Goal: Task Accomplishment & Management: Manage account settings

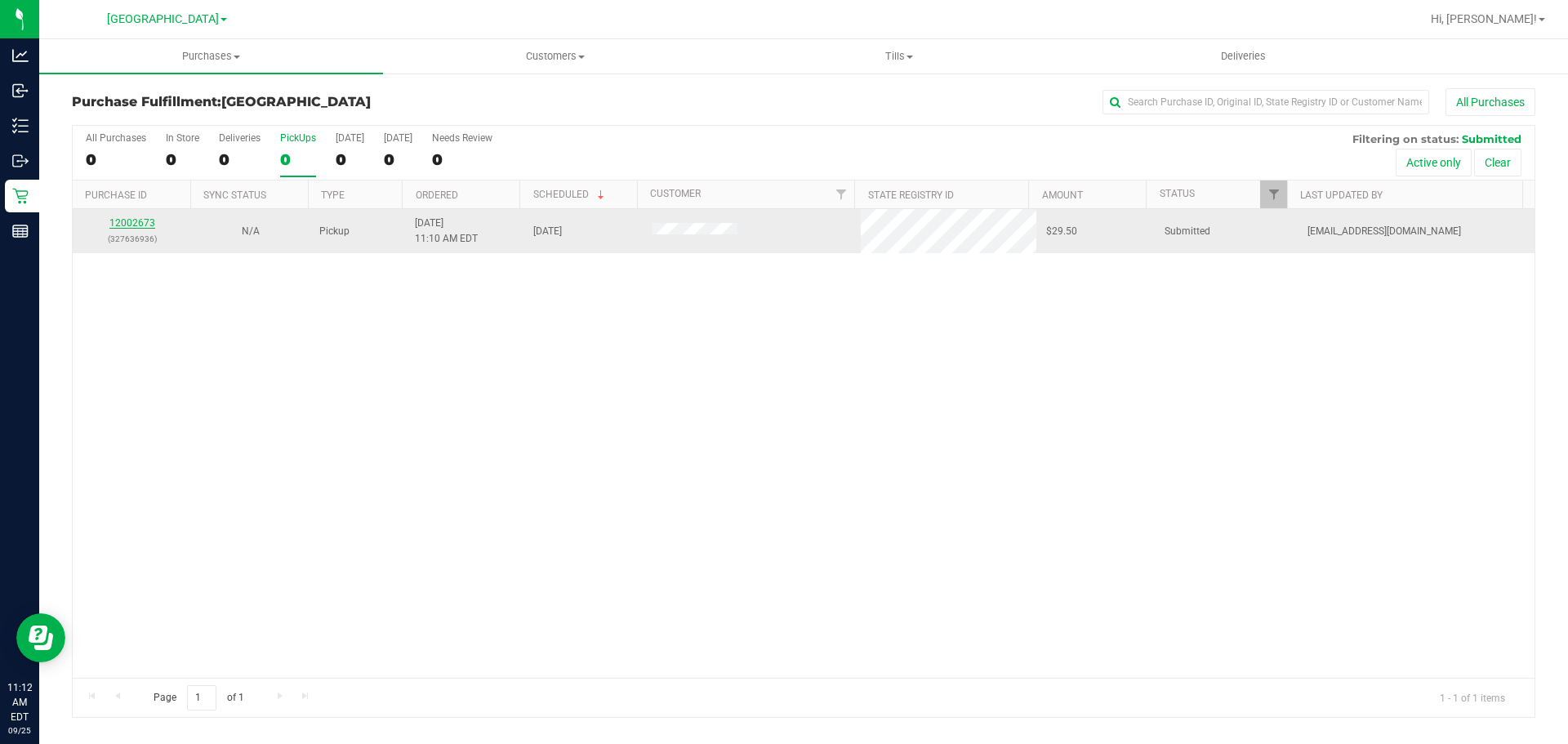
click at [137, 219] on link "12002673" at bounding box center [133, 223] width 46 height 11
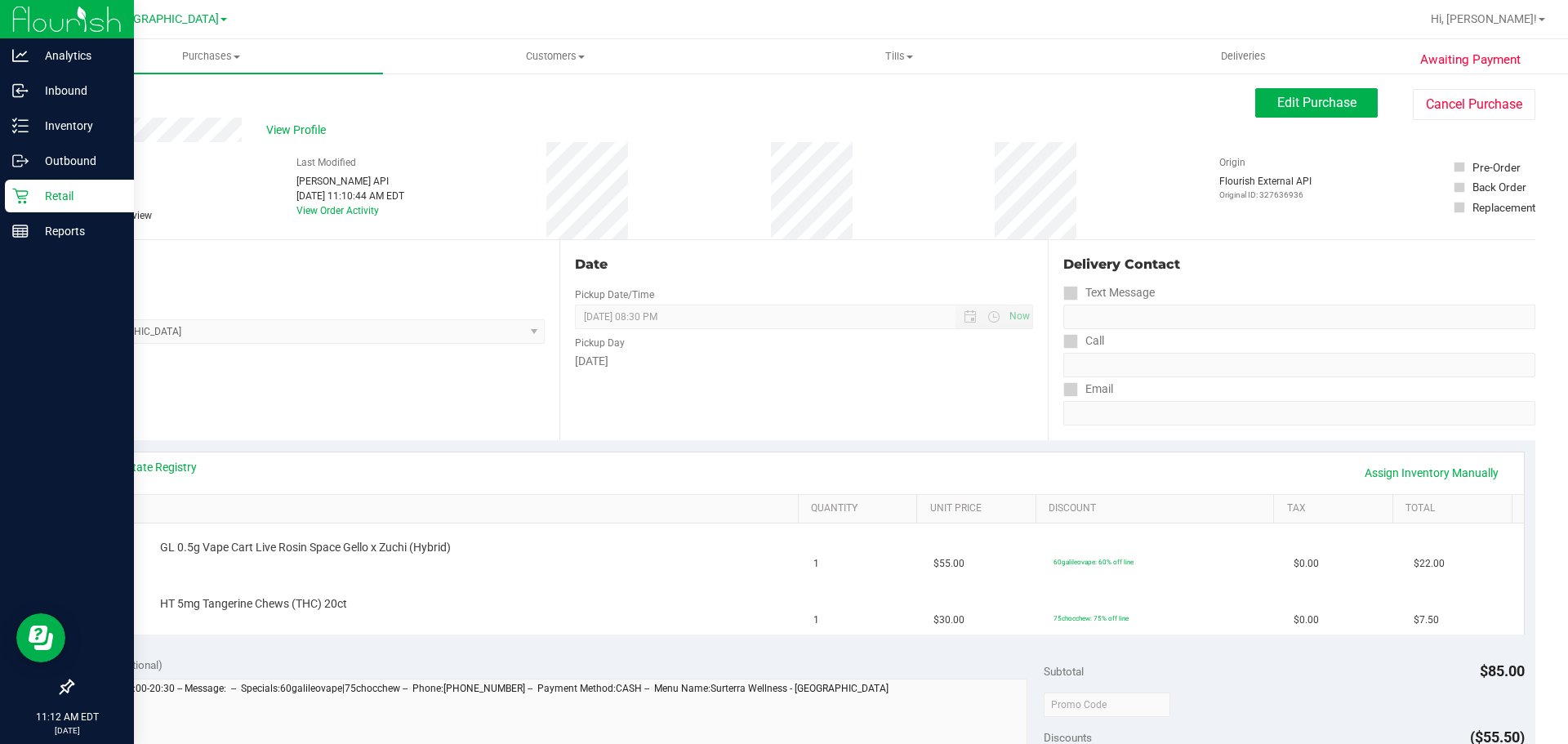
click at [29, 182] on div "Retail" at bounding box center [69, 196] width 129 height 33
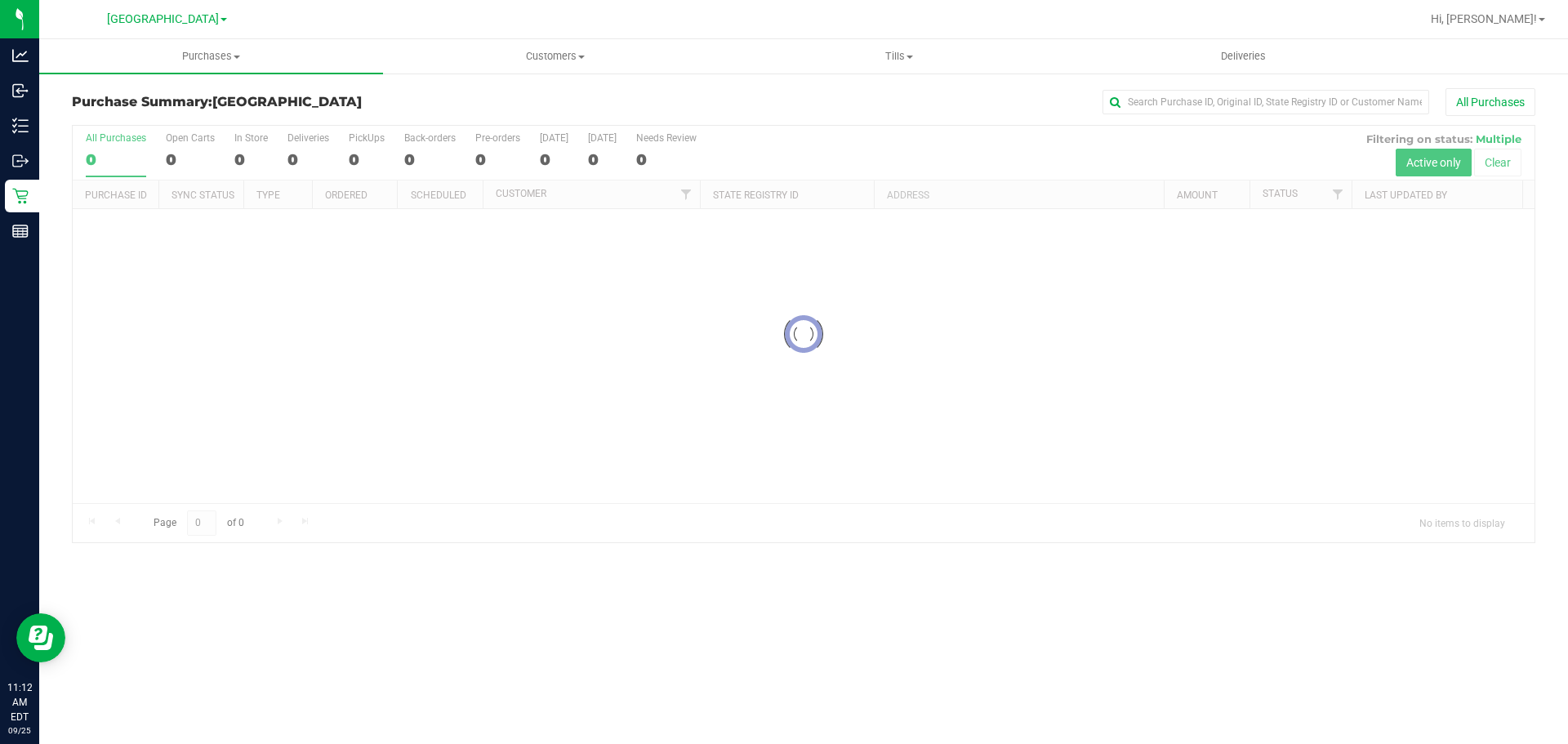
click at [197, 182] on div at bounding box center [804, 333] width 1462 height 416
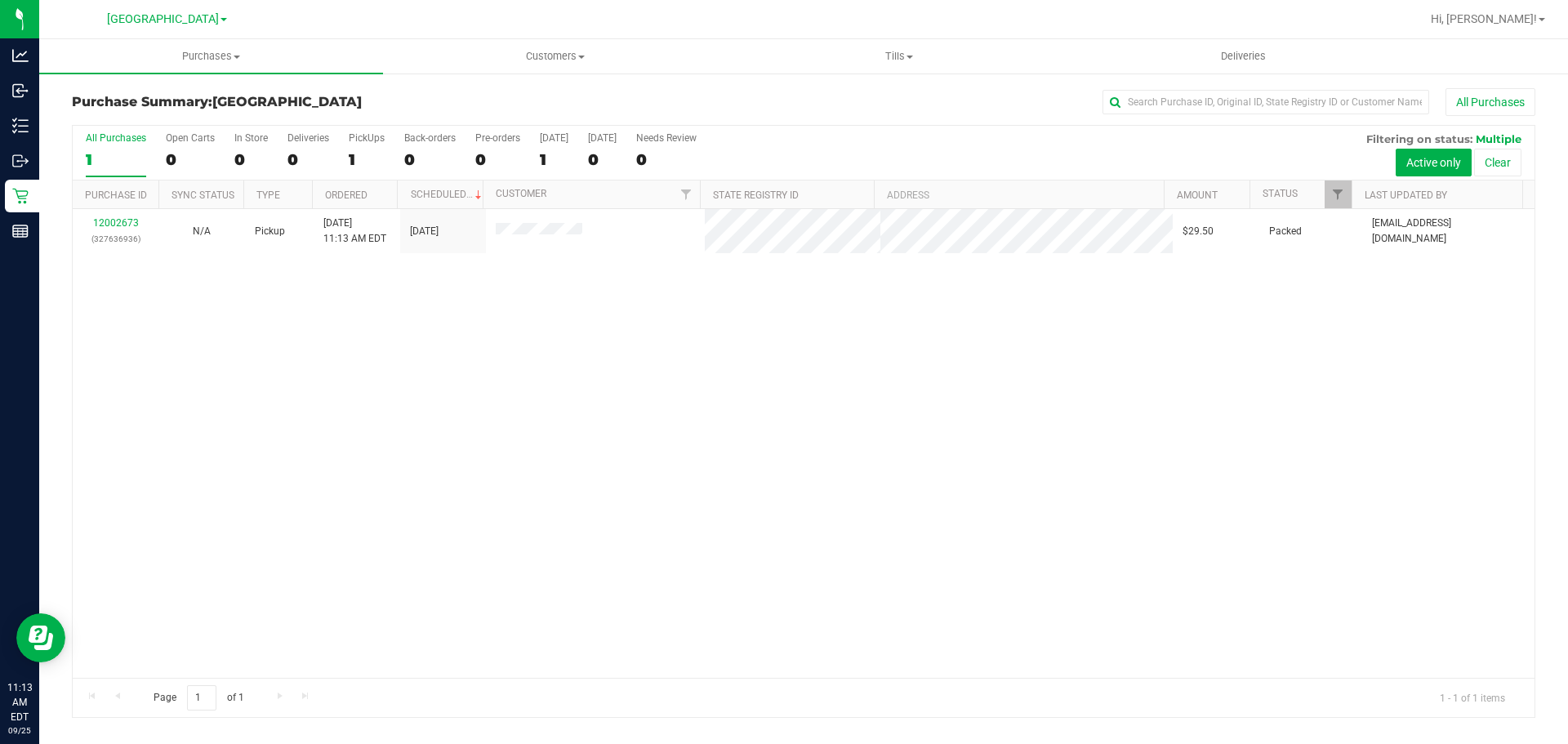
click at [379, 121] on div "Purchase Summary: [GEOGRAPHIC_DATA] All Purchases" at bounding box center [804, 107] width 1463 height 36
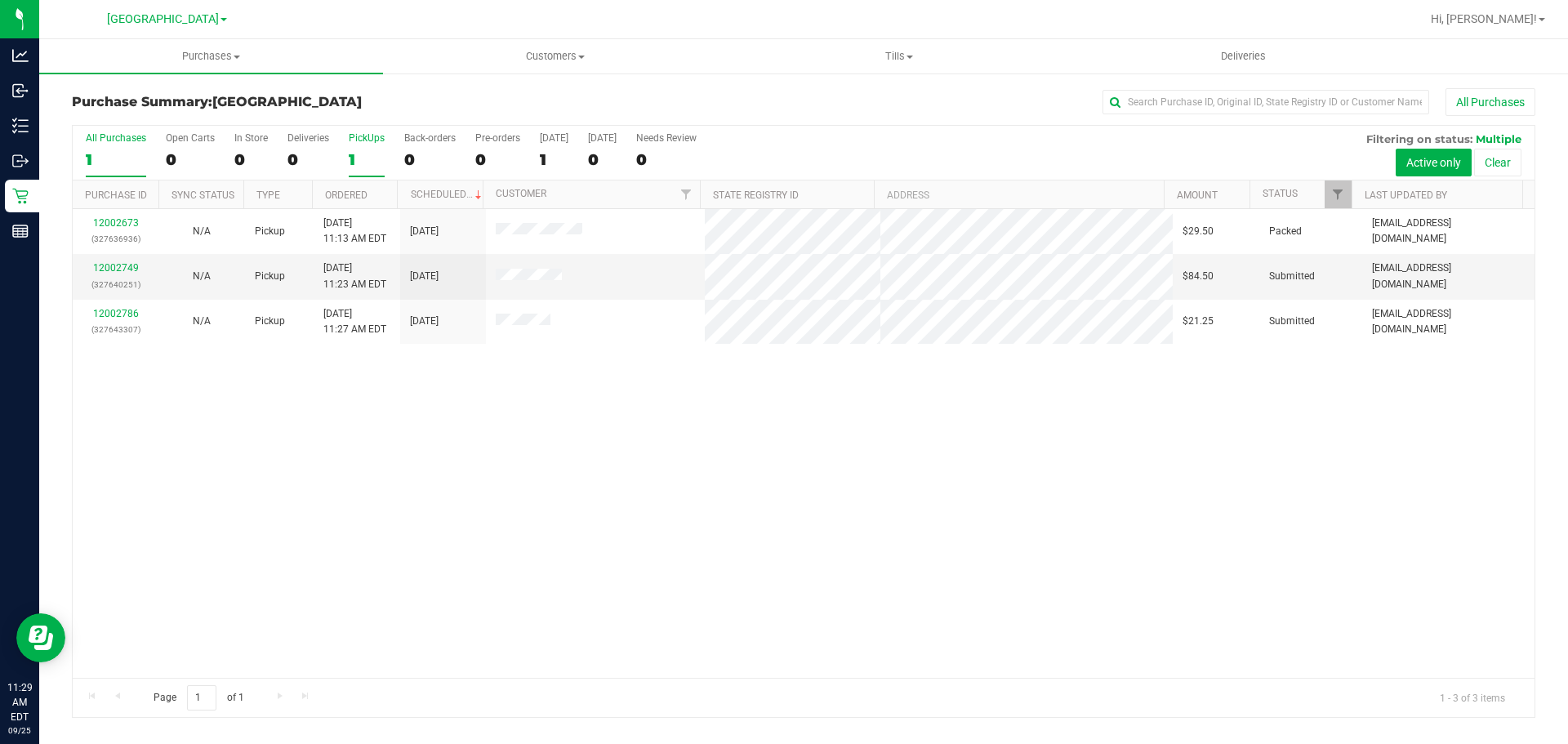
click at [355, 138] on div "PickUps" at bounding box center [367, 138] width 36 height 11
click at [0, 0] on input "PickUps 1" at bounding box center [0, 0] width 0 height 0
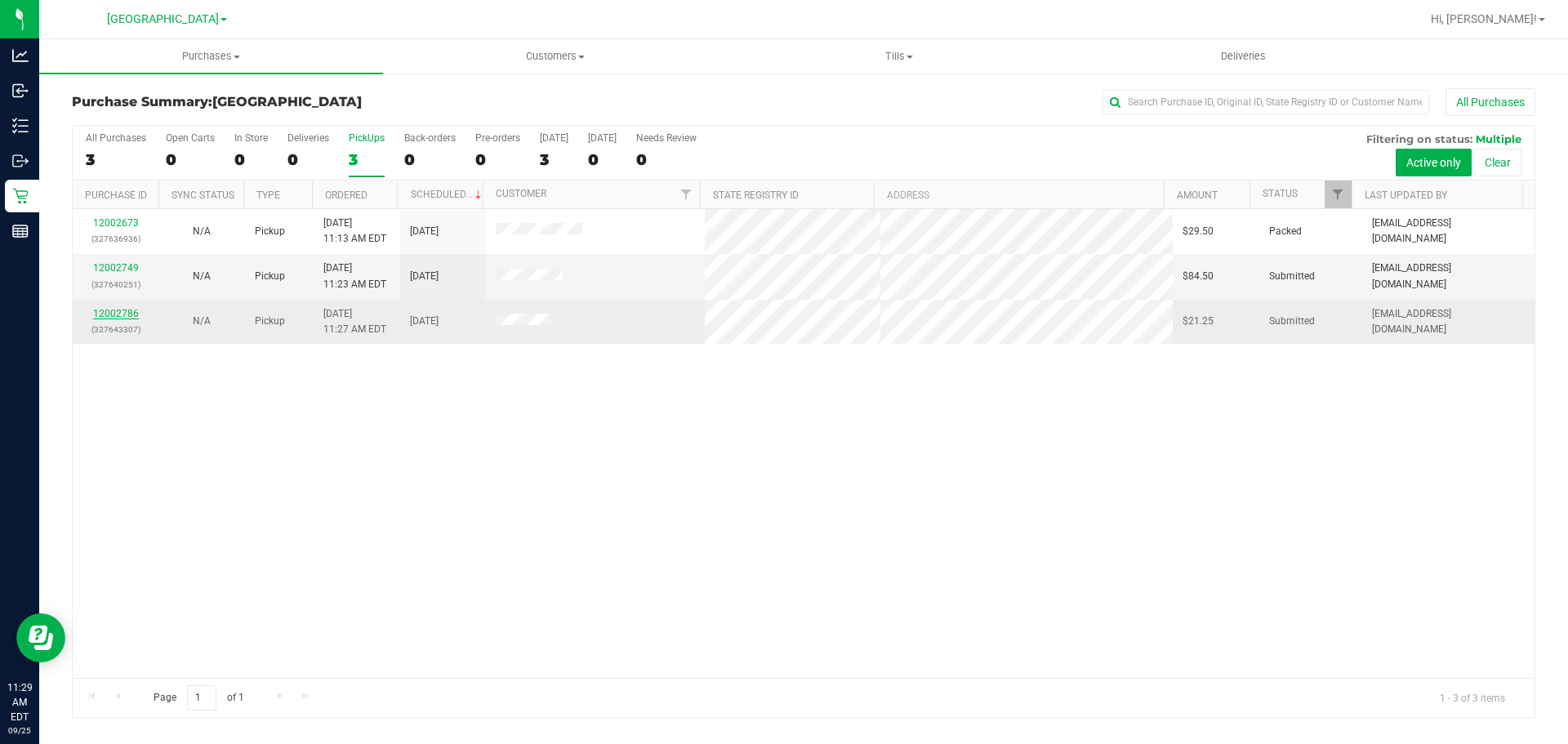
click at [111, 315] on link "12002786" at bounding box center [116, 314] width 46 height 11
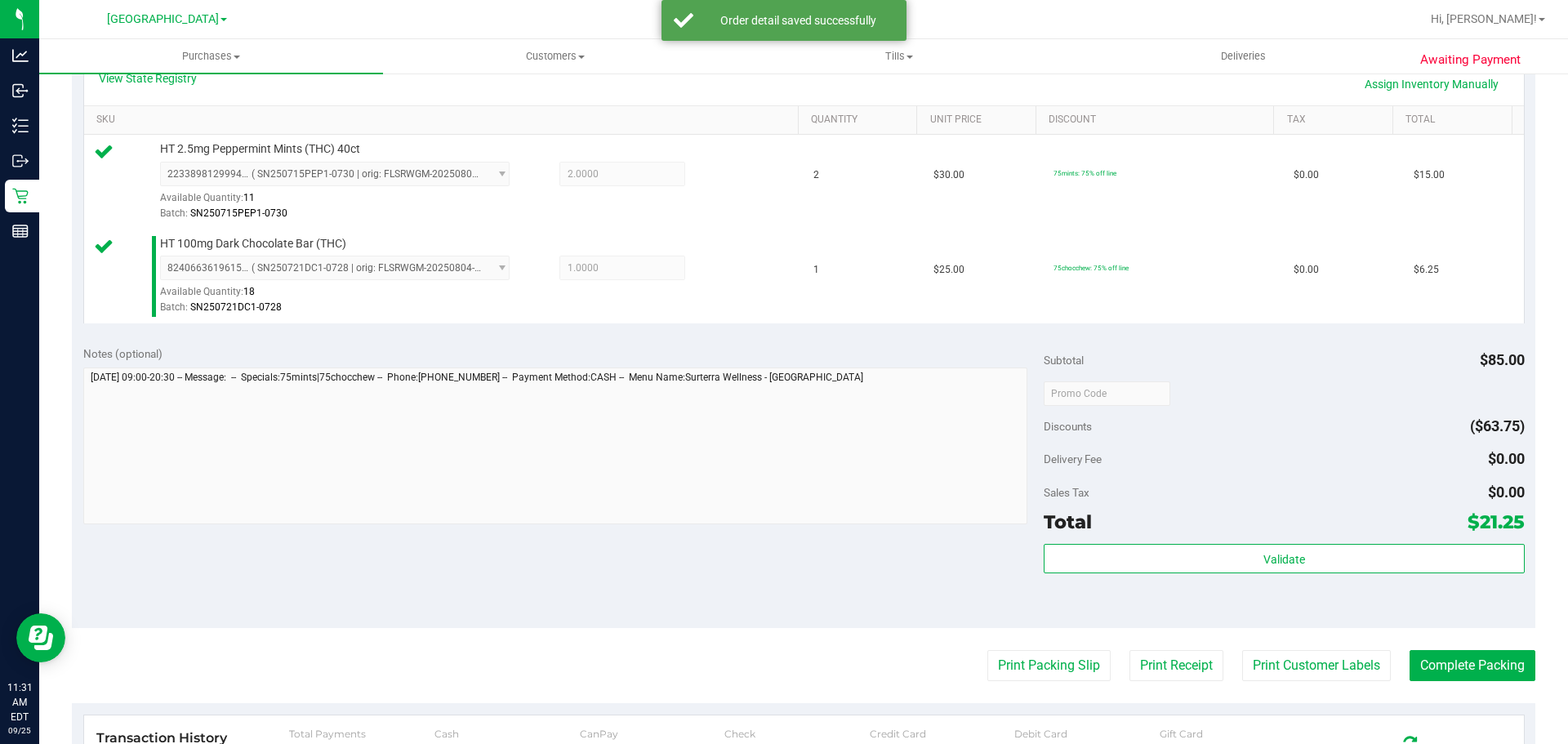
scroll to position [572, 0]
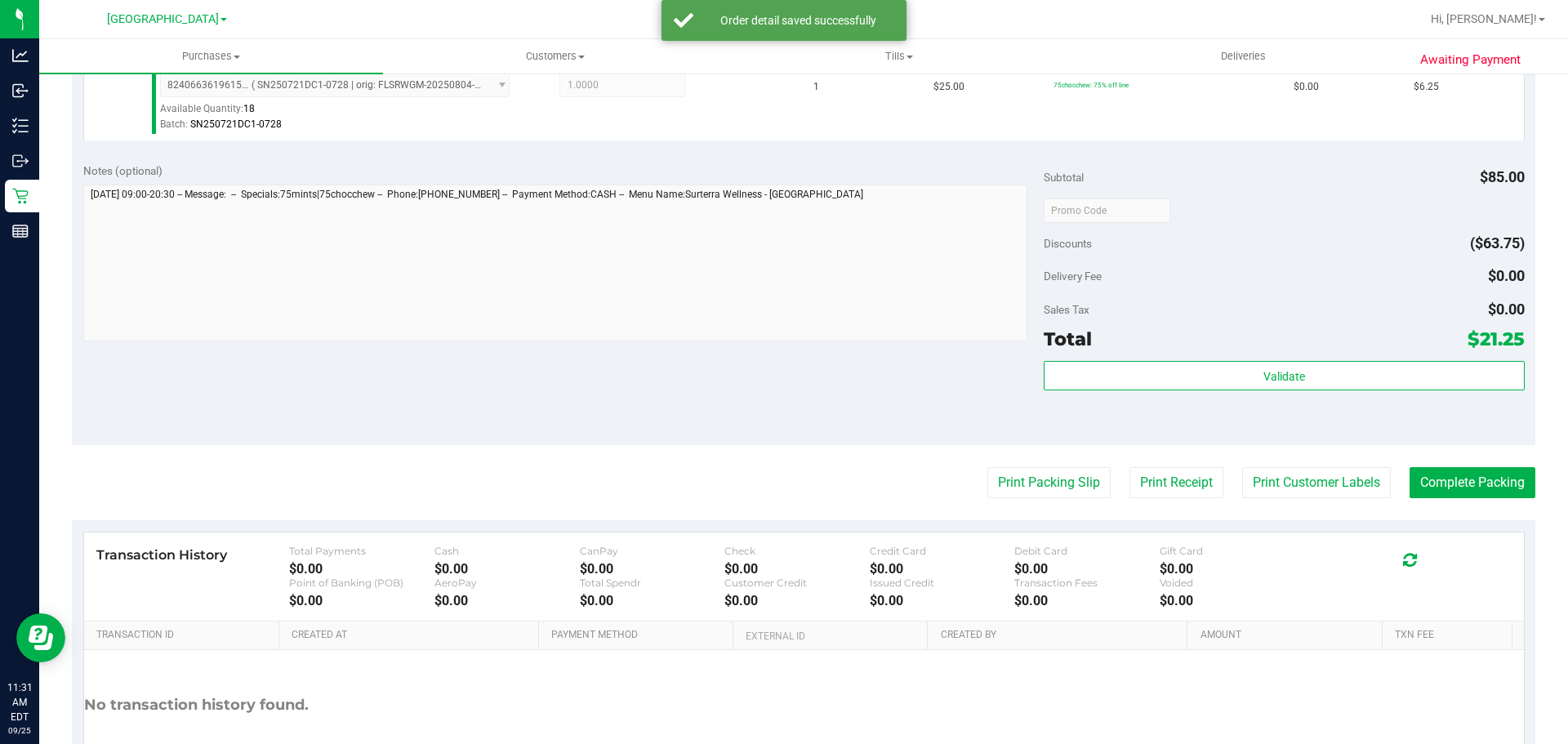
click at [1072, 502] on purchase-details "Back Edit Purchase Cancel Purchase View Profile # 12002786 BioTrack ID: - Submi…" at bounding box center [804, 171] width 1463 height 1309
click at [1052, 490] on button "Print Packing Slip" at bounding box center [1049, 483] width 124 height 31
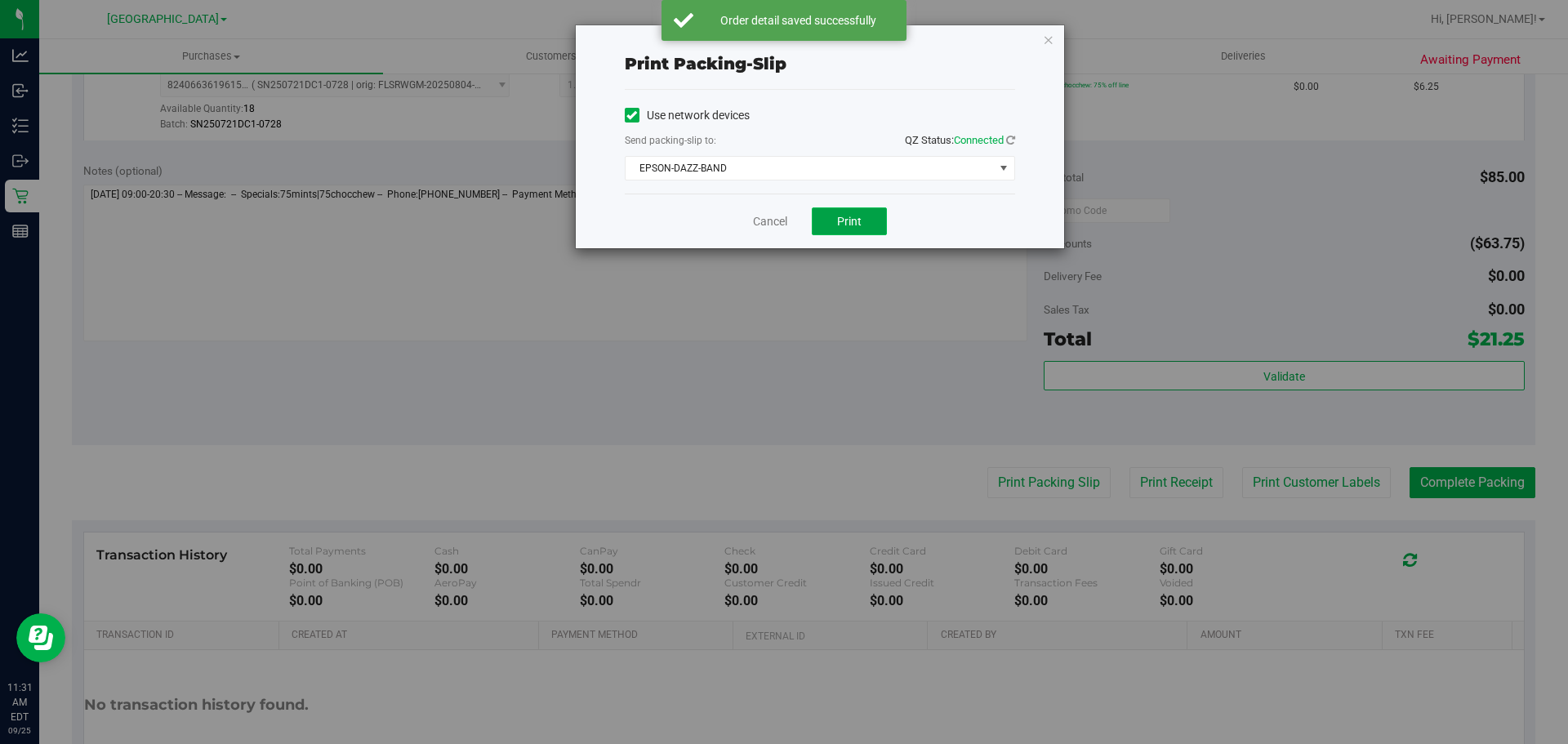
click at [842, 231] on button "Print" at bounding box center [850, 221] width 75 height 28
click at [770, 220] on link "Cancel" at bounding box center [770, 221] width 34 height 17
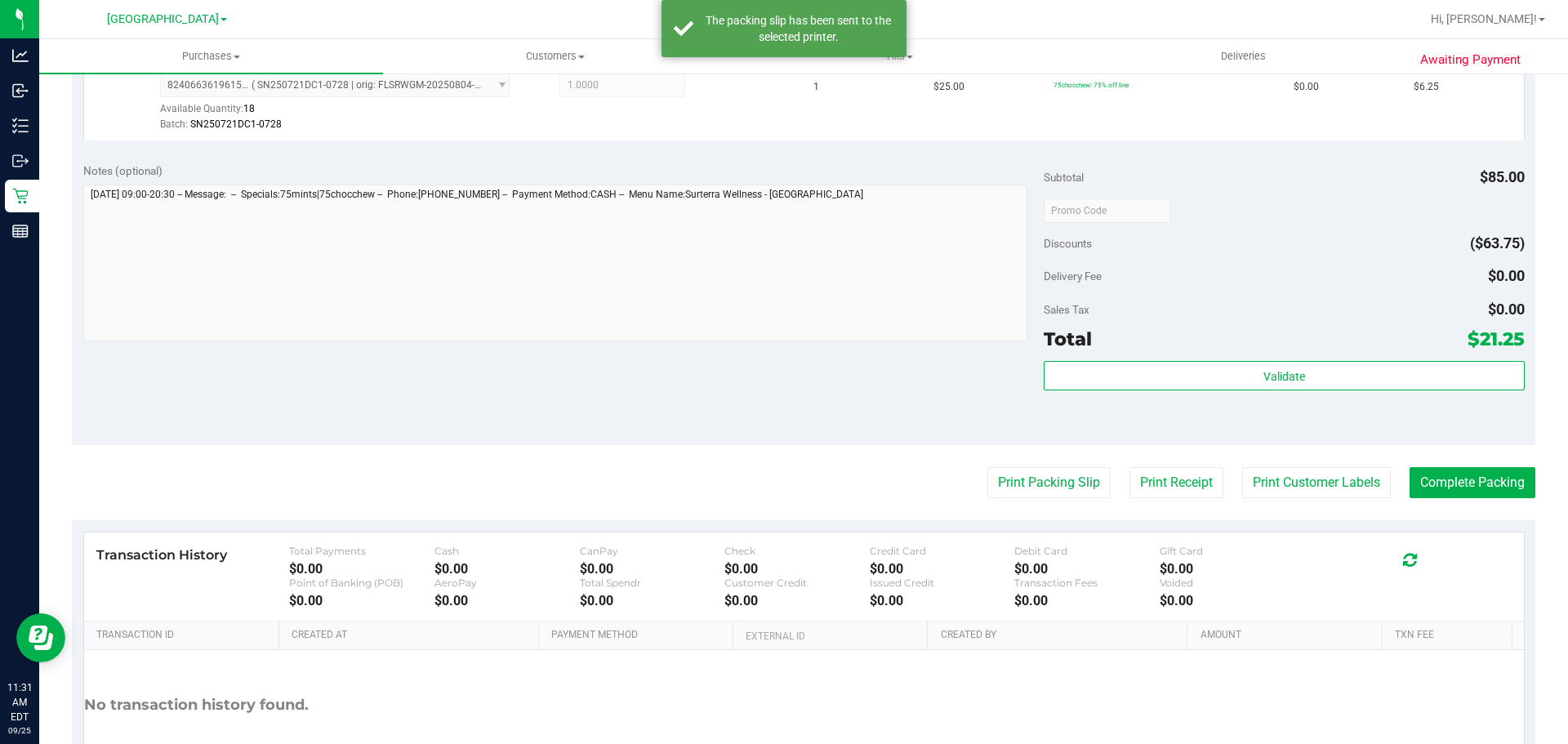
click at [1087, 347] on div "Total $21.25" at bounding box center [1284, 339] width 480 height 29
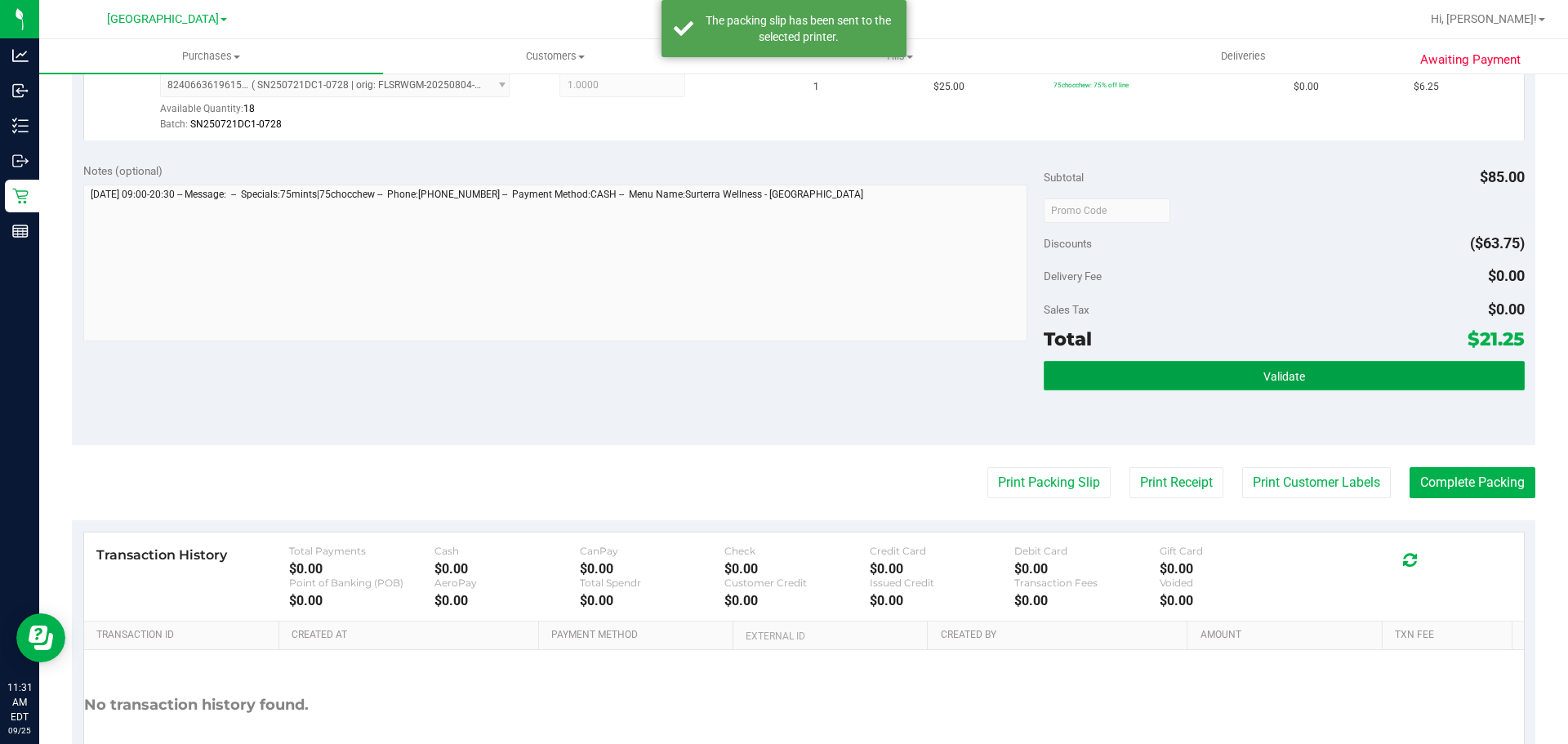
click at [1092, 369] on button "Validate" at bounding box center [1284, 376] width 480 height 29
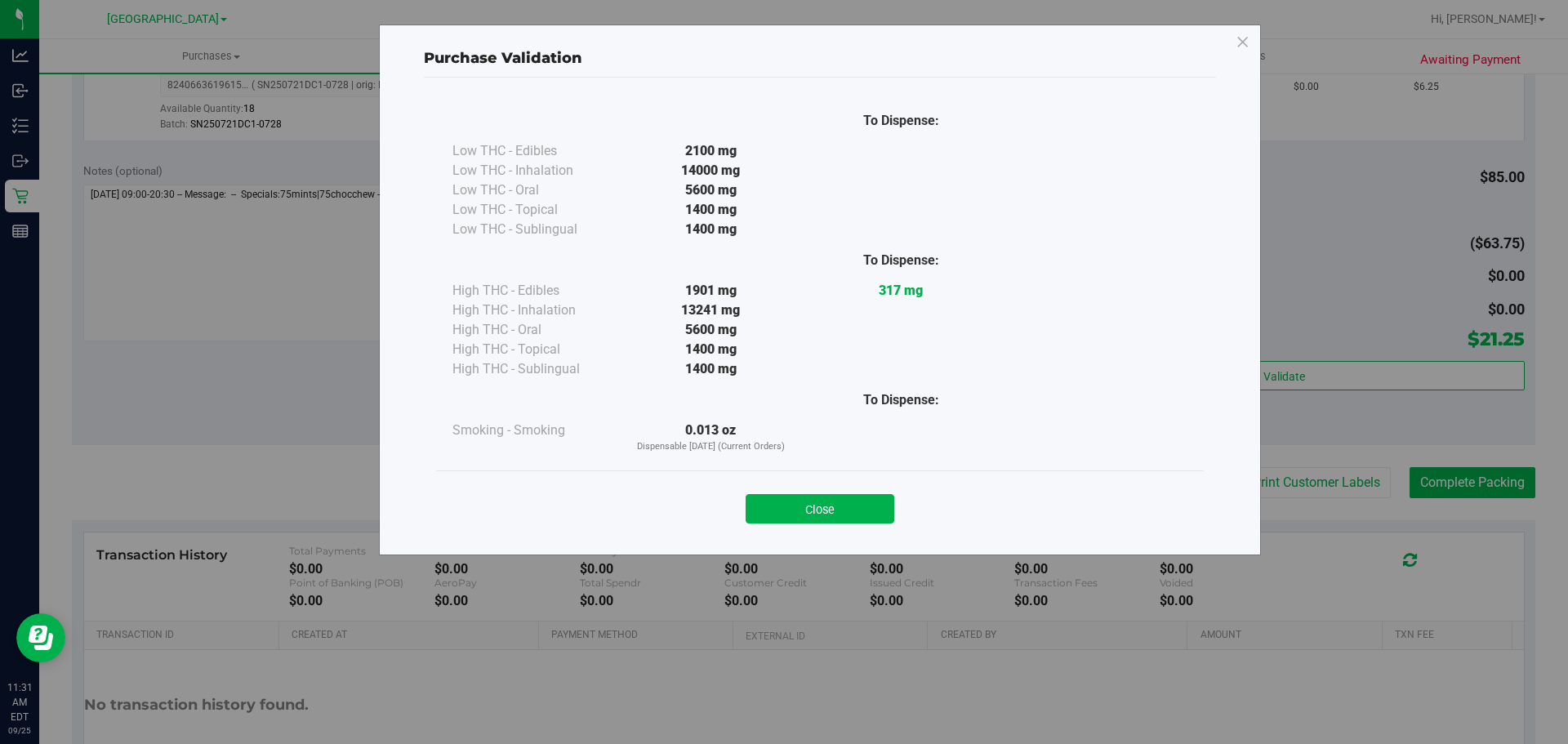
drag, startPoint x: 800, startPoint y: 488, endPoint x: 854, endPoint y: 472, distance: 56.3
click at [806, 488] on div "Close" at bounding box center [819, 504] width 743 height 41
click at [850, 501] on button "Close" at bounding box center [819, 509] width 148 height 29
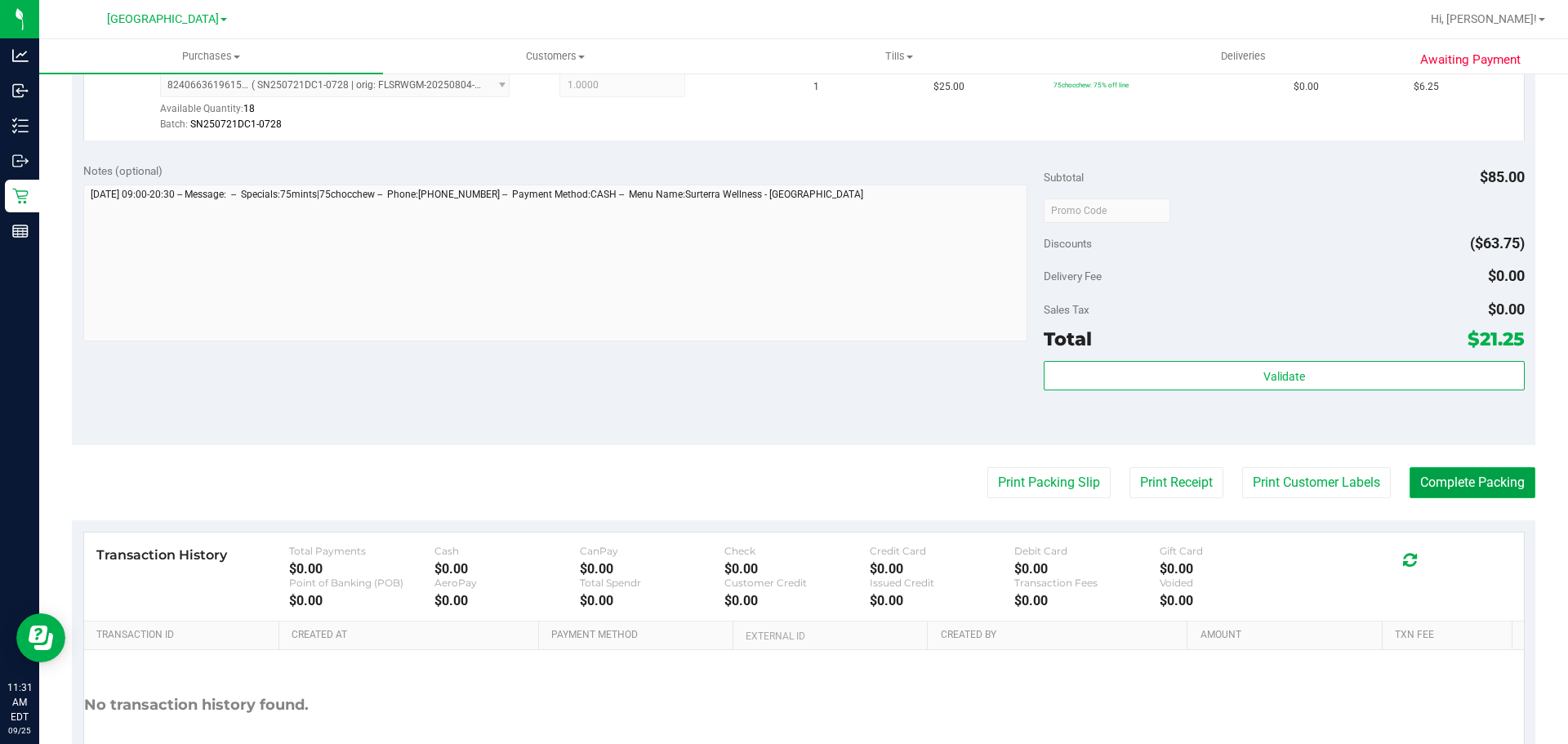
click at [1428, 468] on button "Complete Packing" at bounding box center [1471, 483] width 125 height 31
click at [1426, 483] on button "Complete Packing" at bounding box center [1465, 483] width 138 height 31
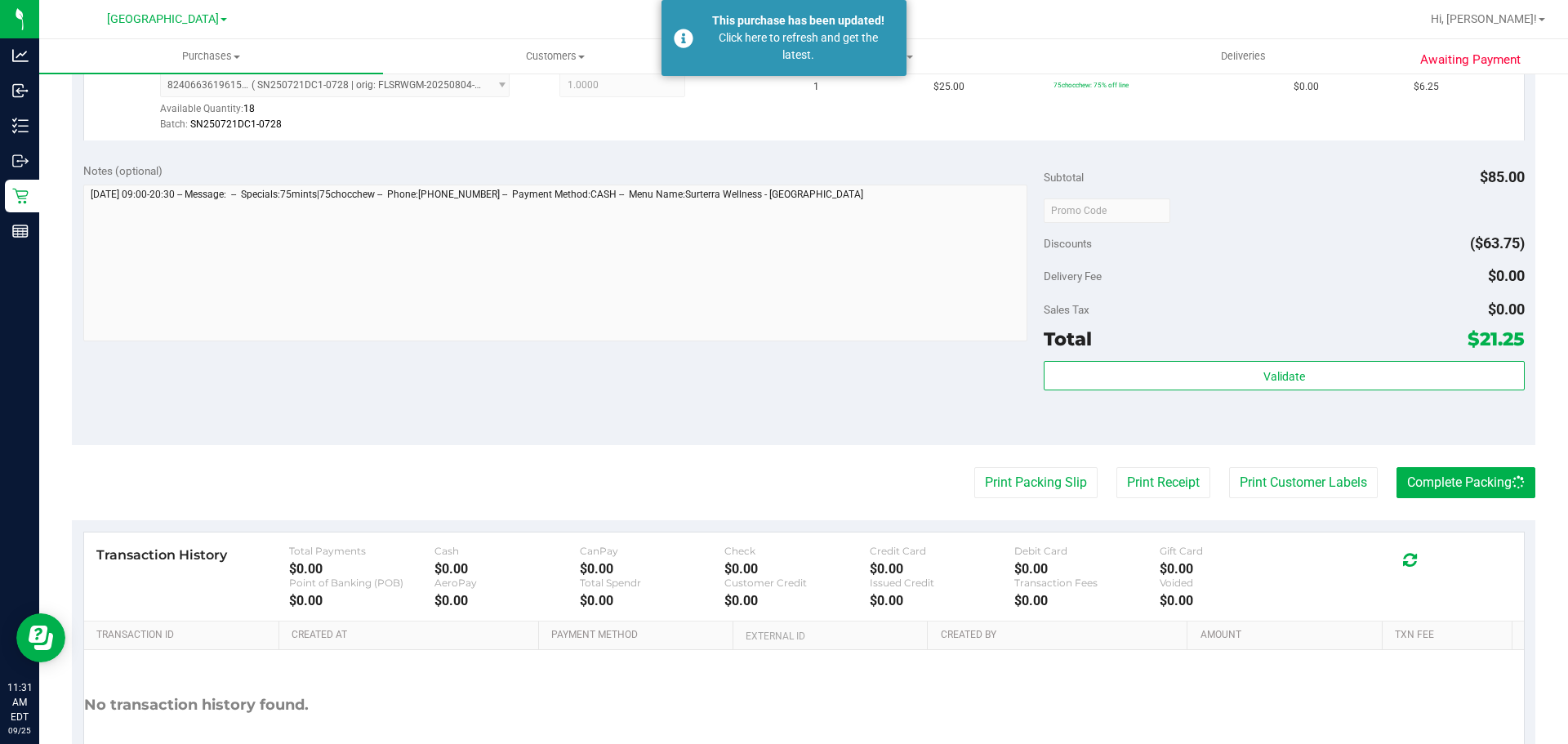
click at [1366, 345] on div "Total $21.25" at bounding box center [1284, 339] width 480 height 29
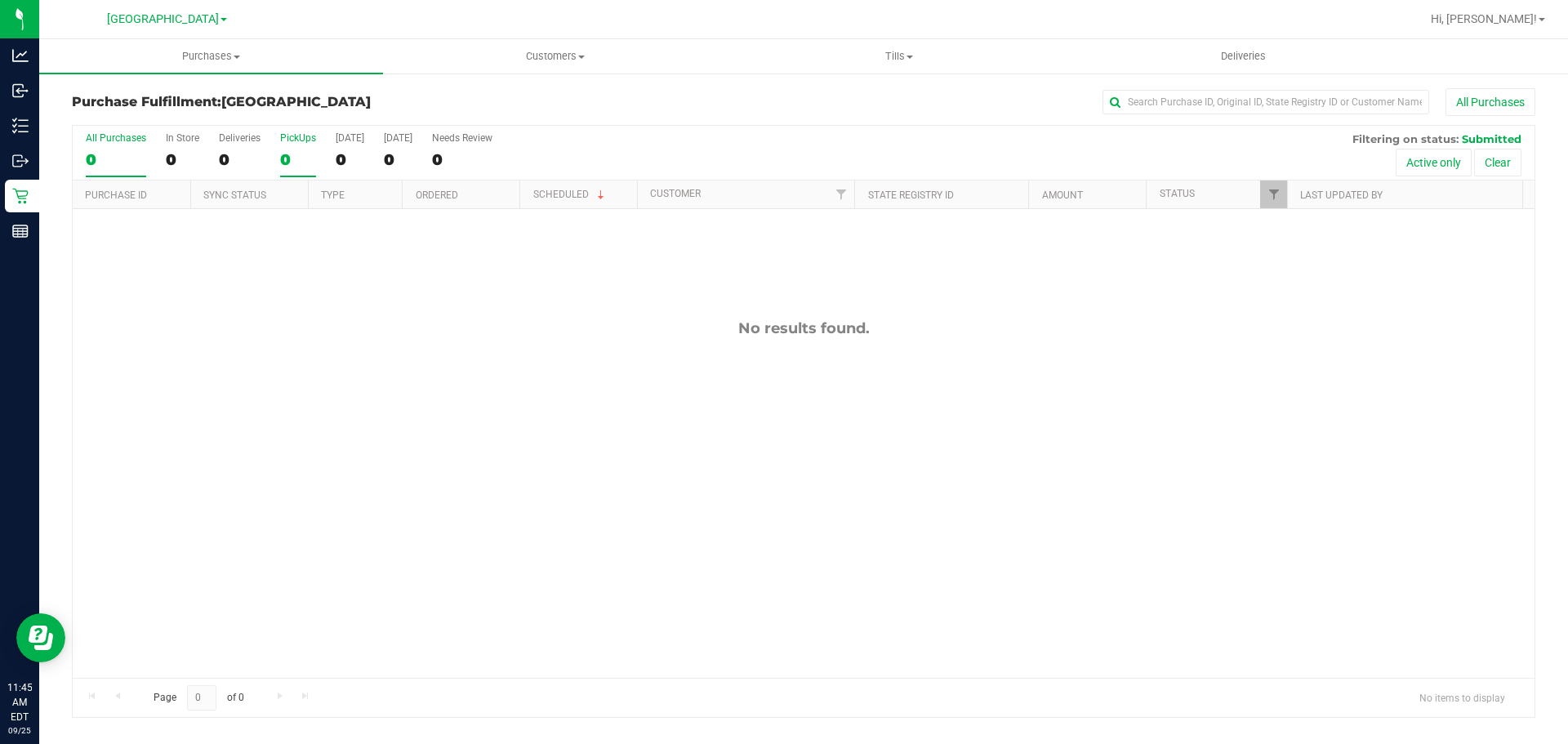
click at [289, 145] on label "PickUps 0" at bounding box center [298, 154] width 36 height 45
click at [0, 0] on input "PickUps 0" at bounding box center [0, 0] width 0 height 0
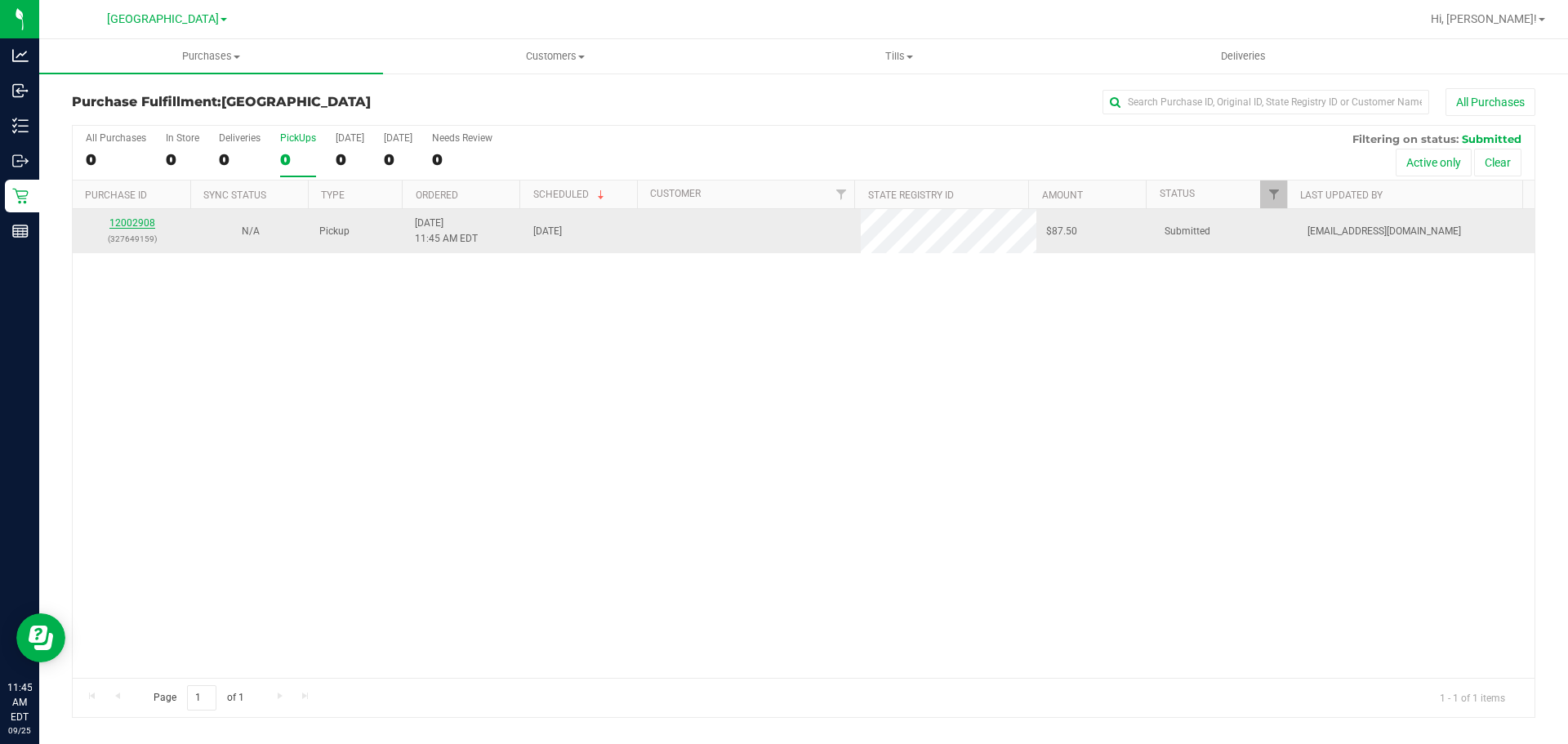
click at [125, 227] on link "12002908" at bounding box center [133, 223] width 46 height 11
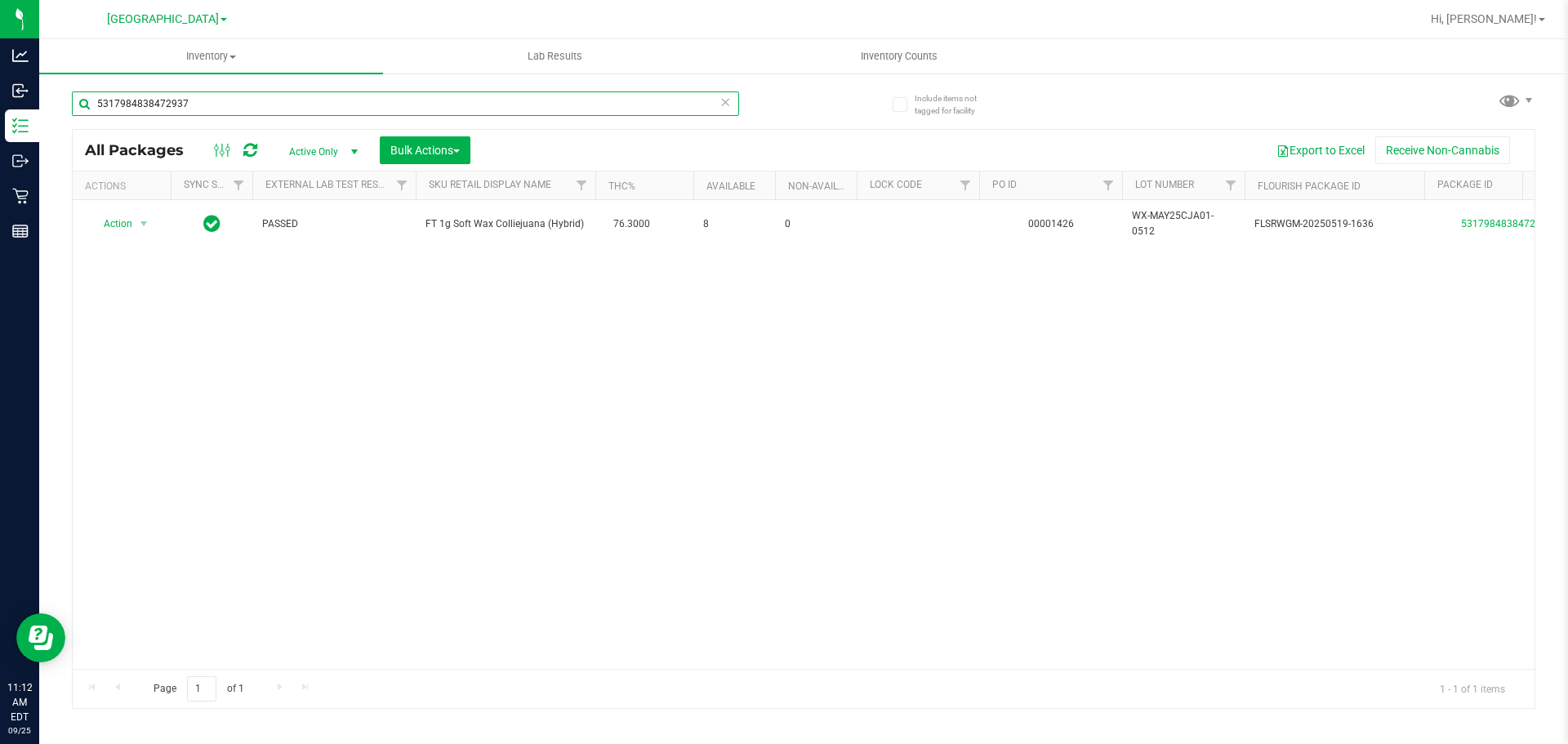
click at [333, 100] on input "5317984838472937" at bounding box center [406, 104] width 667 height 25
click at [333, 101] on input "5317984838472937" at bounding box center [406, 104] width 667 height 25
type input "0921080579732675"
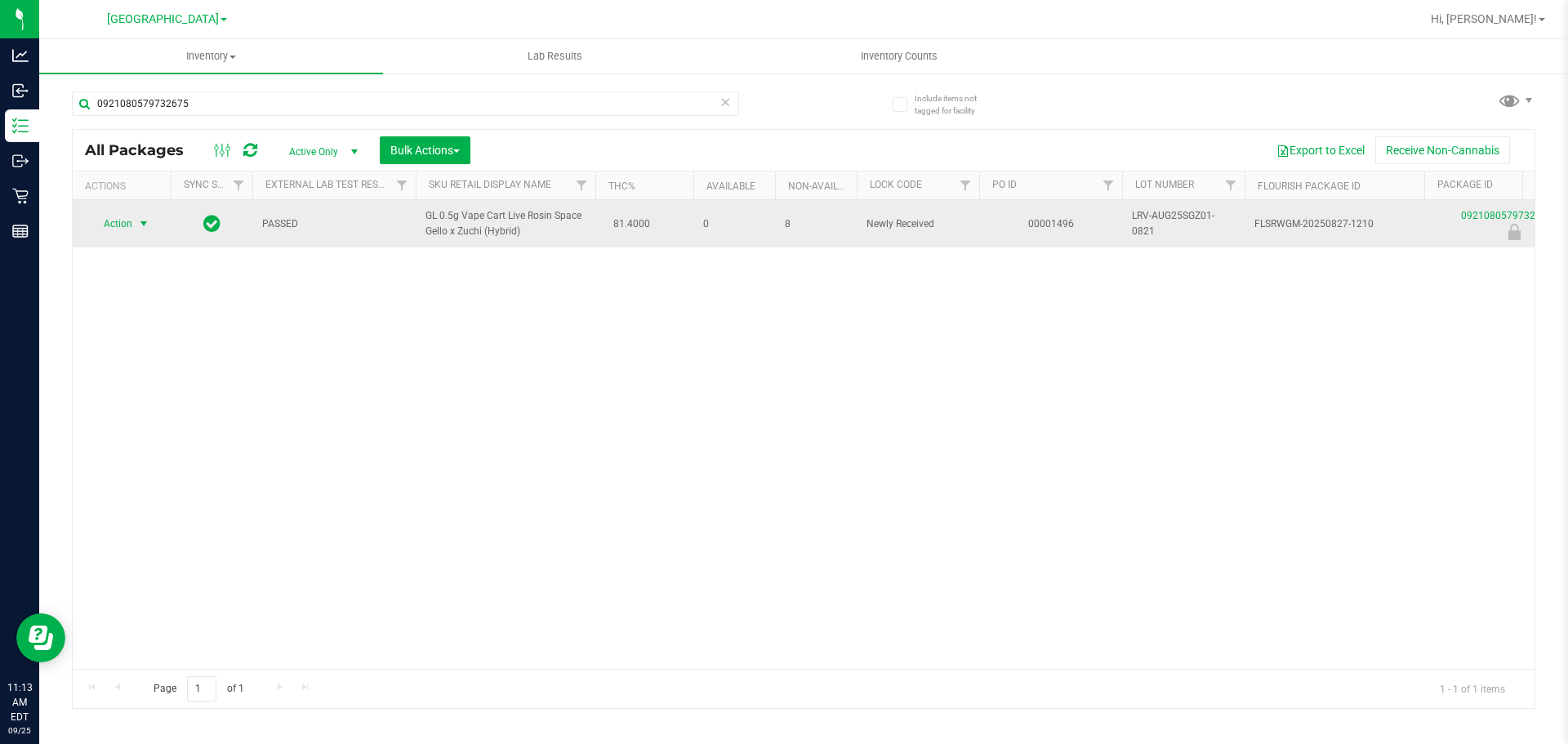
click at [131, 224] on span "Action" at bounding box center [111, 224] width 44 height 23
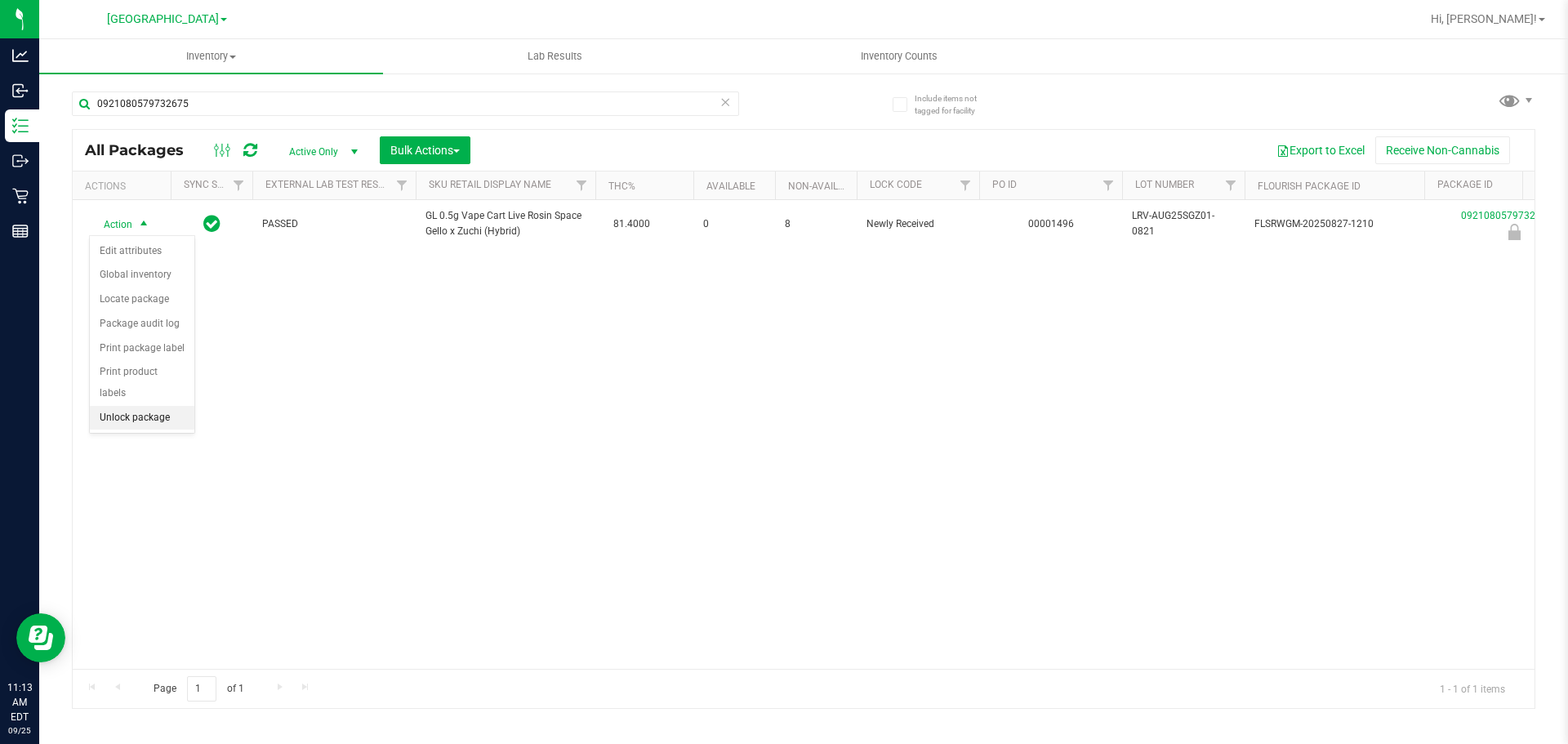
click at [129, 406] on li "Unlock package" at bounding box center [143, 418] width 105 height 25
click at [724, 98] on icon at bounding box center [725, 102] width 11 height 20
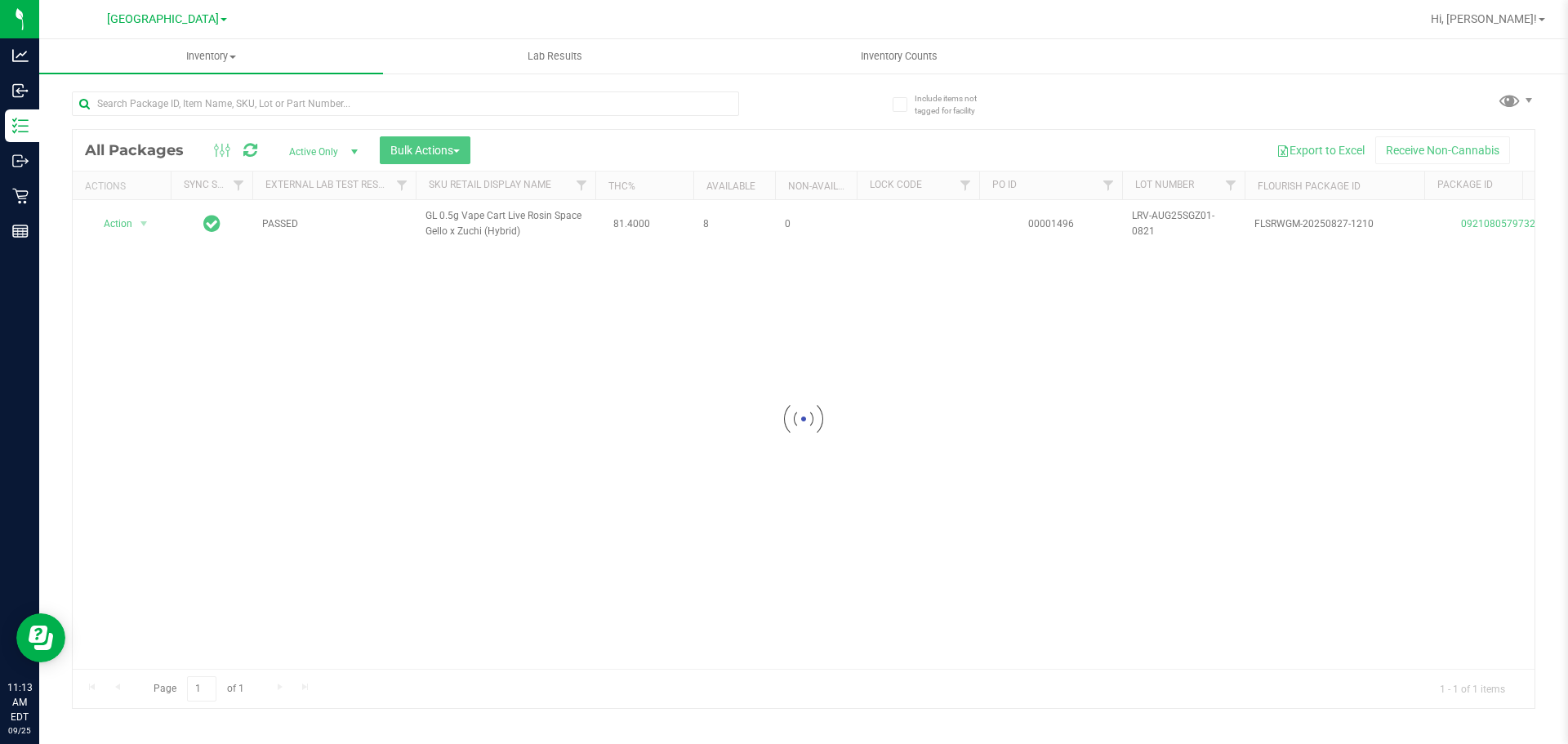
click at [764, 102] on div at bounding box center [437, 103] width 732 height 52
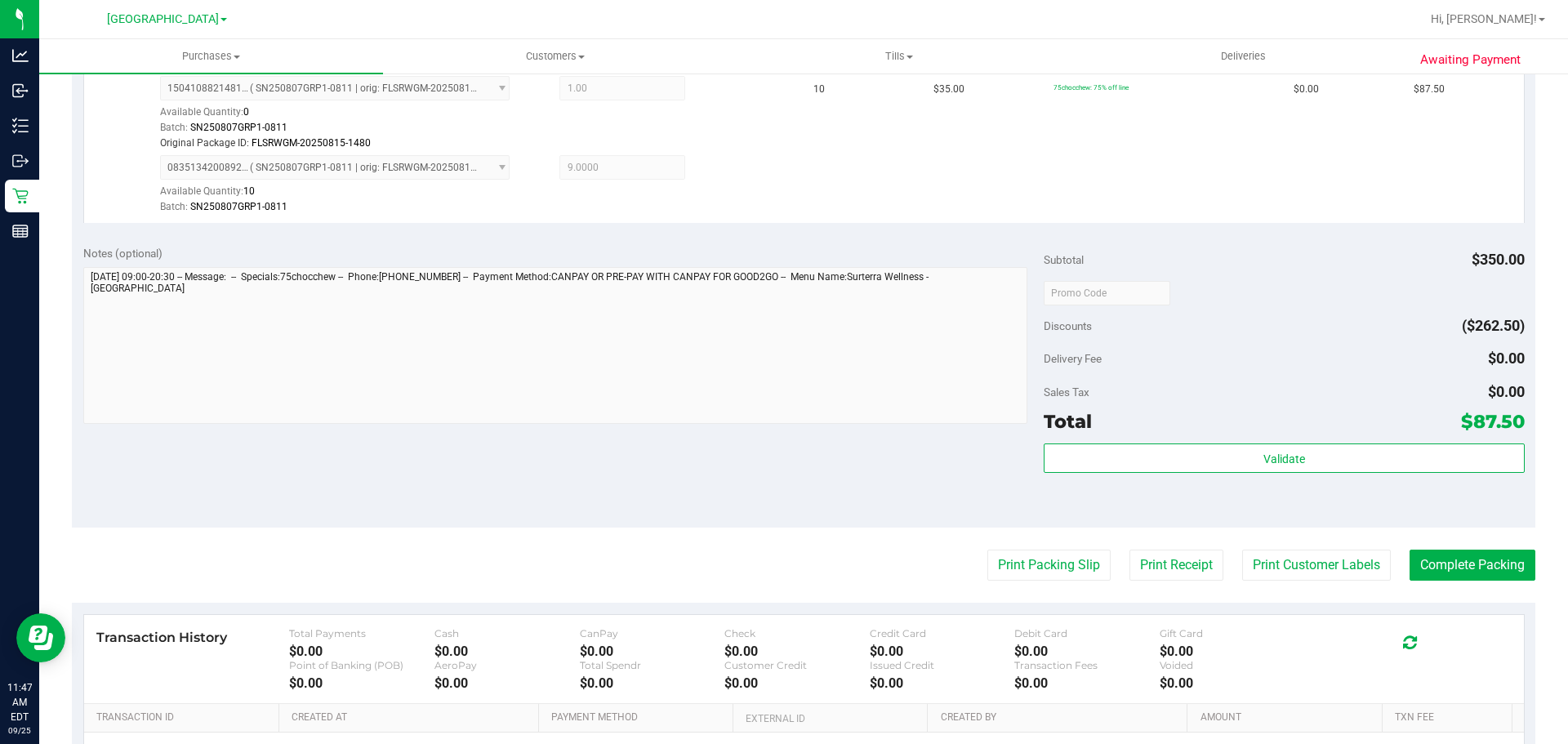
scroll to position [490, 0]
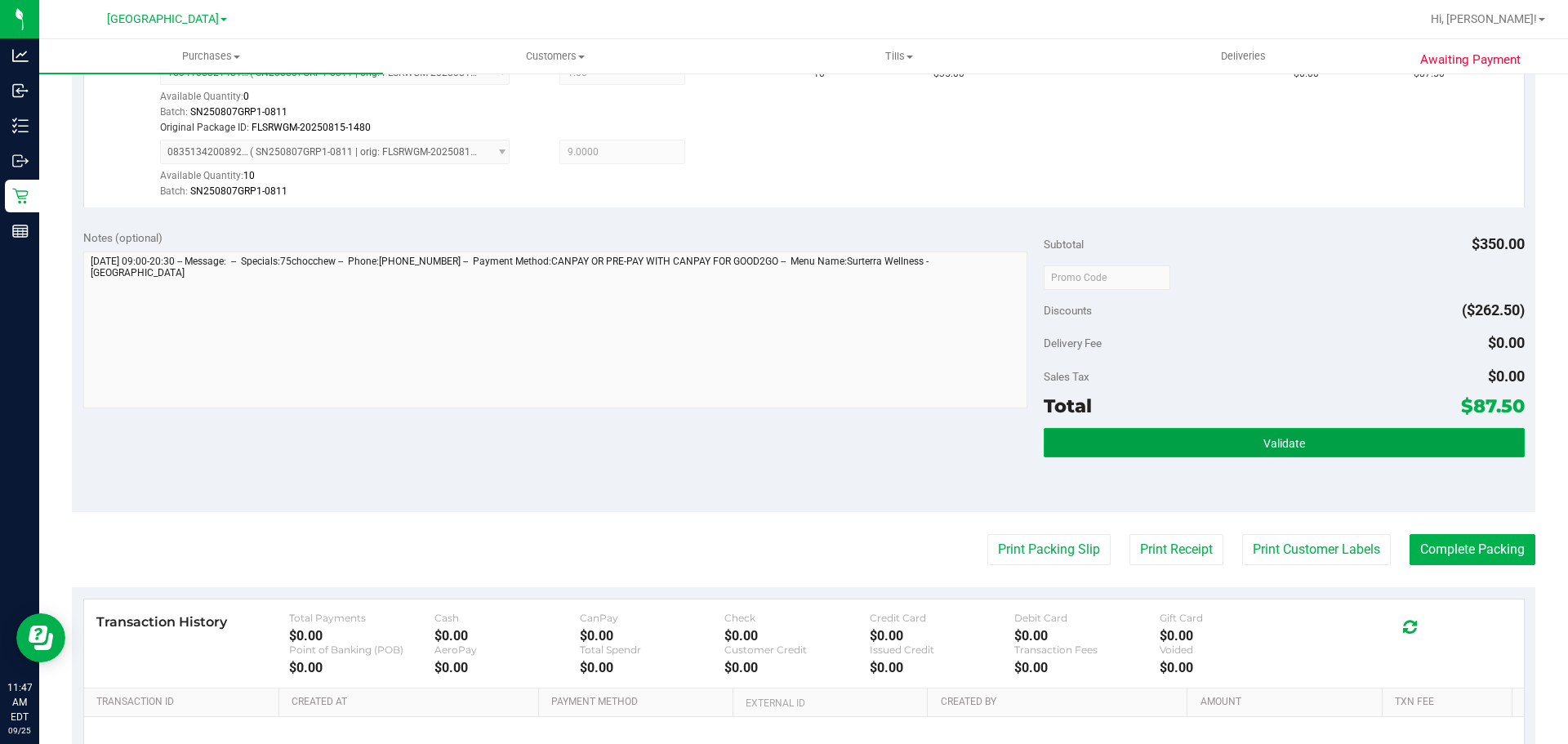
click at [1126, 429] on button "Validate" at bounding box center [1284, 442] width 480 height 29
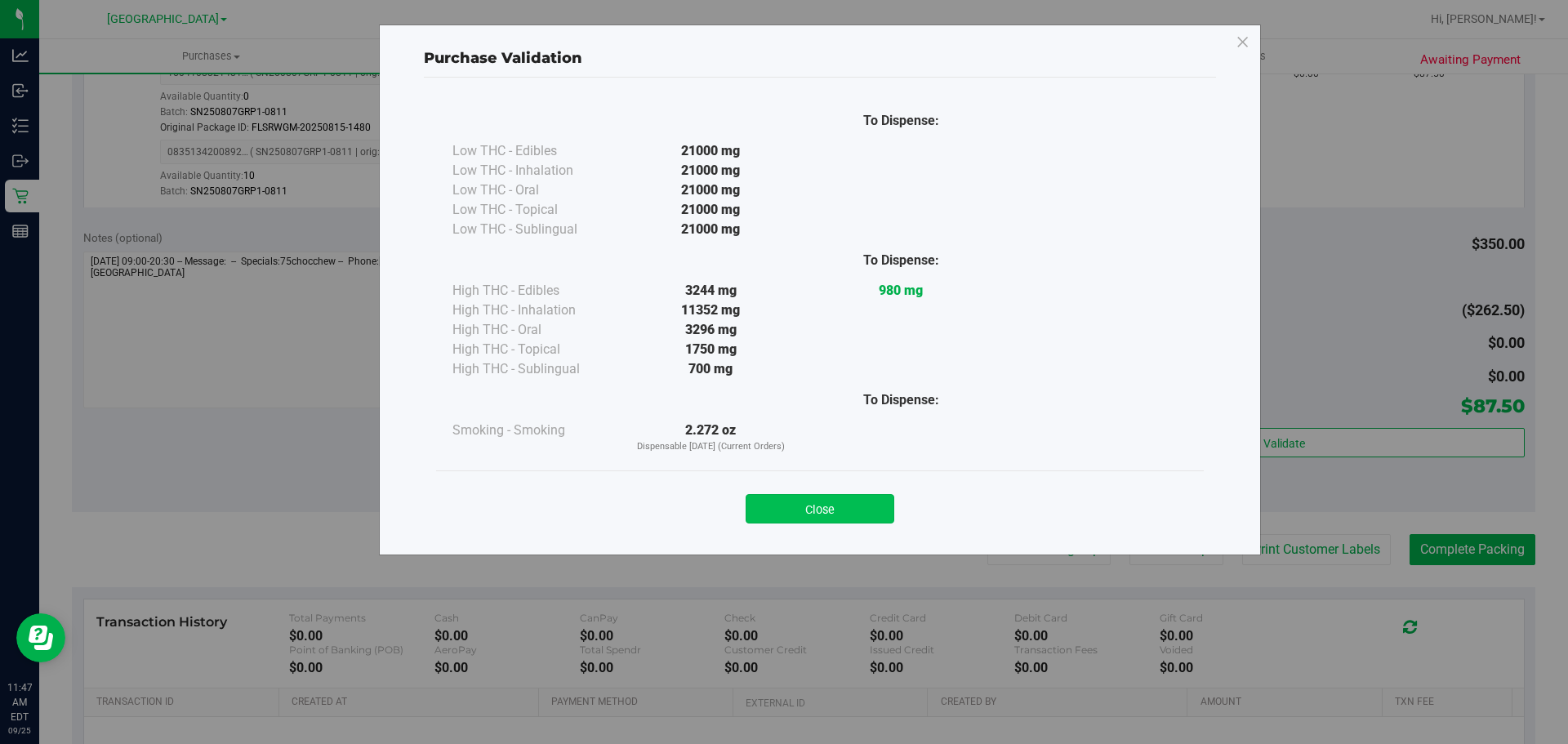
click at [845, 501] on button "Close" at bounding box center [819, 509] width 148 height 29
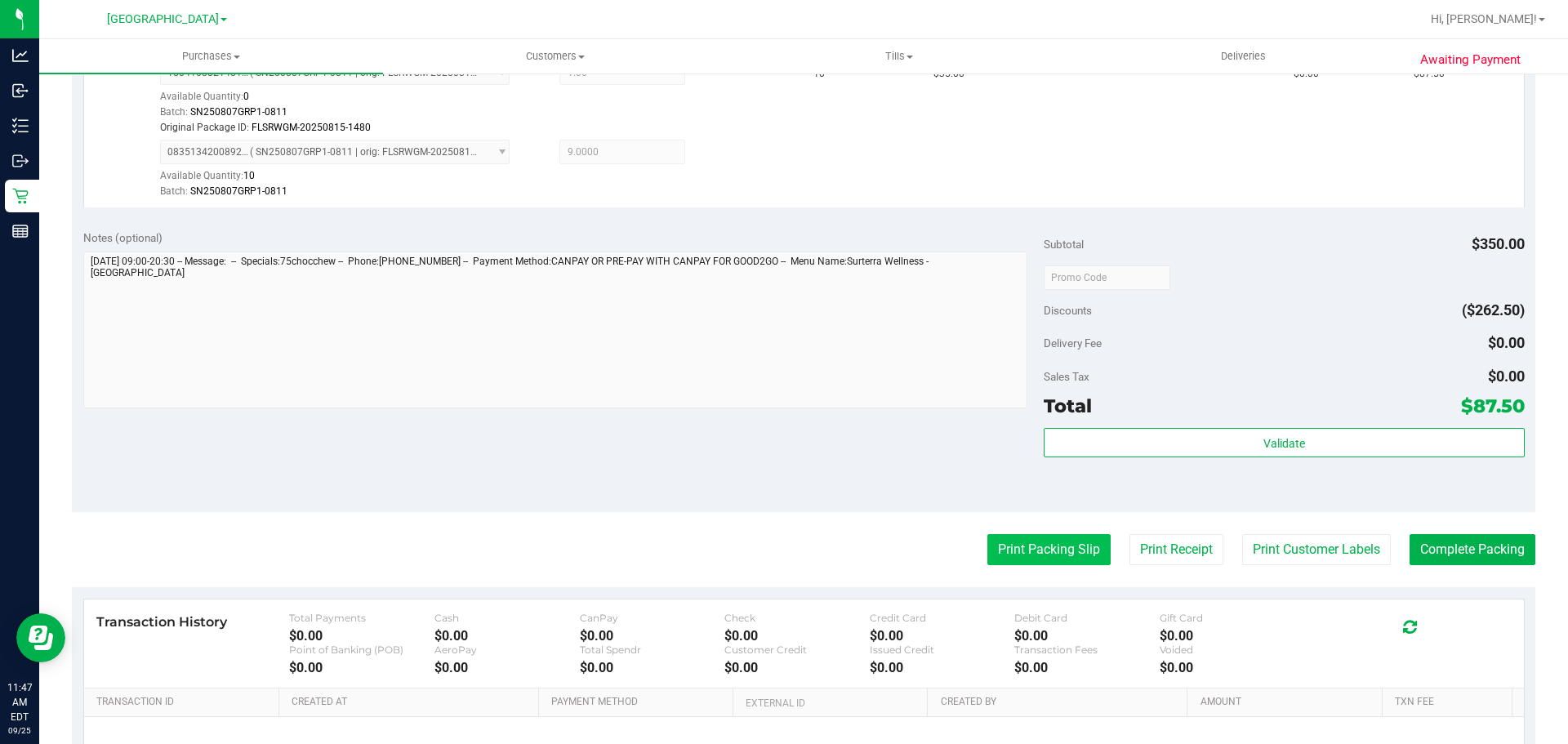
click at [1035, 542] on button "Print Packing Slip" at bounding box center [1049, 550] width 124 height 31
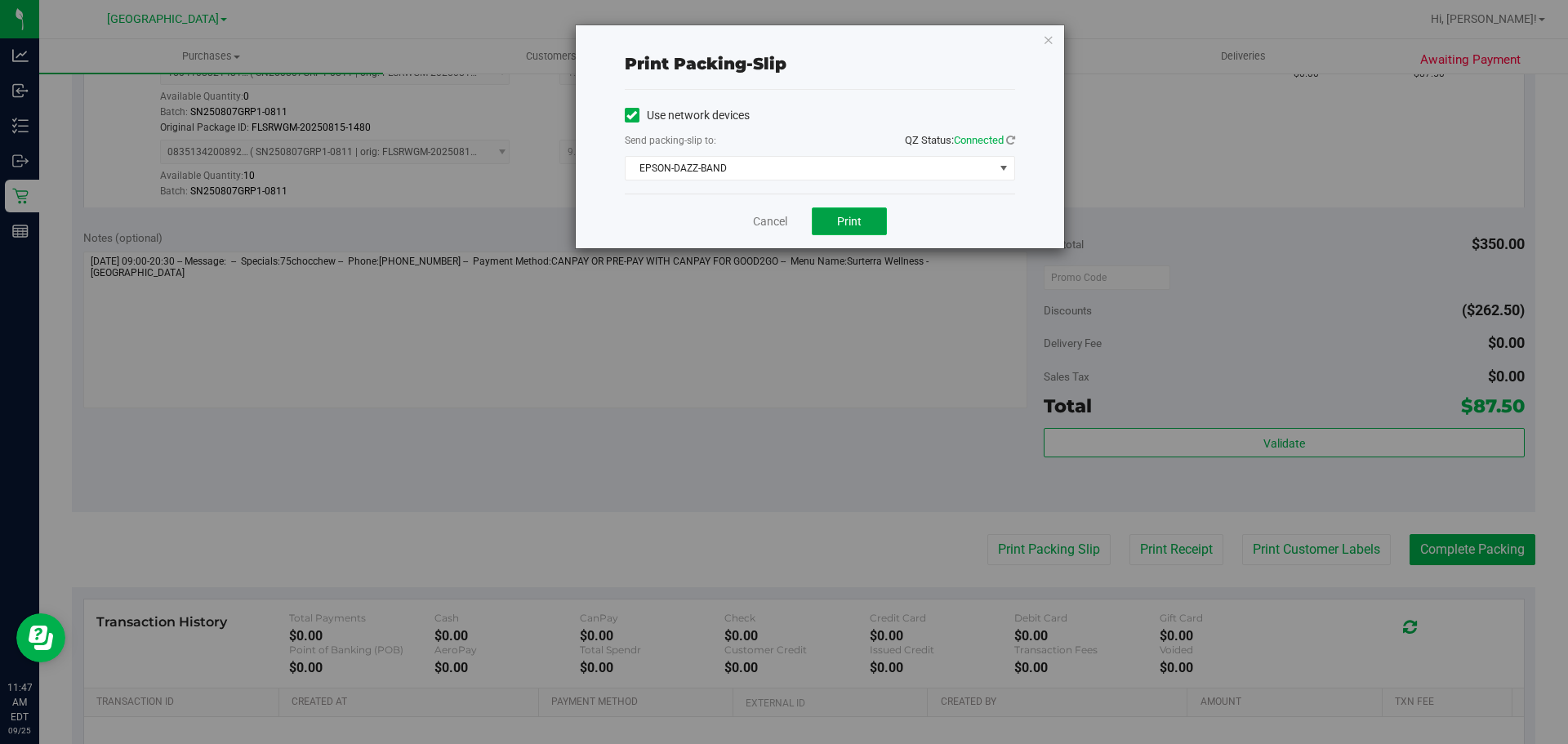
click at [850, 215] on span "Print" at bounding box center [850, 221] width 25 height 13
click at [765, 223] on link "Cancel" at bounding box center [770, 221] width 34 height 17
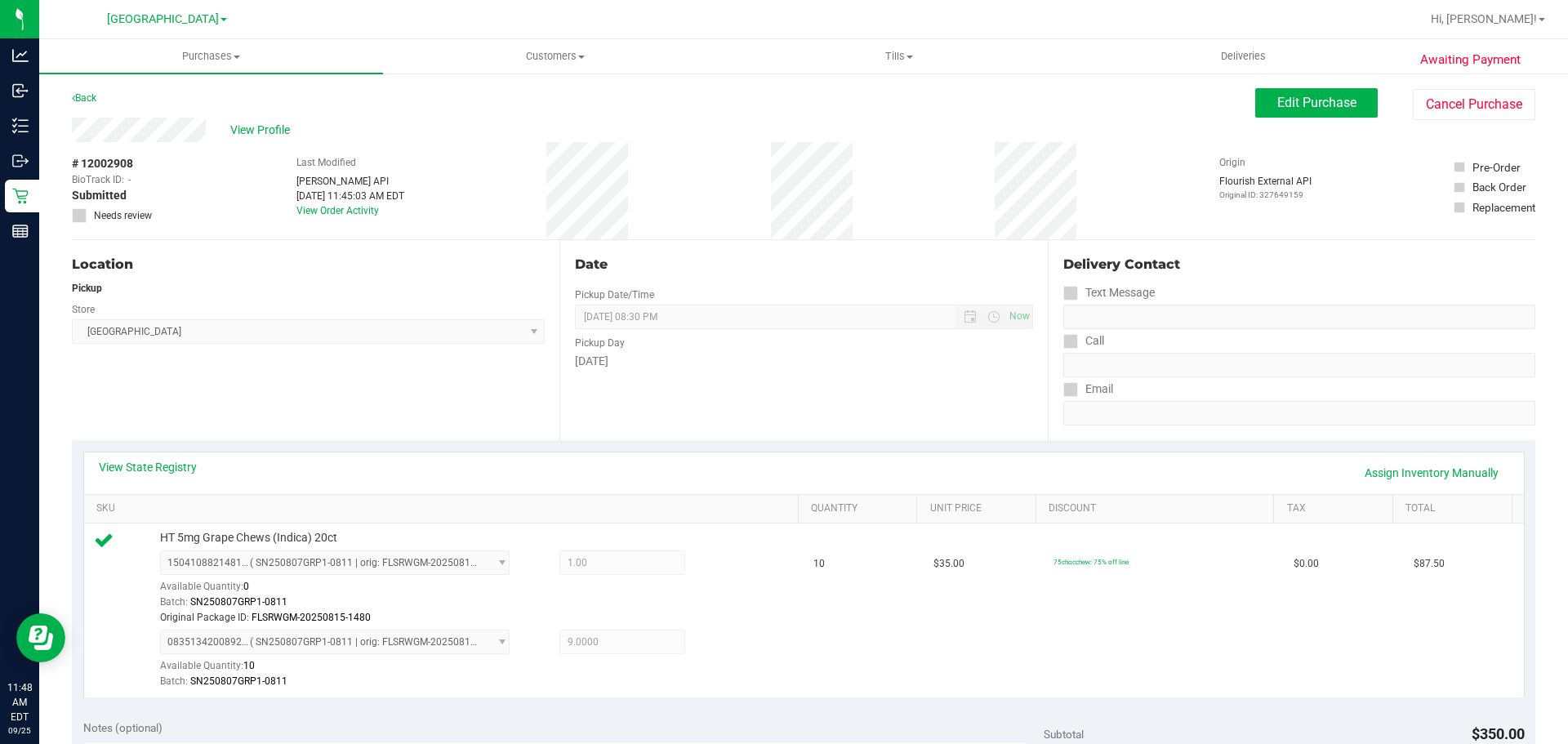
scroll to position [327, 0]
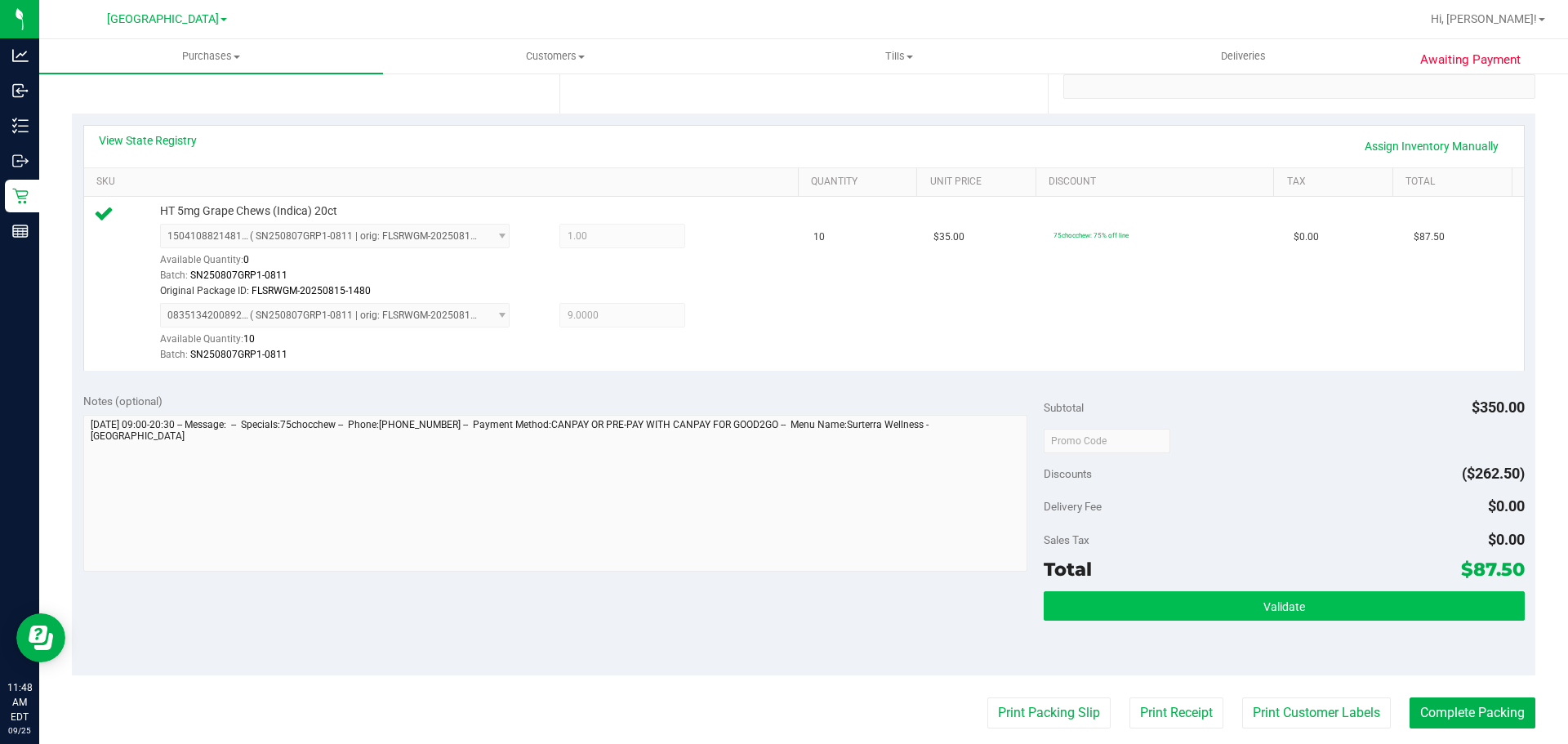
click at [1270, 619] on div "Validate" at bounding box center [1284, 628] width 480 height 74
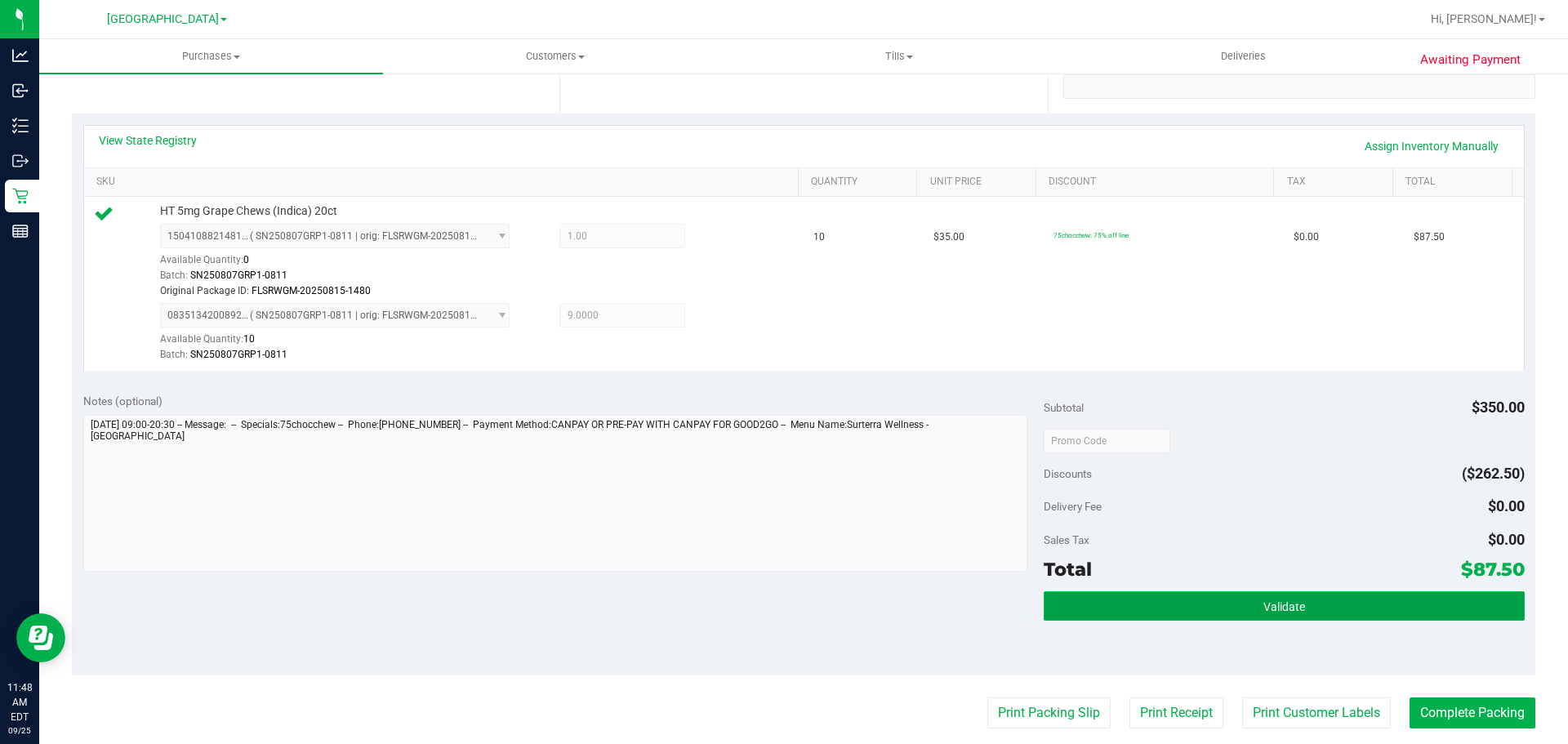
click at [1268, 618] on button "Validate" at bounding box center [1284, 606] width 480 height 29
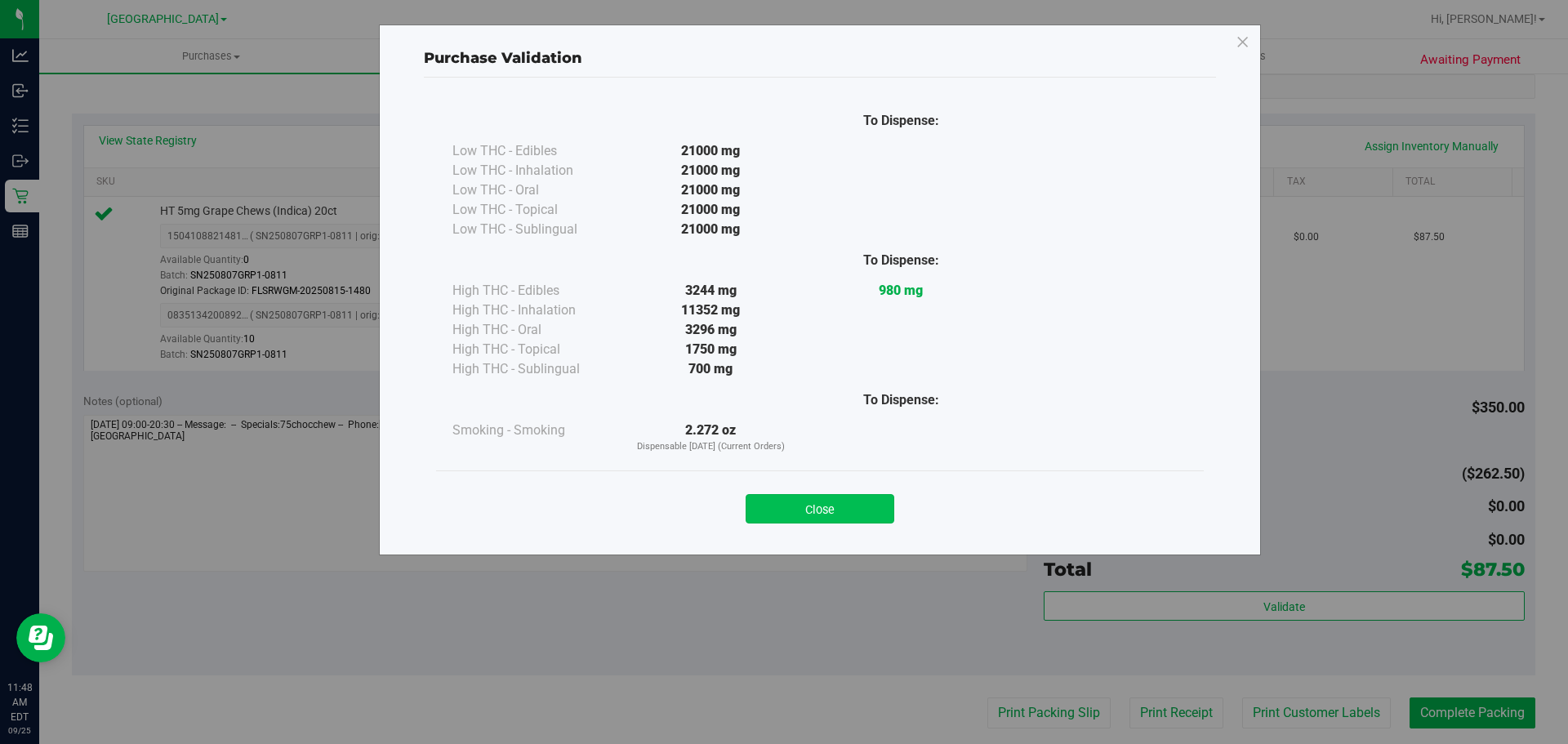
click at [856, 512] on button "Close" at bounding box center [819, 509] width 148 height 29
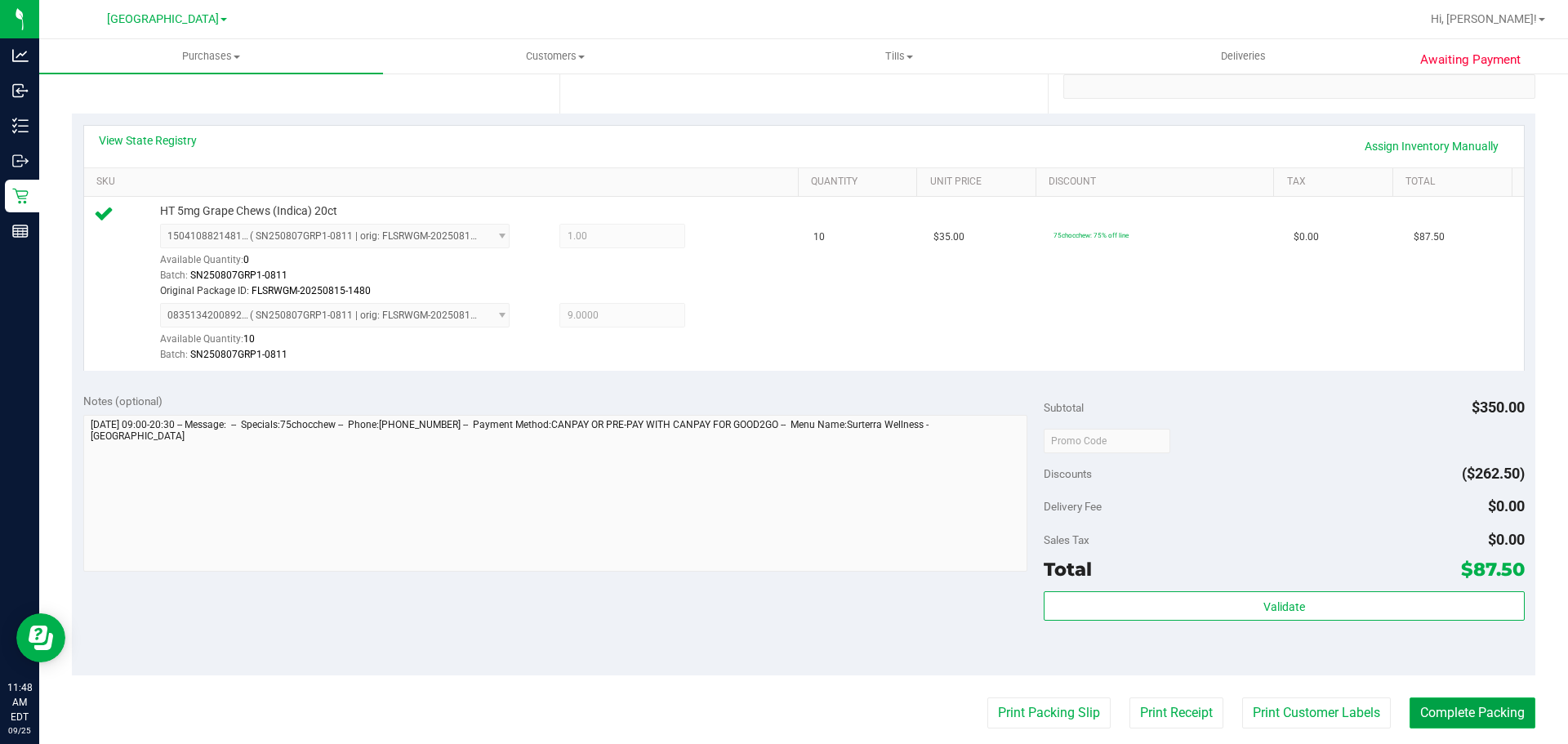
click at [1498, 704] on button "Complete Packing" at bounding box center [1471, 713] width 125 height 31
click at [1301, 434] on div at bounding box center [1284, 440] width 480 height 29
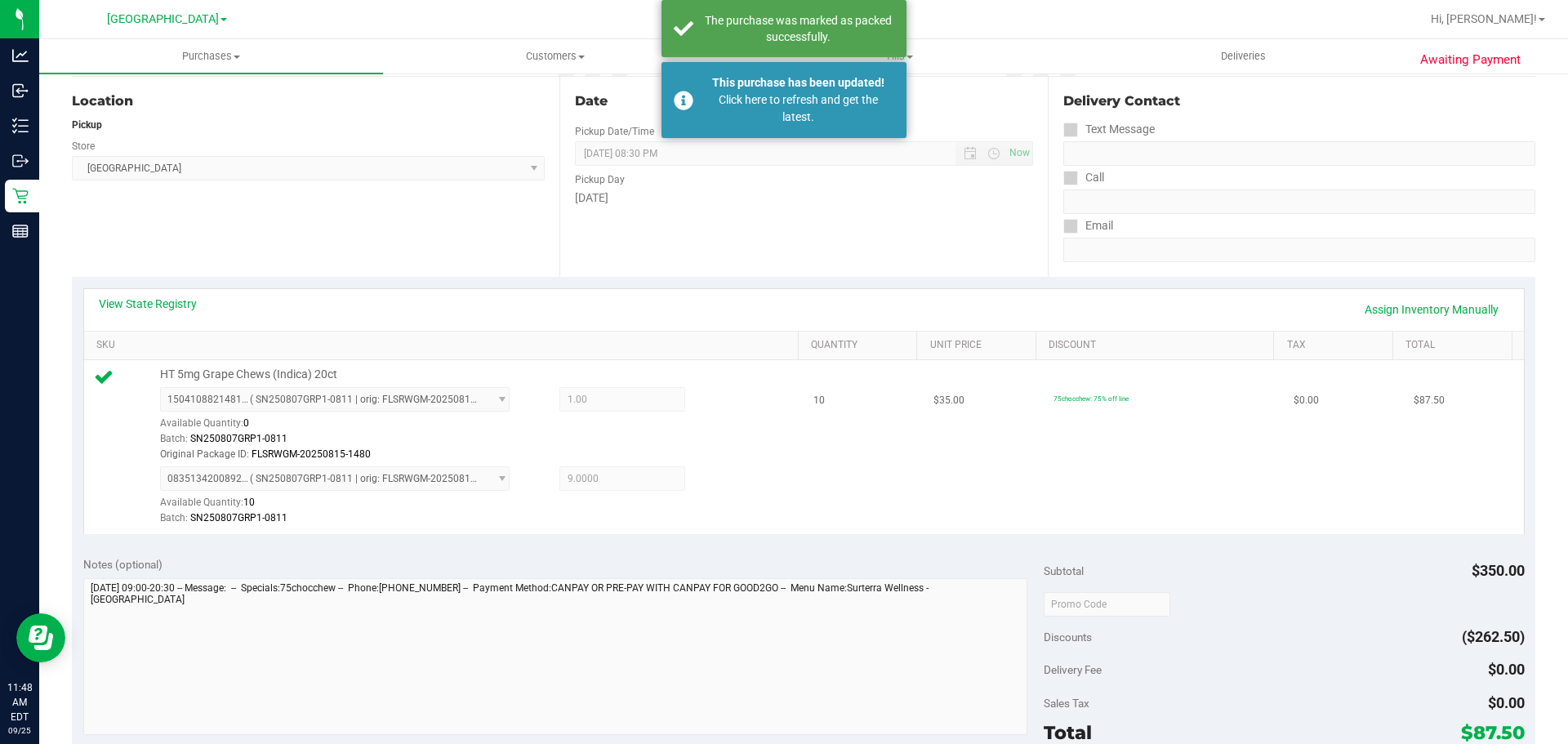
scroll to position [0, 0]
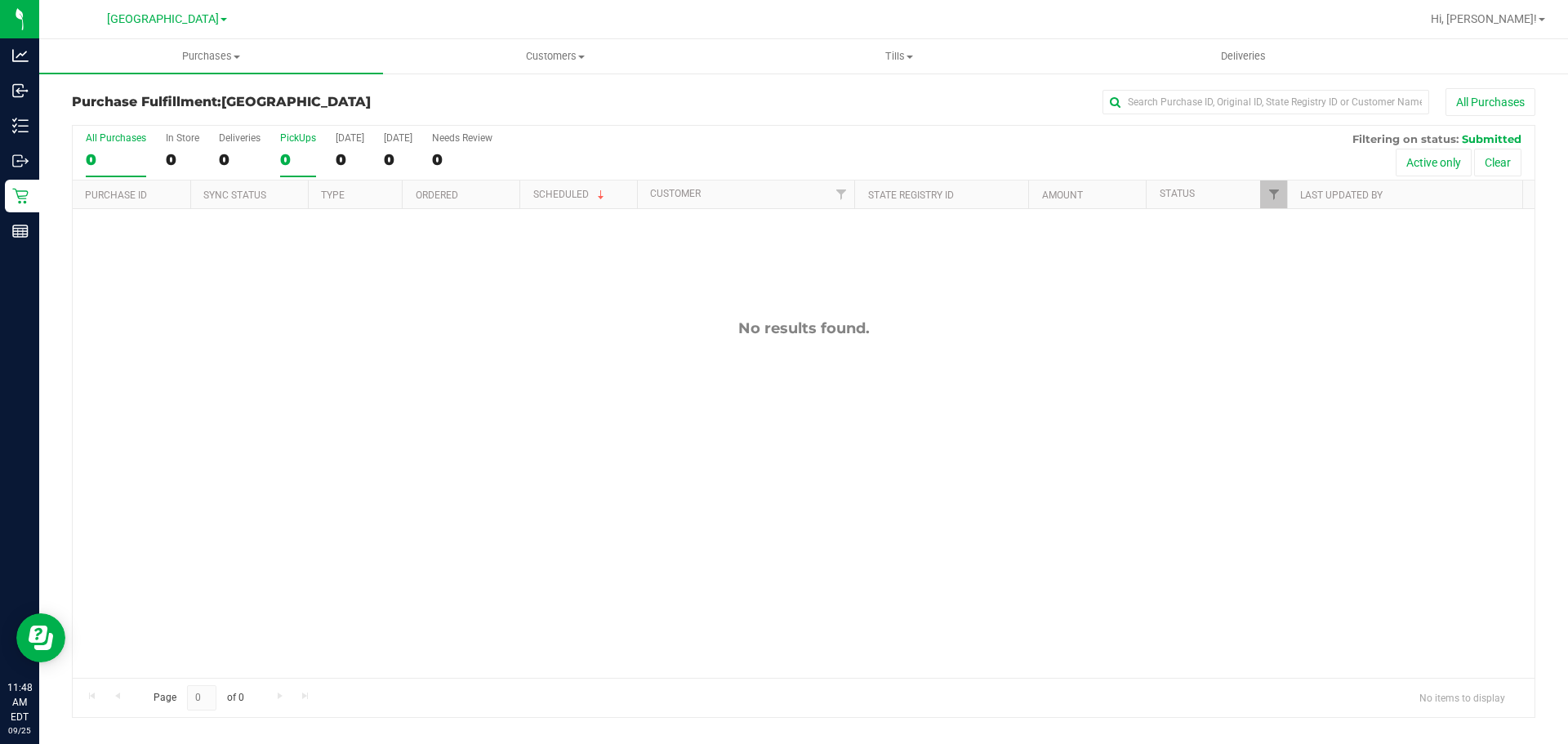
click at [292, 148] on label "PickUps 0" at bounding box center [298, 154] width 36 height 45
click at [0, 0] on input "PickUps 0" at bounding box center [0, 0] width 0 height 0
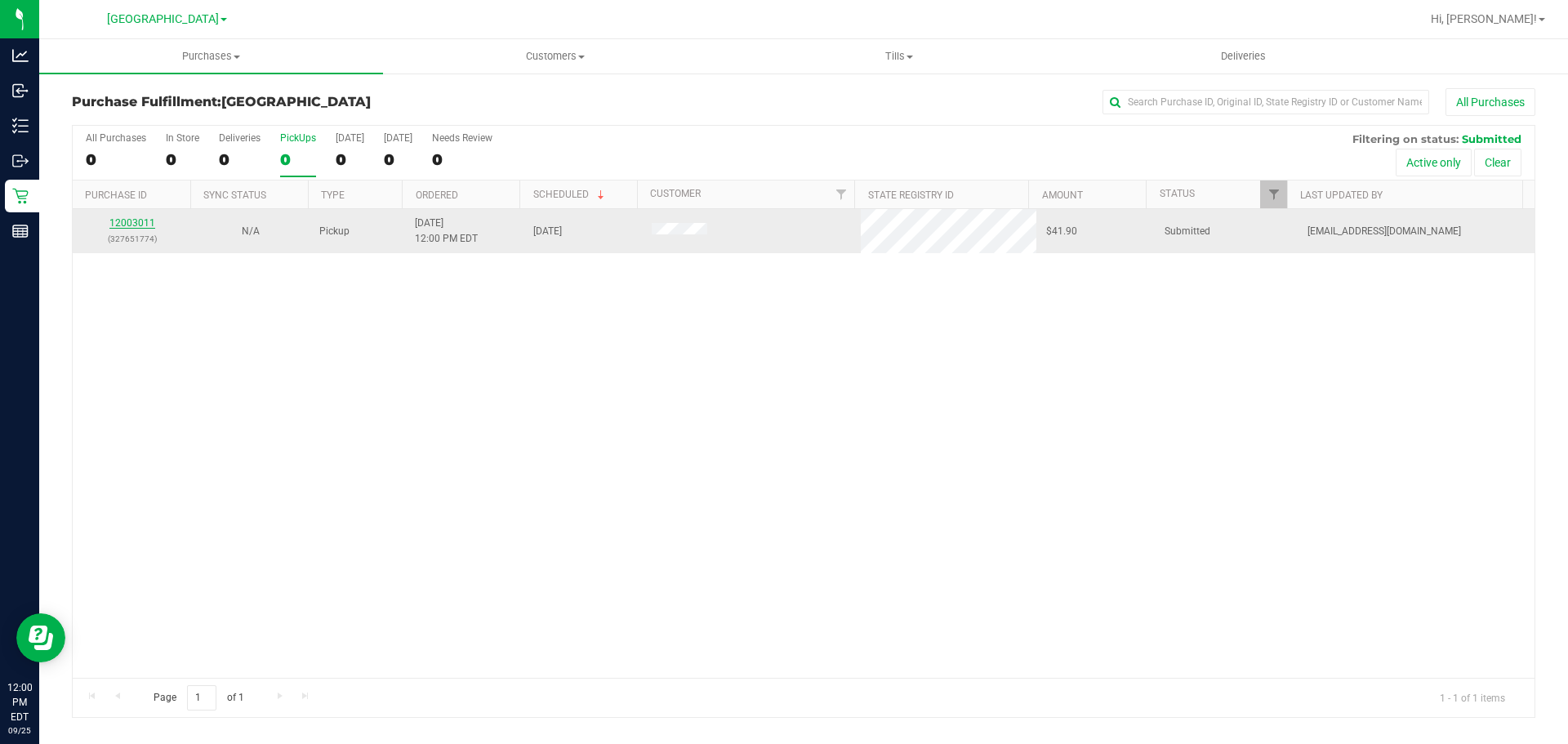
click at [113, 221] on link "12003011" at bounding box center [133, 223] width 46 height 11
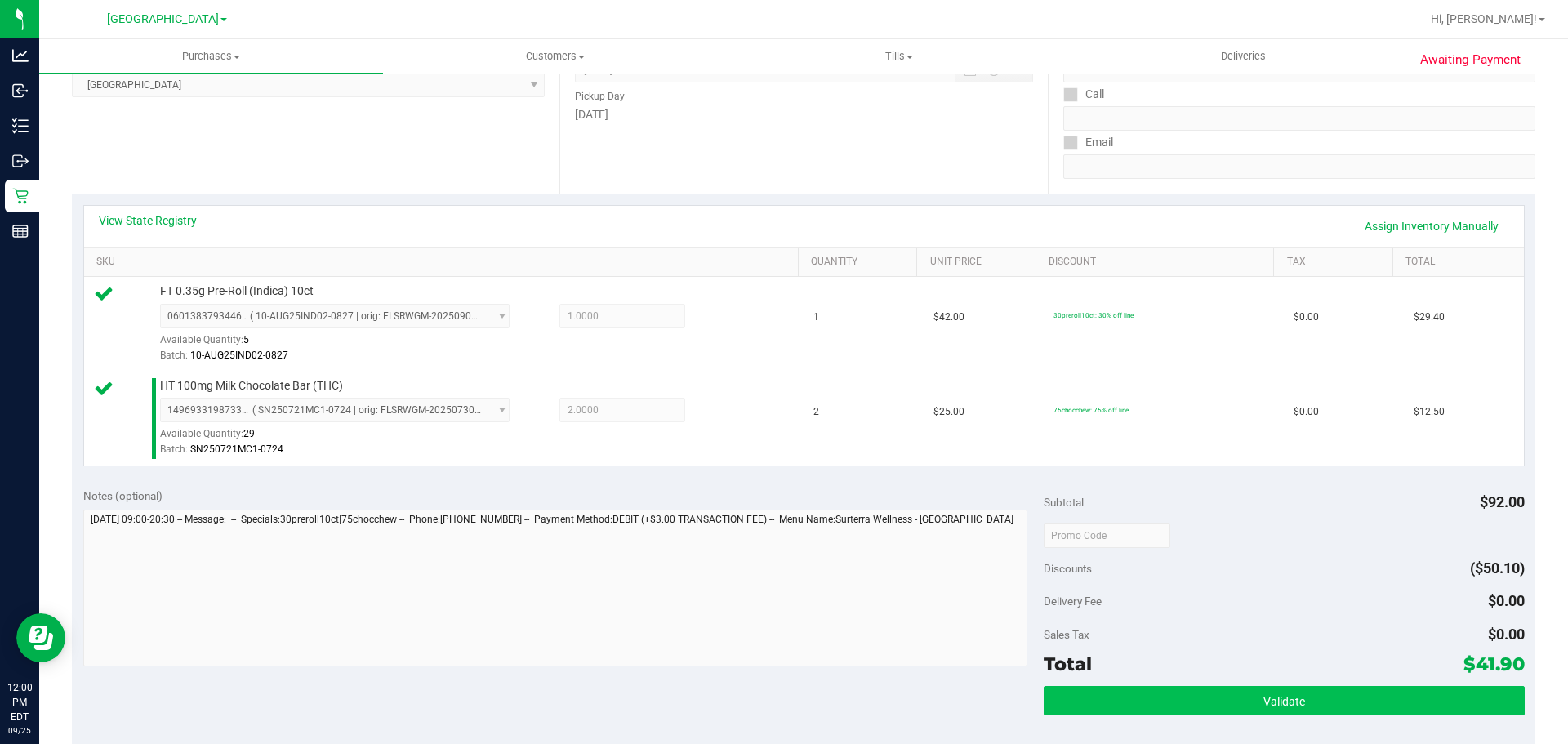
scroll to position [490, 0]
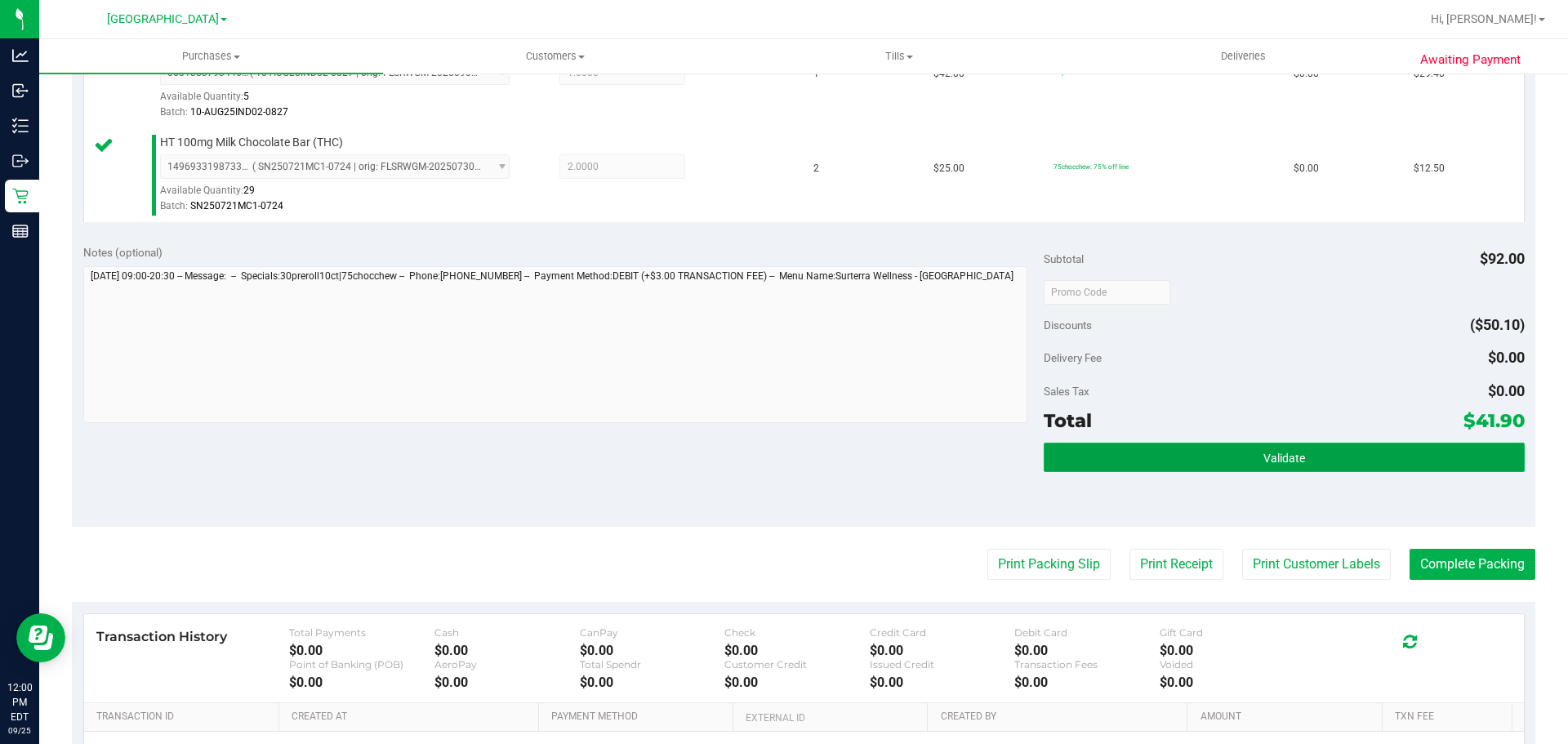
click at [1277, 470] on button "Validate" at bounding box center [1284, 457] width 480 height 29
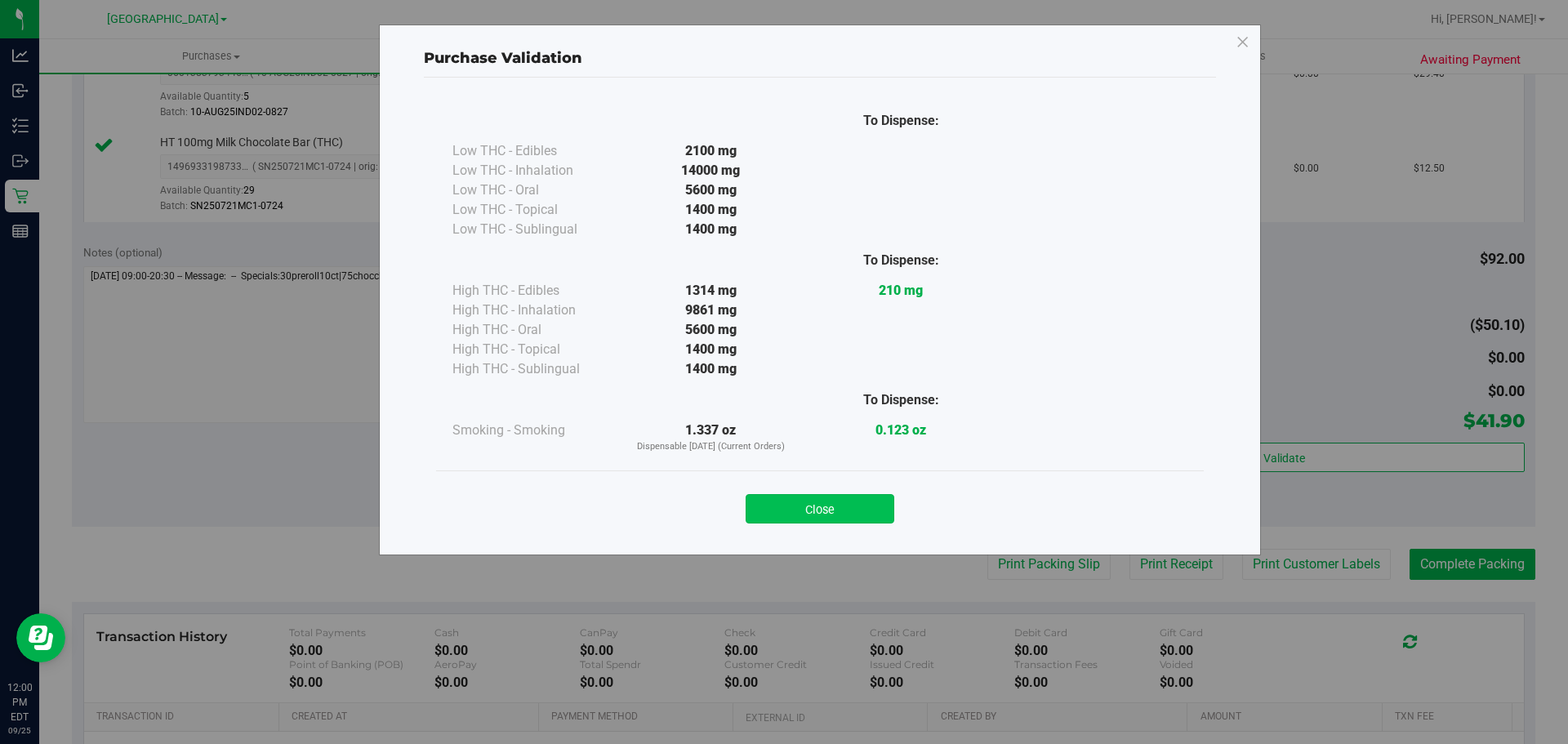
click at [786, 521] on button "Close" at bounding box center [819, 509] width 148 height 29
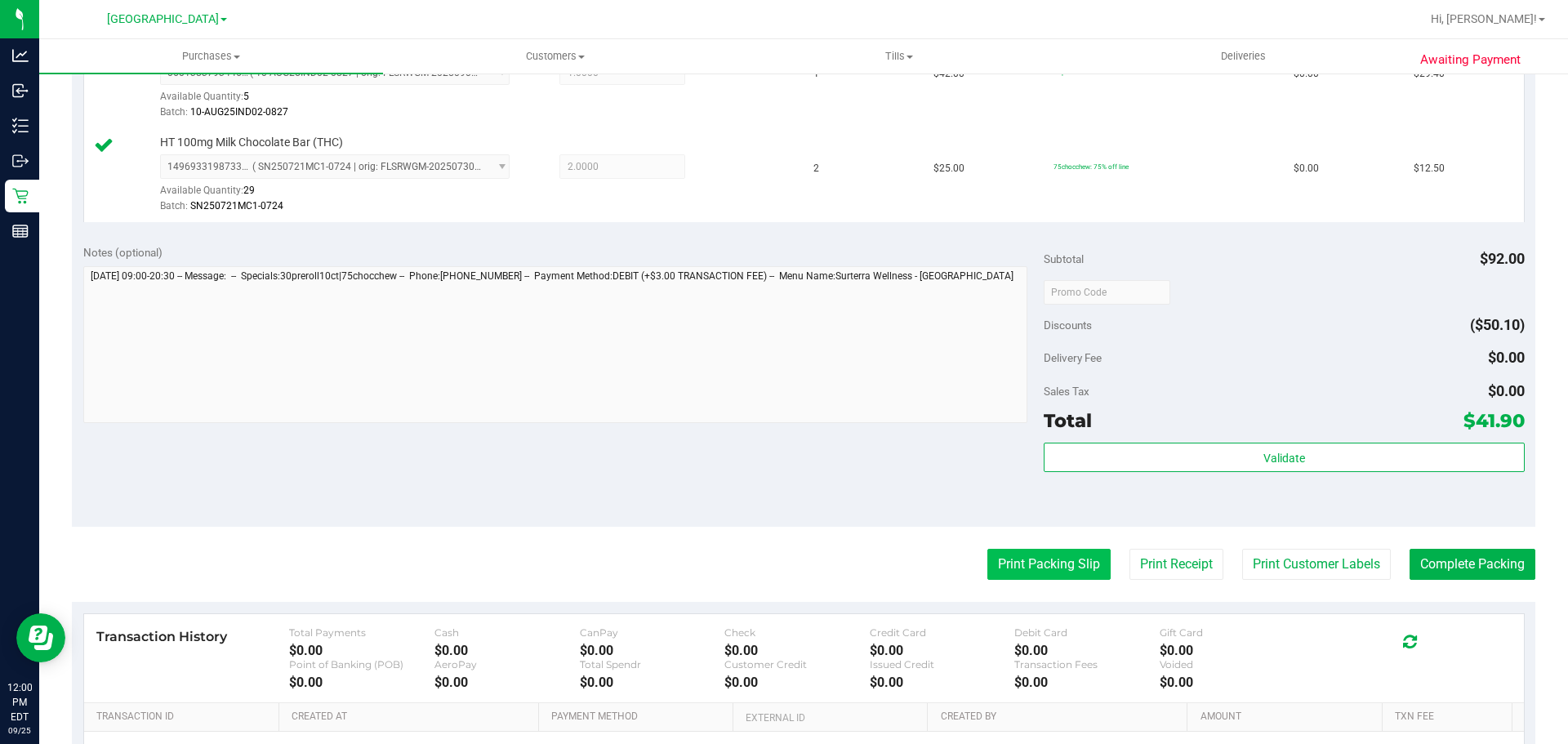
click at [1056, 577] on button "Print Packing Slip" at bounding box center [1049, 565] width 124 height 31
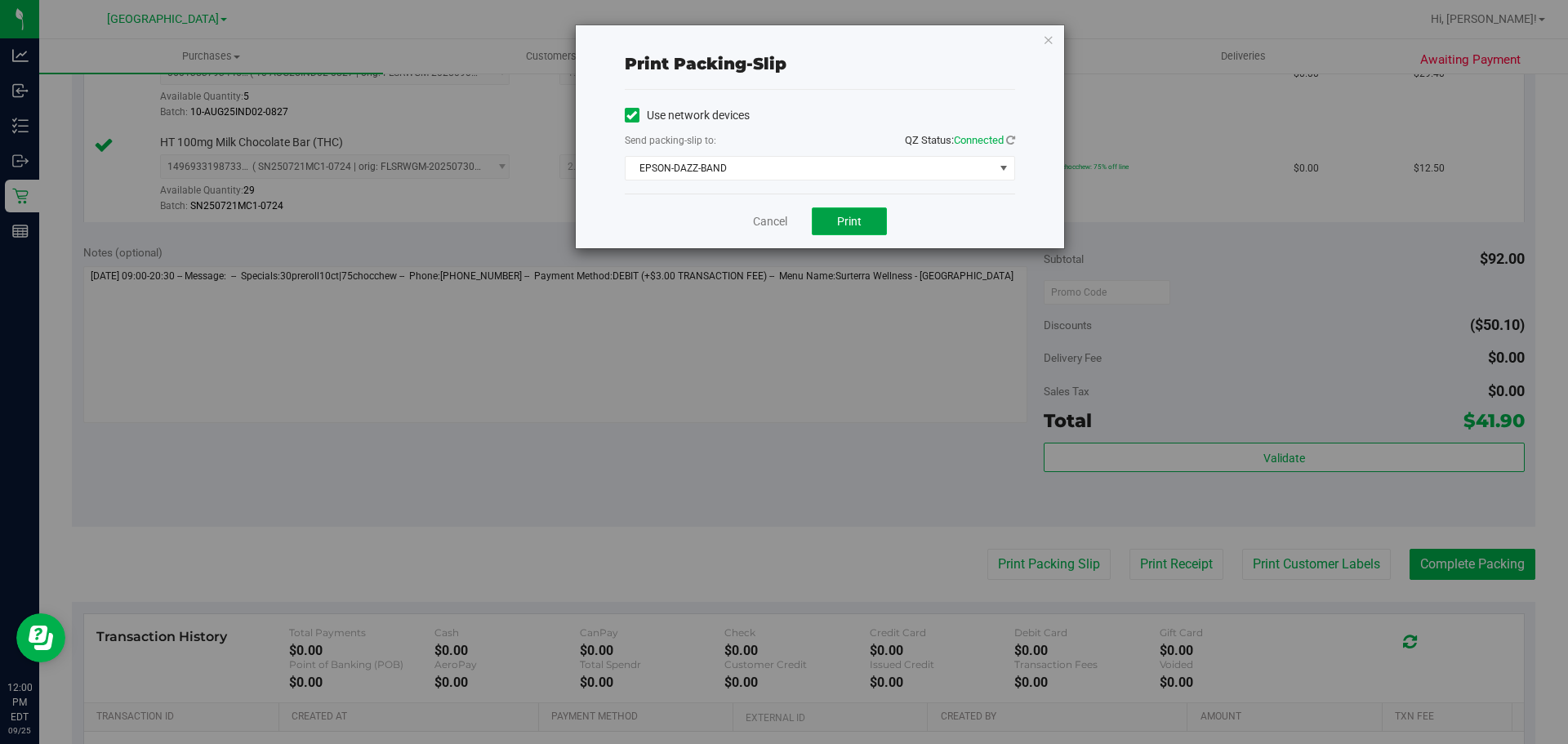
click at [854, 224] on span "Print" at bounding box center [850, 221] width 25 height 13
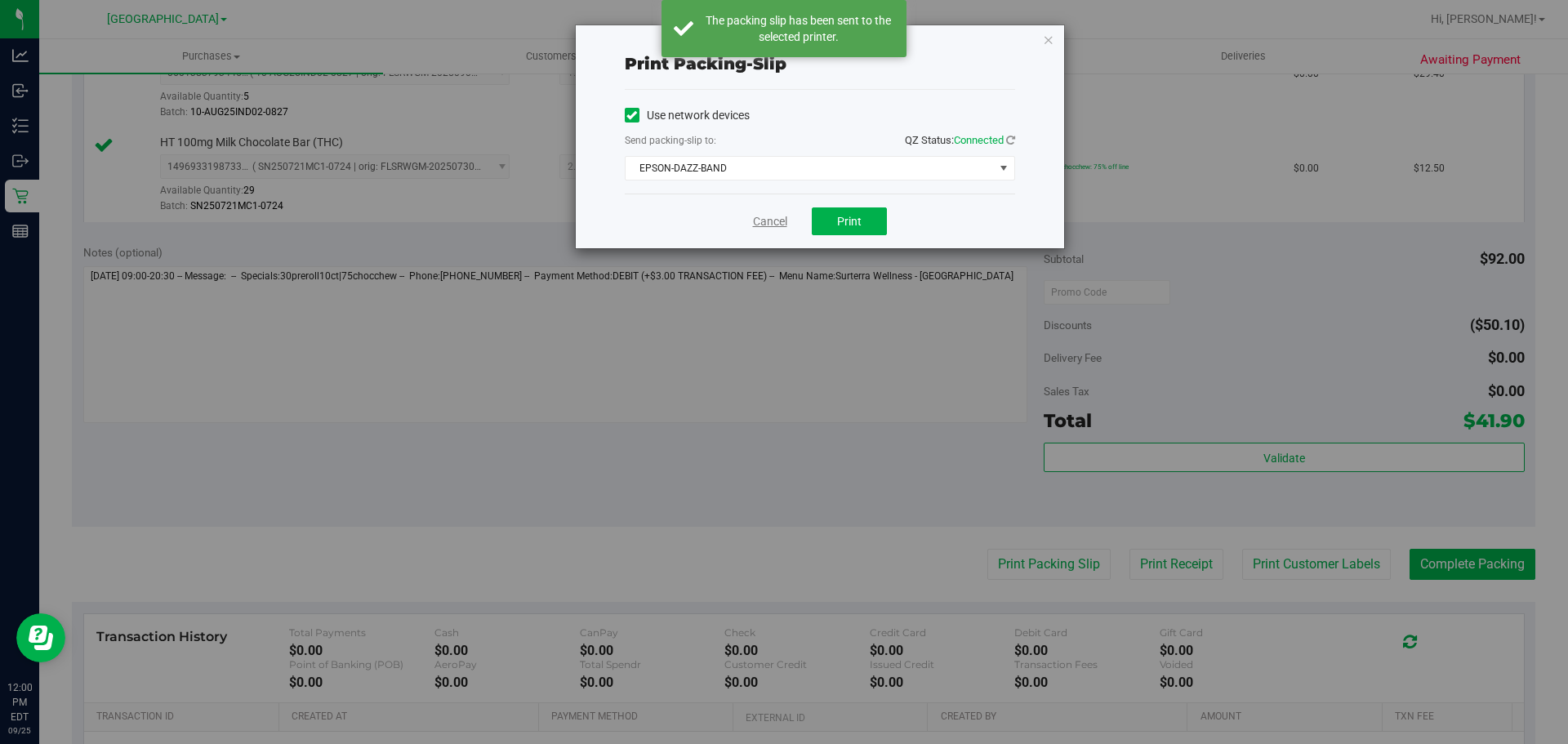
click at [786, 225] on link "Cancel" at bounding box center [770, 221] width 34 height 17
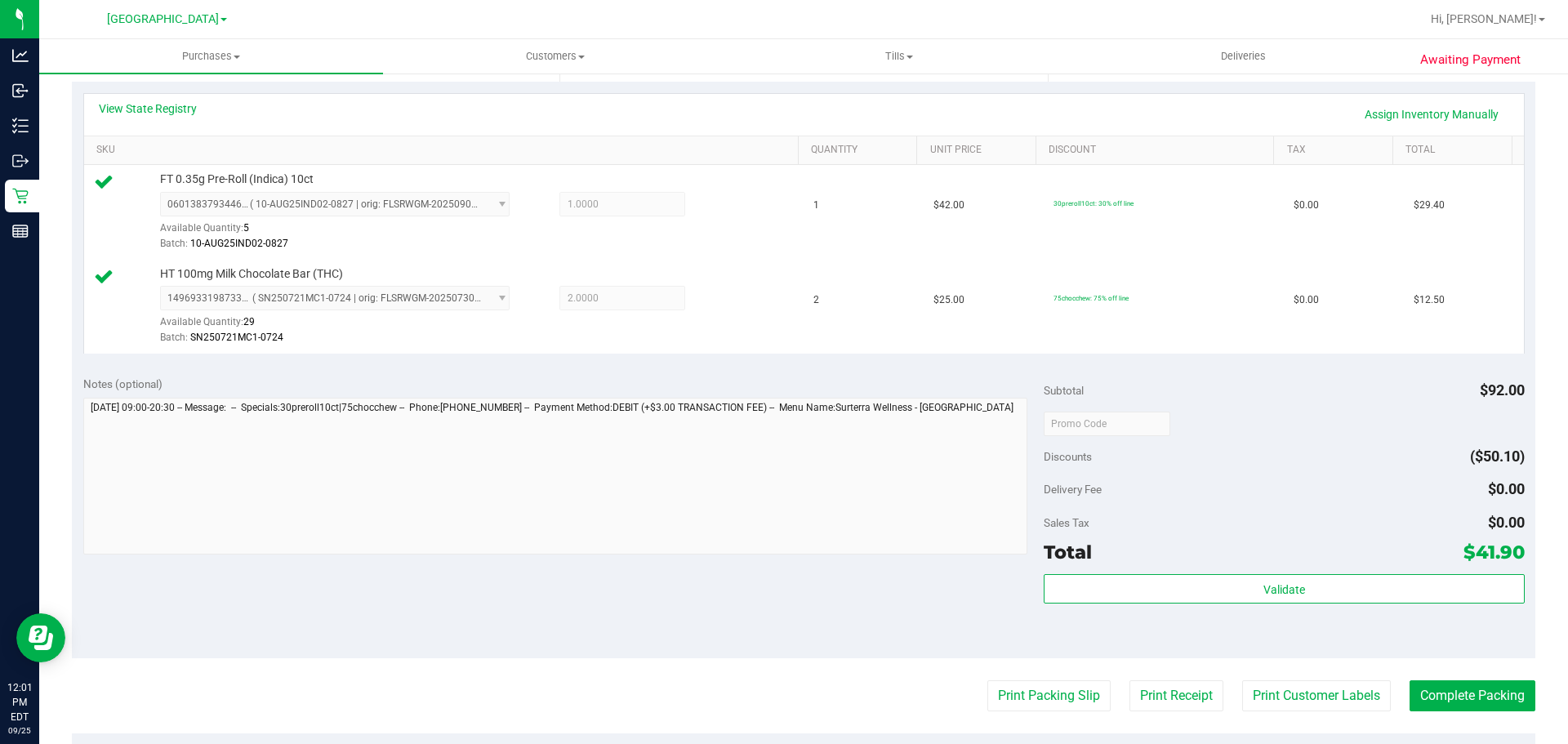
scroll to position [653, 0]
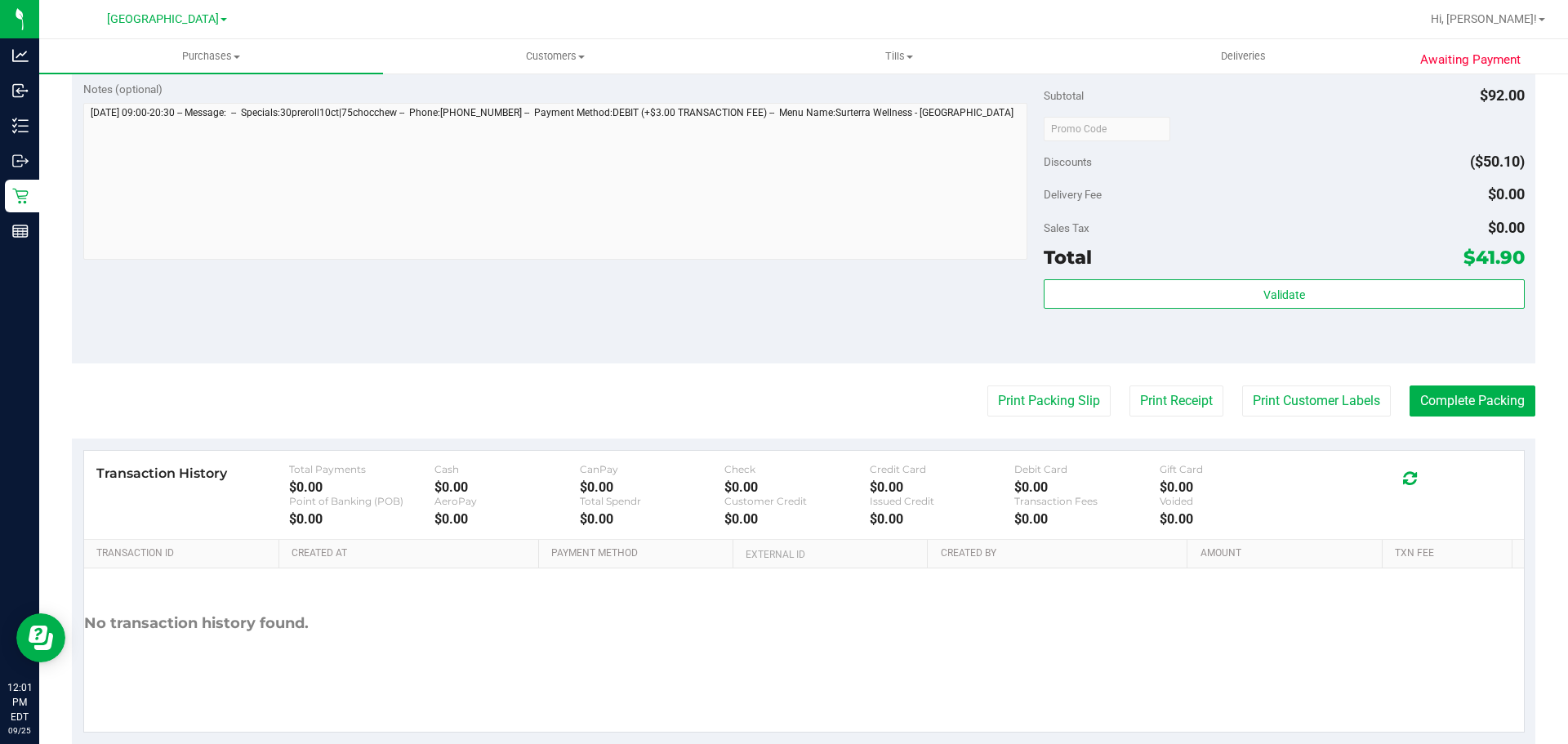
click at [1284, 273] on div "Subtotal $92.00 Discounts ($50.10) Delivery Fee $0.00 Sales Tax $0.00 Total $41…" at bounding box center [1284, 217] width 480 height 272
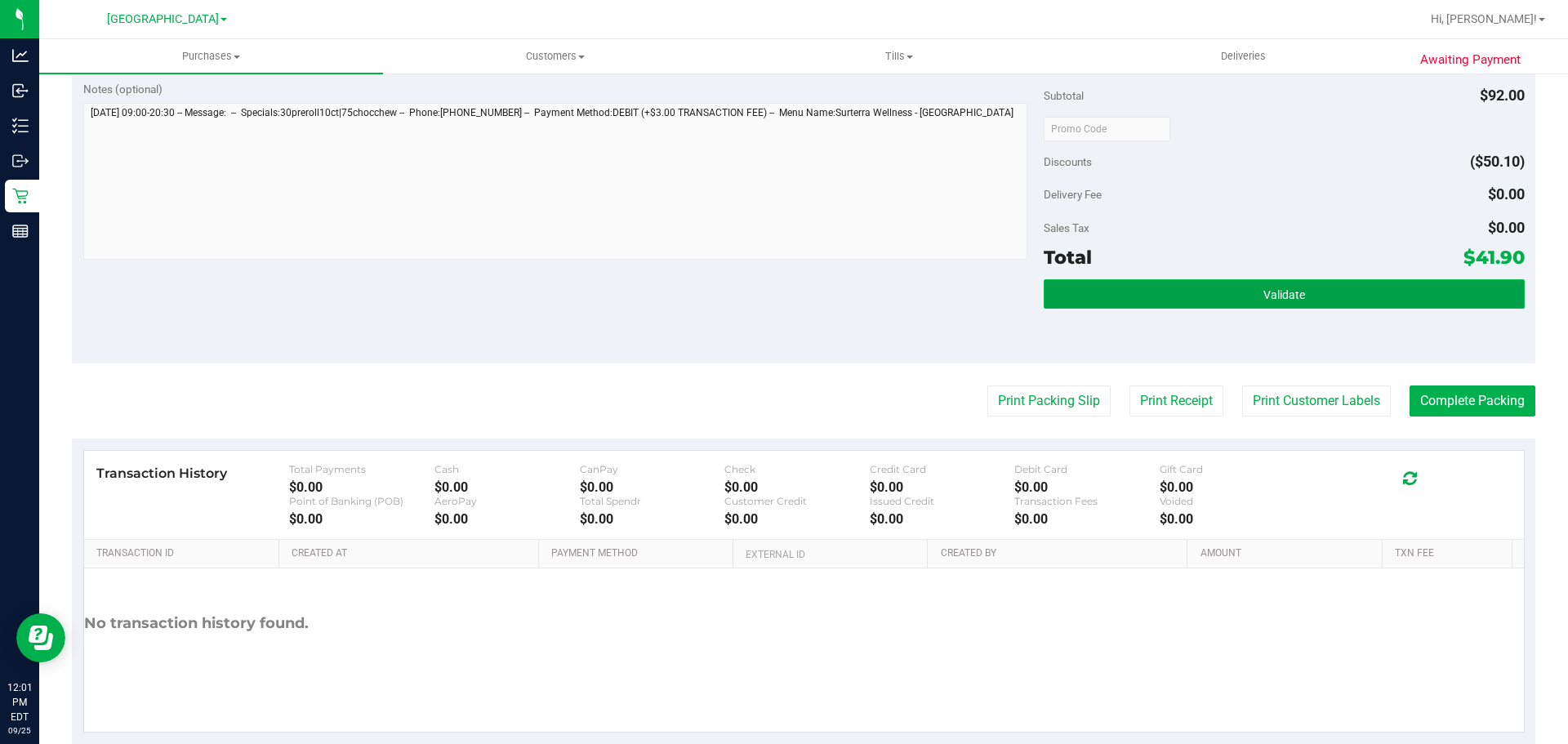
click at [1280, 293] on span "Validate" at bounding box center [1284, 295] width 42 height 13
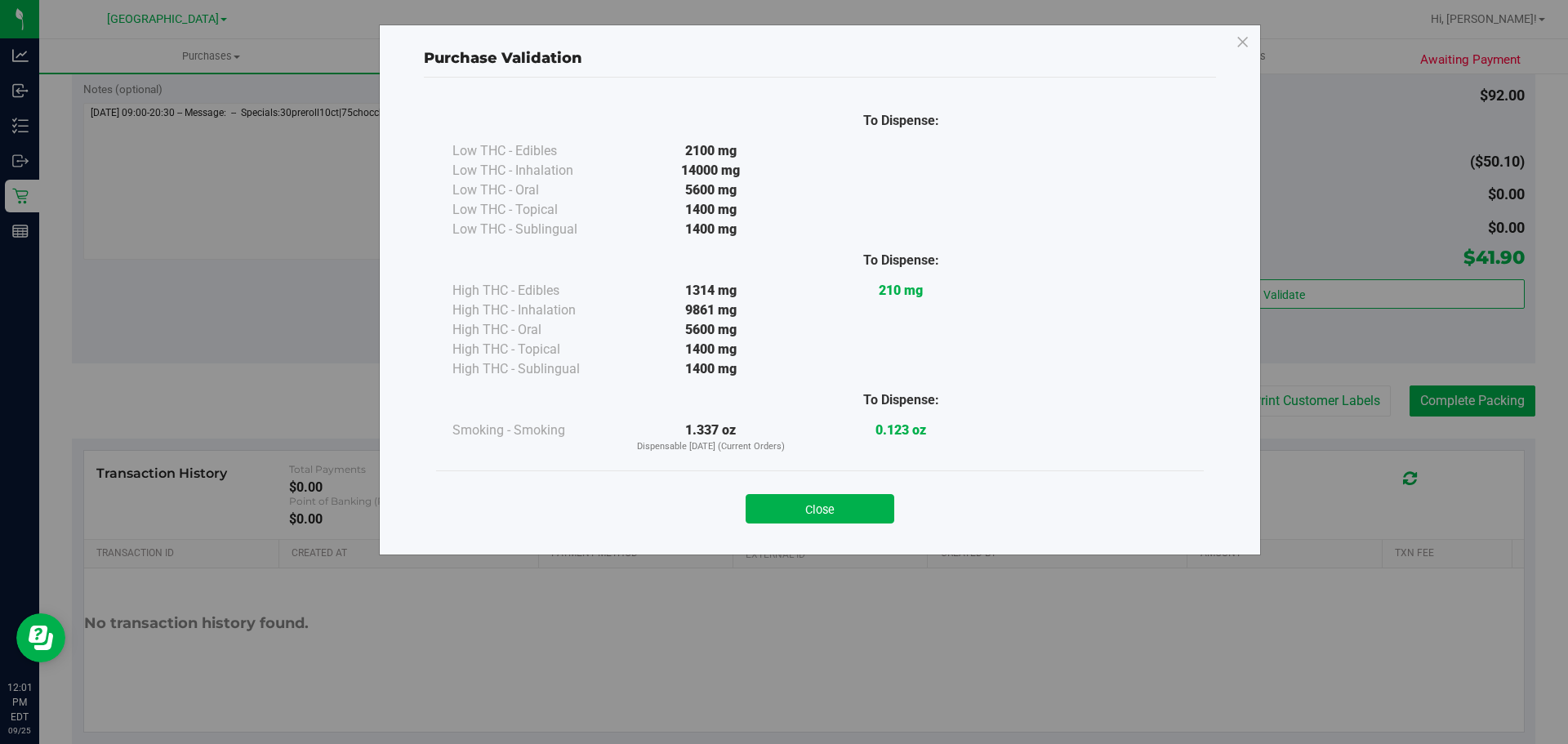
drag, startPoint x: 796, startPoint y: 516, endPoint x: 816, endPoint y: 502, distance: 24.4
click at [799, 517] on button "Close" at bounding box center [819, 509] width 148 height 29
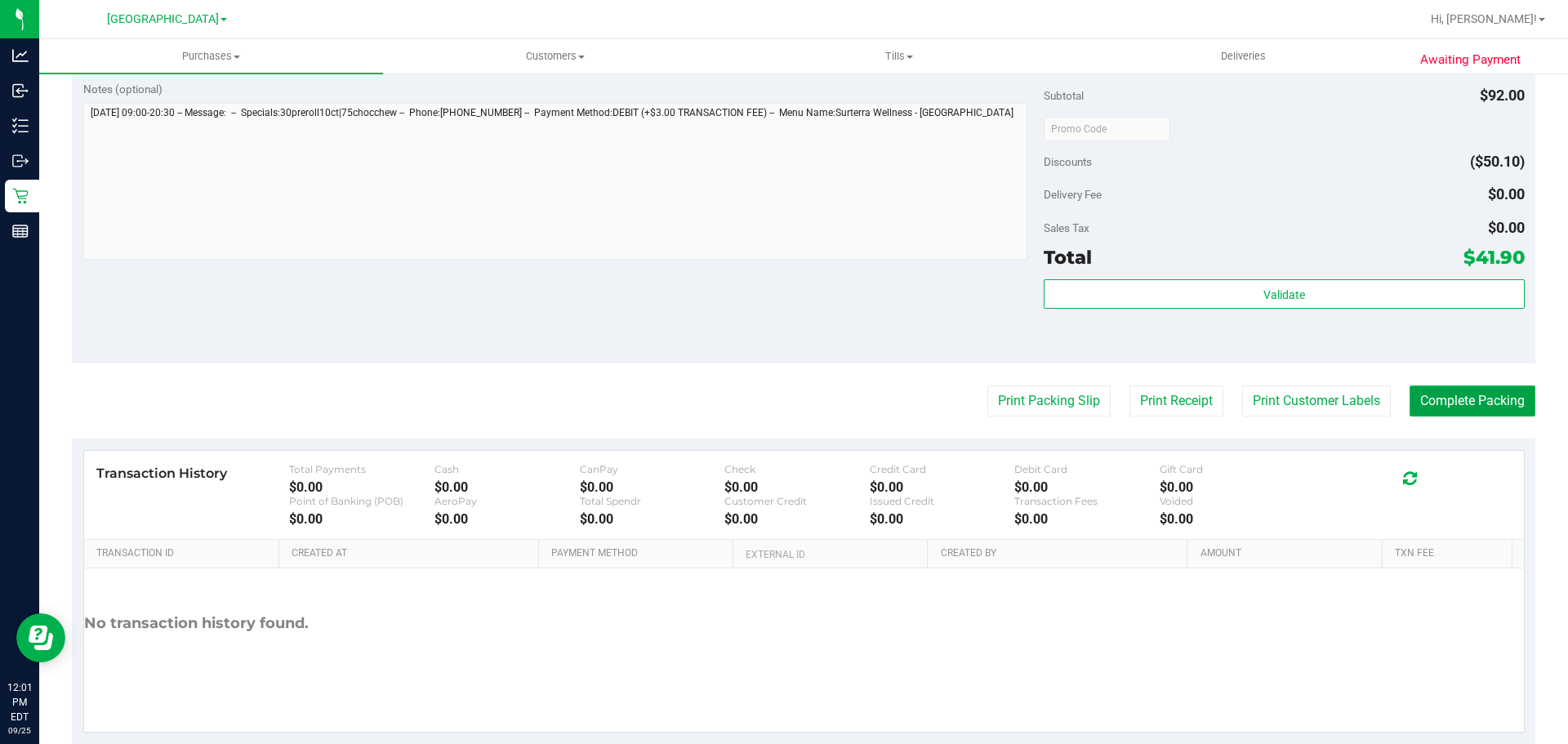
click at [1437, 401] on button "Complete Packing" at bounding box center [1471, 401] width 125 height 31
click at [1195, 363] on div "Notes (optional) Subtotal $92.00 Discounts ($50.10) Delivery Fee $0.00 Sales Ta…" at bounding box center [804, 216] width 1463 height 294
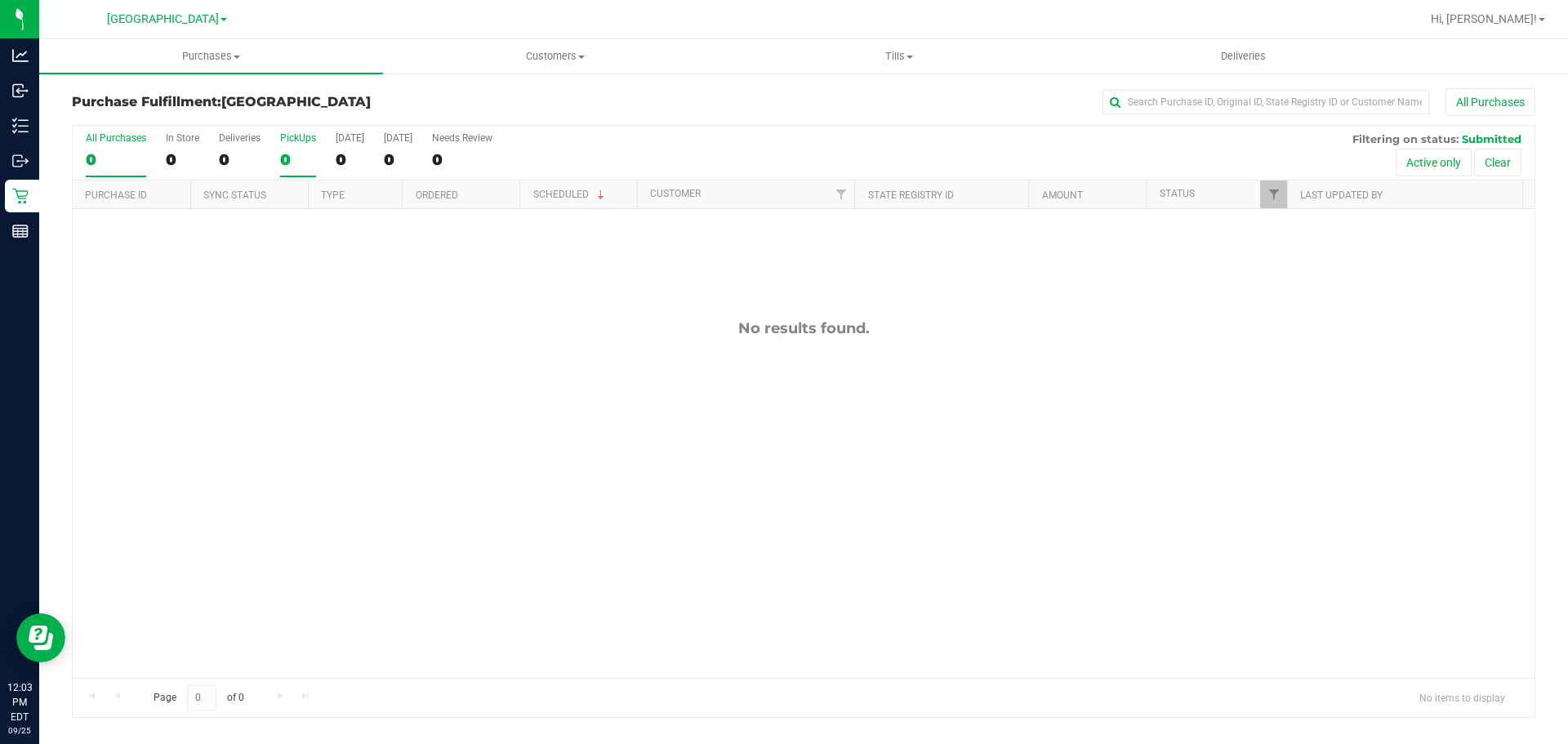
click at [309, 138] on div "PickUps" at bounding box center [298, 138] width 36 height 11
click at [0, 0] on input "PickUps 0" at bounding box center [0, 0] width 0 height 0
click at [288, 157] on div "0" at bounding box center [298, 159] width 36 height 19
click at [0, 0] on input "PickUps 0" at bounding box center [0, 0] width 0 height 0
click at [372, 95] on h3 "Purchase Fulfillment: South Tampa WC" at bounding box center [315, 102] width 487 height 15
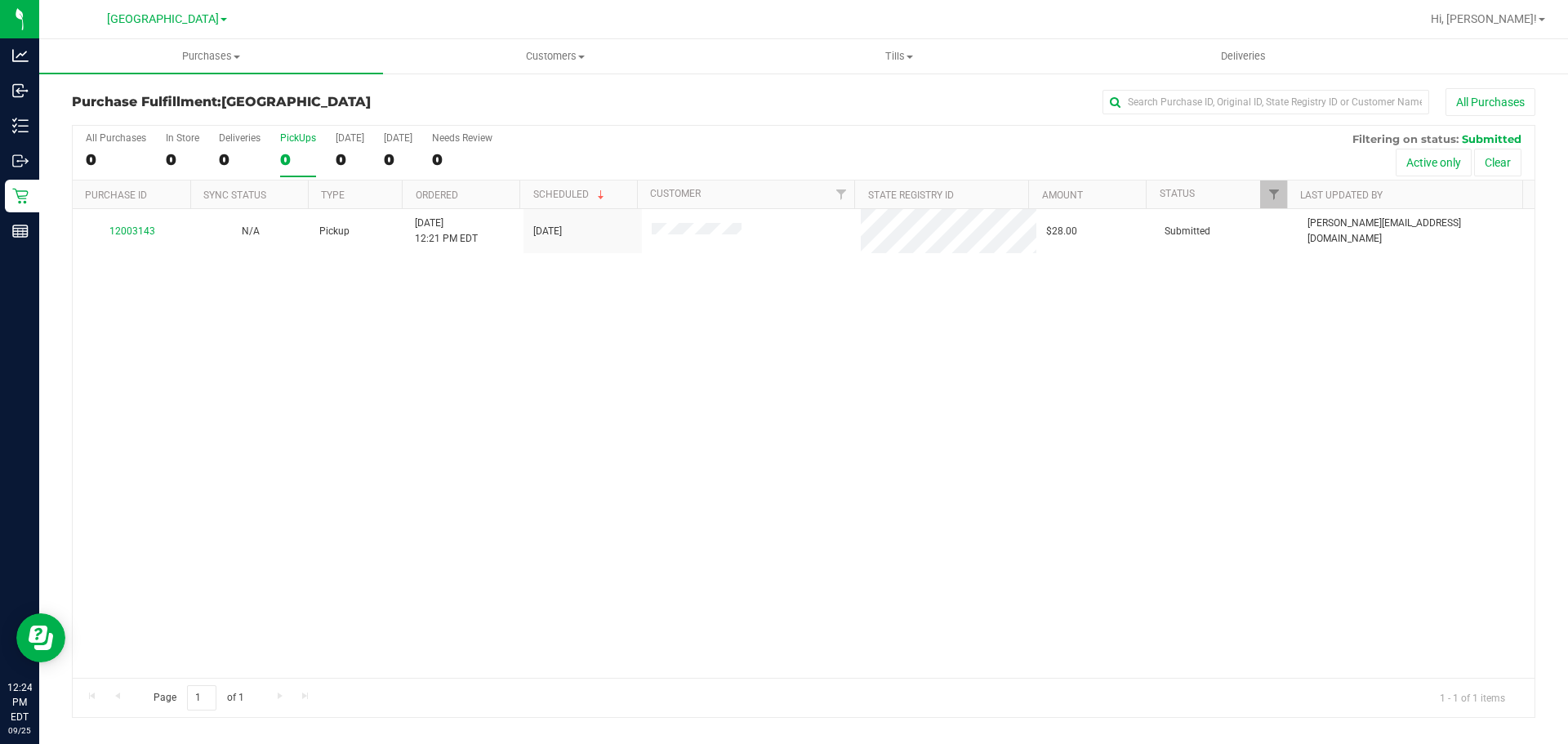
click at [291, 157] on div "0" at bounding box center [298, 159] width 36 height 19
click at [0, 0] on input "PickUps 0" at bounding box center [0, 0] width 0 height 0
click at [298, 171] on label "PickUps 1" at bounding box center [298, 154] width 36 height 45
click at [0, 0] on input "PickUps 1" at bounding box center [0, 0] width 0 height 0
click at [288, 155] on div "0" at bounding box center [298, 159] width 36 height 19
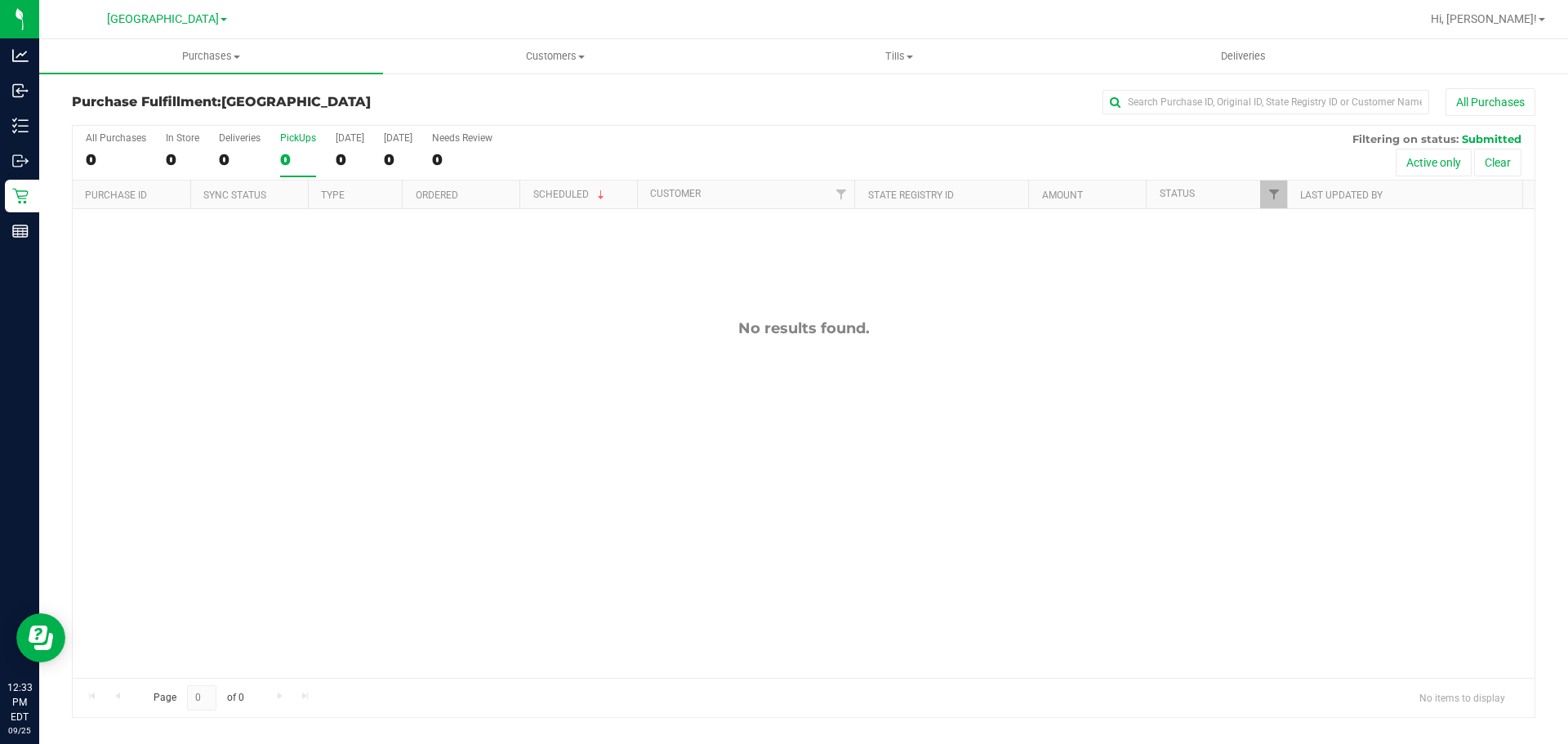
click at [0, 0] on input "PickUps 0" at bounding box center [0, 0] width 0 height 0
click at [292, 147] on label "PickUps 0" at bounding box center [298, 154] width 36 height 45
click at [0, 0] on input "PickUps 0" at bounding box center [0, 0] width 0 height 0
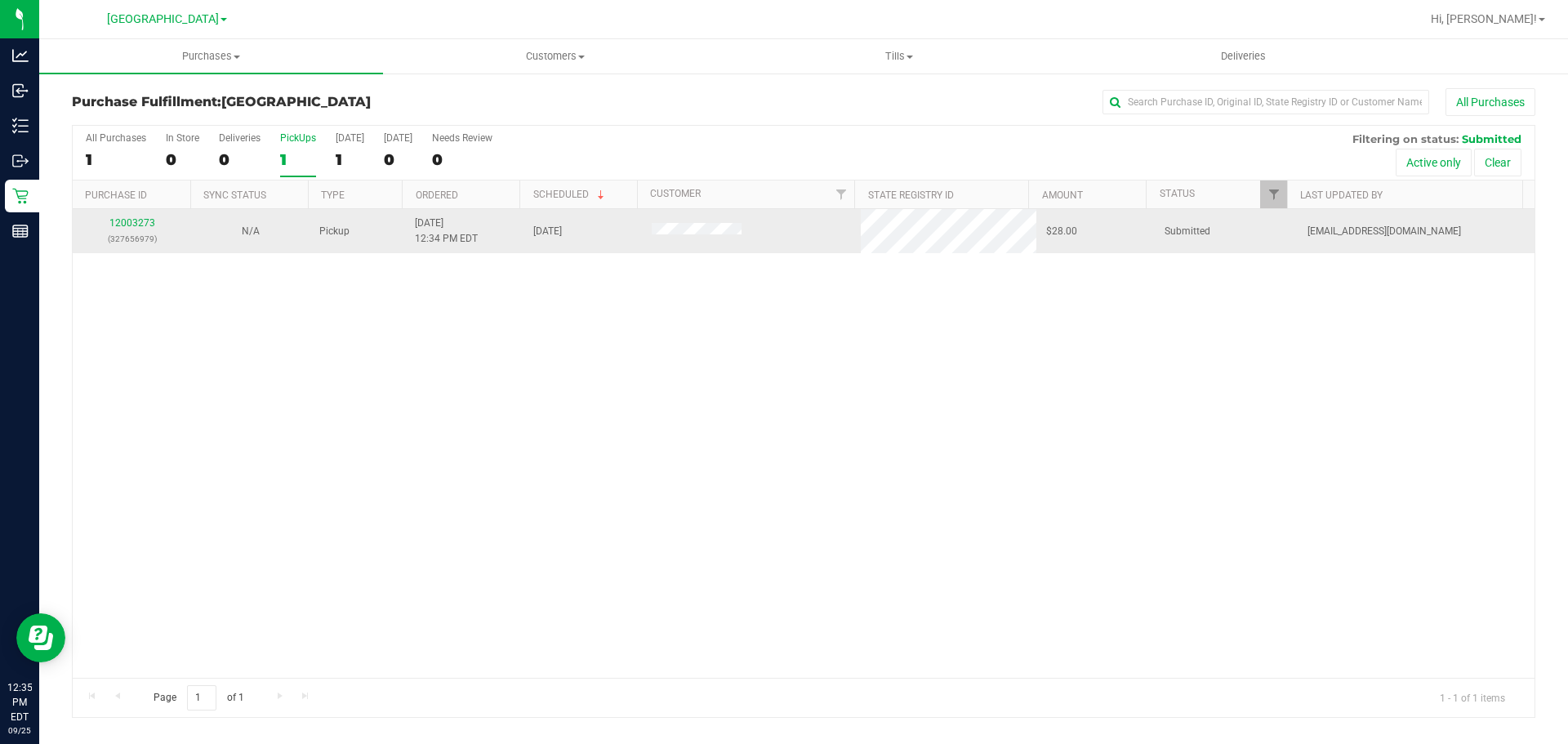
click at [141, 229] on div "12003273 (327656979)" at bounding box center [132, 231] width 99 height 31
click at [141, 226] on link "12003273" at bounding box center [133, 223] width 46 height 11
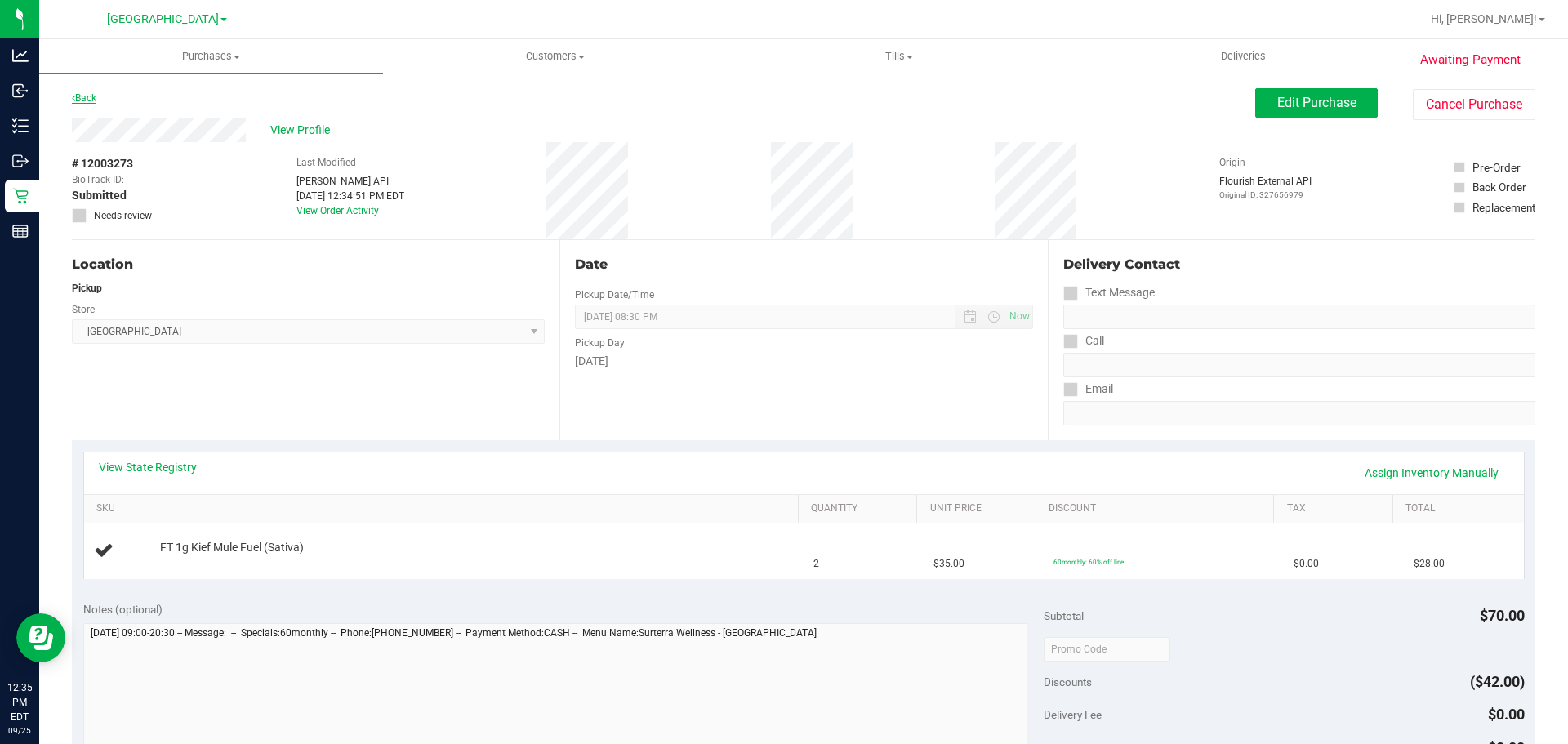
click at [88, 97] on link "Back" at bounding box center [84, 98] width 25 height 11
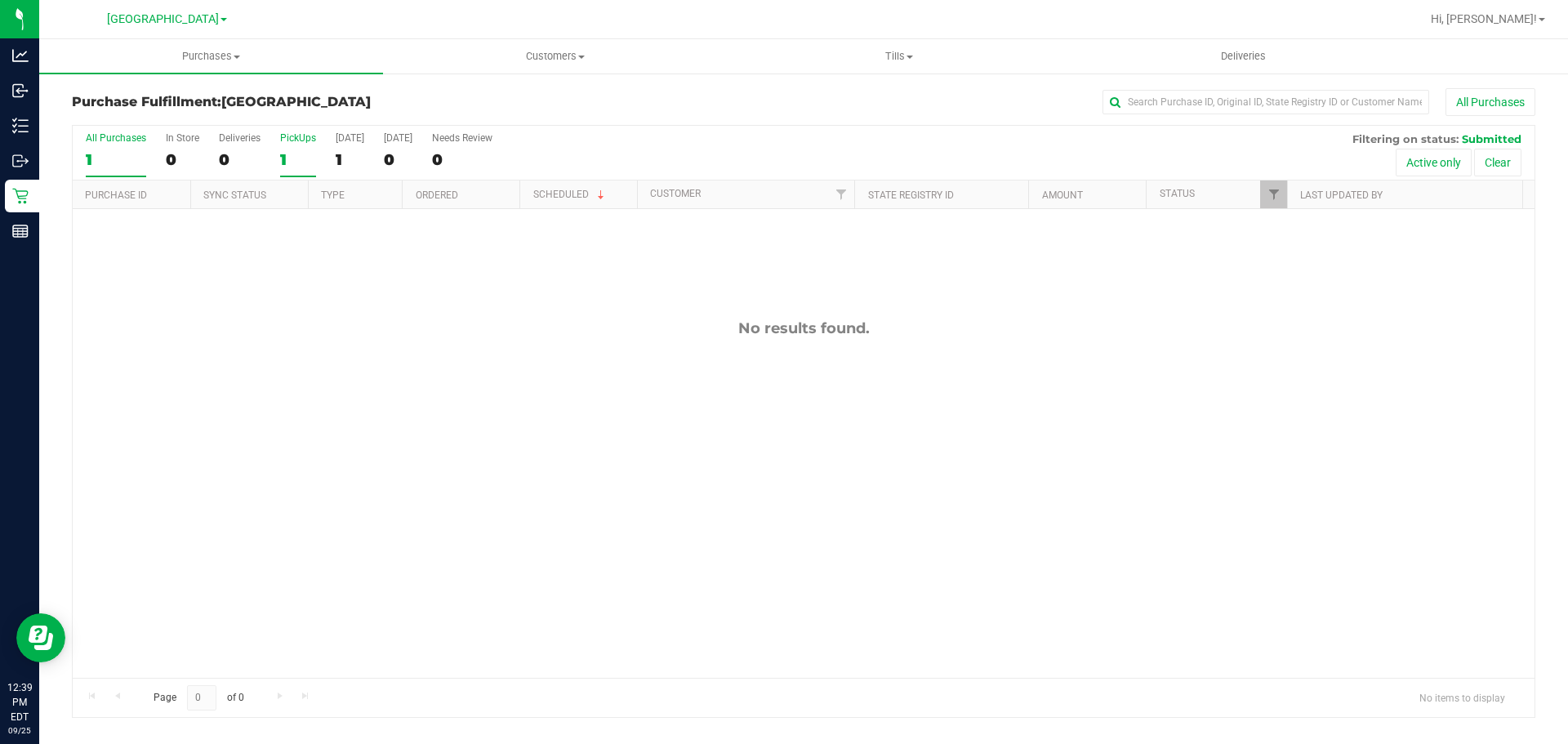
click at [298, 166] on div "1" at bounding box center [298, 159] width 36 height 19
click at [0, 0] on input "PickUps 1" at bounding box center [0, 0] width 0 height 0
click at [391, 90] on div "Purchase Fulfillment: South Tampa WC All Purchases" at bounding box center [804, 107] width 1463 height 36
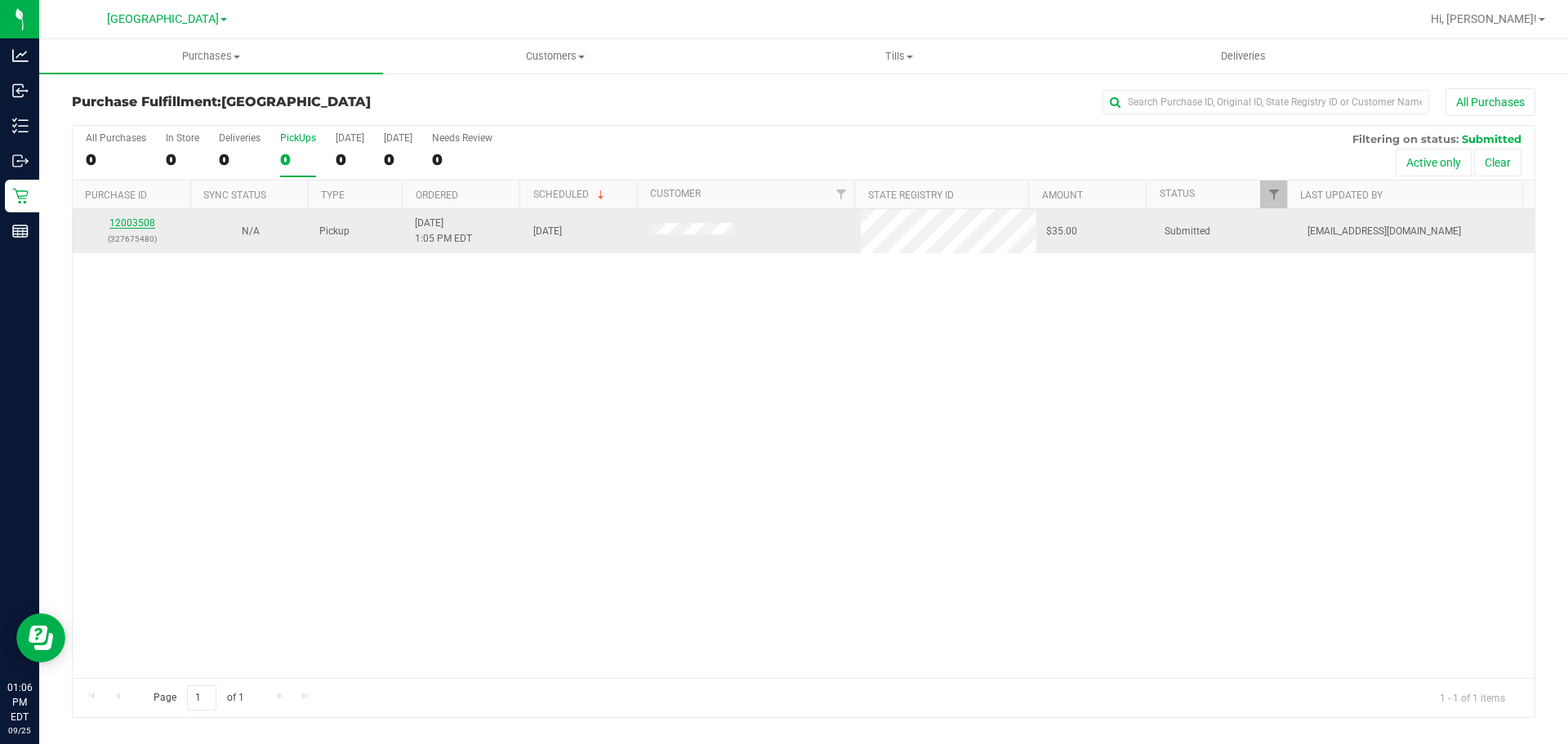
click at [143, 225] on link "12003508" at bounding box center [133, 223] width 46 height 11
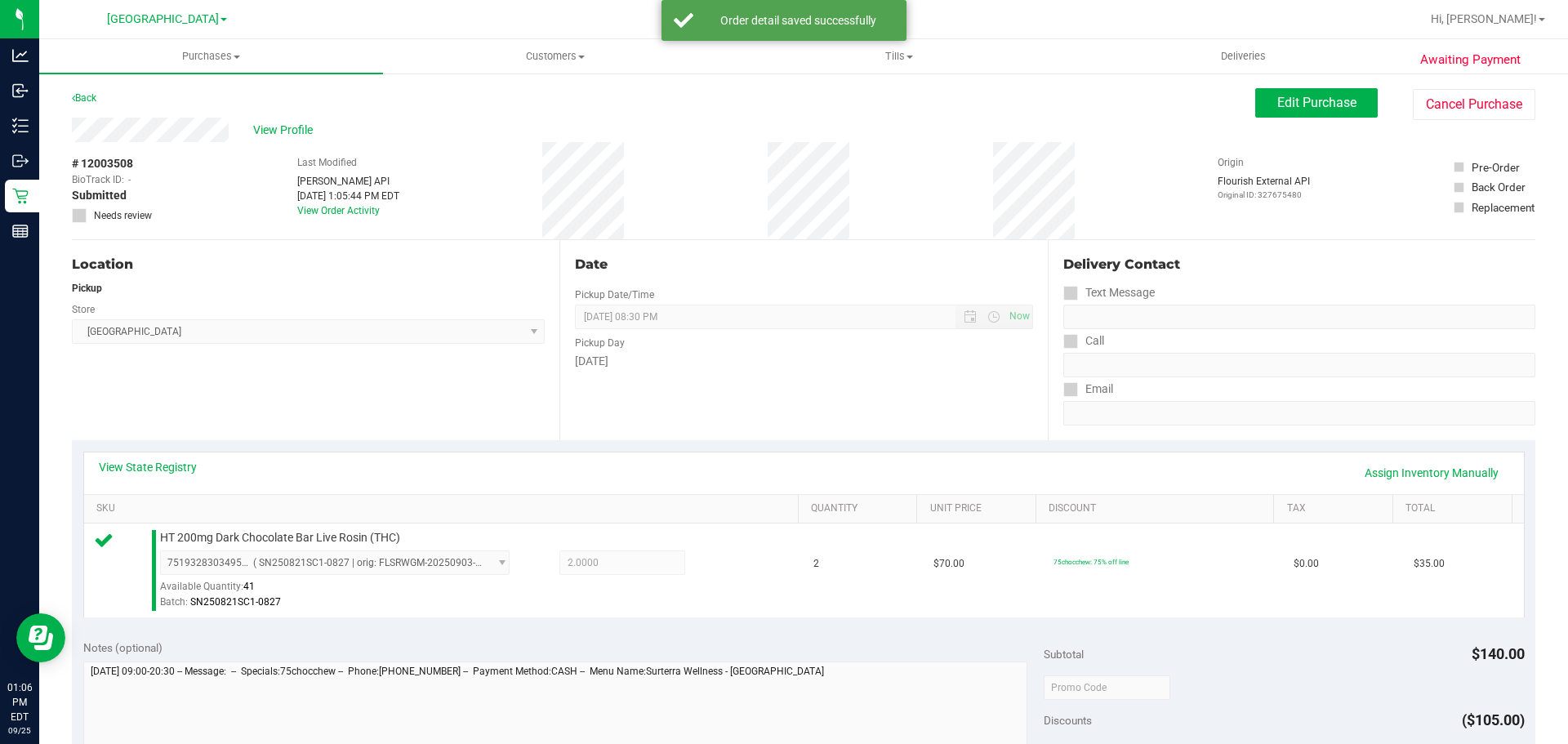
scroll to position [572, 0]
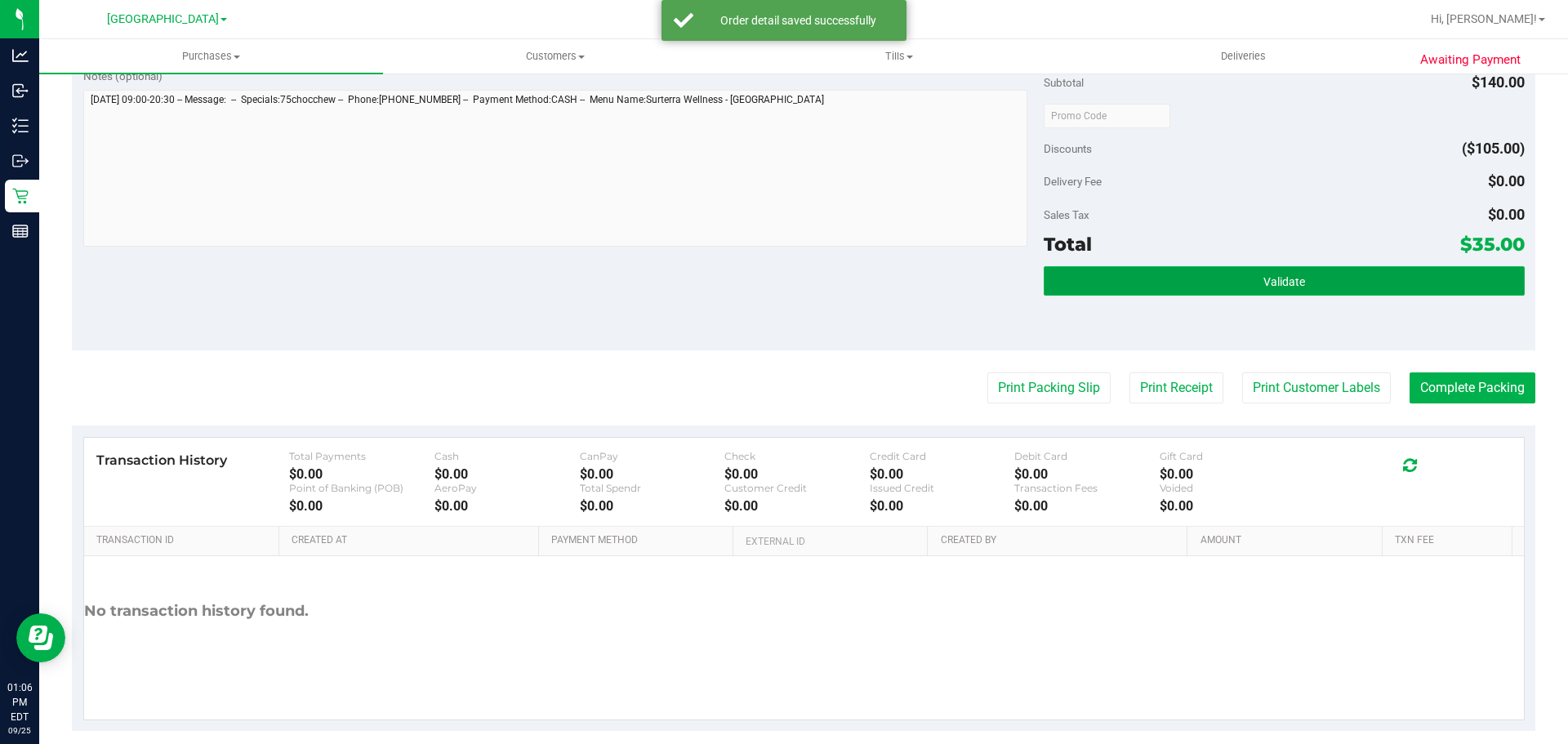
click at [1314, 287] on button "Validate" at bounding box center [1284, 281] width 480 height 29
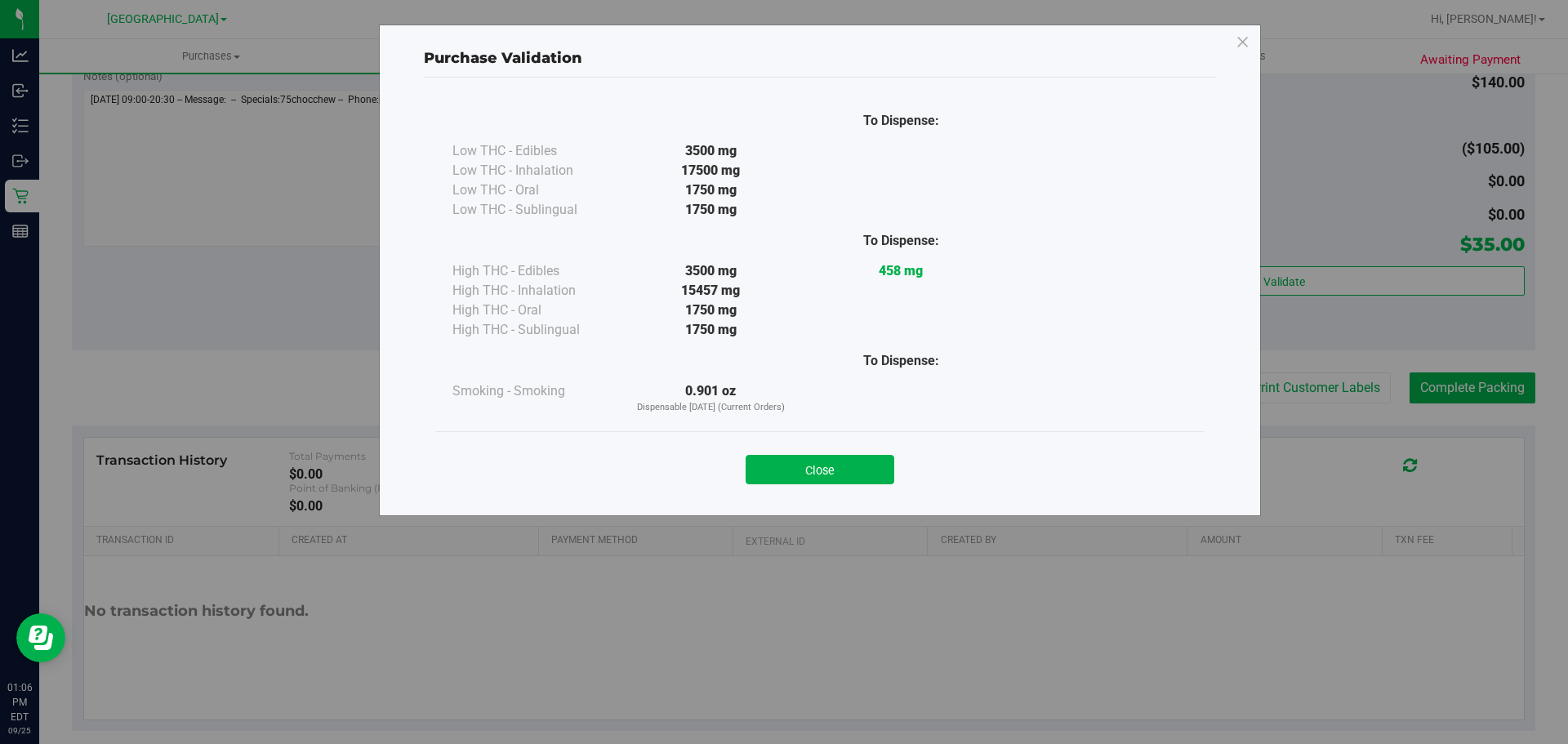
drag, startPoint x: 829, startPoint y: 479, endPoint x: 835, endPoint y: 467, distance: 13.4
click at [829, 479] on button "Close" at bounding box center [819, 470] width 148 height 29
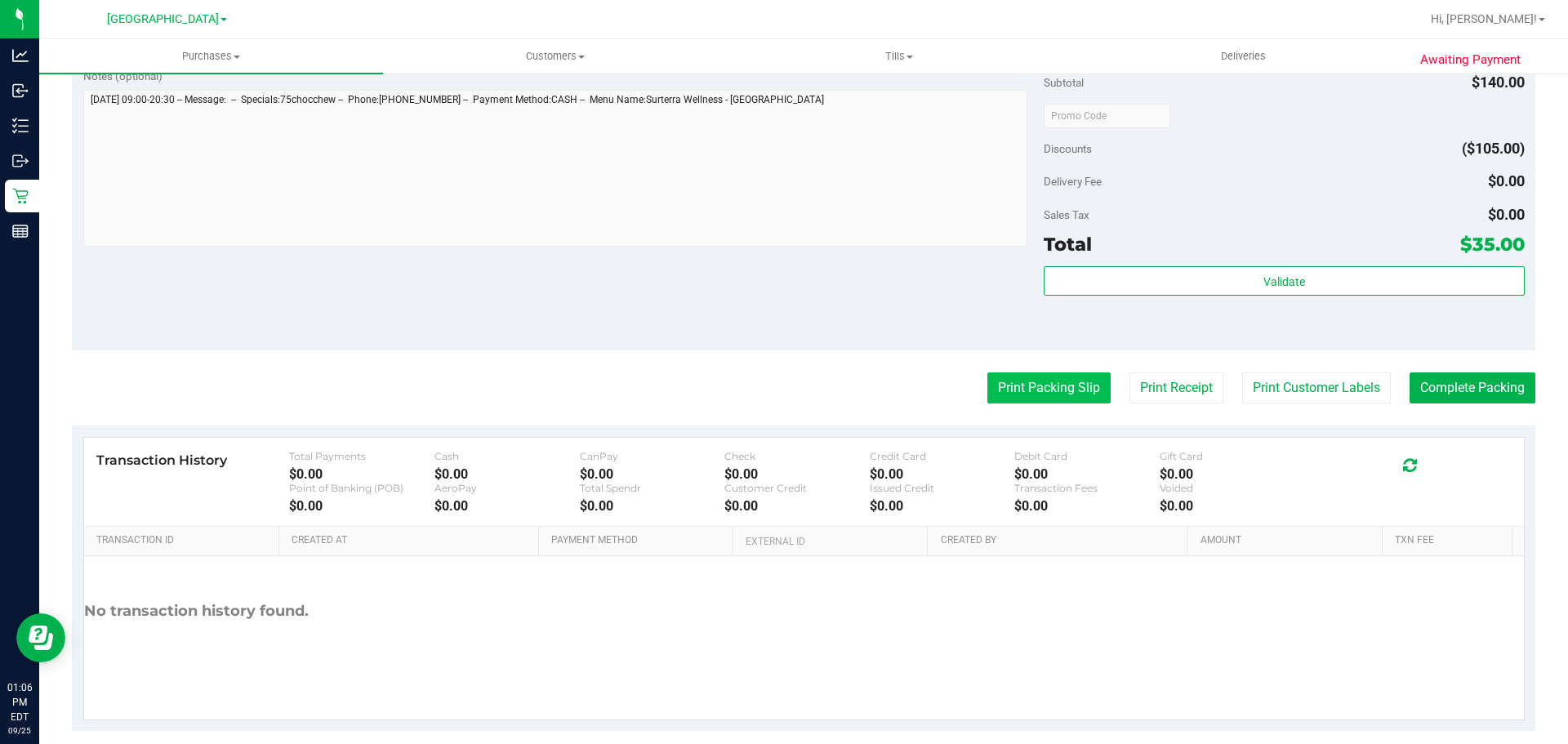
click at [1007, 378] on button "Print Packing Slip" at bounding box center [1049, 388] width 124 height 31
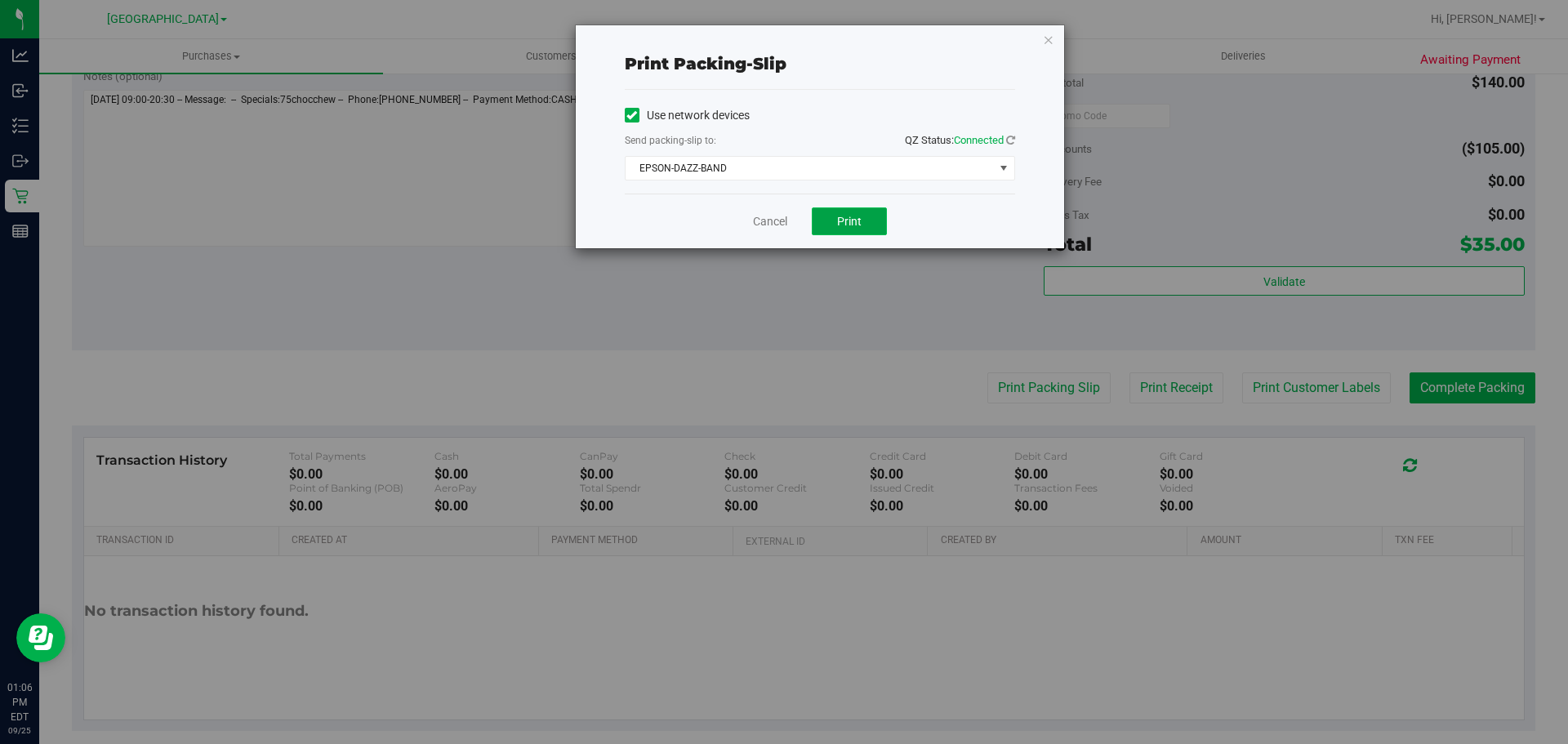
click at [872, 219] on button "Print" at bounding box center [850, 221] width 75 height 28
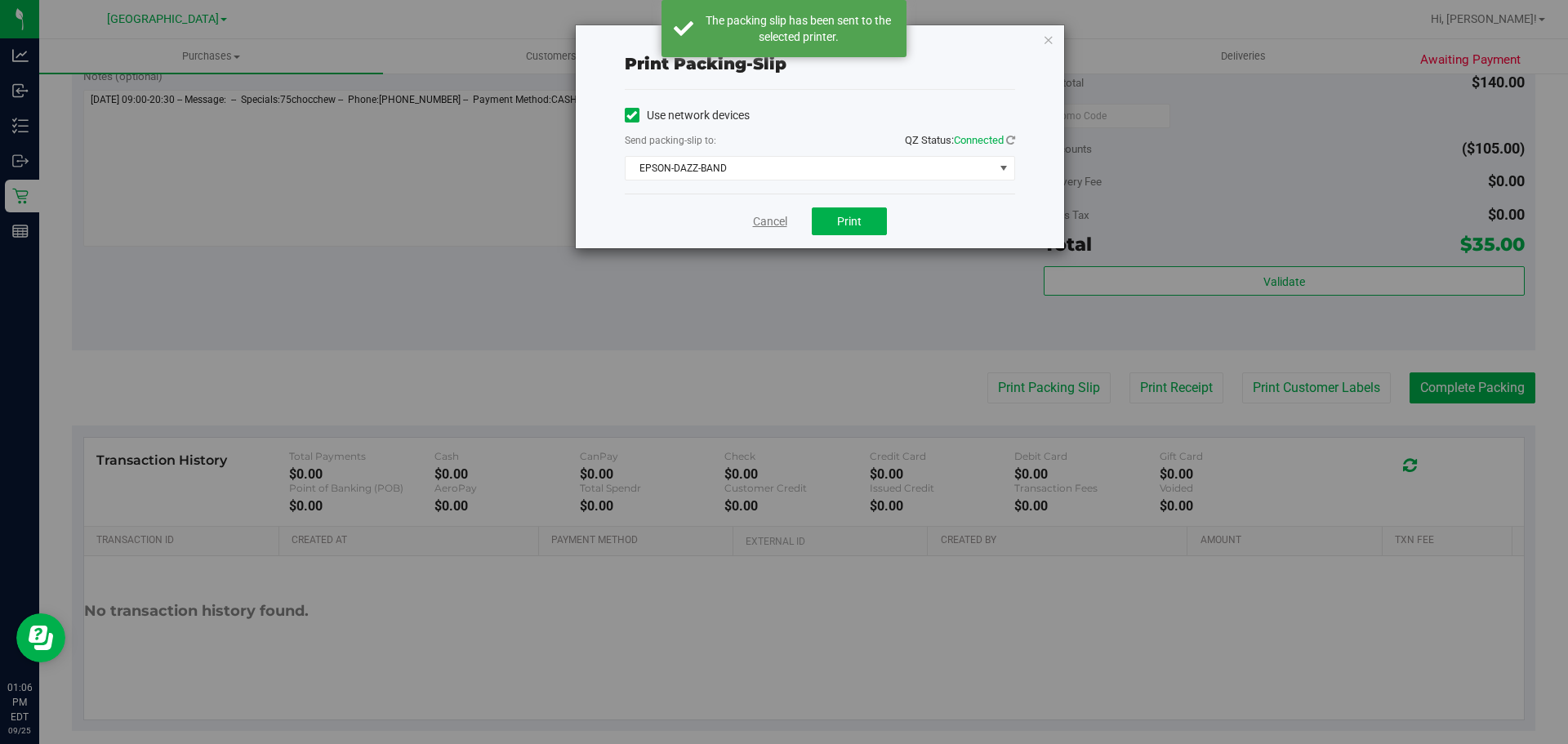
click at [782, 220] on link "Cancel" at bounding box center [770, 221] width 34 height 17
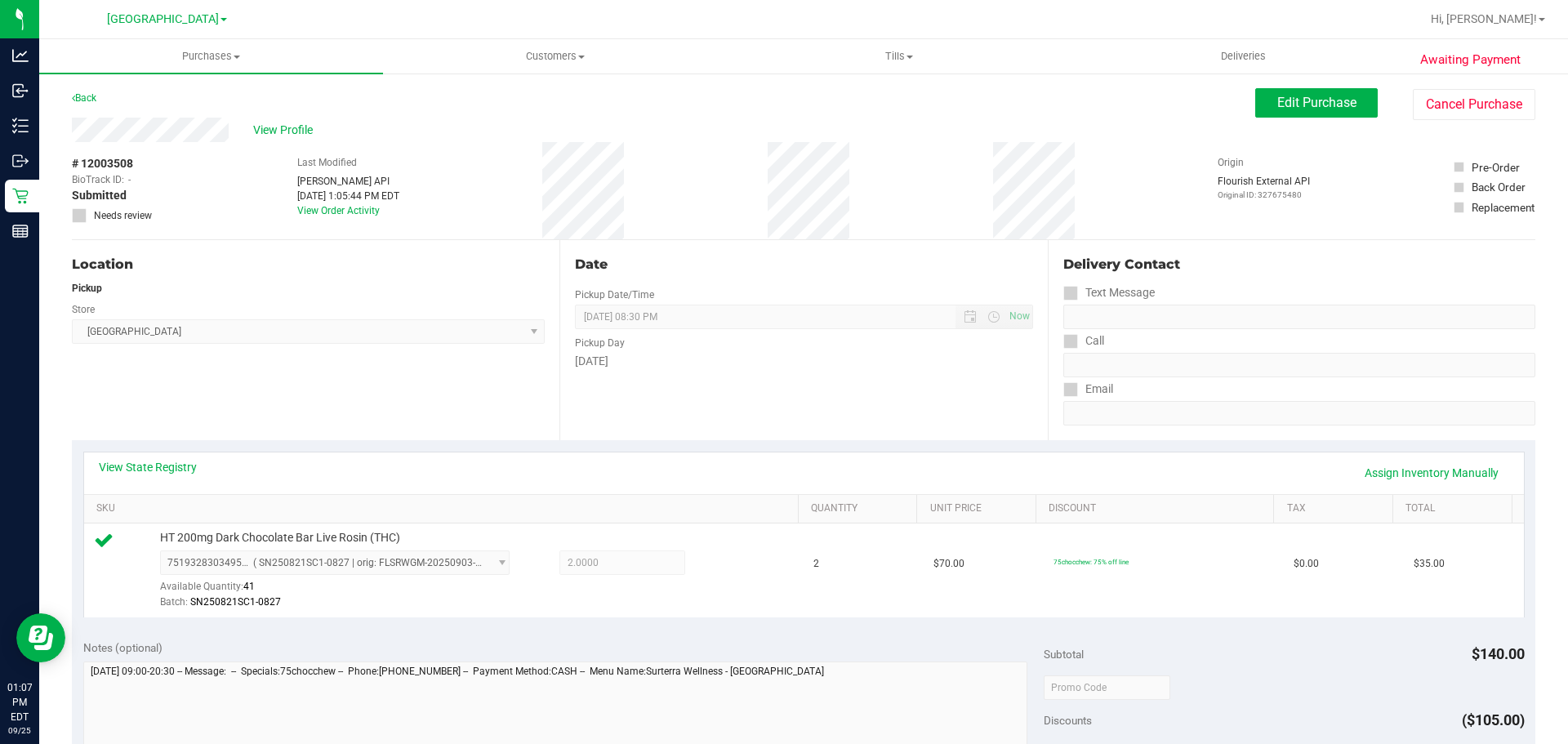
scroll to position [490, 0]
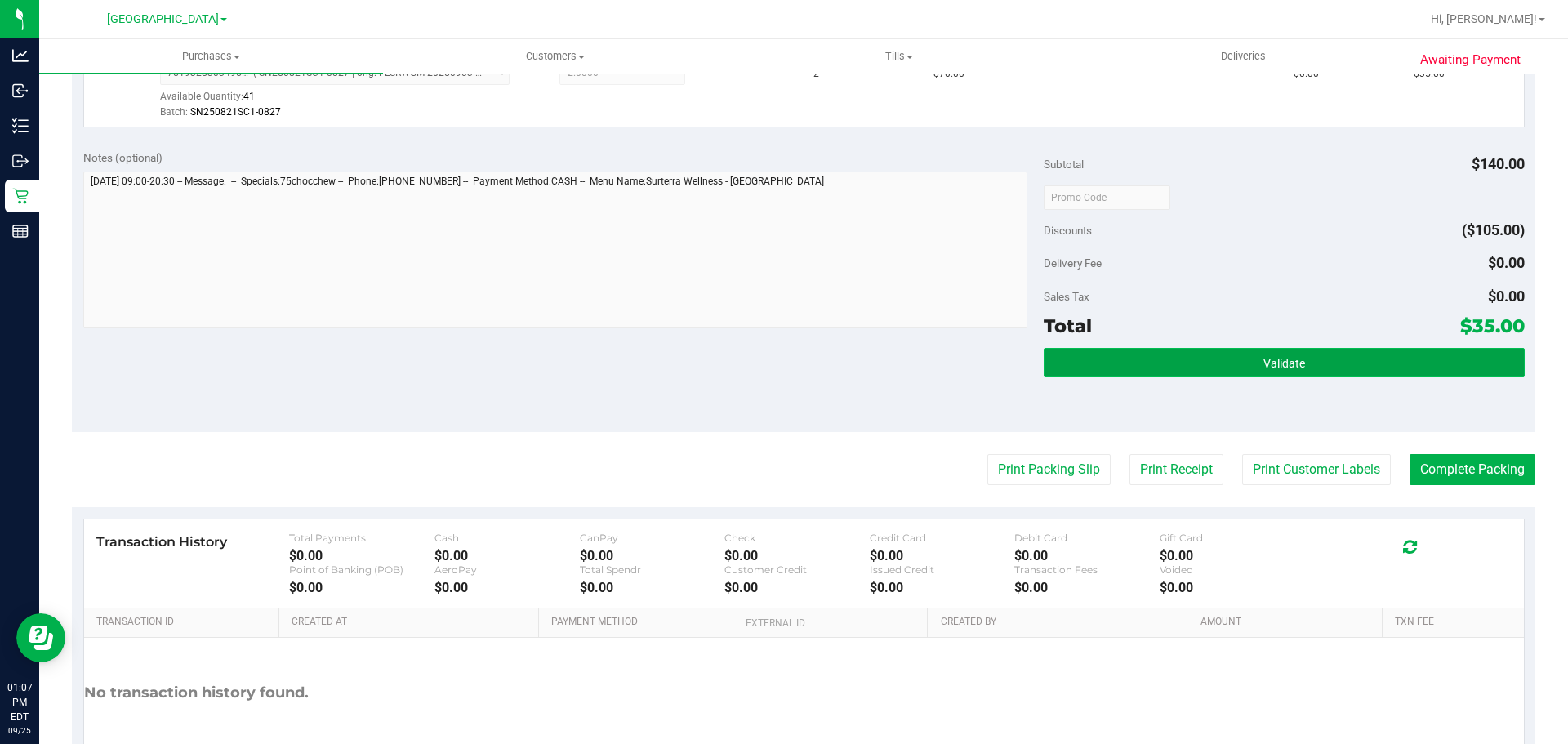
click at [1199, 364] on button "Validate" at bounding box center [1284, 363] width 480 height 29
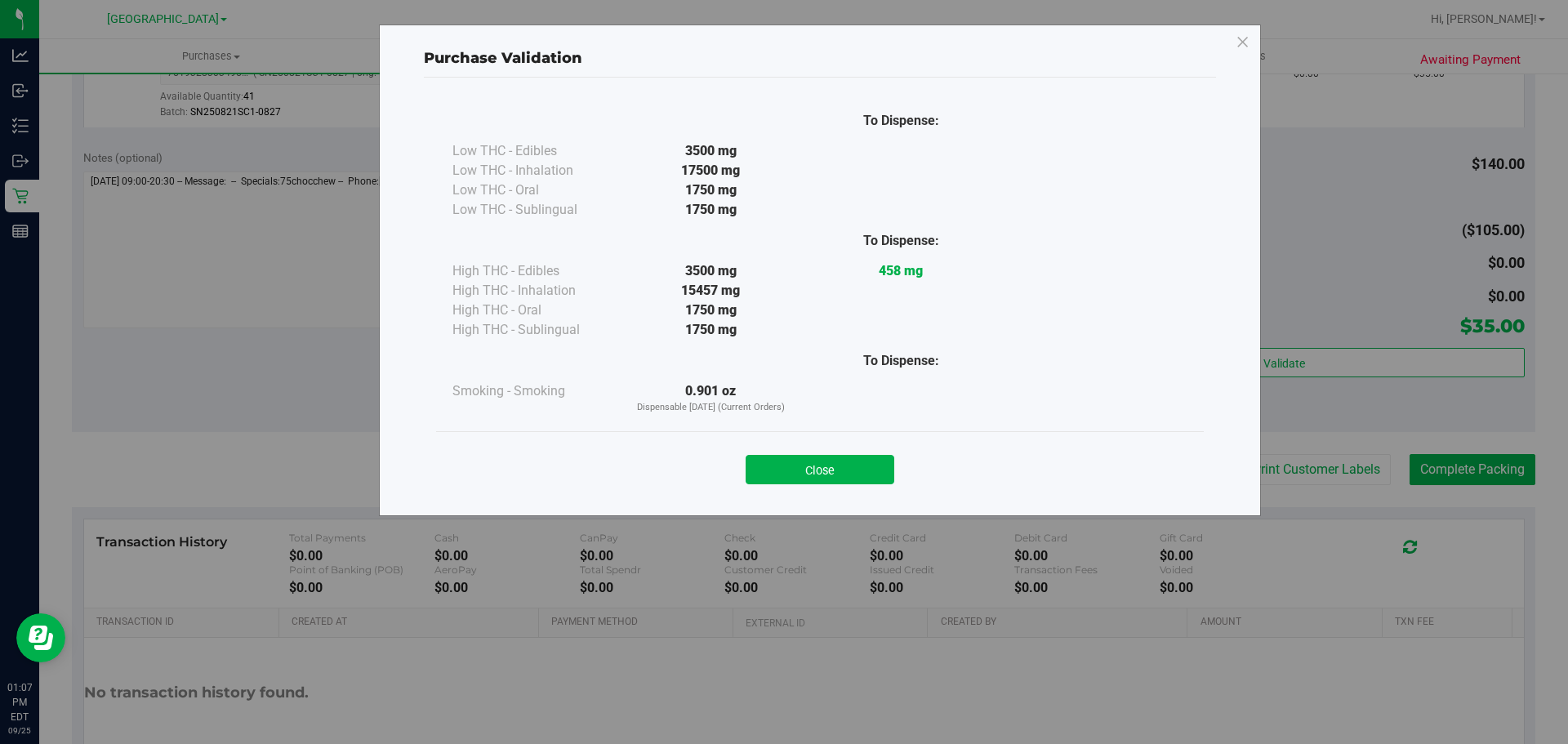
click at [777, 469] on button "Close" at bounding box center [819, 470] width 148 height 29
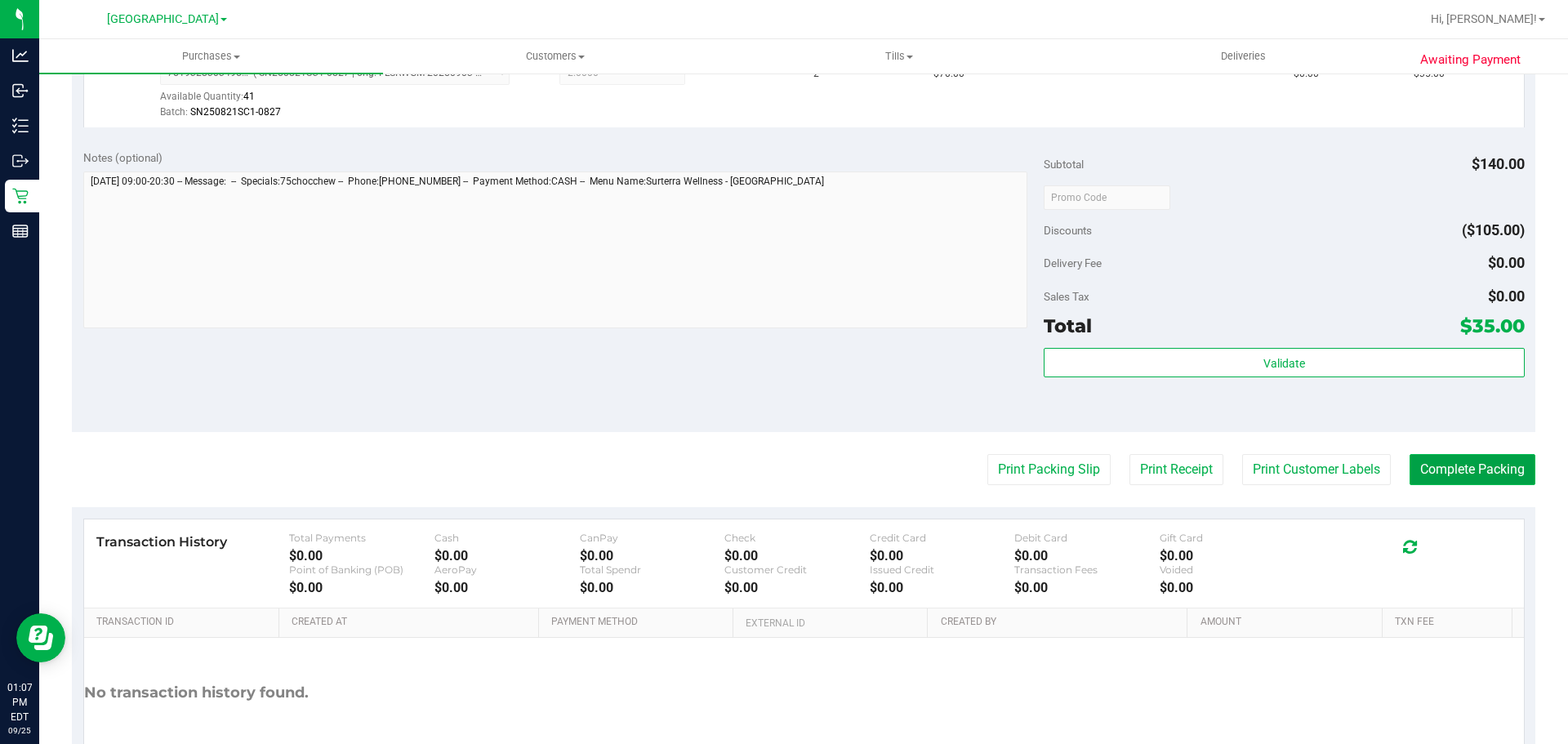
click at [1434, 480] on button "Complete Packing" at bounding box center [1471, 470] width 125 height 31
click at [1366, 166] on div "Subtotal $140.00" at bounding box center [1284, 164] width 480 height 29
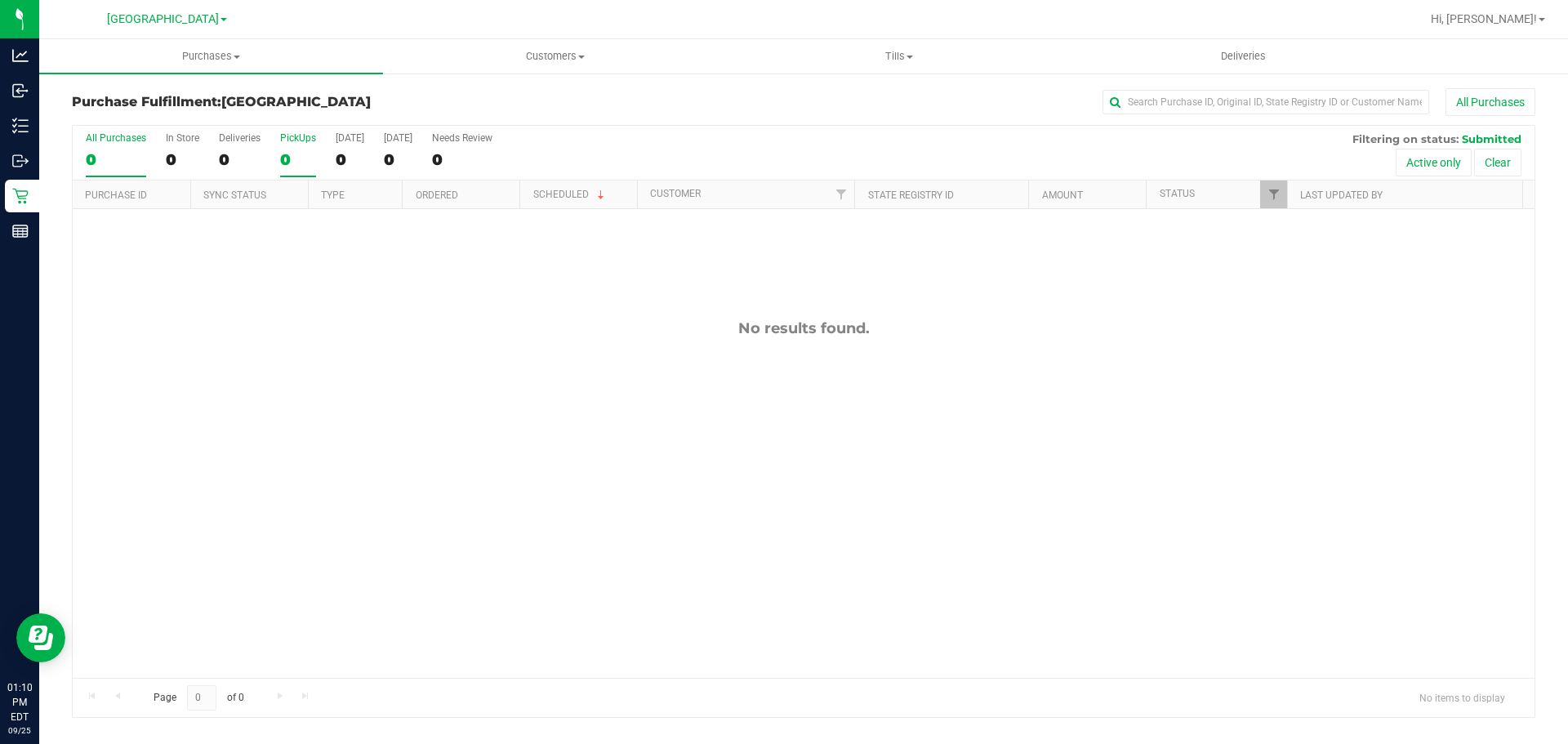
click at [305, 156] on div "0" at bounding box center [298, 159] width 36 height 19
click at [0, 0] on input "PickUps 0" at bounding box center [0, 0] width 0 height 0
click at [369, 102] on h3 "Purchase Fulfillment: South Tampa WC" at bounding box center [315, 102] width 487 height 15
click at [280, 134] on div "PickUps" at bounding box center [298, 138] width 36 height 11
click at [0, 0] on input "PickUps 0" at bounding box center [0, 0] width 0 height 0
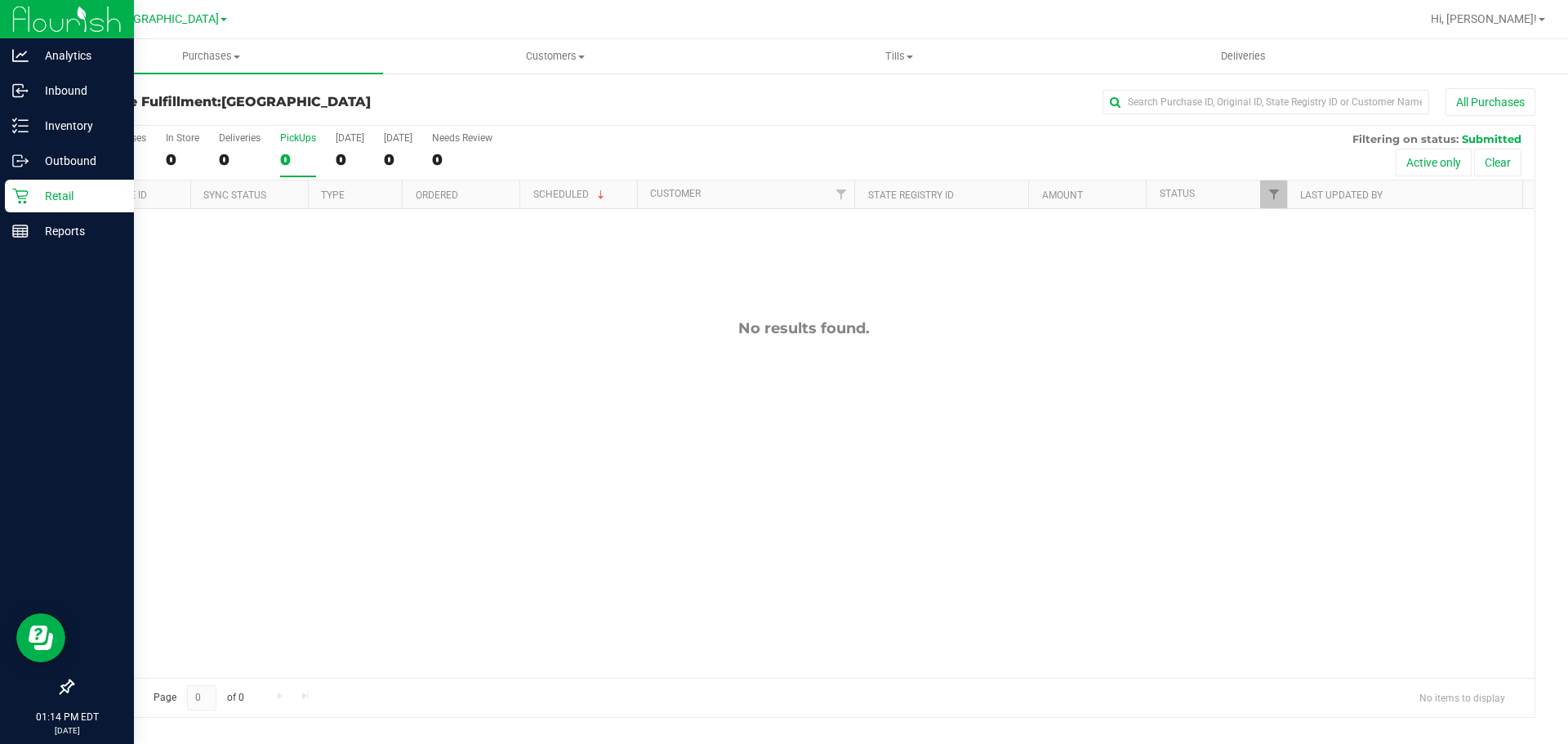
click at [13, 203] on icon at bounding box center [20, 196] width 16 height 16
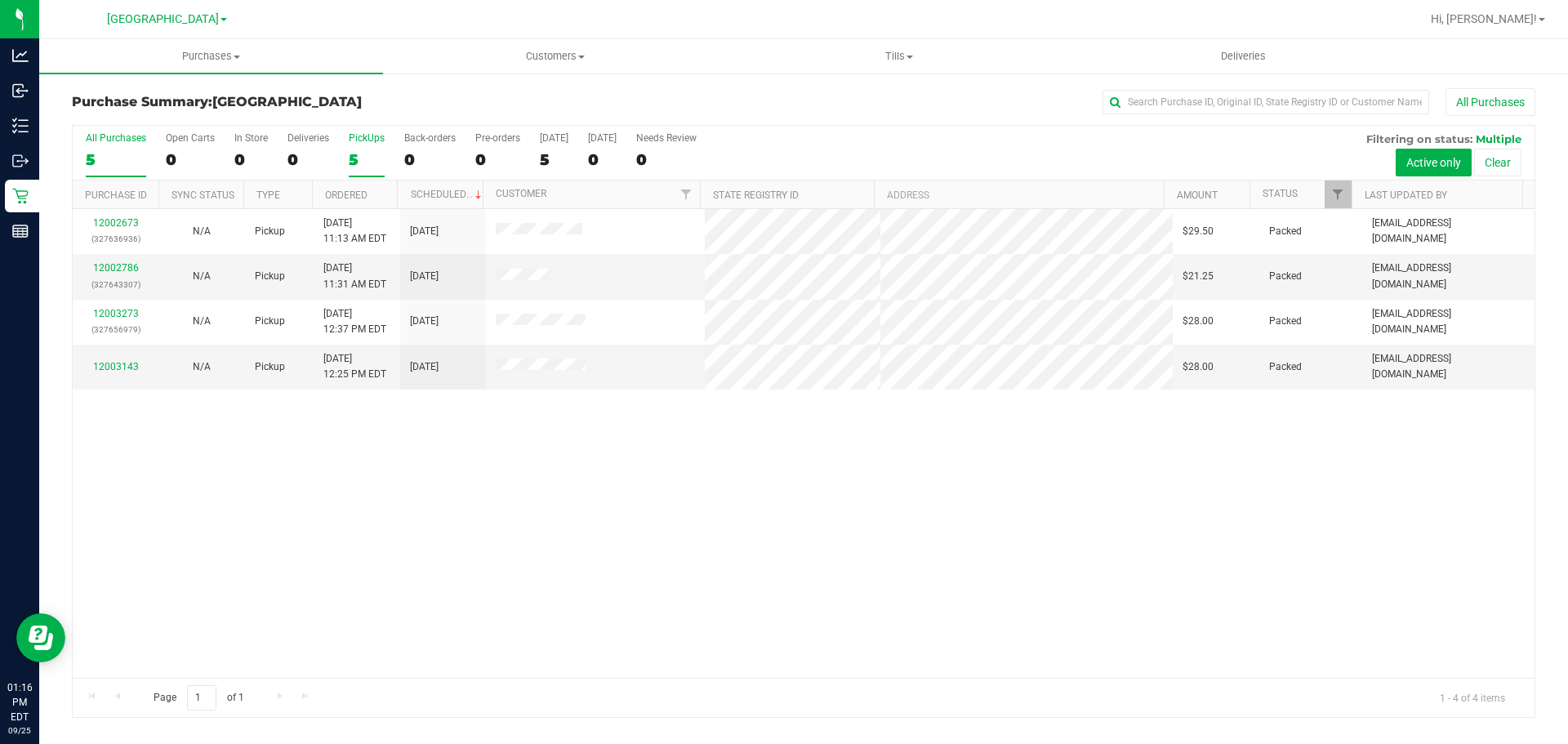
click at [366, 152] on div "5" at bounding box center [367, 159] width 36 height 19
click at [0, 0] on input "PickUps 5" at bounding box center [0, 0] width 0 height 0
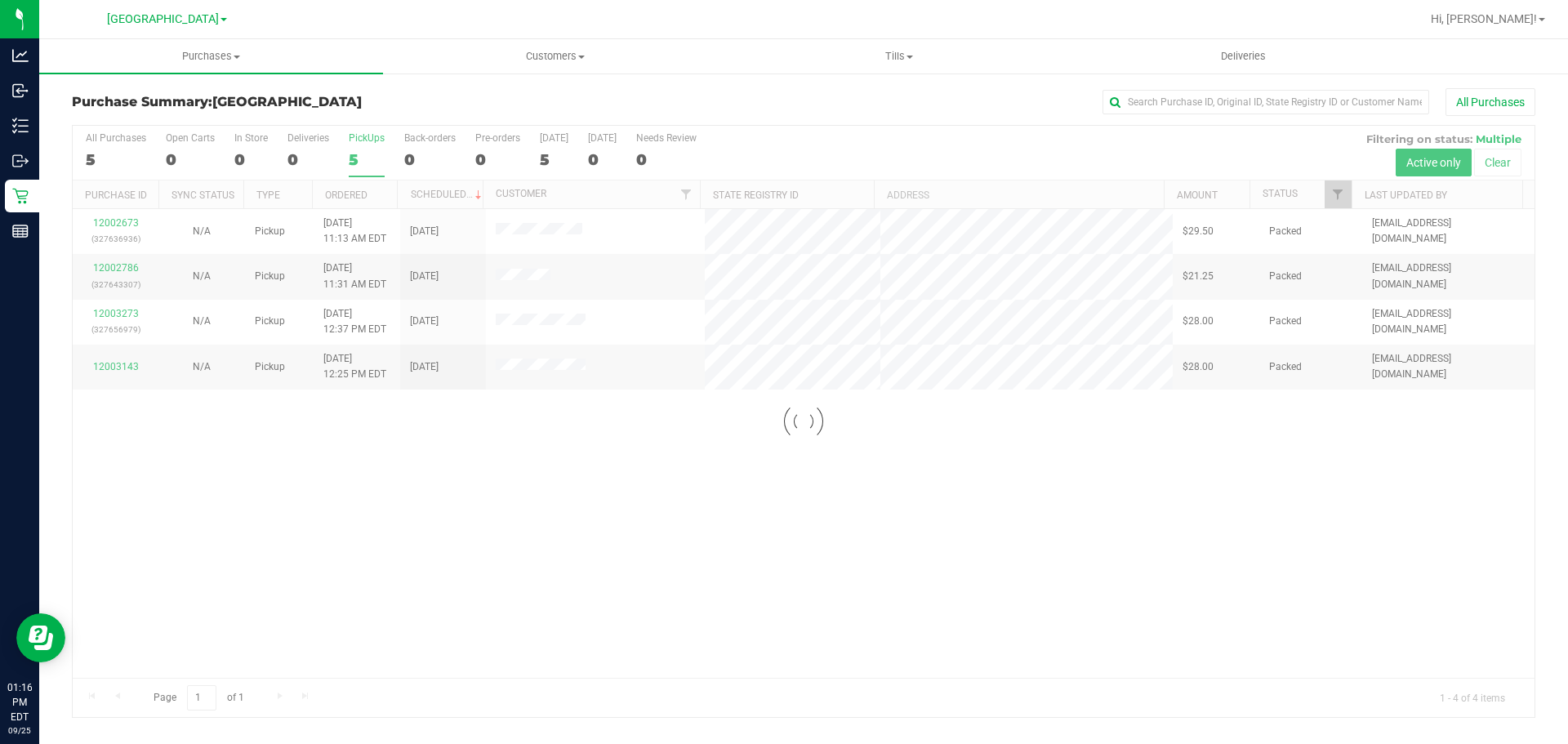
click at [381, 113] on div "Purchase Summary: South Tampa WC All Purchases" at bounding box center [804, 107] width 1463 height 36
click at [365, 154] on div at bounding box center [804, 421] width 1462 height 592
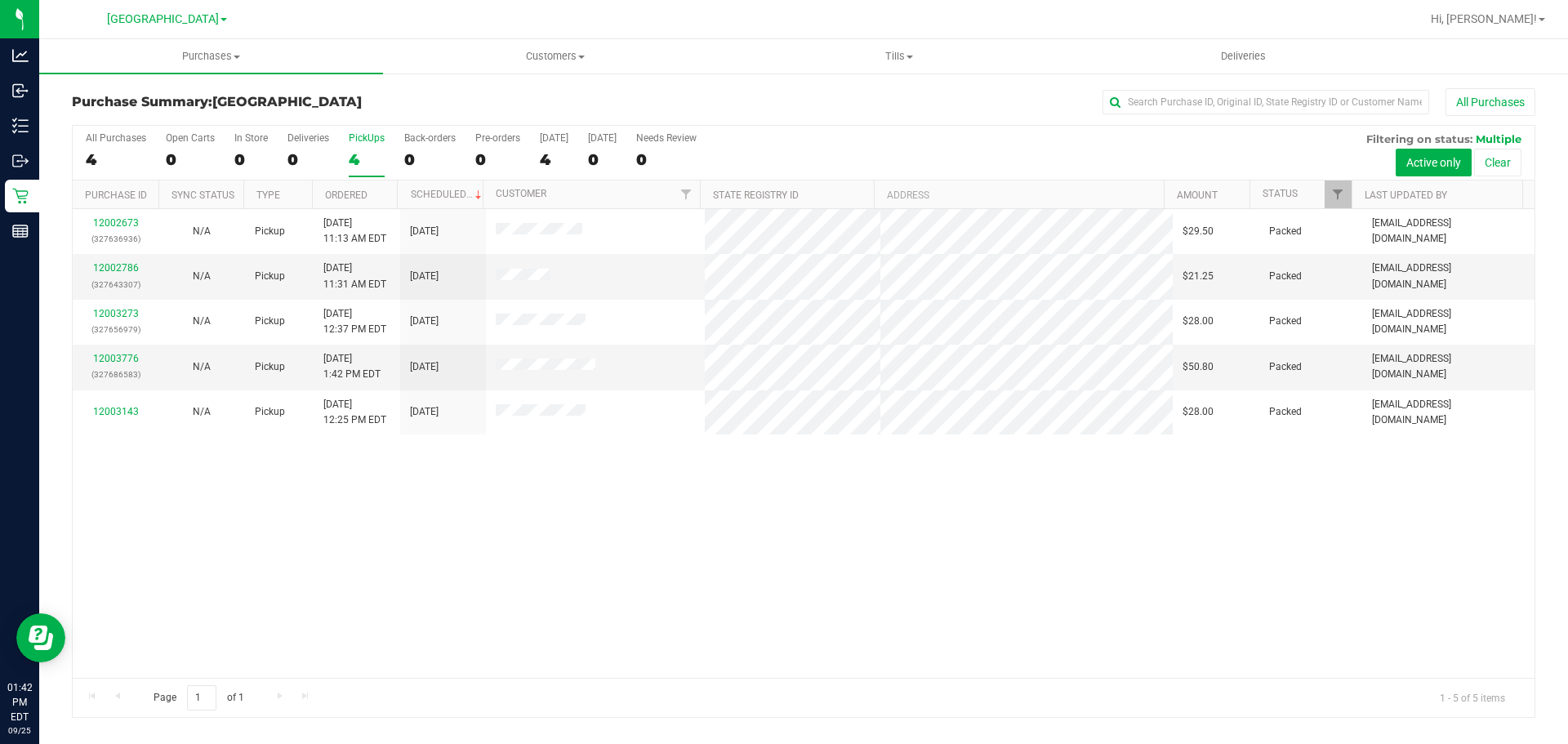
click at [368, 157] on div "4" at bounding box center [367, 159] width 36 height 19
click at [0, 0] on input "PickUps 4" at bounding box center [0, 0] width 0 height 0
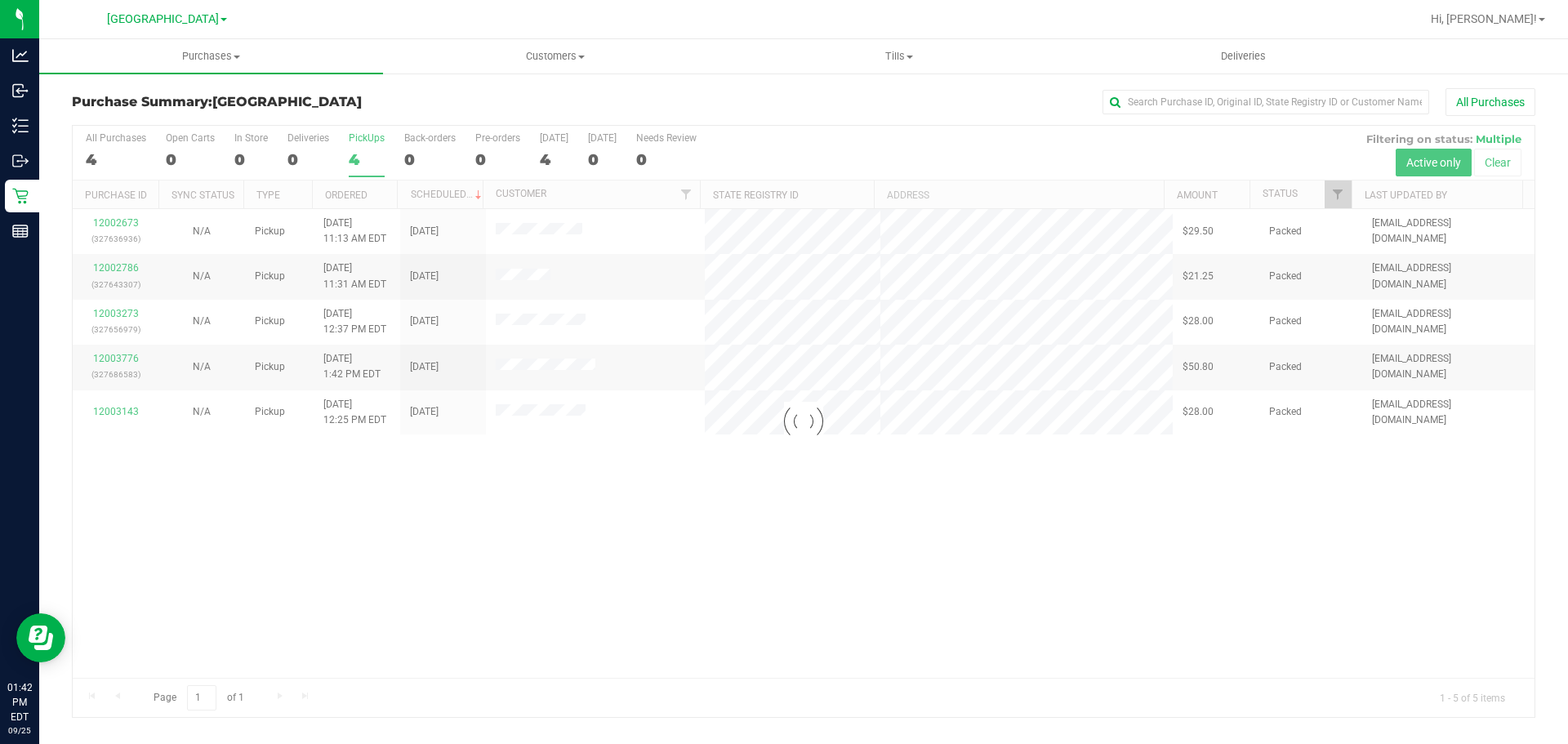
click at [383, 103] on h3 "Purchase Summary: South Tampa WC" at bounding box center [315, 102] width 487 height 15
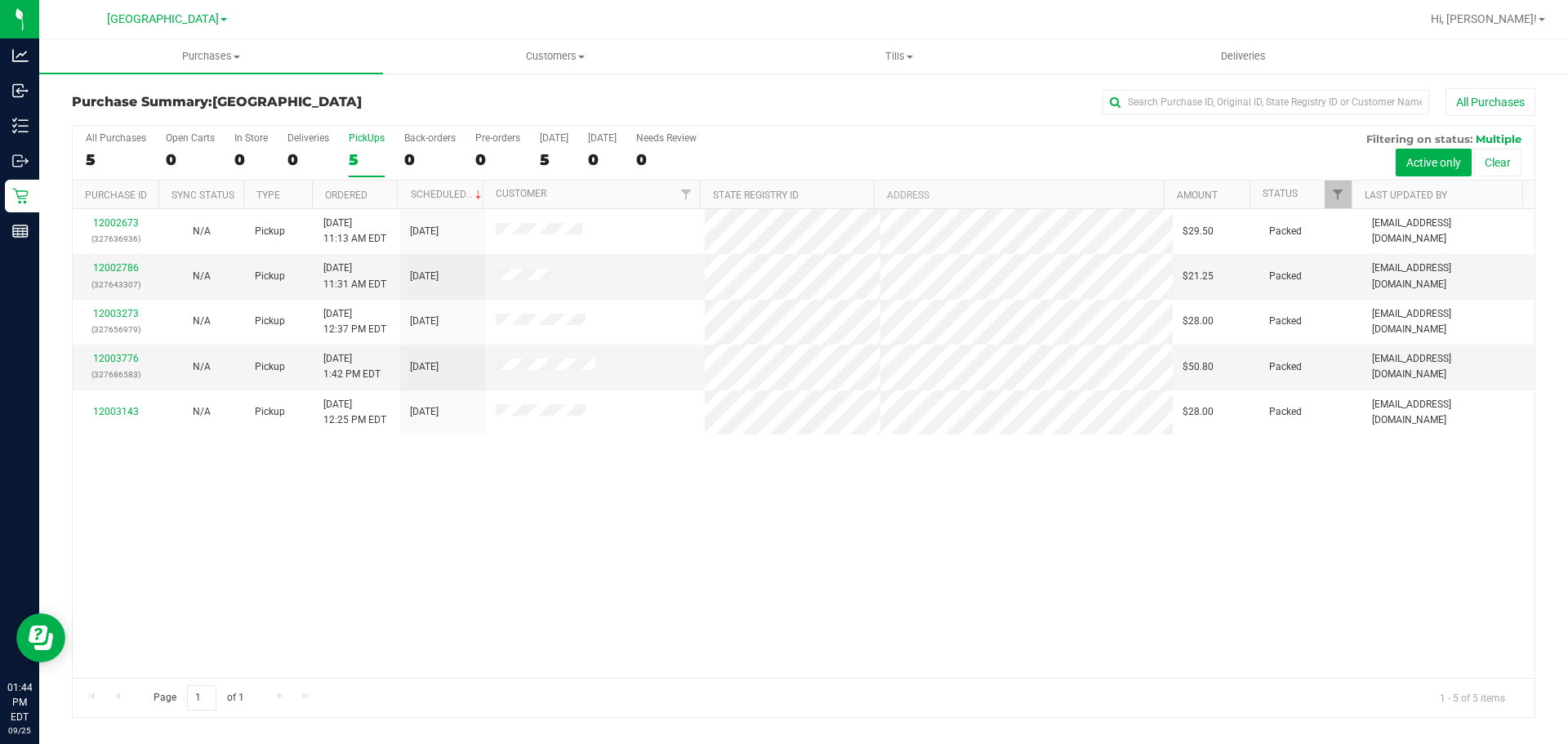
click at [361, 142] on div "PickUps" at bounding box center [367, 138] width 36 height 11
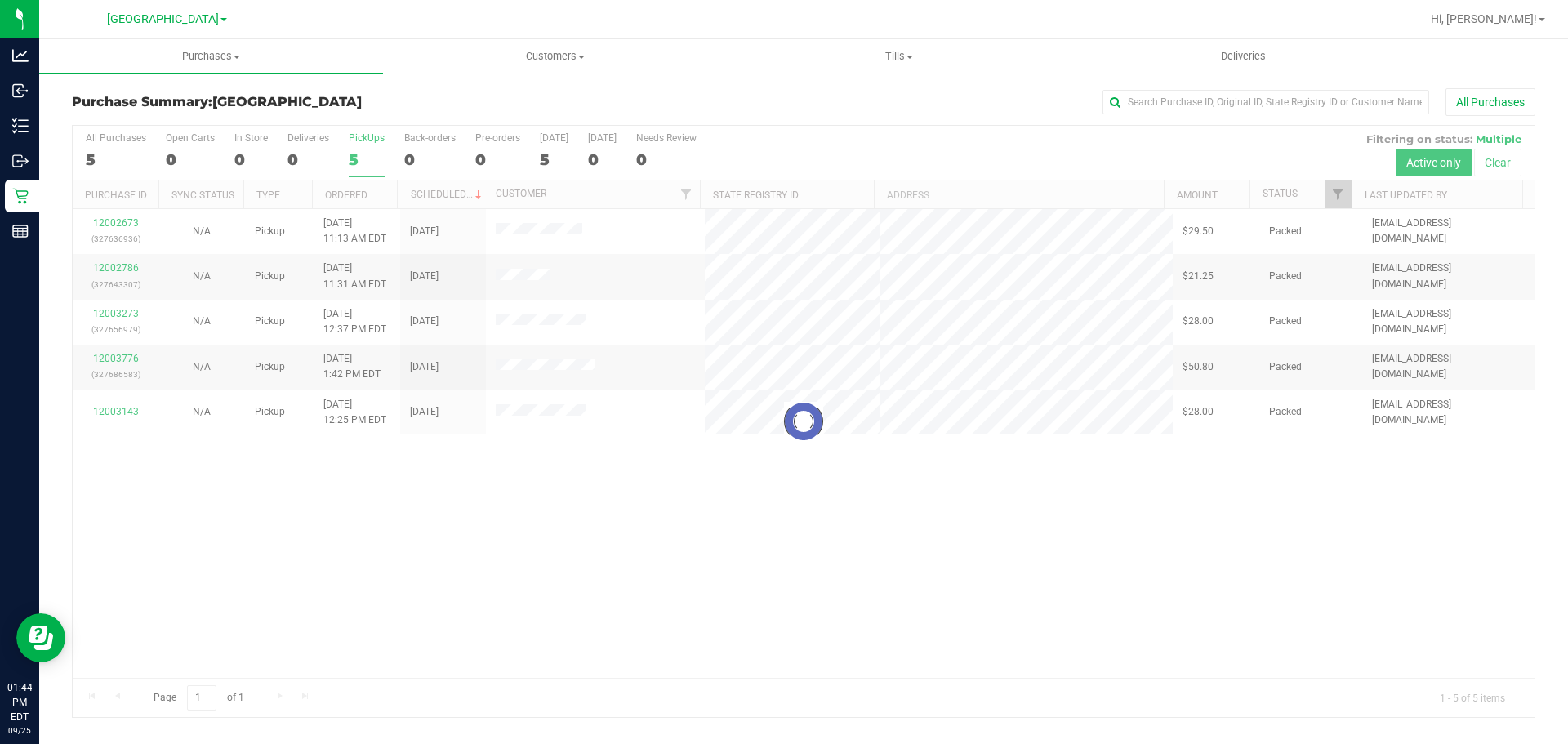
click at [383, 125] on div "Loading... All Purchases 5 Open Carts 0 In Store 0 Deliveries 0 PickUps 5 Back-…" at bounding box center [804, 421] width 1463 height 593
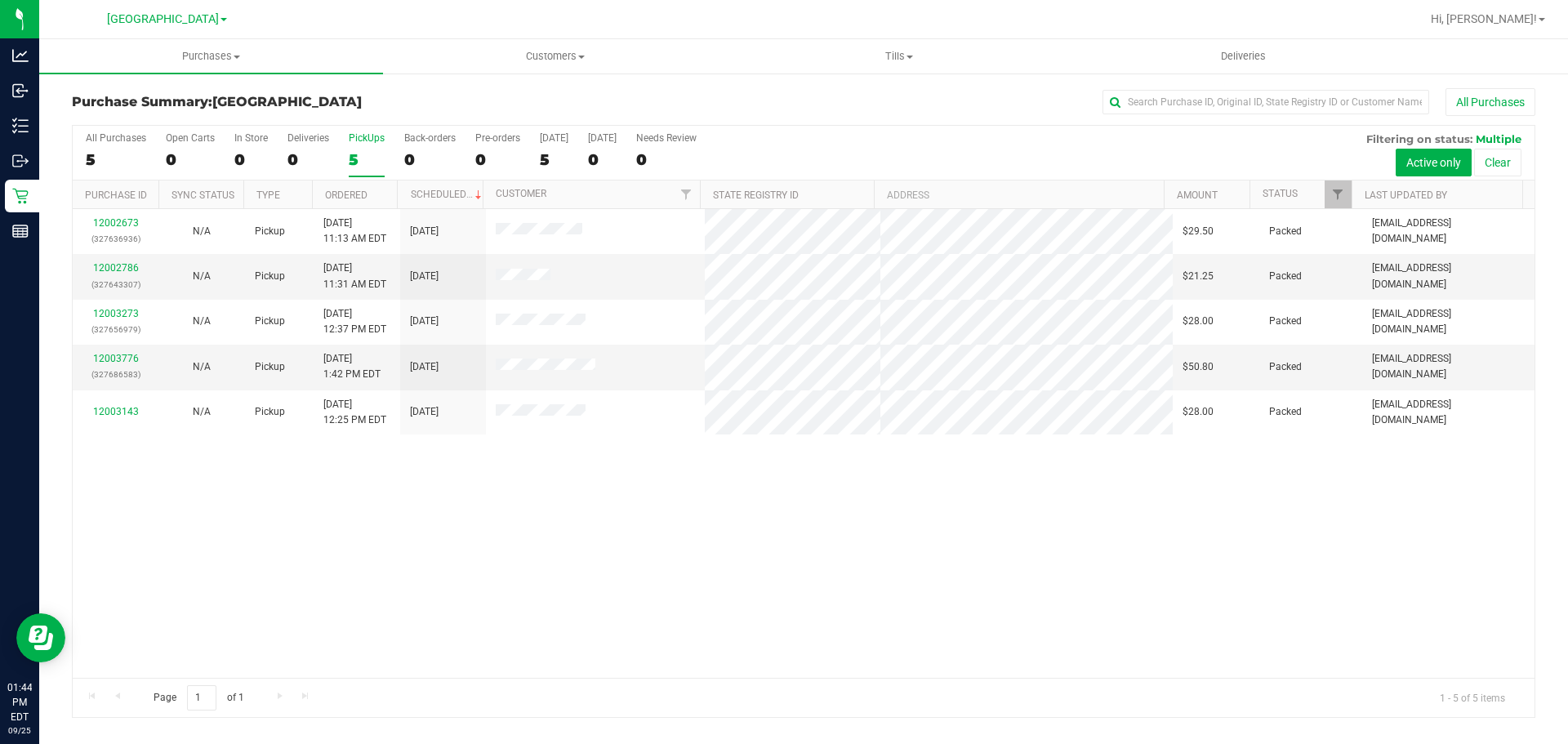
click at [371, 154] on div "5" at bounding box center [367, 159] width 36 height 19
click at [0, 0] on input "PickUps 5" at bounding box center [0, 0] width 0 height 0
click at [367, 152] on div "5" at bounding box center [367, 159] width 36 height 19
click at [0, 0] on input "PickUps 5" at bounding box center [0, 0] width 0 height 0
click at [837, 501] on div "12002673 (327636936) N/A Pickup 9/25/2025 11:13 AM EDT 9/25/2025 $29.50 Packed …" at bounding box center [804, 443] width 1462 height 469
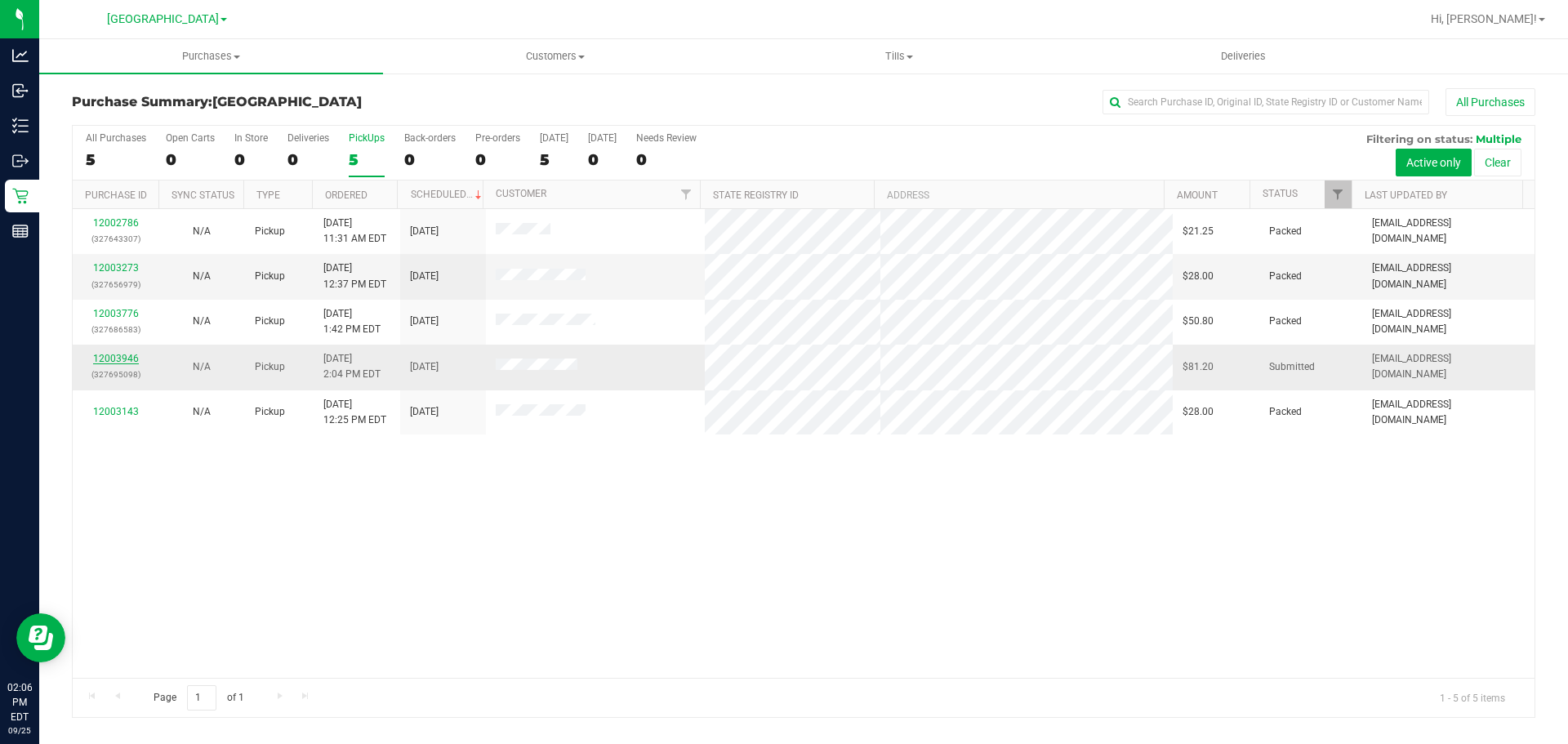
click at [114, 361] on link "12003946" at bounding box center [116, 359] width 46 height 11
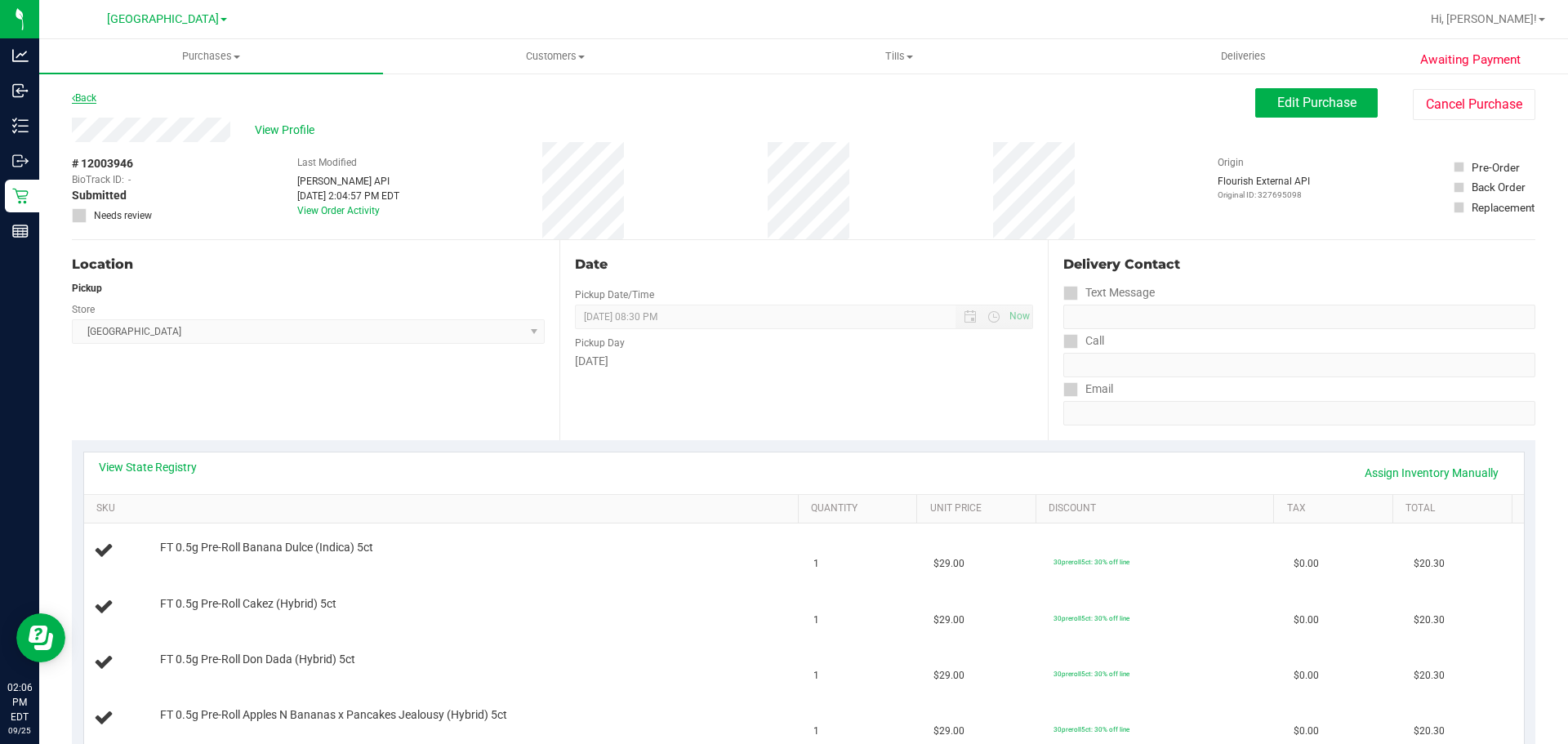
click at [88, 101] on link "Back" at bounding box center [84, 98] width 25 height 11
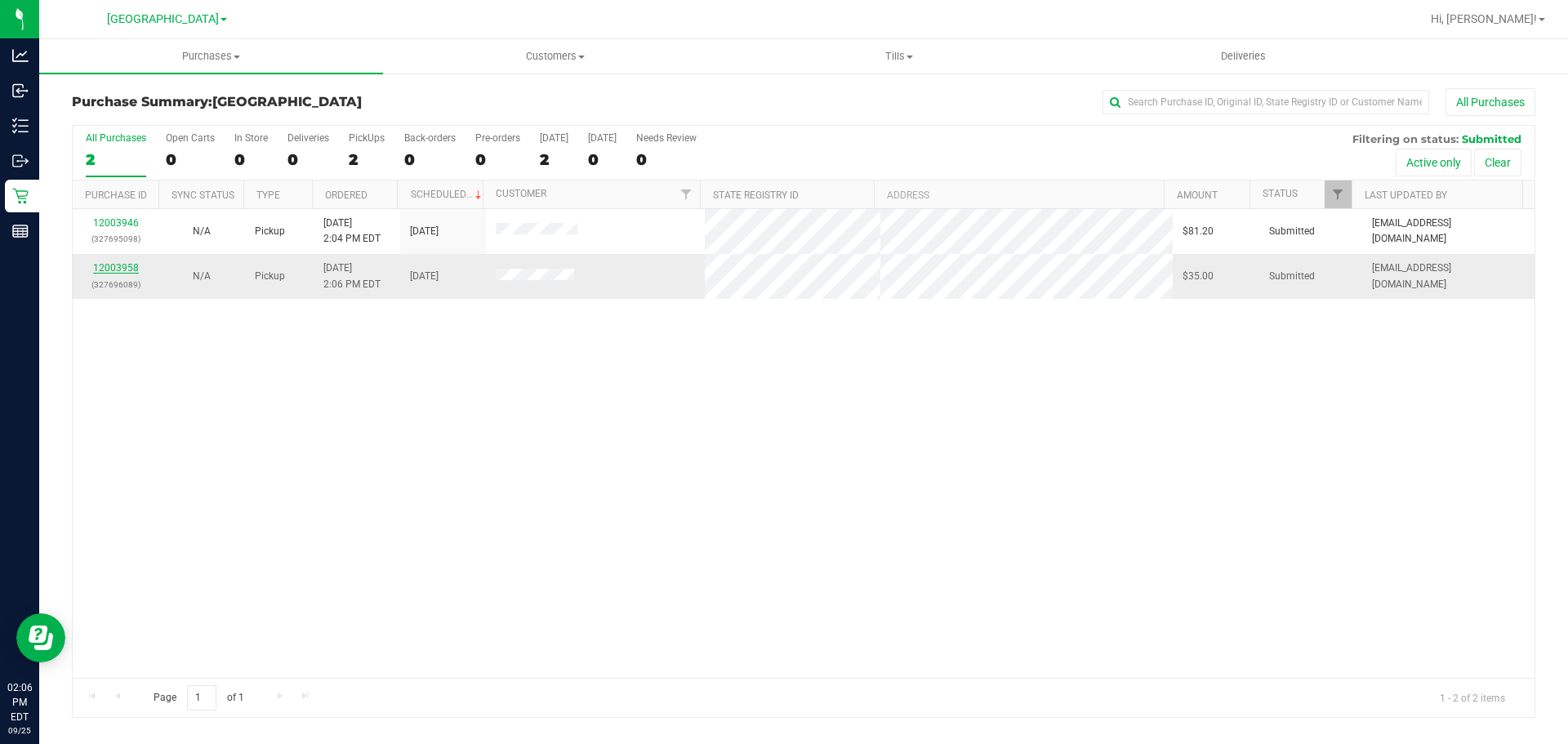
click at [98, 268] on link "12003958" at bounding box center [116, 268] width 46 height 11
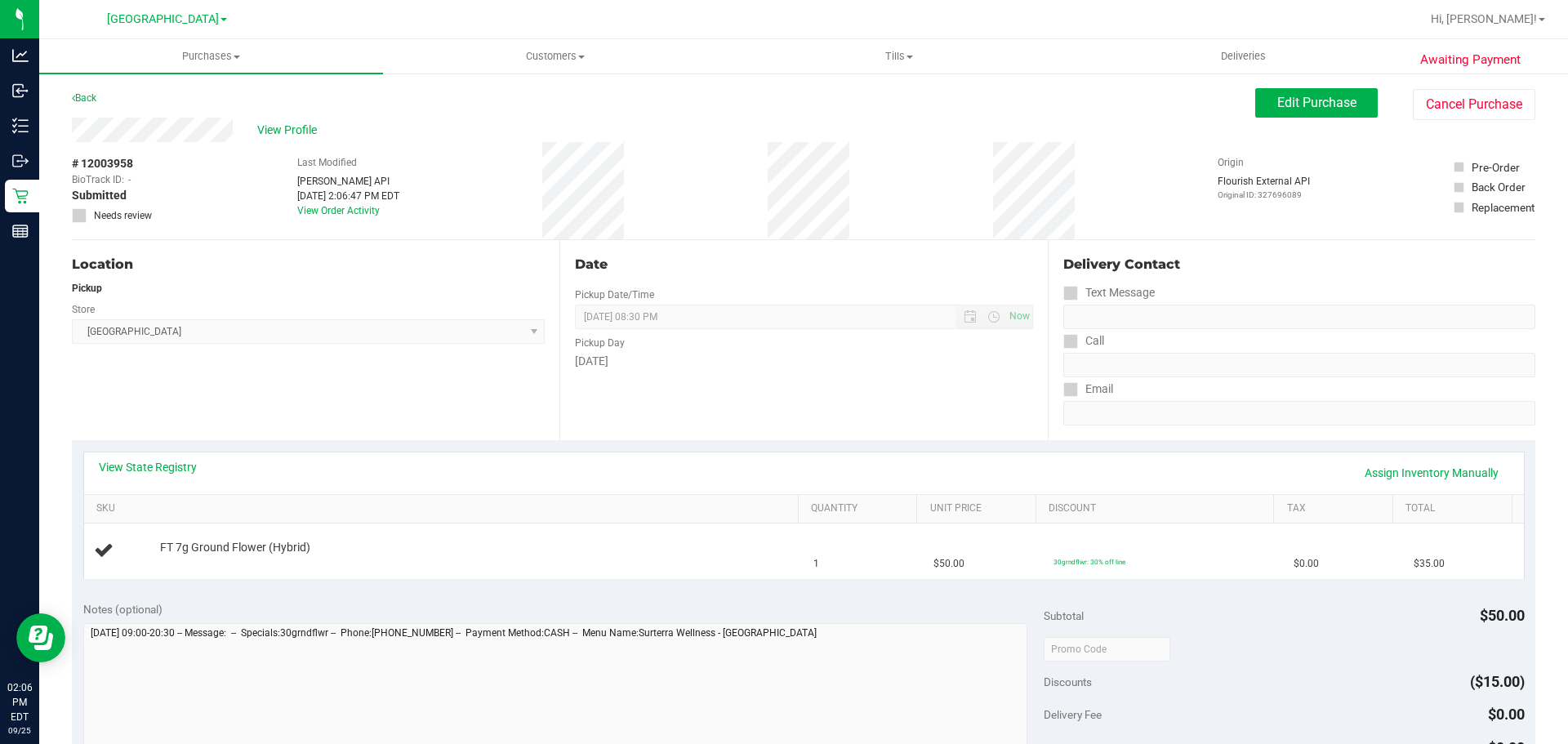
drag, startPoint x: 495, startPoint y: 397, endPoint x: 541, endPoint y: 319, distance: 90.6
click at [529, 320] on div "Location Pickup Store South Tampa WC Select Store Bonita Springs WC Boynton Bea…" at bounding box center [315, 340] width 487 height 200
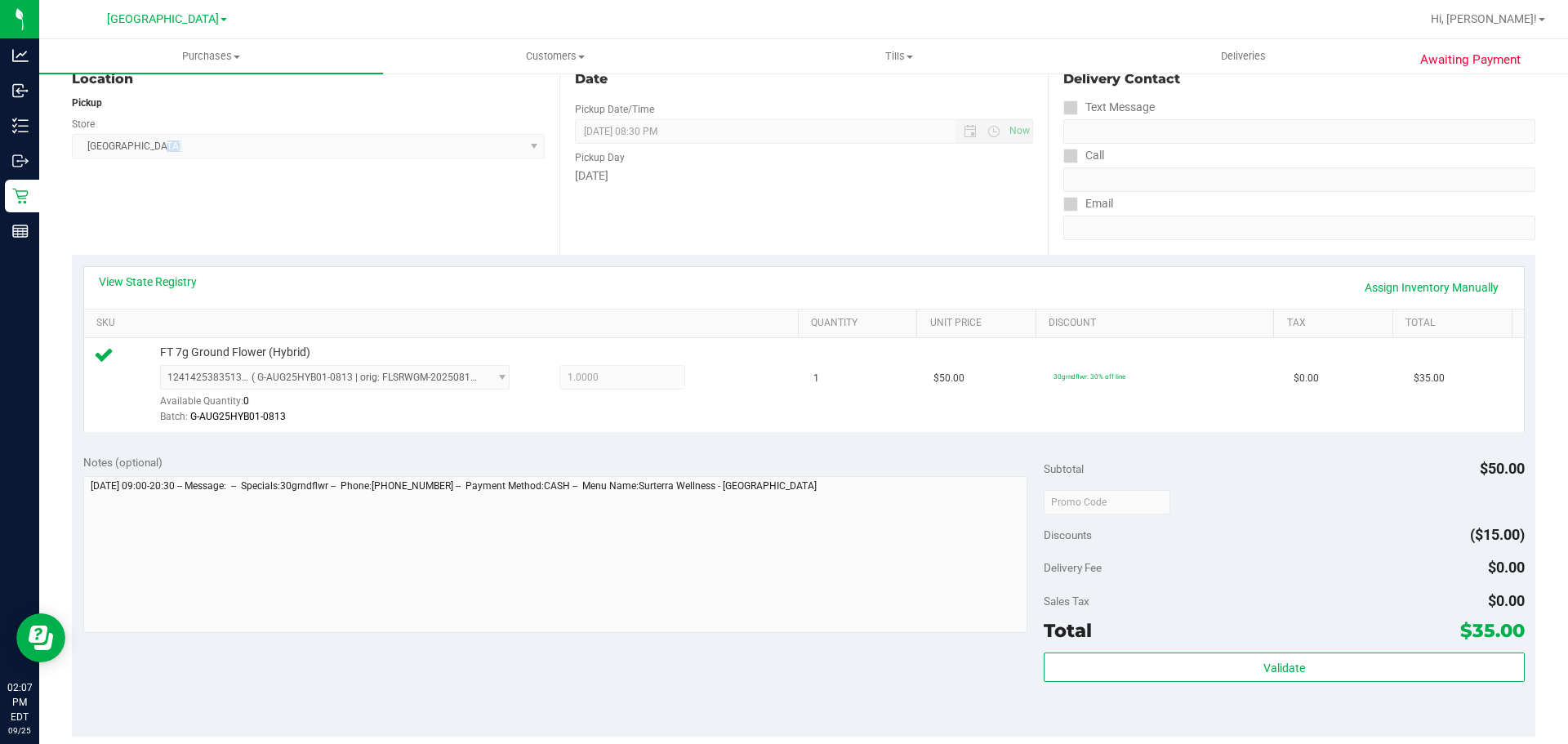
scroll to position [327, 0]
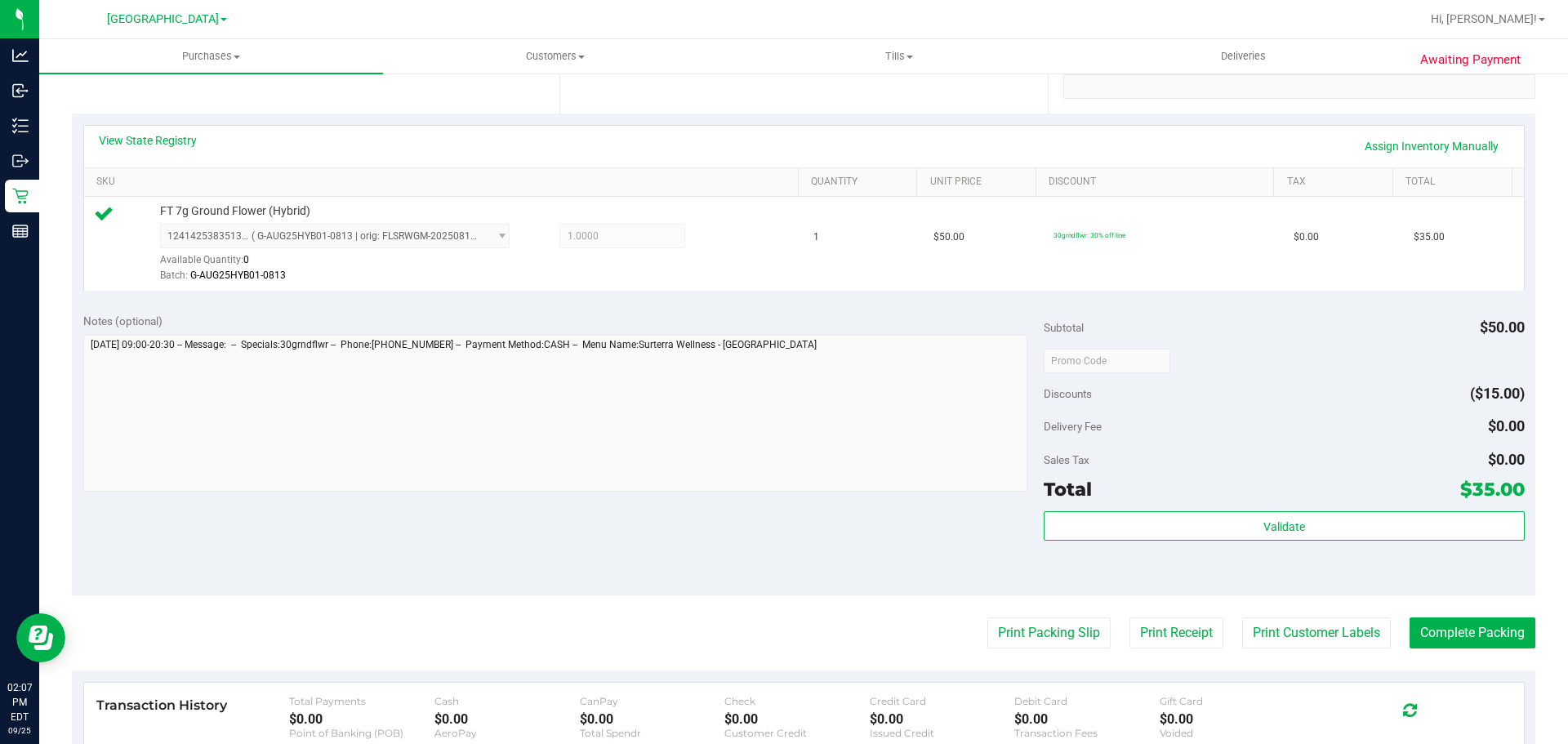
click at [1146, 507] on div "Subtotal $50.00 Discounts ($15.00) Delivery Fee $0.00 Sales Tax $0.00 Total $35…" at bounding box center [1284, 449] width 480 height 272
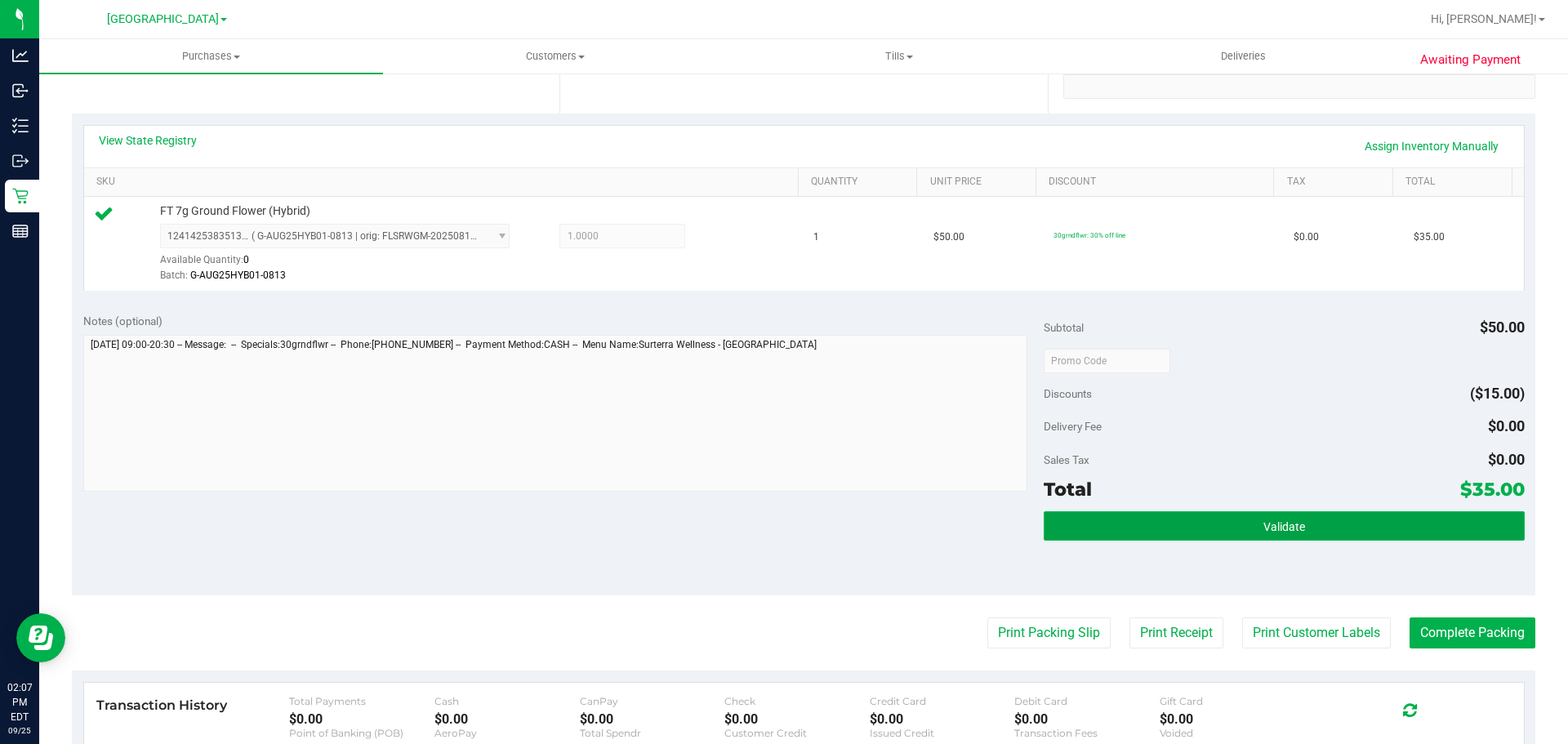
click at [1153, 513] on button "Validate" at bounding box center [1284, 526] width 480 height 29
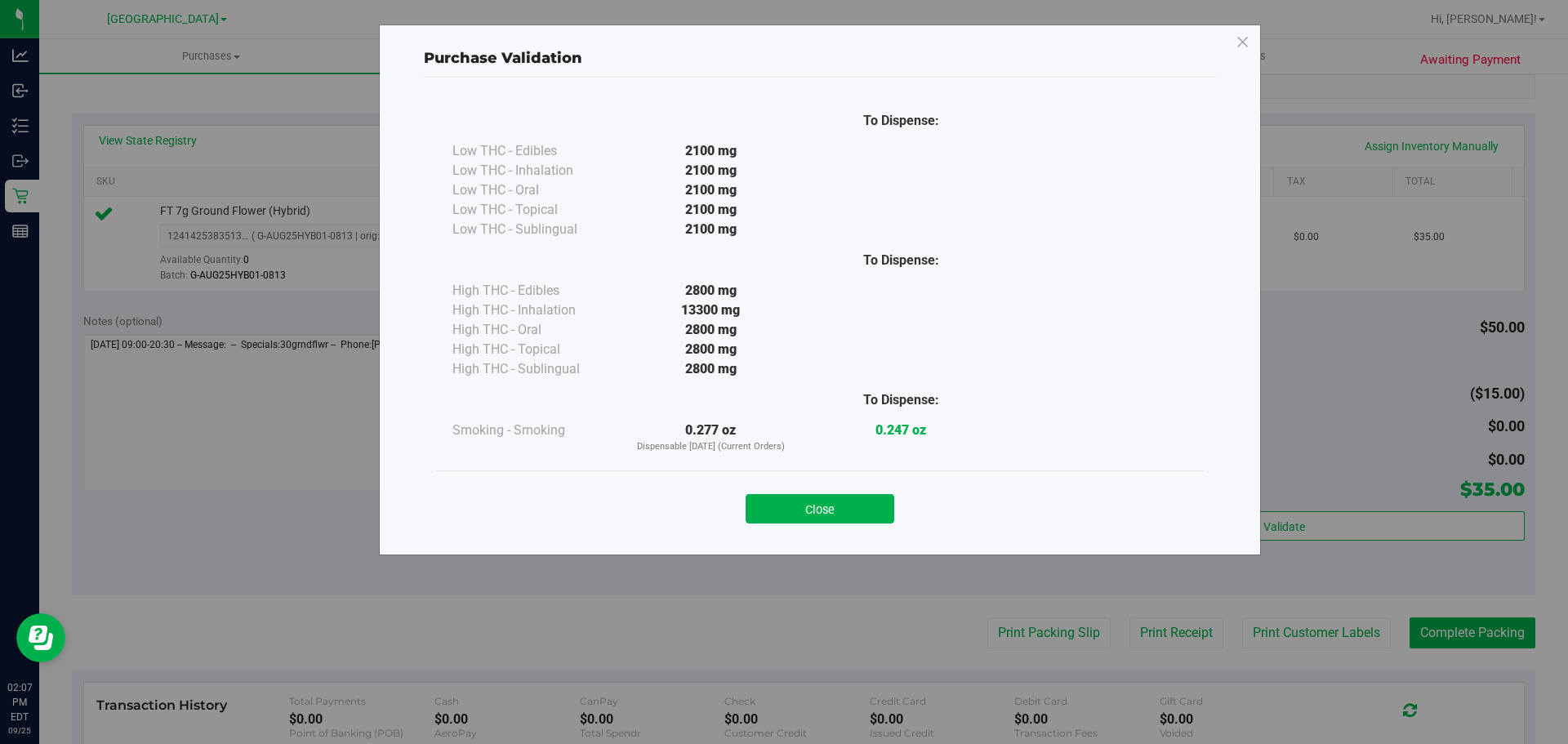
drag, startPoint x: 825, startPoint y: 510, endPoint x: 885, endPoint y: 501, distance: 60.7
click at [825, 509] on button "Close" at bounding box center [819, 509] width 148 height 29
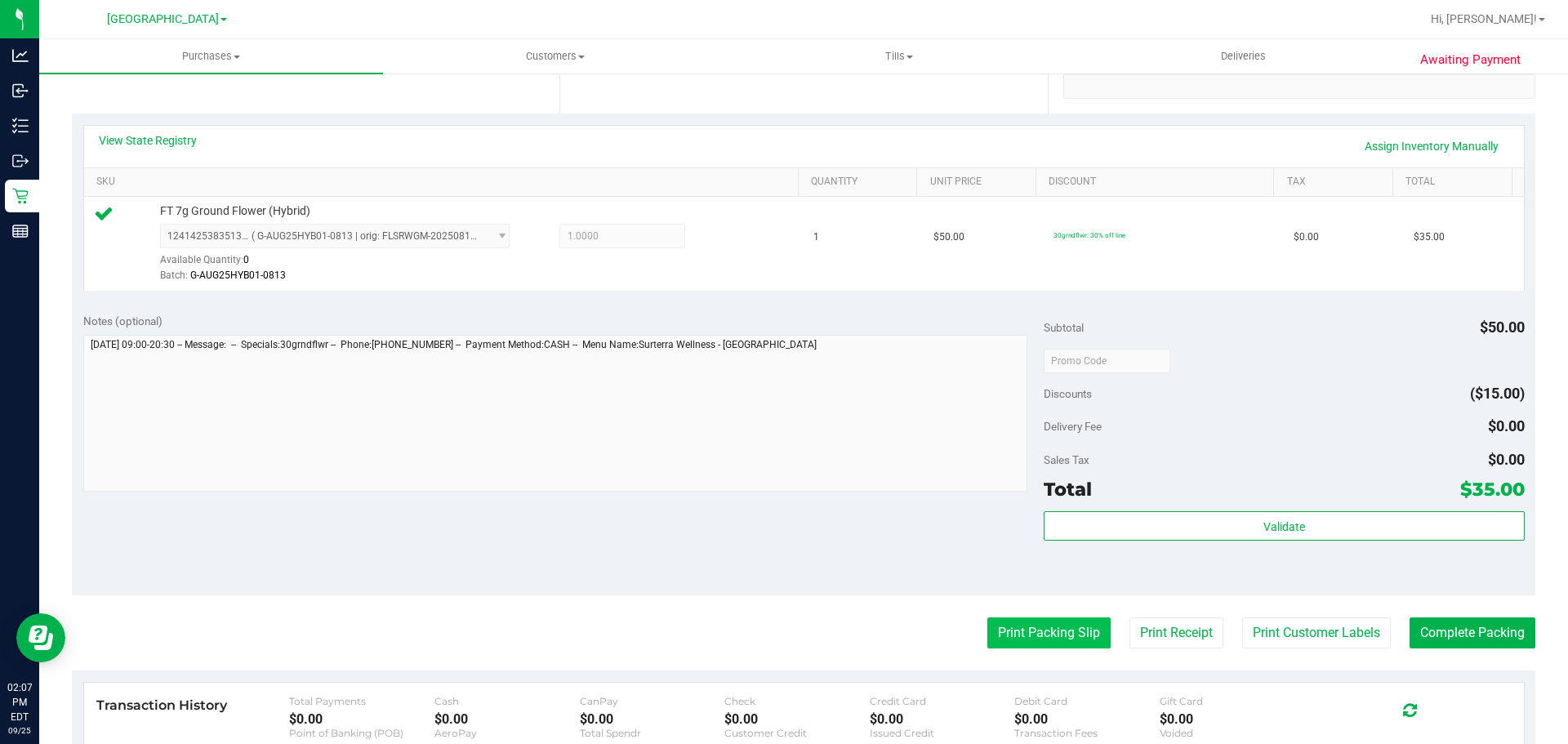
click at [1007, 625] on button "Print Packing Slip" at bounding box center [1049, 633] width 124 height 31
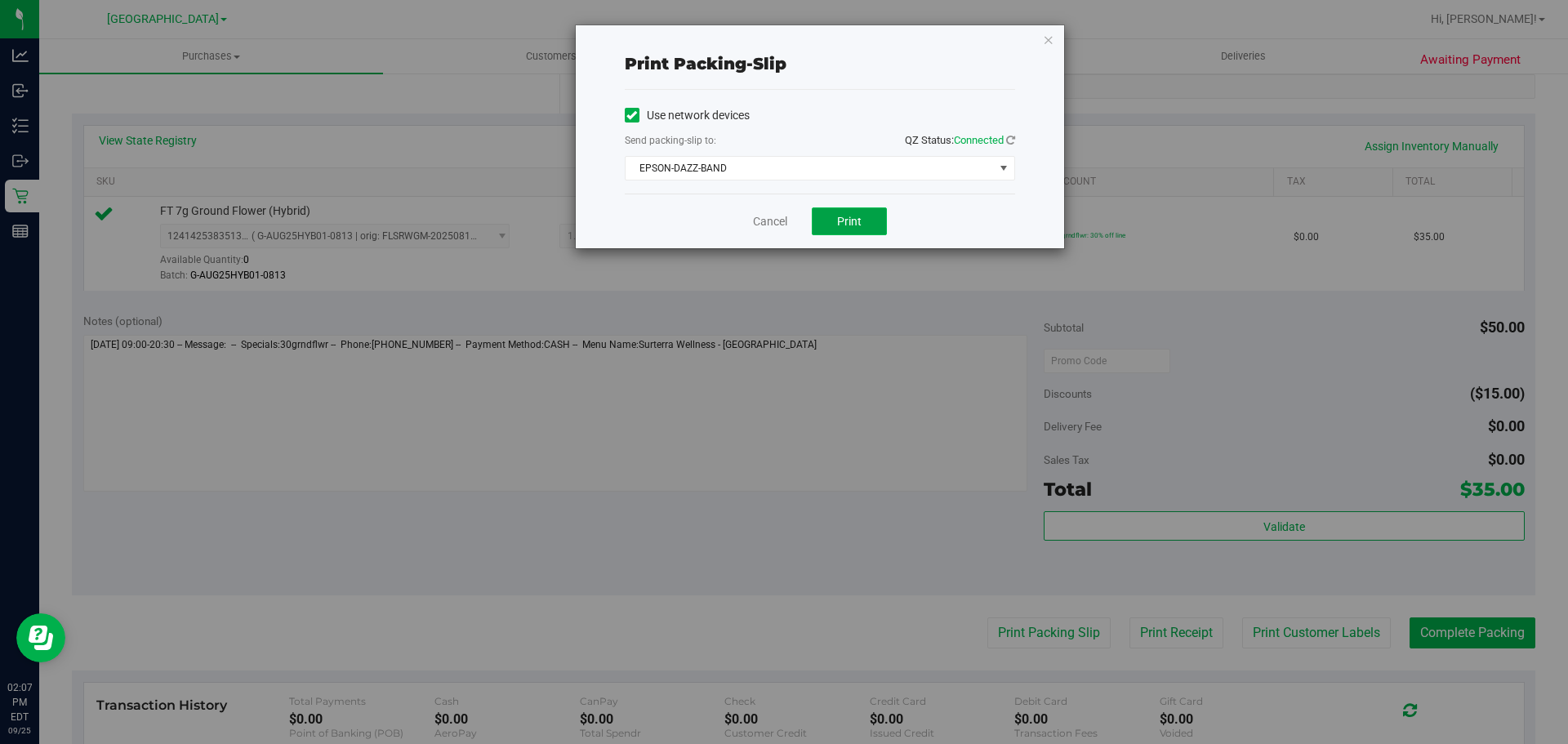
click at [854, 229] on button "Print" at bounding box center [850, 221] width 75 height 28
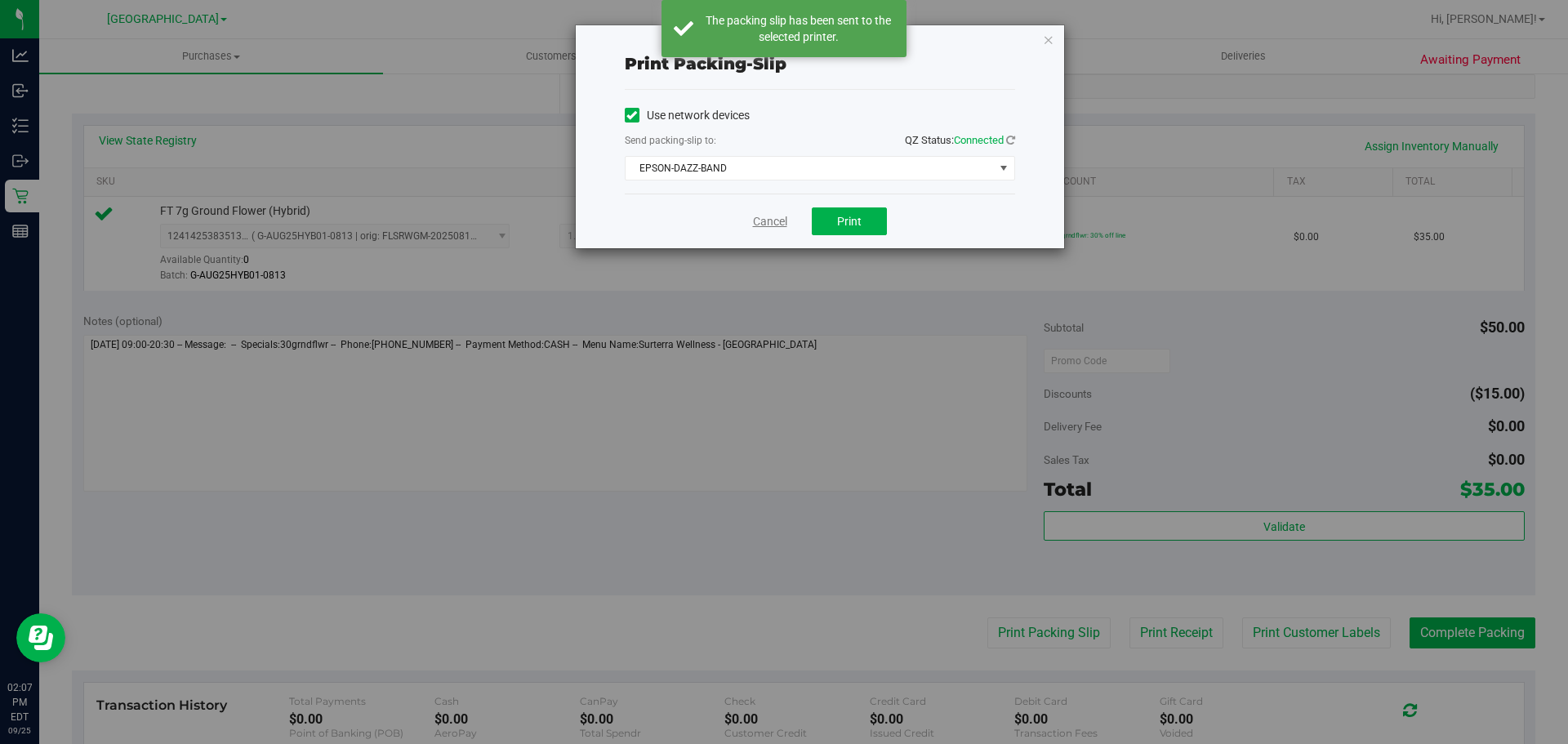
click at [772, 225] on link "Cancel" at bounding box center [770, 221] width 34 height 17
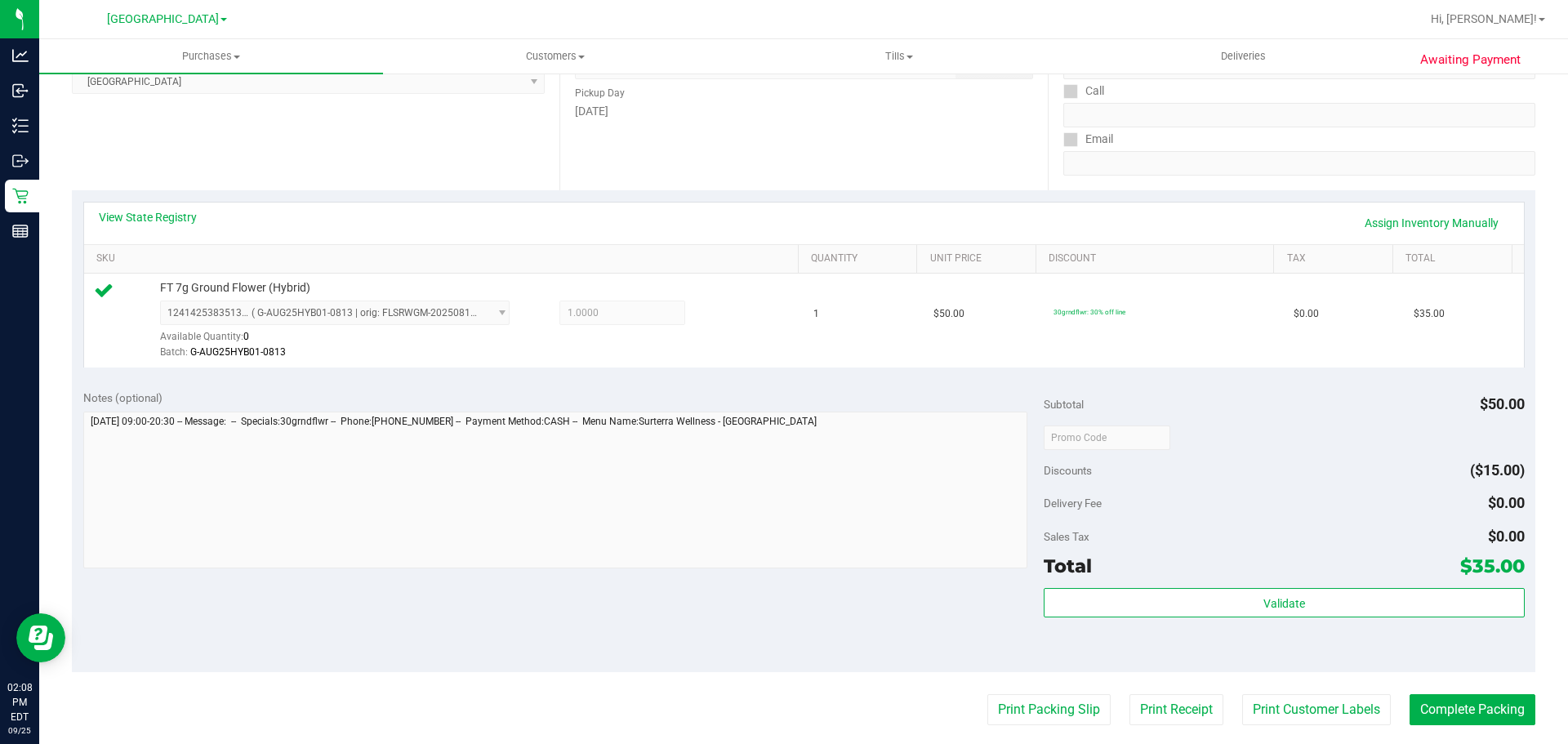
scroll to position [408, 0]
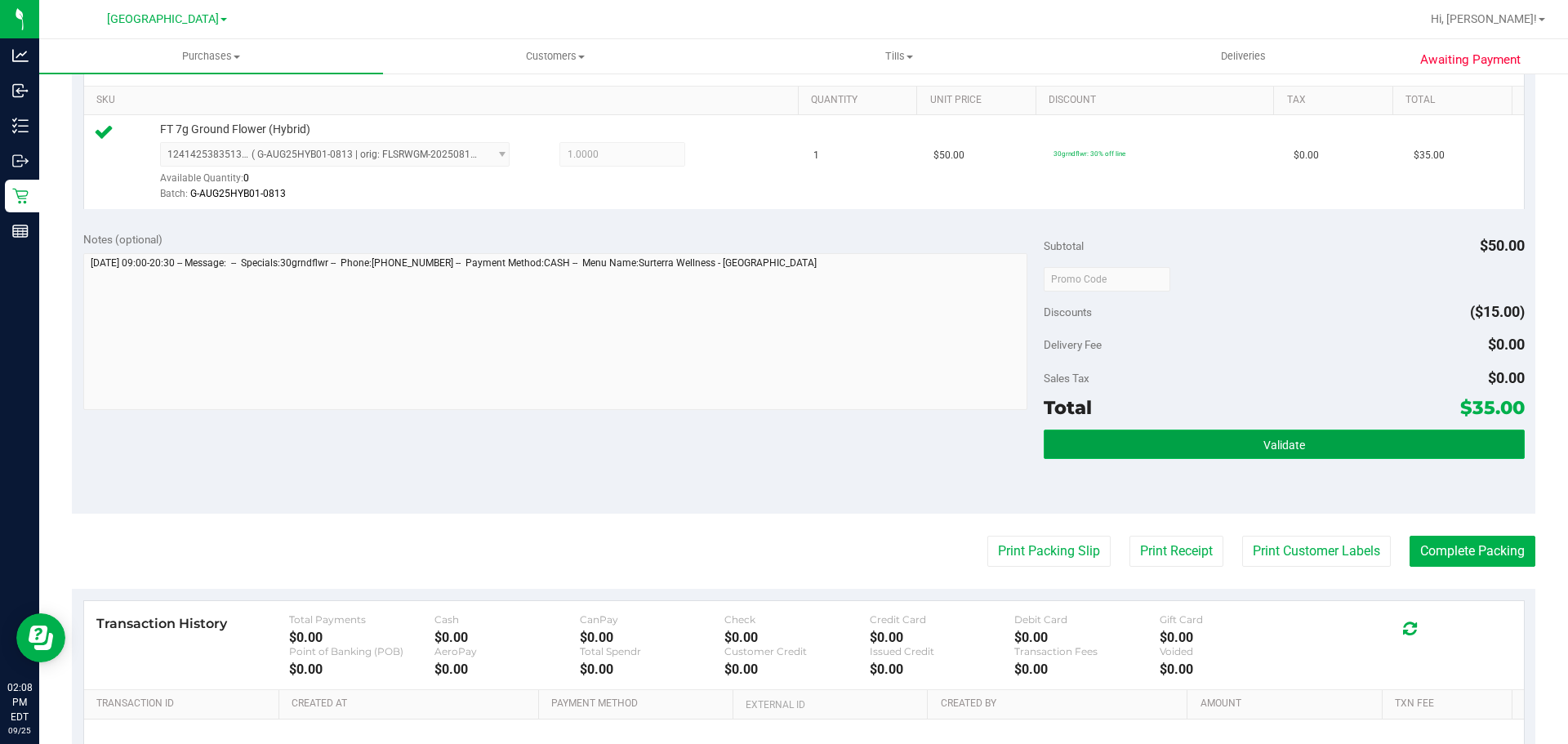
click at [1171, 456] on button "Validate" at bounding box center [1284, 444] width 480 height 29
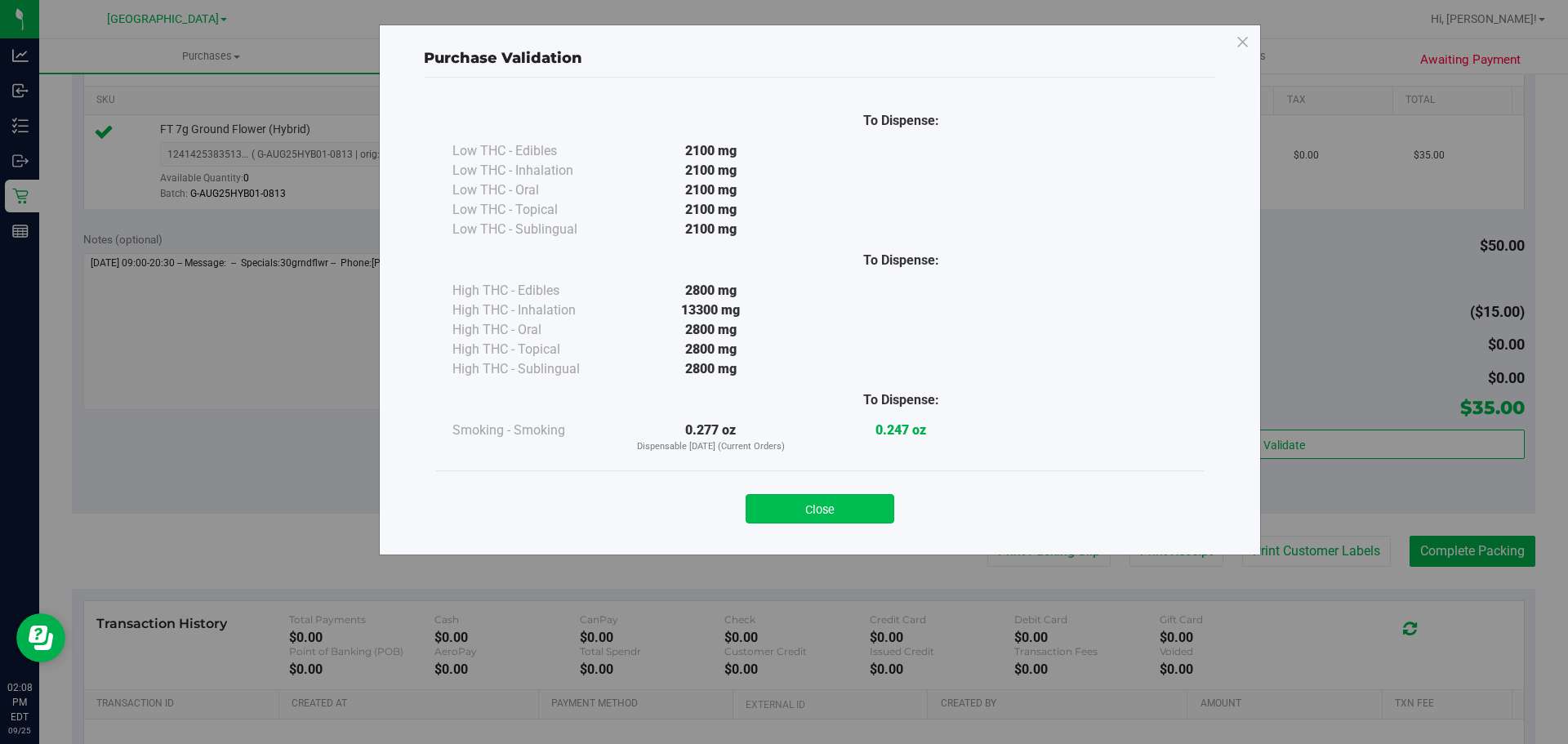
click at [854, 498] on button "Close" at bounding box center [819, 509] width 148 height 29
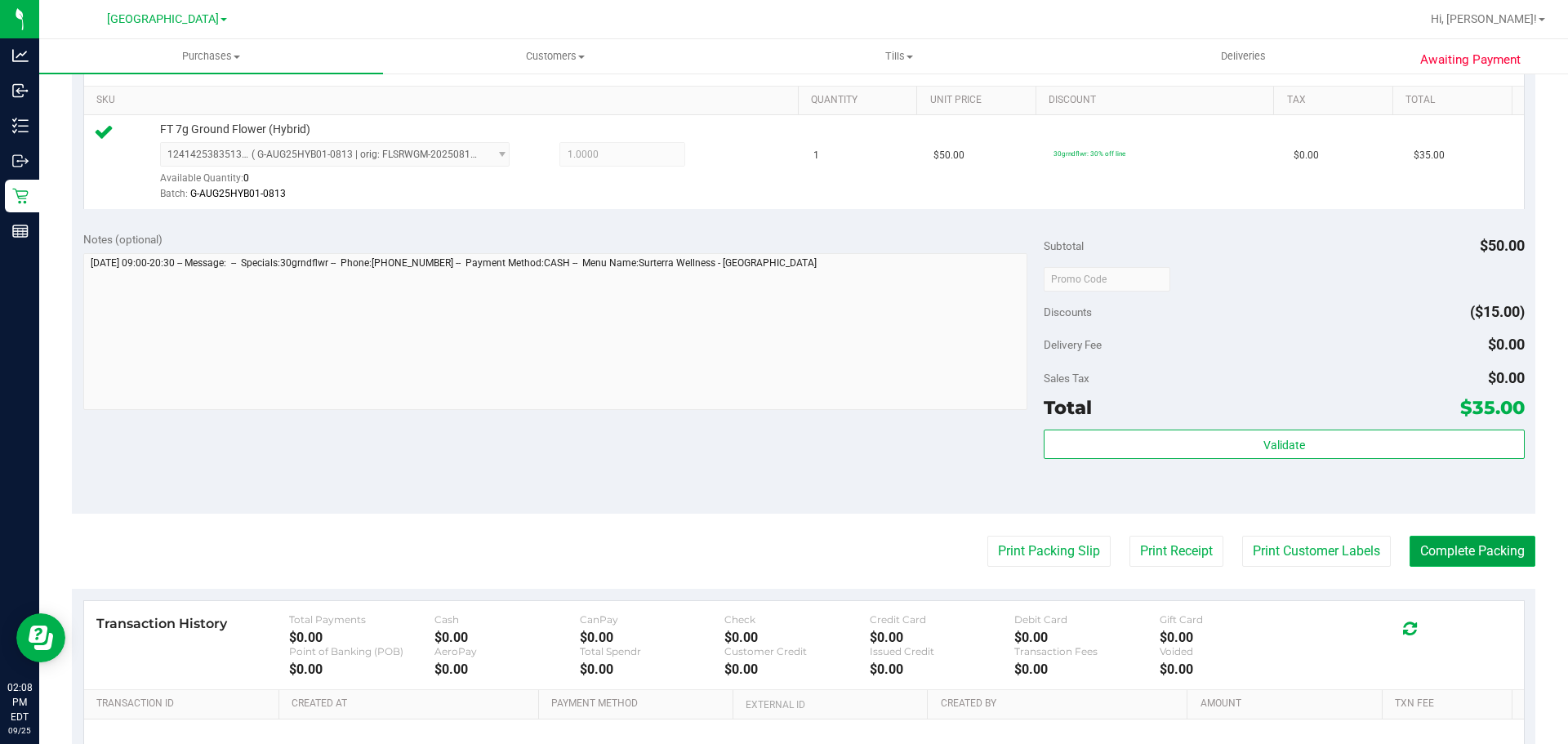
click at [1464, 557] on button "Complete Packing" at bounding box center [1471, 551] width 125 height 31
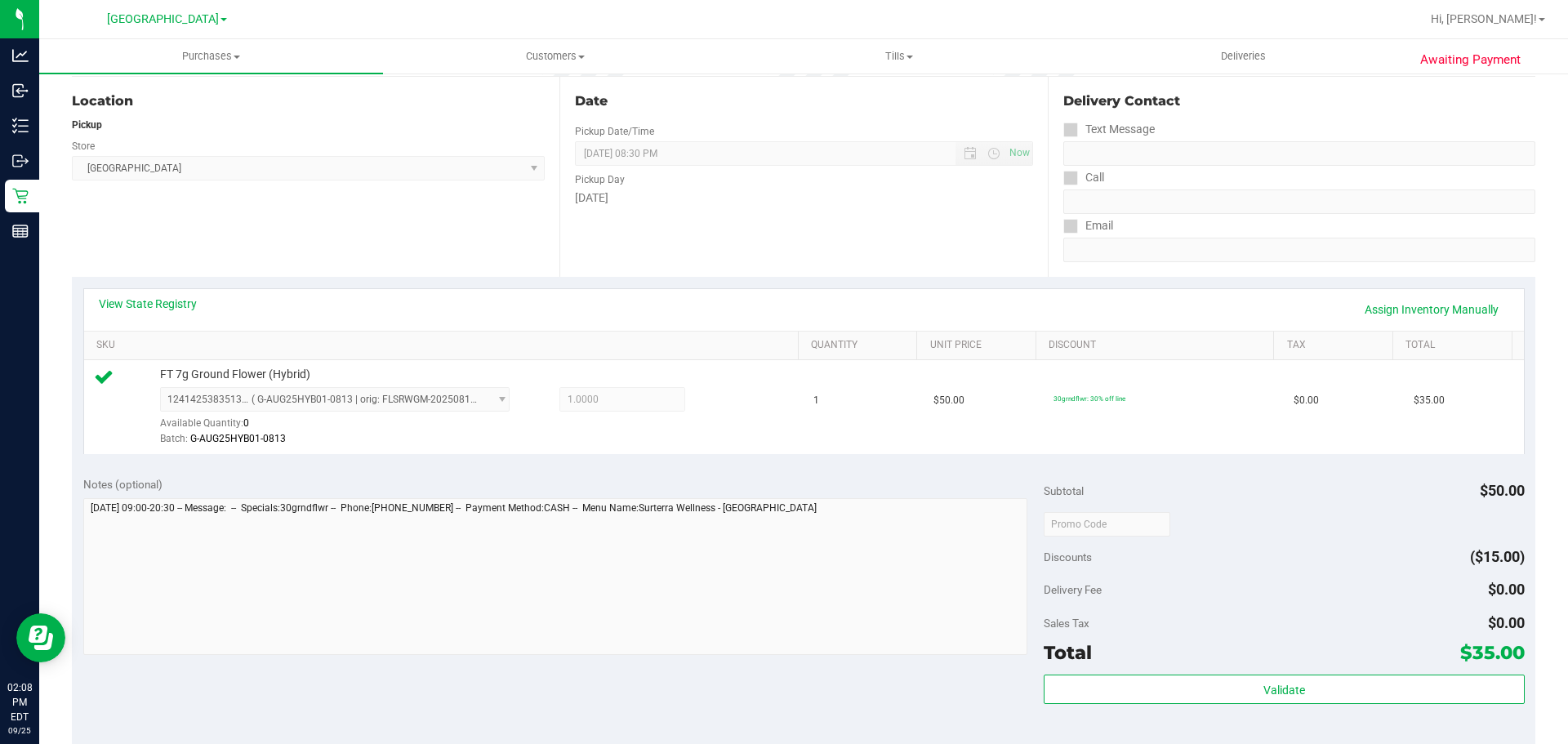
scroll to position [0, 0]
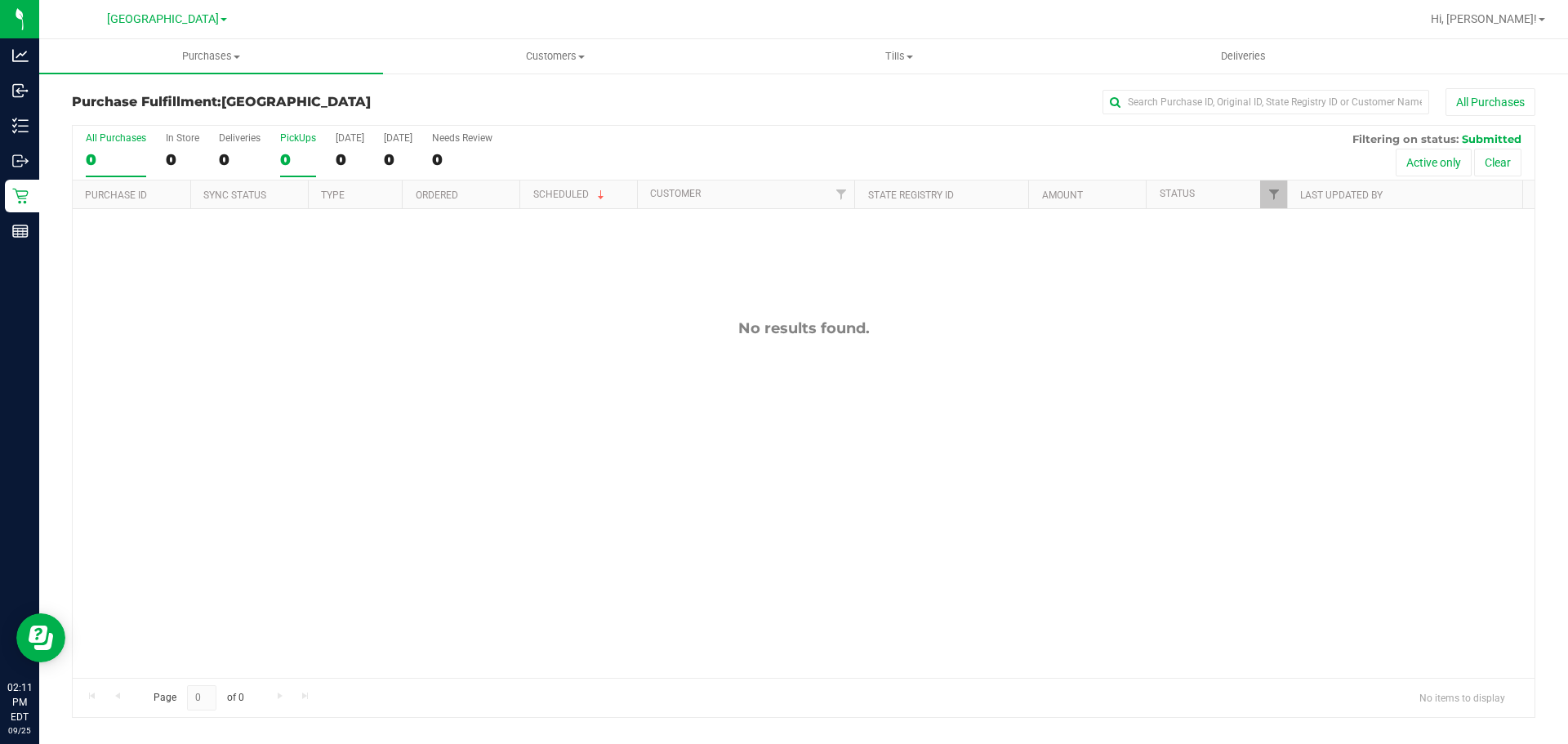
click at [303, 154] on div "0" at bounding box center [298, 159] width 36 height 19
click at [0, 0] on input "PickUps 0" at bounding box center [0, 0] width 0 height 0
click at [431, 93] on div "Purchase Fulfillment: South Tampa WC All Purchases" at bounding box center [804, 107] width 1463 height 36
click at [299, 160] on div "0" at bounding box center [298, 159] width 36 height 19
click at [0, 0] on input "PickUps 0" at bounding box center [0, 0] width 0 height 0
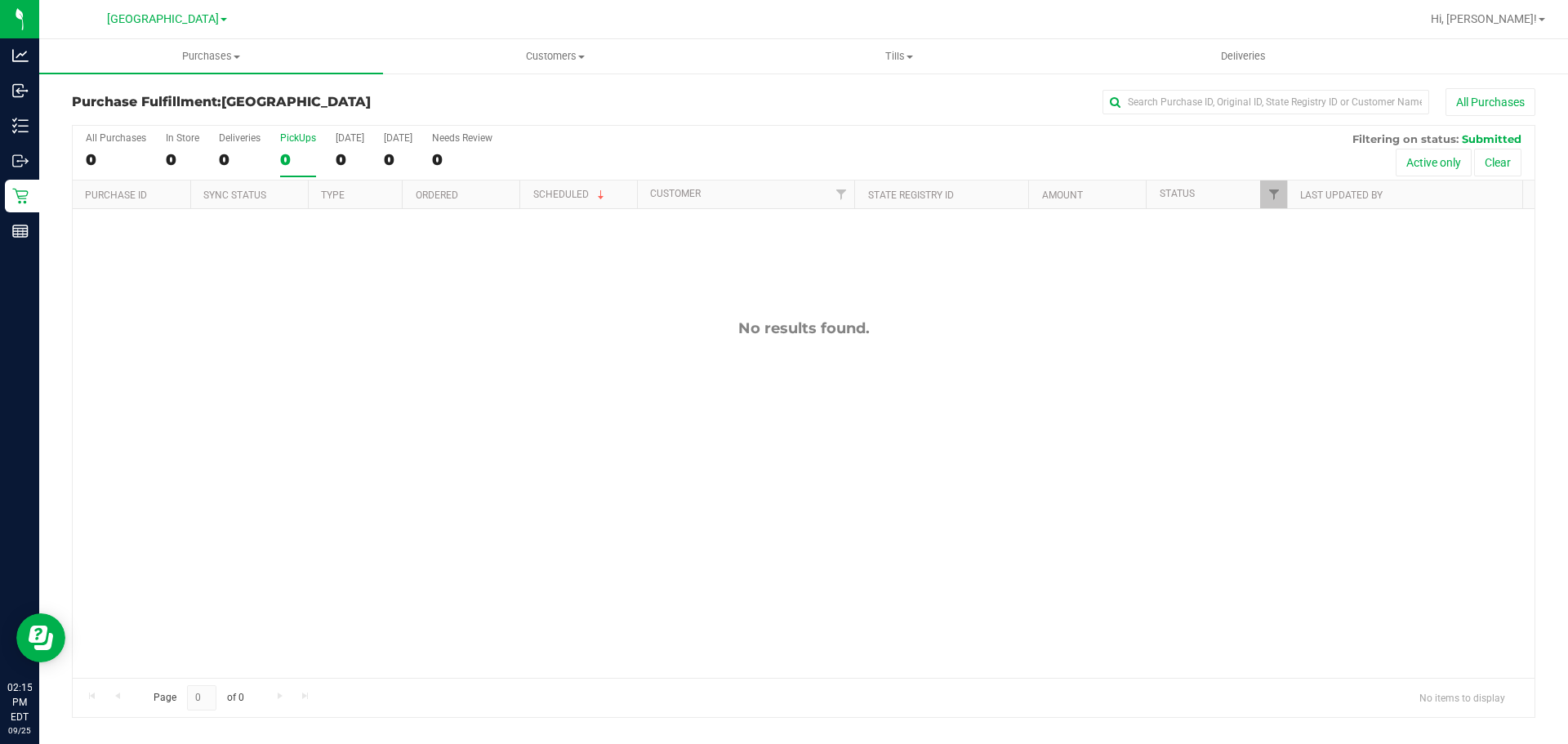
click at [368, 106] on h3 "Purchase Fulfillment: South Tampa WC" at bounding box center [315, 102] width 487 height 15
click at [275, 175] on div "All Purchases 0 In Store 0 Deliveries 0 PickUps 0 Today 0 Tomorrow 0 Needs Revi…" at bounding box center [804, 152] width 1462 height 55
click at [288, 158] on div "0" at bounding box center [298, 159] width 36 height 19
click at [0, 0] on input "PickUps 0" at bounding box center [0, 0] width 0 height 0
click at [428, 104] on h3 "Purchase Fulfillment: South Tampa WC" at bounding box center [315, 102] width 487 height 15
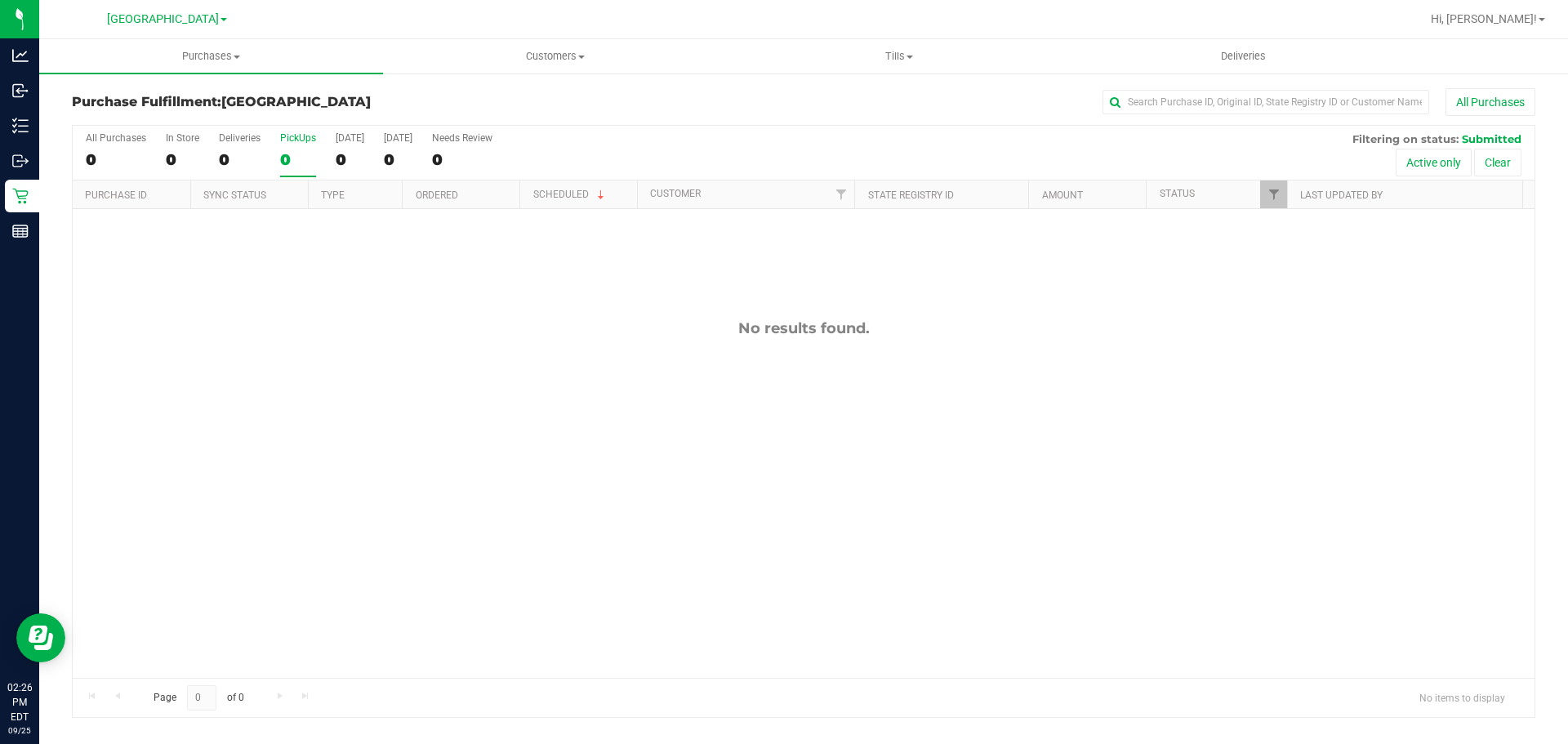
click at [958, 449] on div "No results found." at bounding box center [804, 498] width 1462 height 579
click at [308, 157] on div "0" at bounding box center [298, 159] width 36 height 19
click at [0, 0] on input "PickUps 0" at bounding box center [0, 0] width 0 height 0
click at [302, 160] on div "0" at bounding box center [298, 159] width 36 height 19
click at [0, 0] on input "PickUps 0" at bounding box center [0, 0] width 0 height 0
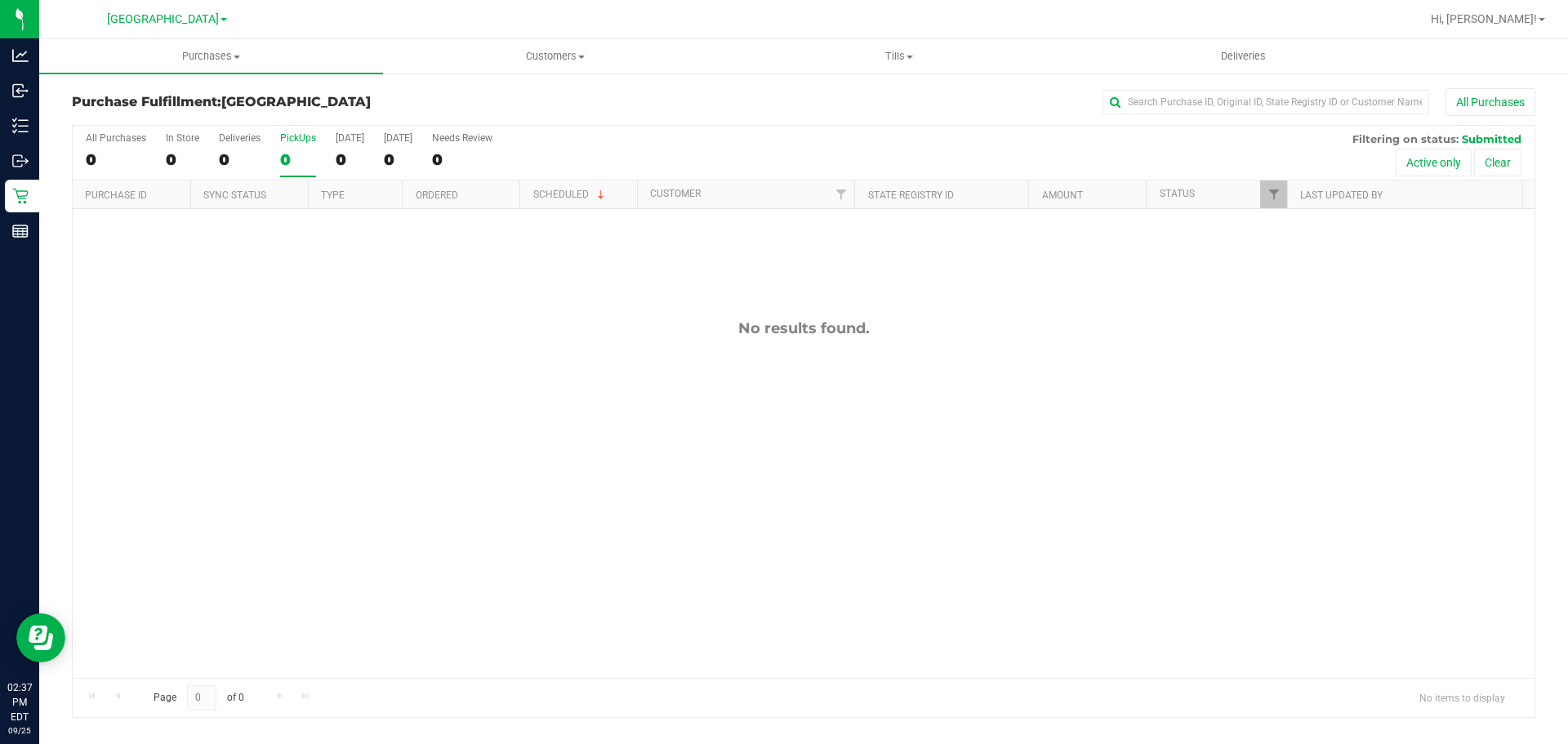
drag, startPoint x: 279, startPoint y: 161, endPoint x: 284, endPoint y: 152, distance: 10.3
click at [279, 161] on div "All Purchases 0 In Store 0 Deliveries 0 PickUps 0 Today 0 Tomorrow 0 Needs Revi…" at bounding box center [804, 152] width 1462 height 55
click at [284, 152] on div "0" at bounding box center [298, 159] width 36 height 19
click at [0, 0] on input "PickUps 0" at bounding box center [0, 0] width 0 height 0
click at [301, 148] on label "PickUps 0" at bounding box center [298, 154] width 36 height 45
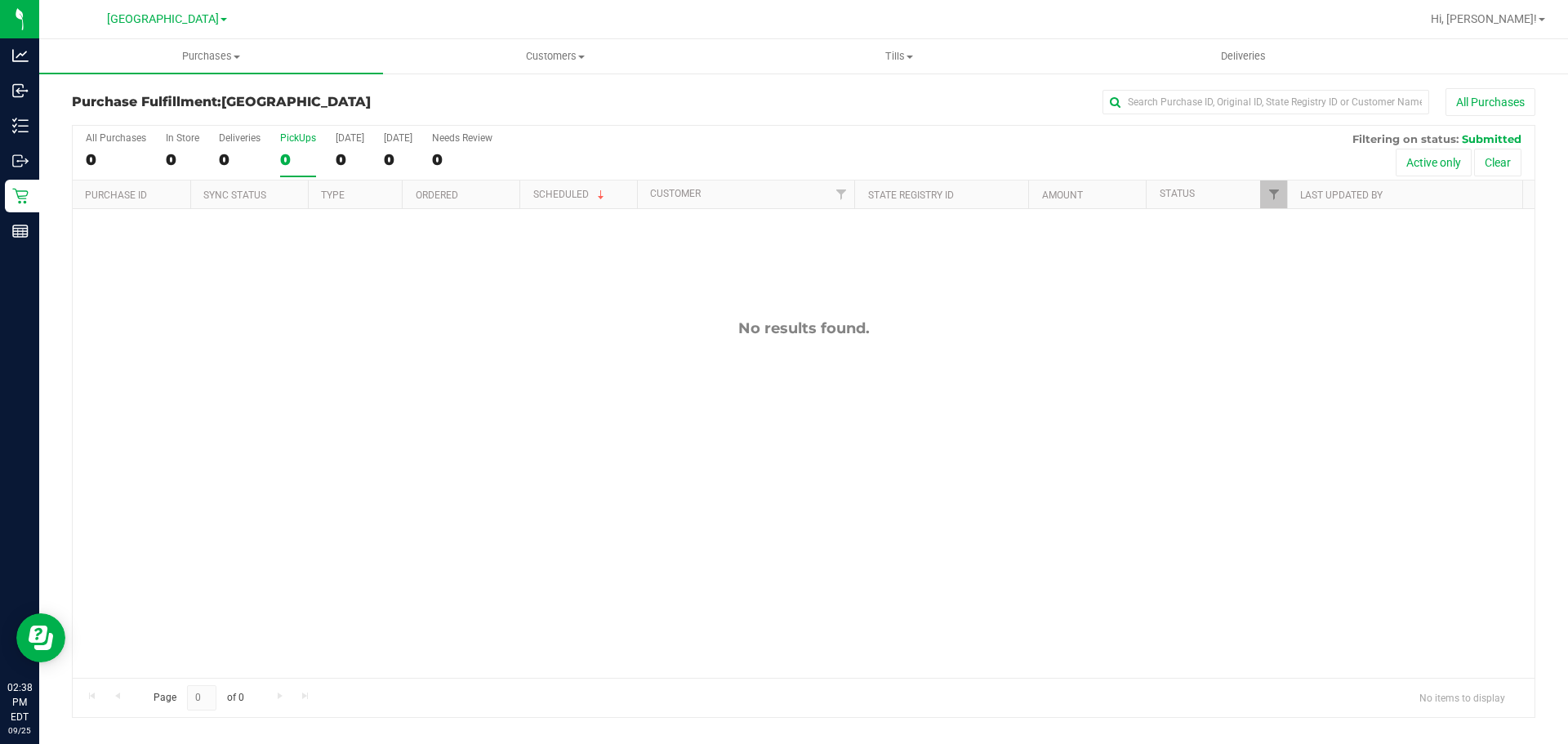
click at [0, 0] on input "PickUps 0" at bounding box center [0, 0] width 0 height 0
click at [370, 91] on div "Purchase Fulfillment: South Tampa WC All Purchases" at bounding box center [804, 107] width 1463 height 36
click at [302, 151] on div "0" at bounding box center [298, 159] width 36 height 19
click at [0, 0] on input "PickUps 0" at bounding box center [0, 0] width 0 height 0
drag, startPoint x: 269, startPoint y: 162, endPoint x: 286, endPoint y: 162, distance: 17.0
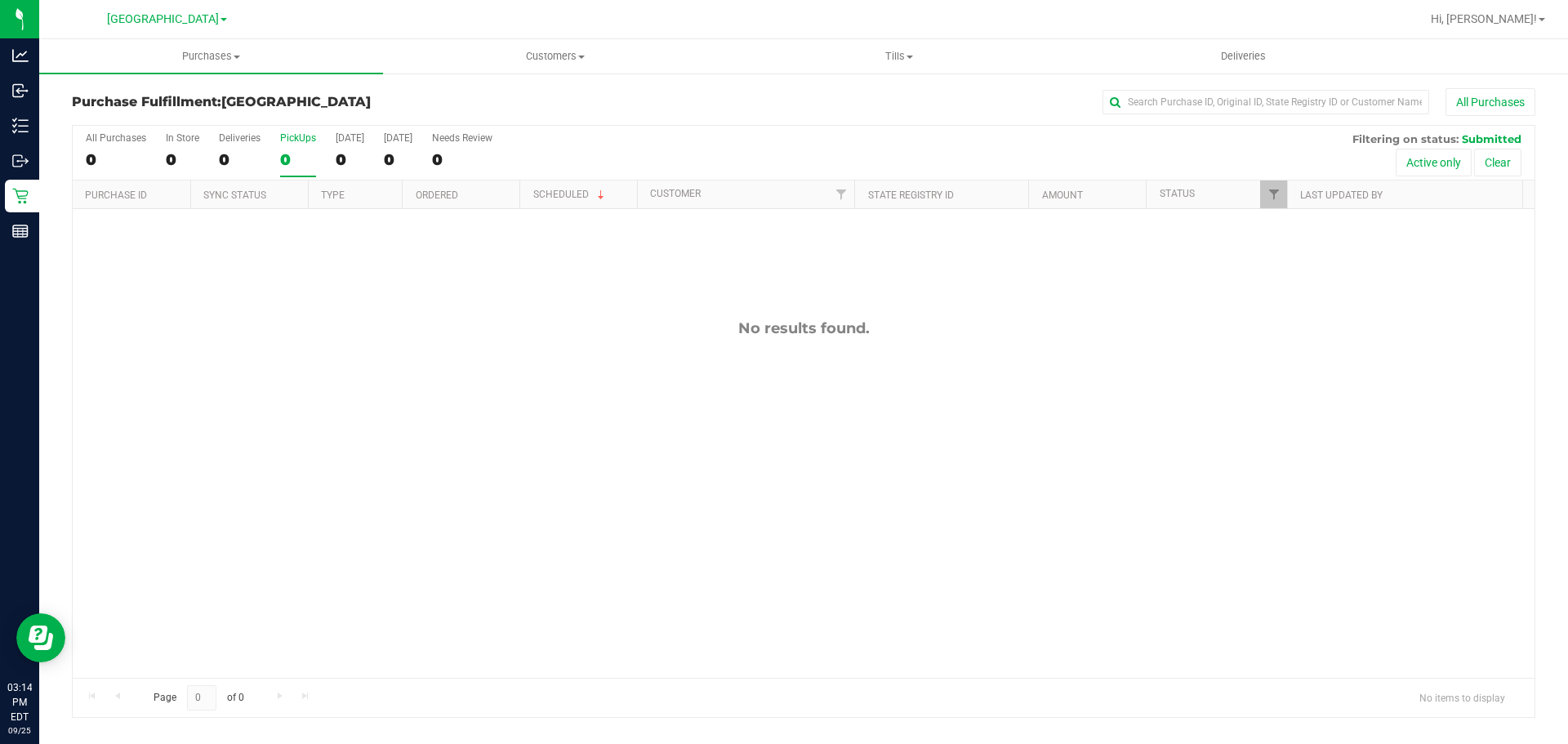
click at [274, 162] on div "All Purchases 0 In Store 0 Deliveries 0 PickUps 0 Today 0 Tomorrow 0 Needs Revi…" at bounding box center [804, 152] width 1462 height 55
click at [319, 167] on div "All Purchases 0 In Store 0 Deliveries 0 PickUps 0 Today 0 Tomorrow 0 Needs Revi…" at bounding box center [804, 152] width 1462 height 55
click at [315, 160] on div "0" at bounding box center [298, 159] width 36 height 19
click at [0, 0] on input "PickUps 0" at bounding box center [0, 0] width 0 height 0
click at [562, 57] on span "Customers" at bounding box center [555, 57] width 342 height 15
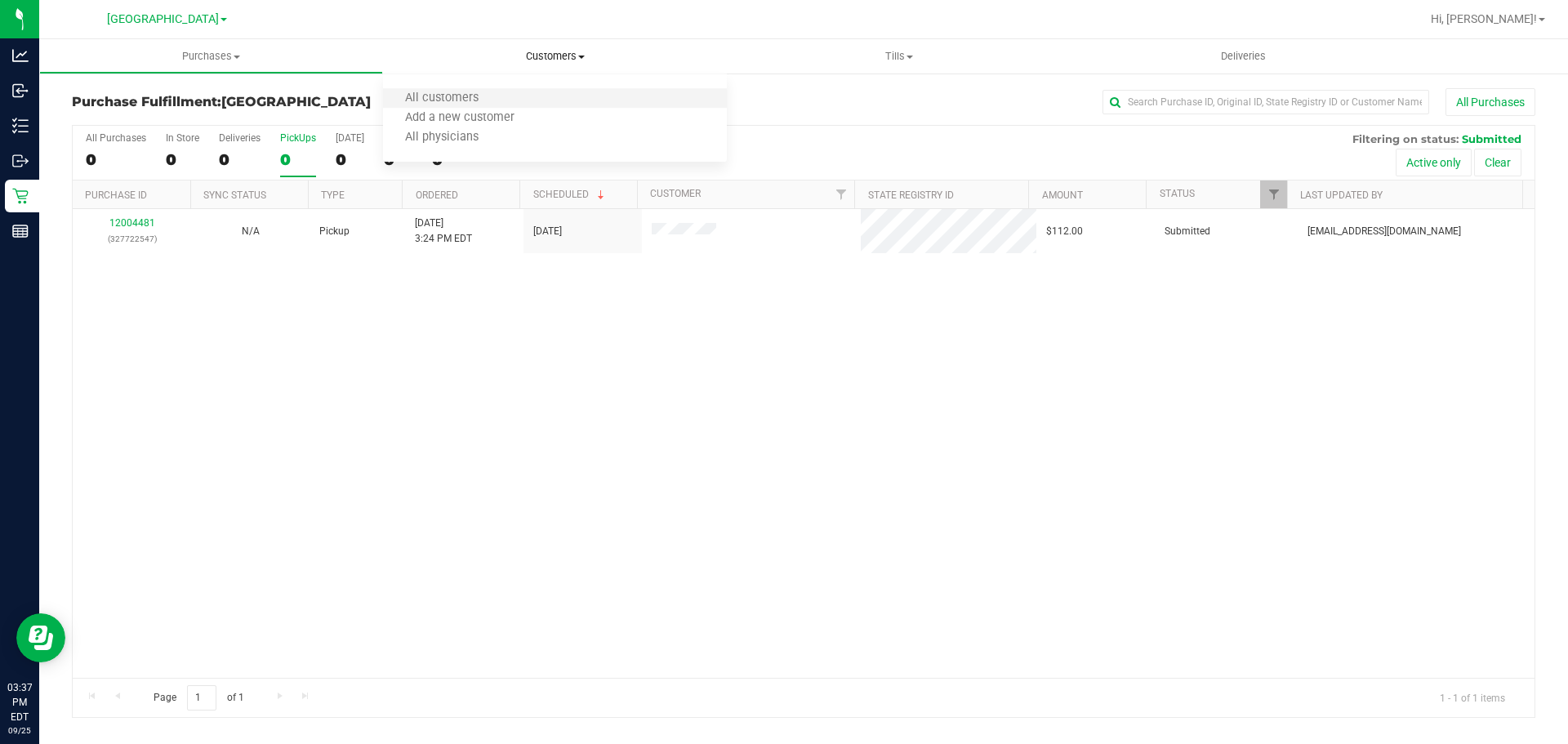
click at [516, 99] on li "All customers" at bounding box center [555, 99] width 344 height 20
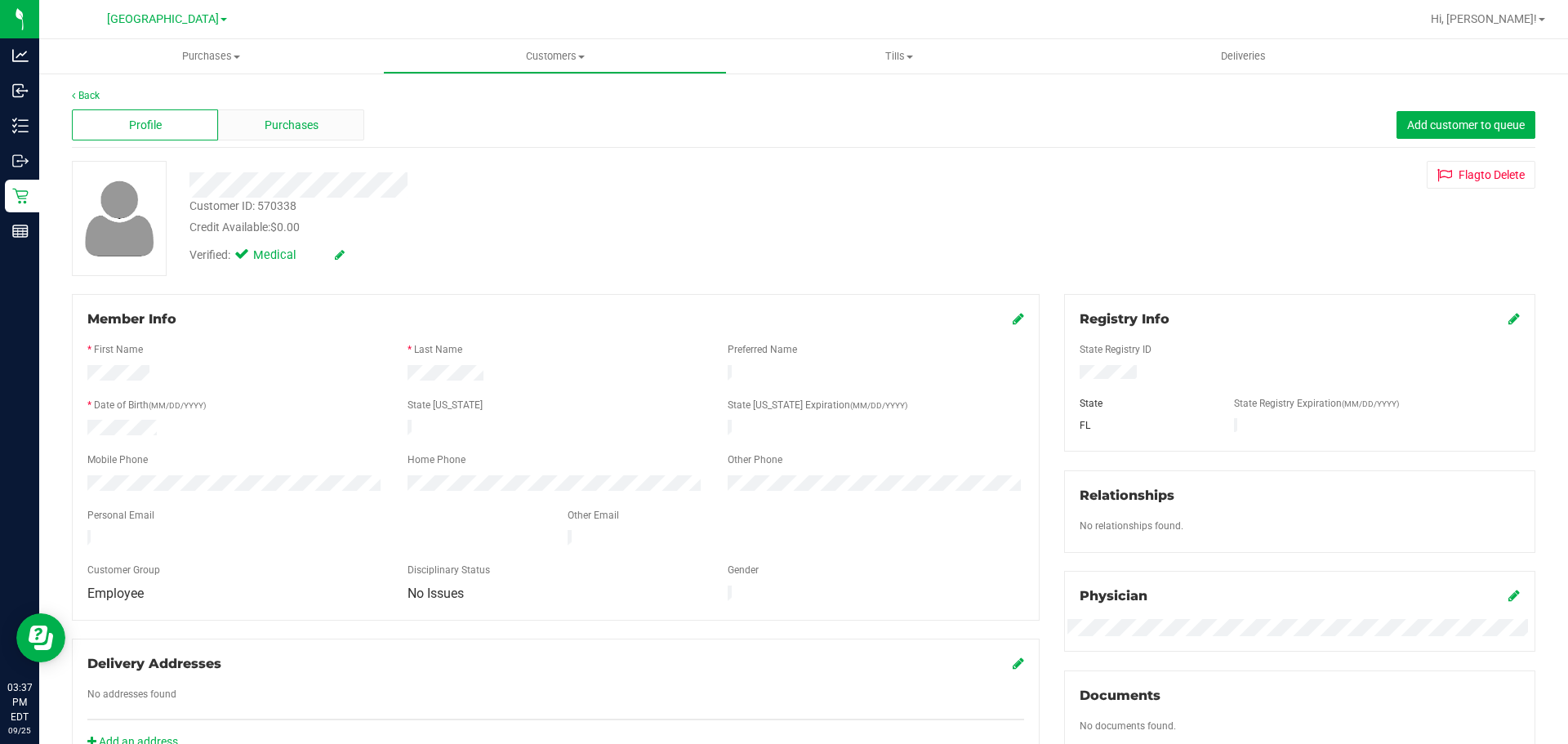
click at [234, 137] on div "Purchases" at bounding box center [291, 125] width 146 height 31
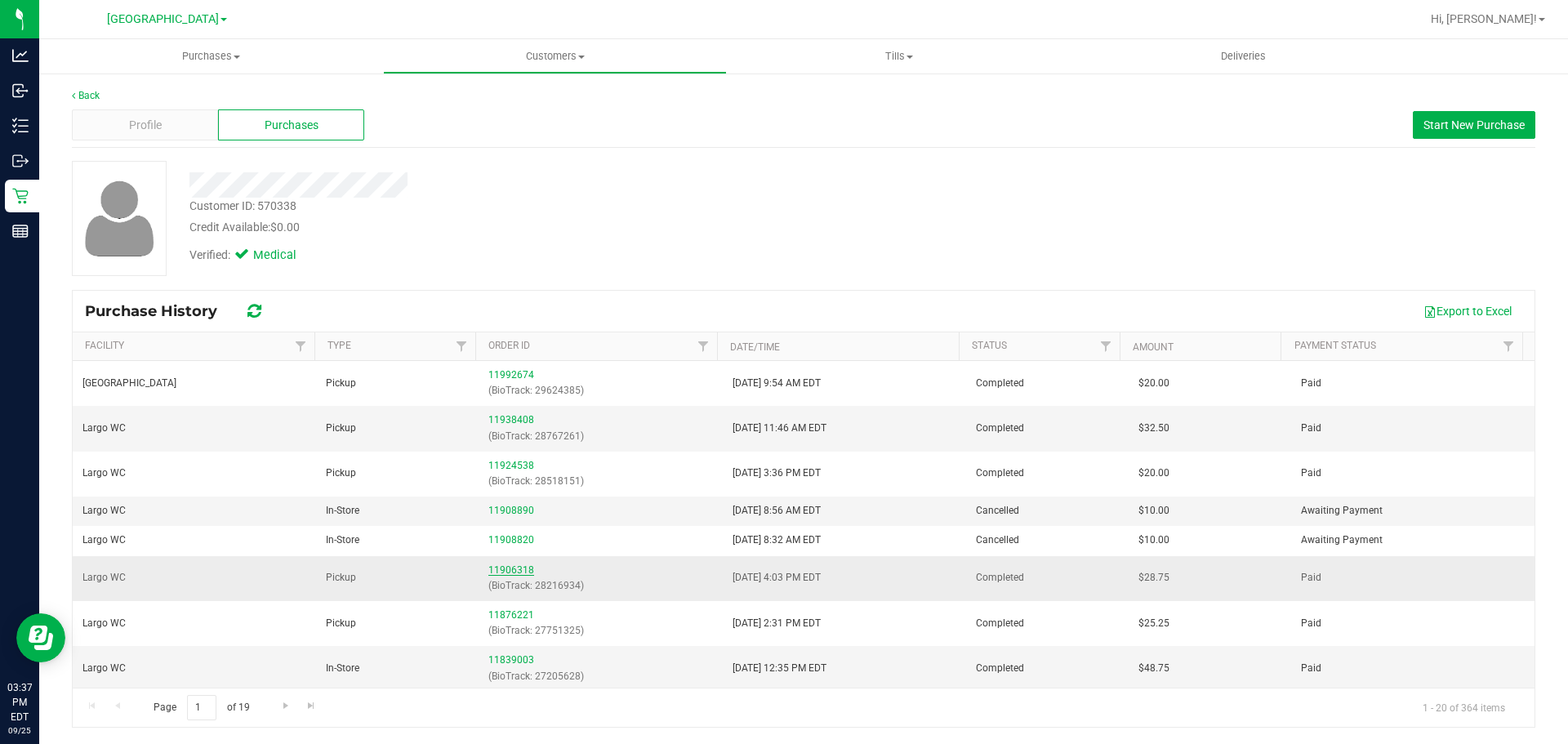
click at [528, 568] on link "11906318" at bounding box center [511, 570] width 46 height 11
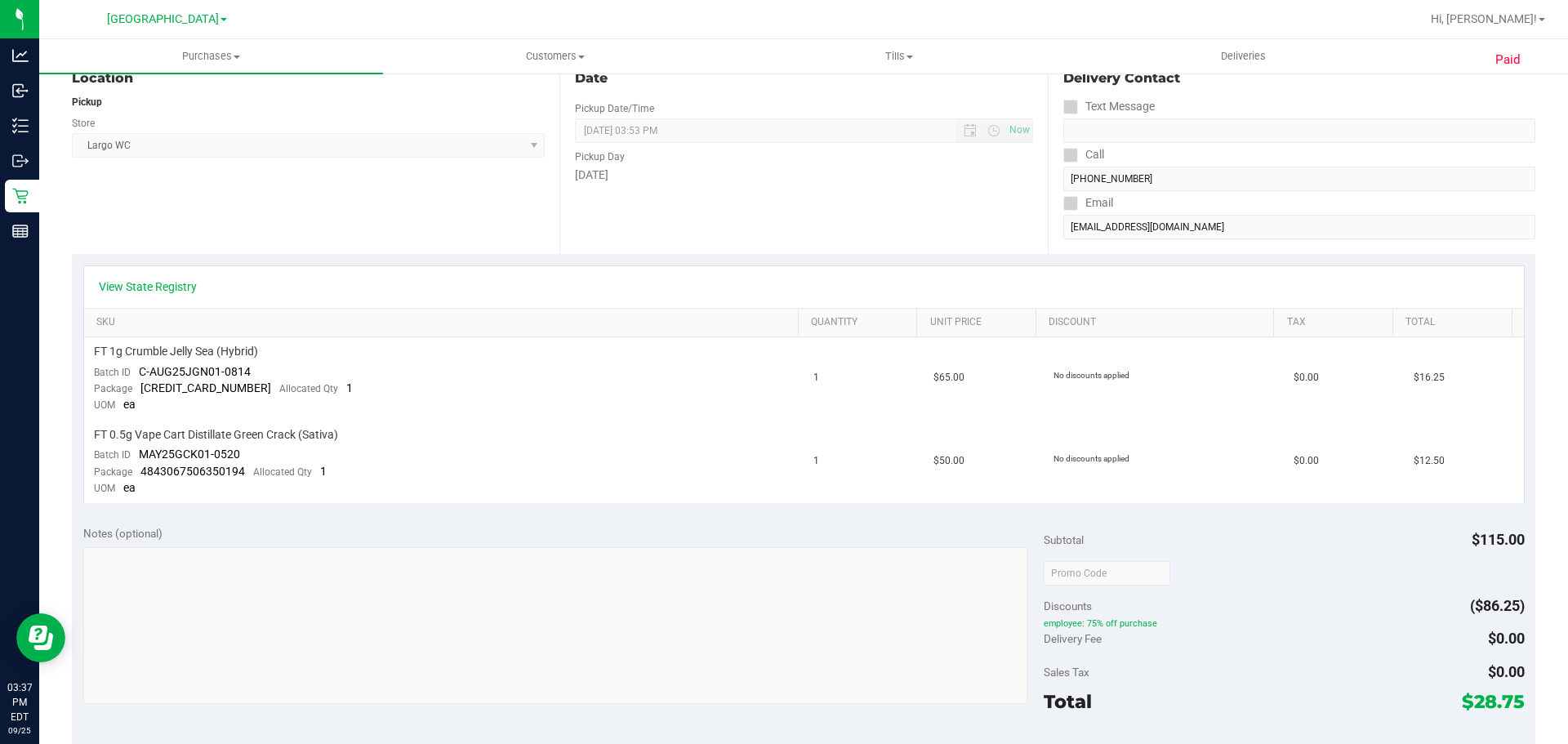
scroll to position [245, 0]
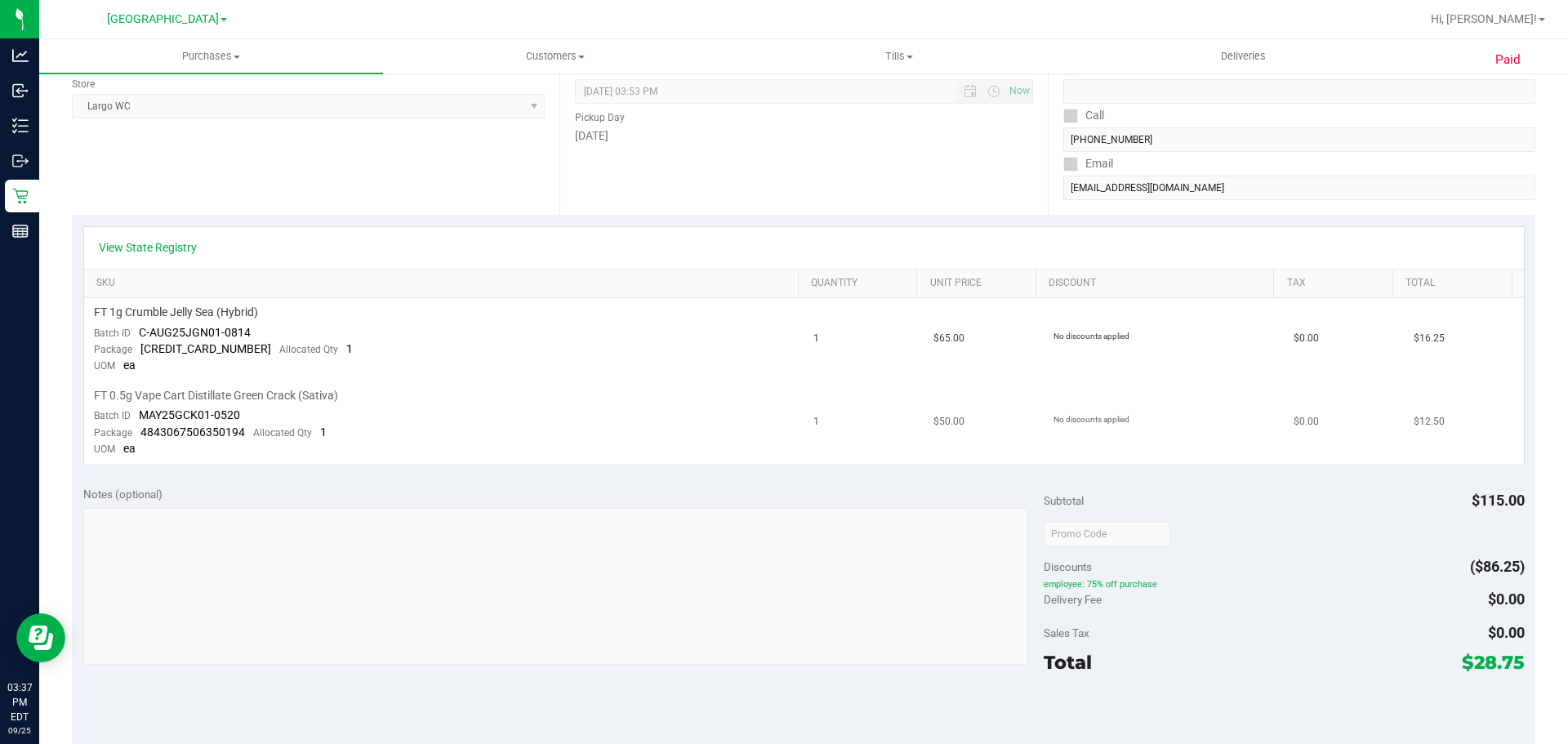
click at [727, 422] on td "FT 0.5g Vape Cart Distillate Green Crack (Sativa) Batch ID MAY25GCK01-0520 Pack…" at bounding box center [444, 422] width 720 height 83
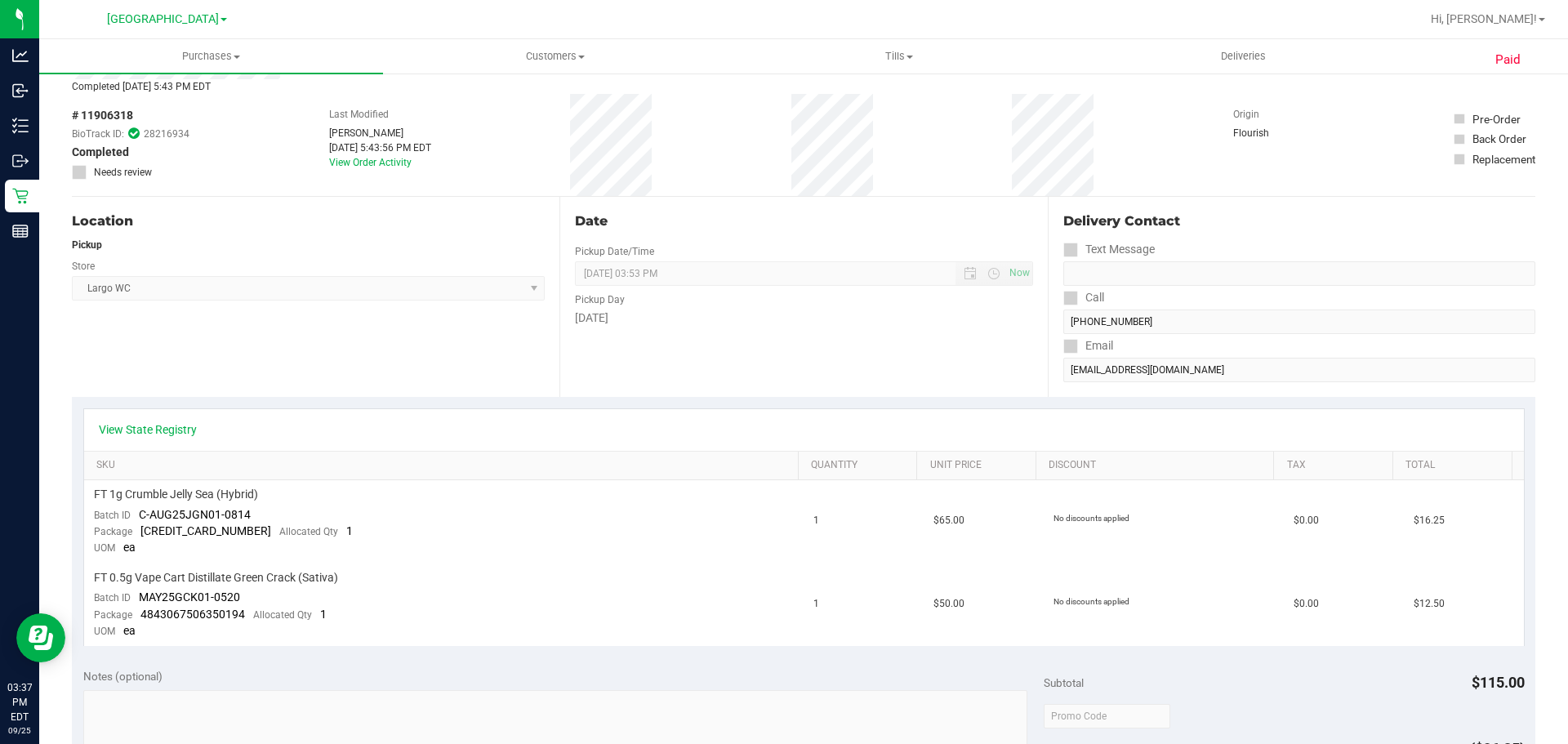
scroll to position [0, 0]
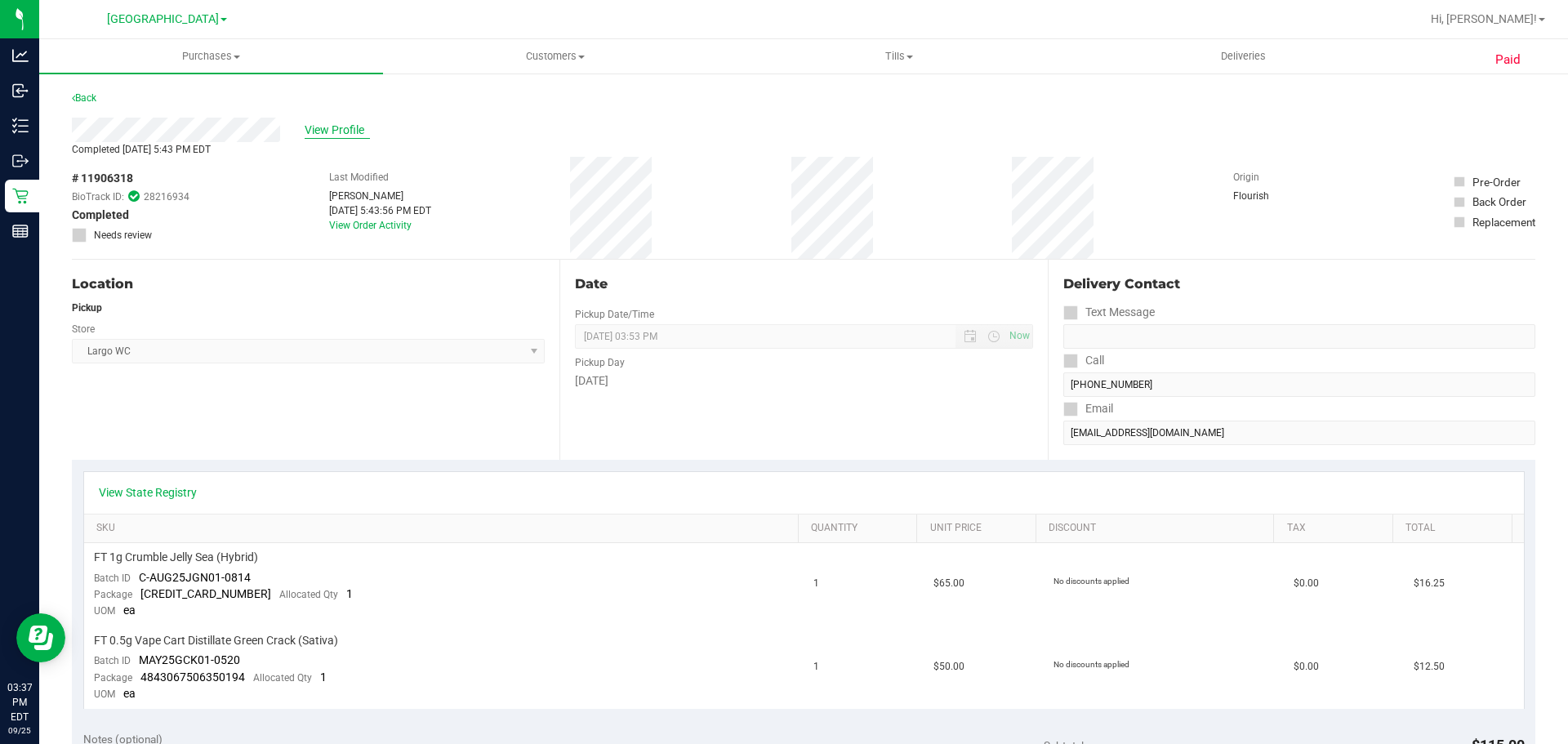
click at [368, 130] on span "View Profile" at bounding box center [338, 130] width 66 height 17
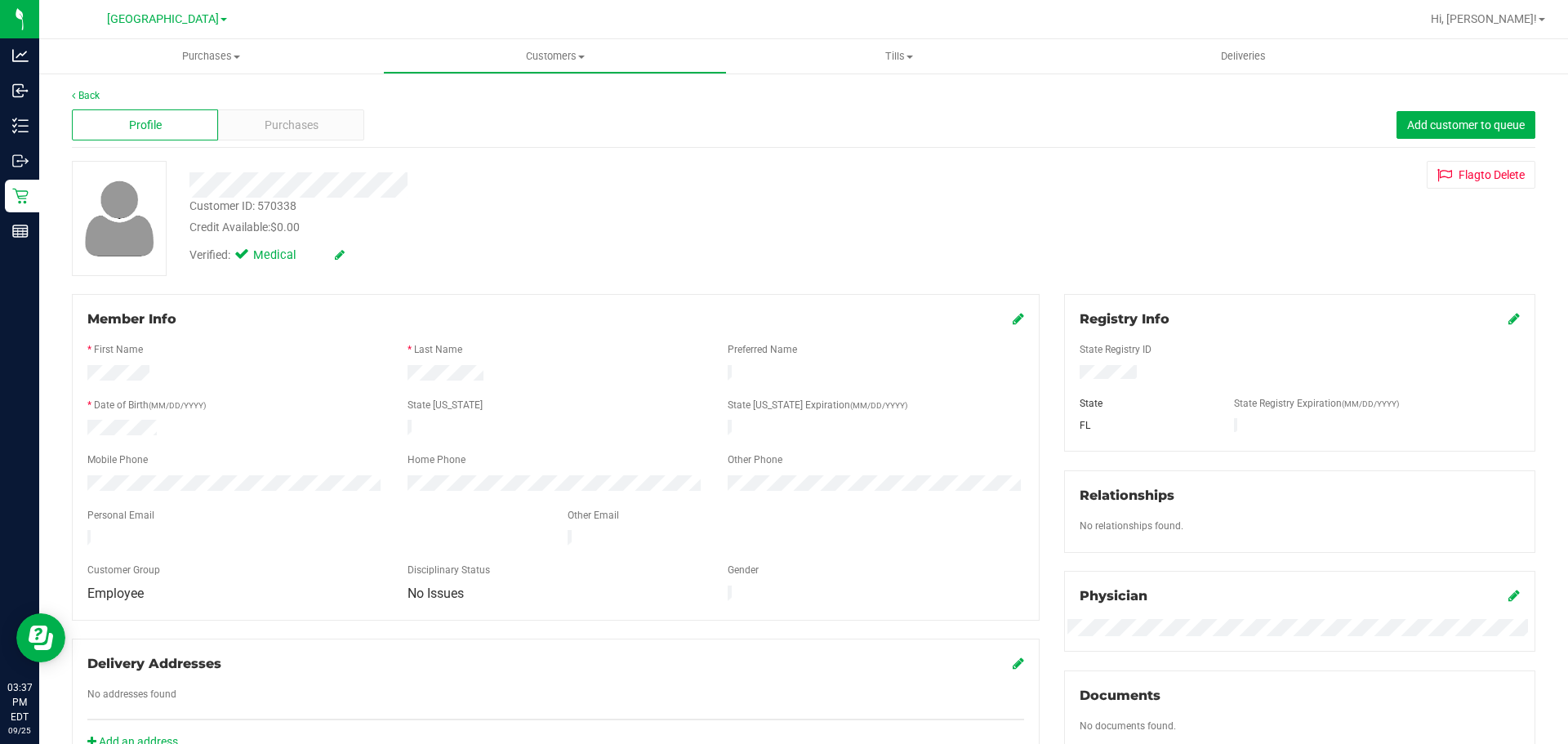
click at [309, 109] on div "Profile Purchases Add customer to queue" at bounding box center [804, 125] width 1463 height 45
click at [309, 123] on span "Purchases" at bounding box center [292, 125] width 54 height 17
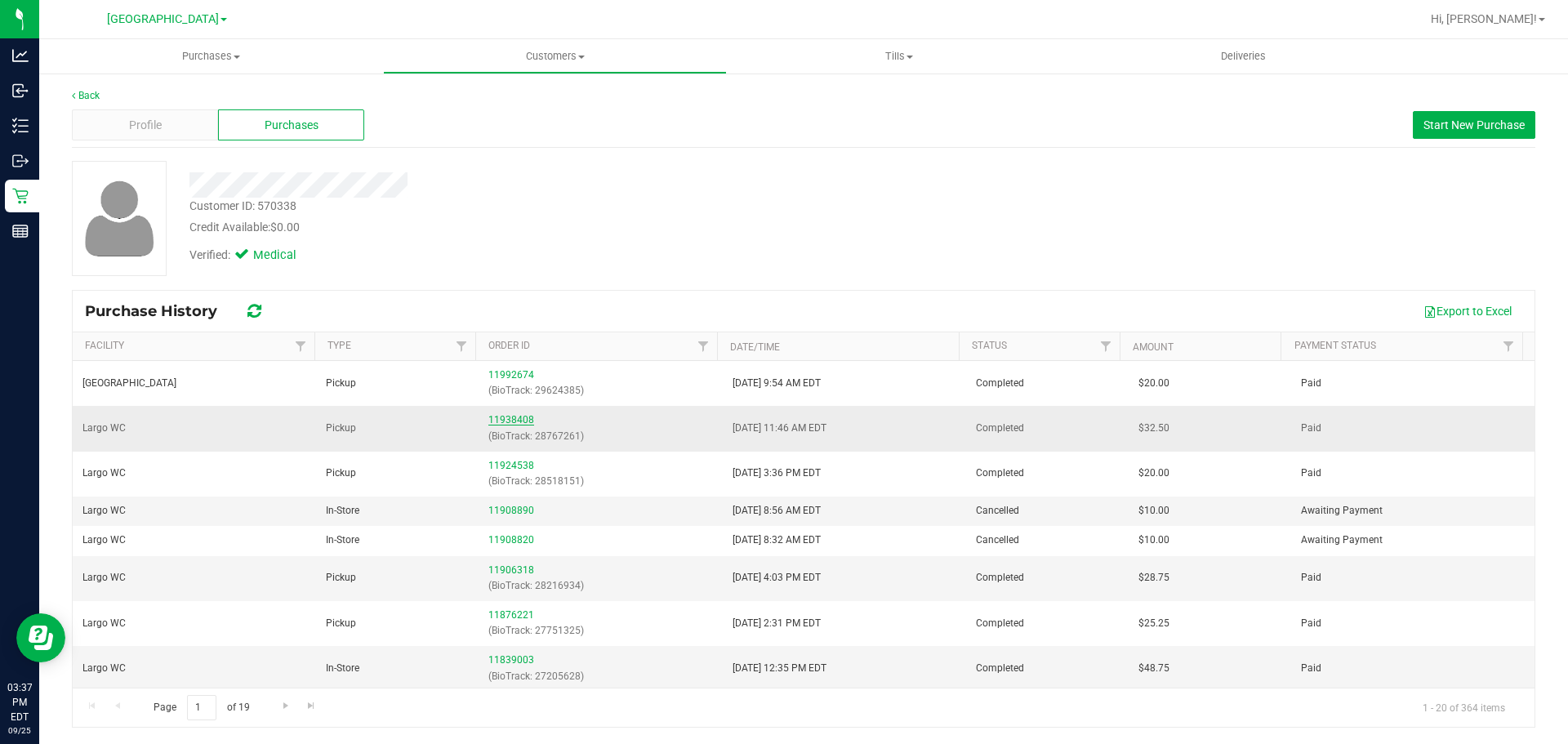
click at [516, 419] on link "11938408" at bounding box center [511, 420] width 46 height 11
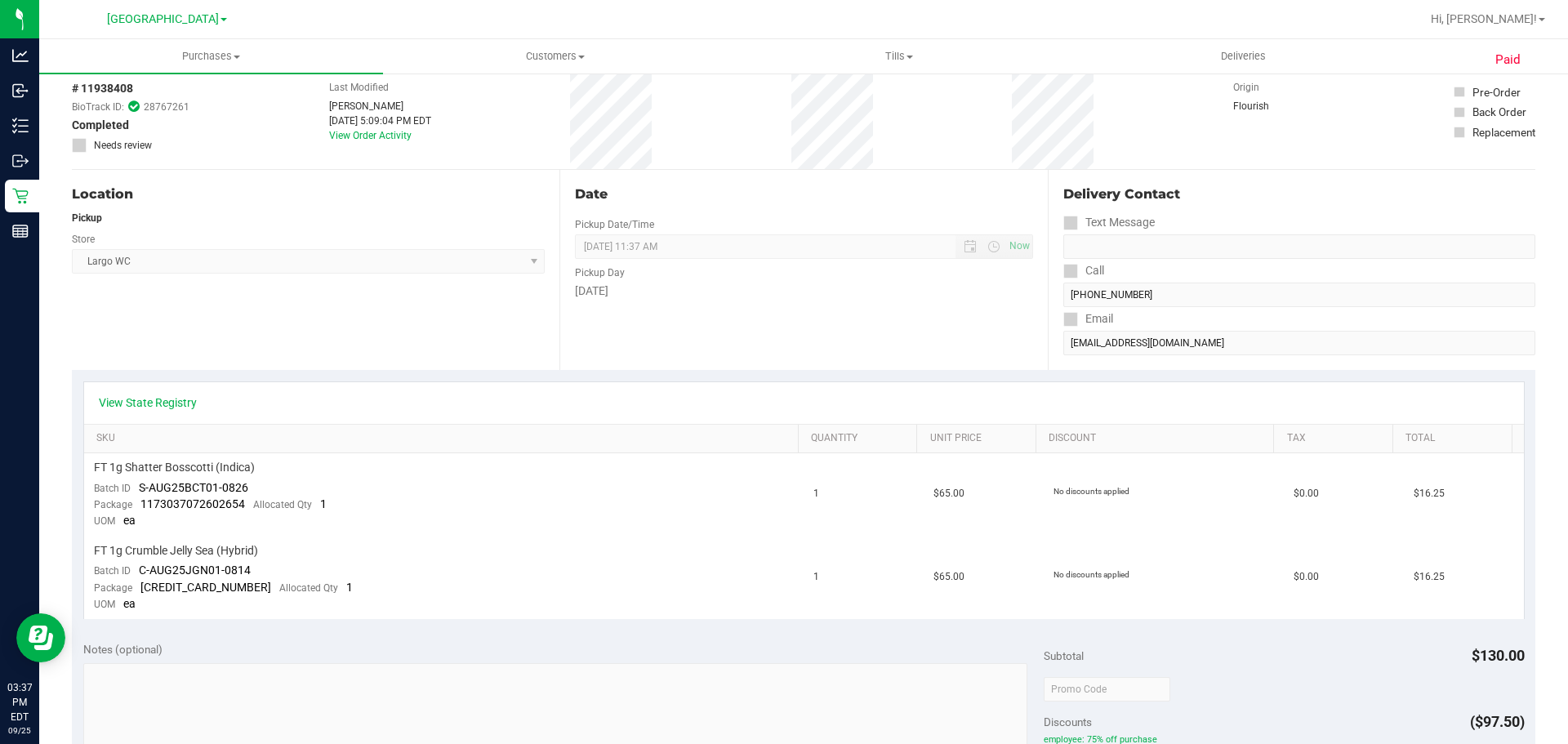
scroll to position [245, 0]
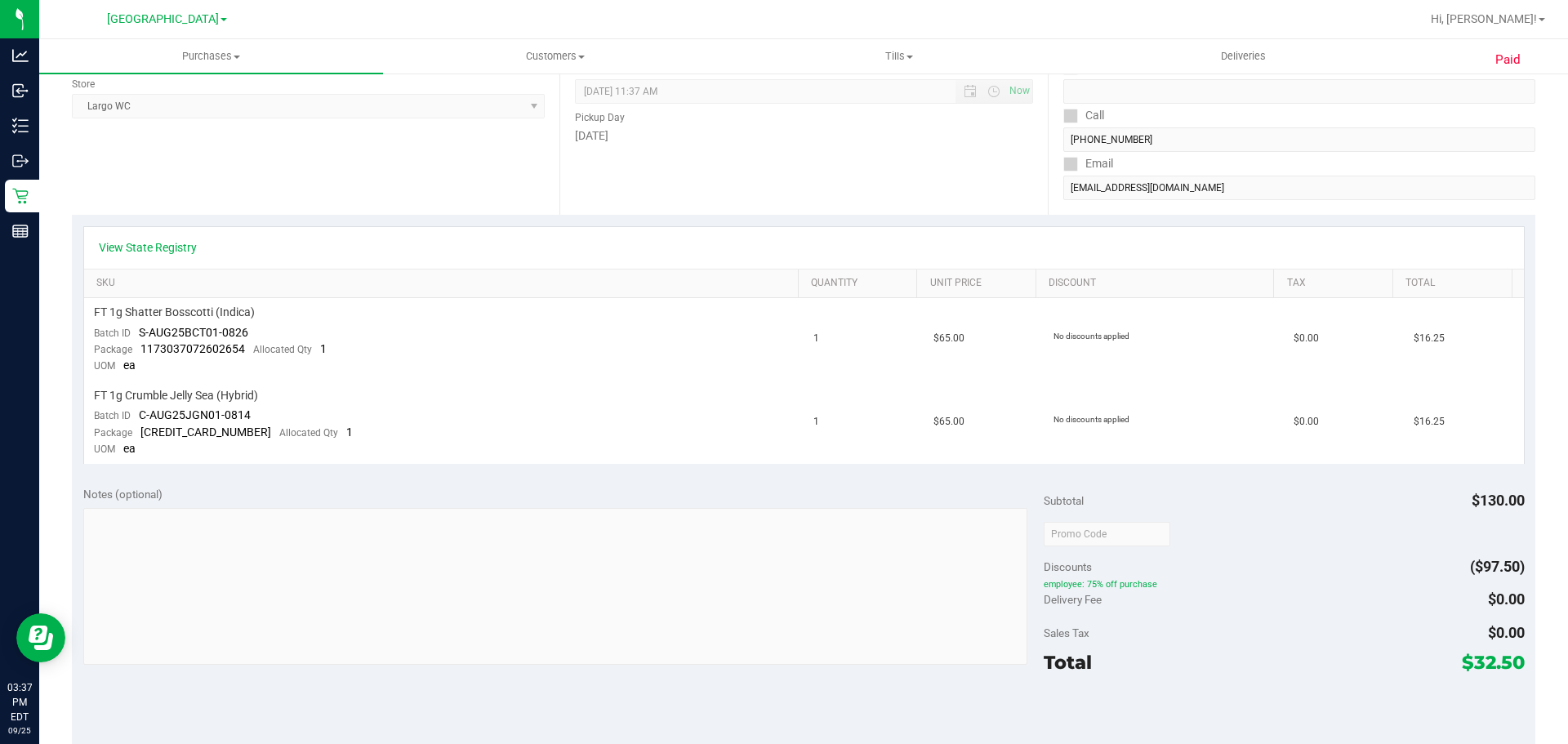
drag, startPoint x: 791, startPoint y: 485, endPoint x: 642, endPoint y: 471, distance: 149.7
click at [791, 486] on div "Notes (optional)" at bounding box center [564, 494] width 961 height 16
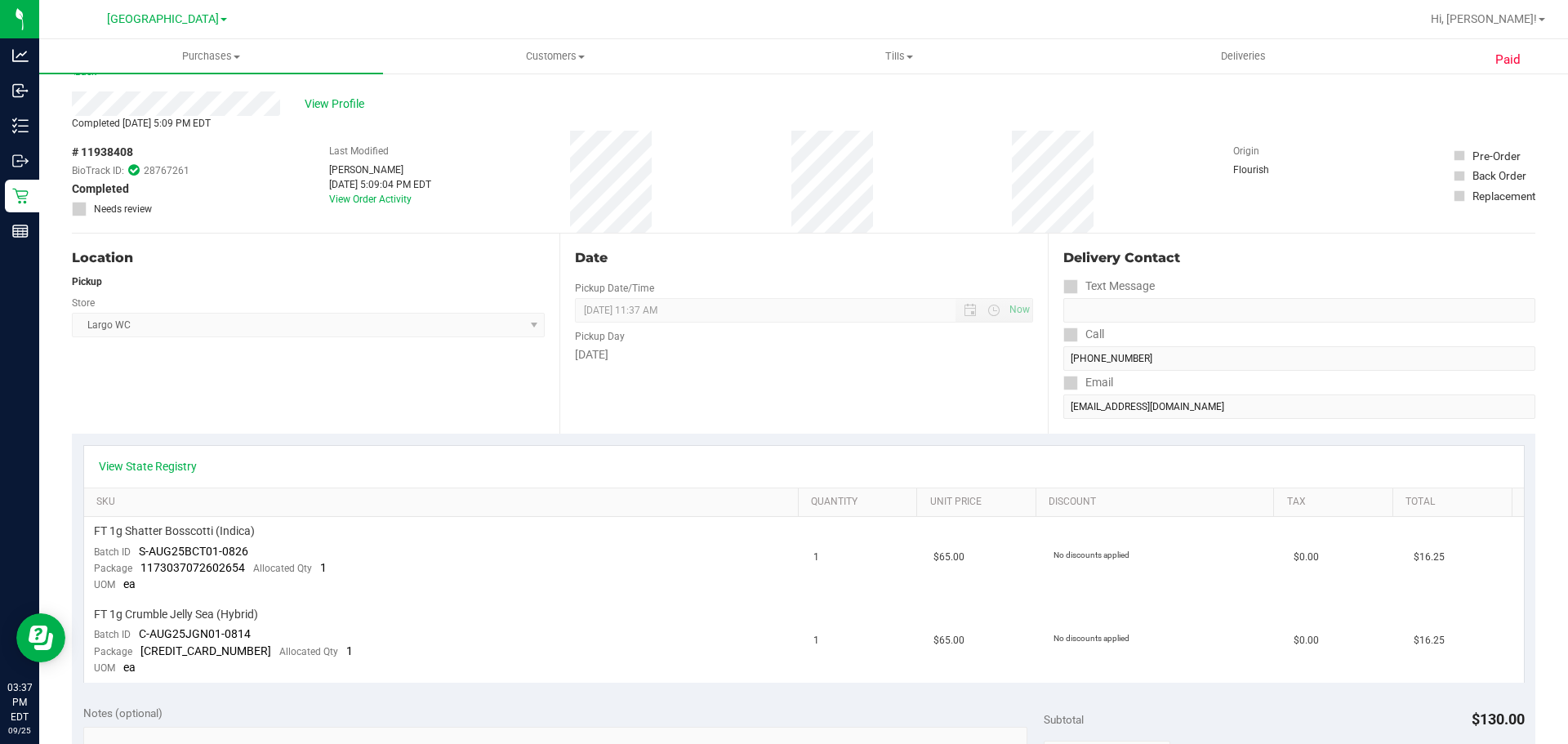
scroll to position [0, 0]
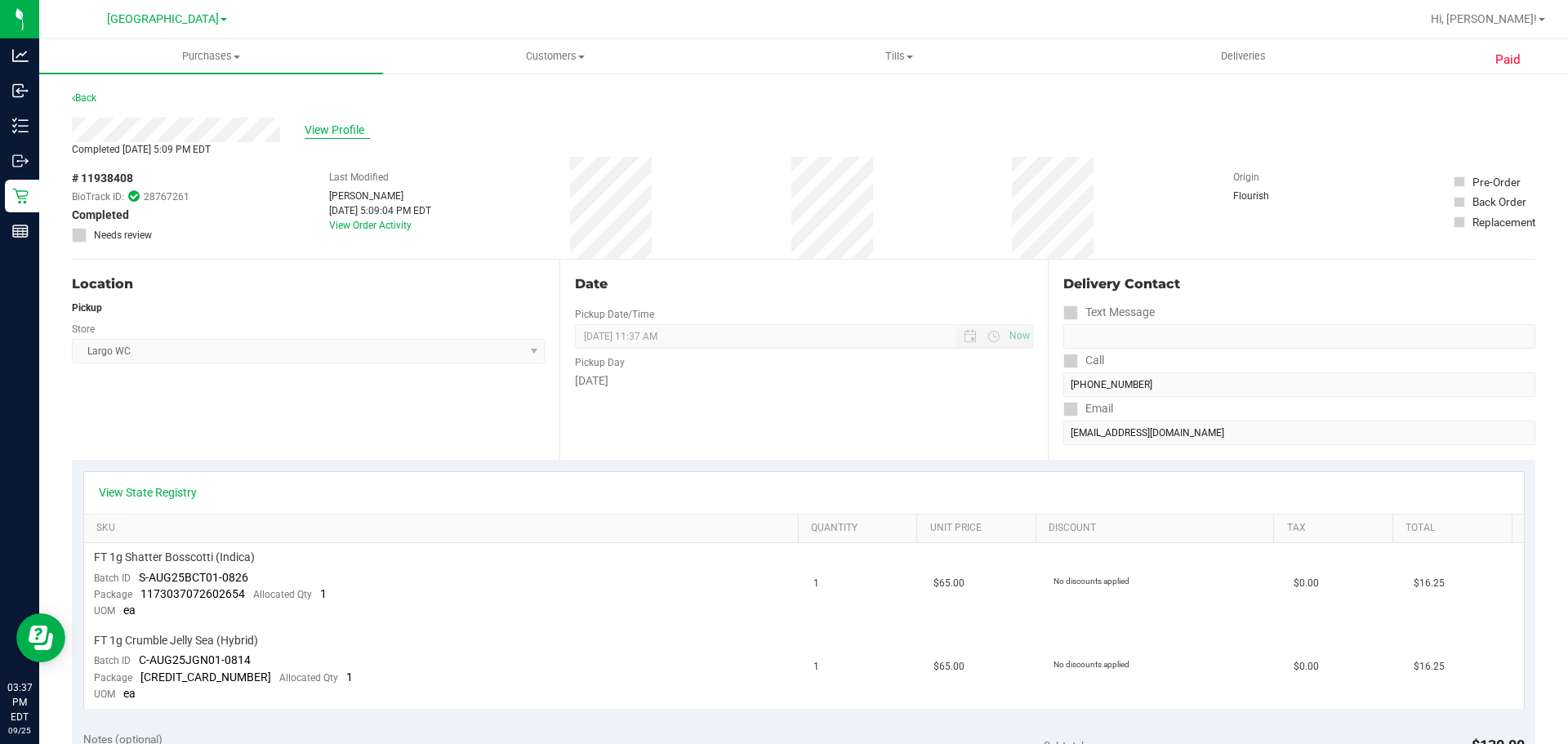
click at [327, 134] on span "View Profile" at bounding box center [338, 130] width 66 height 17
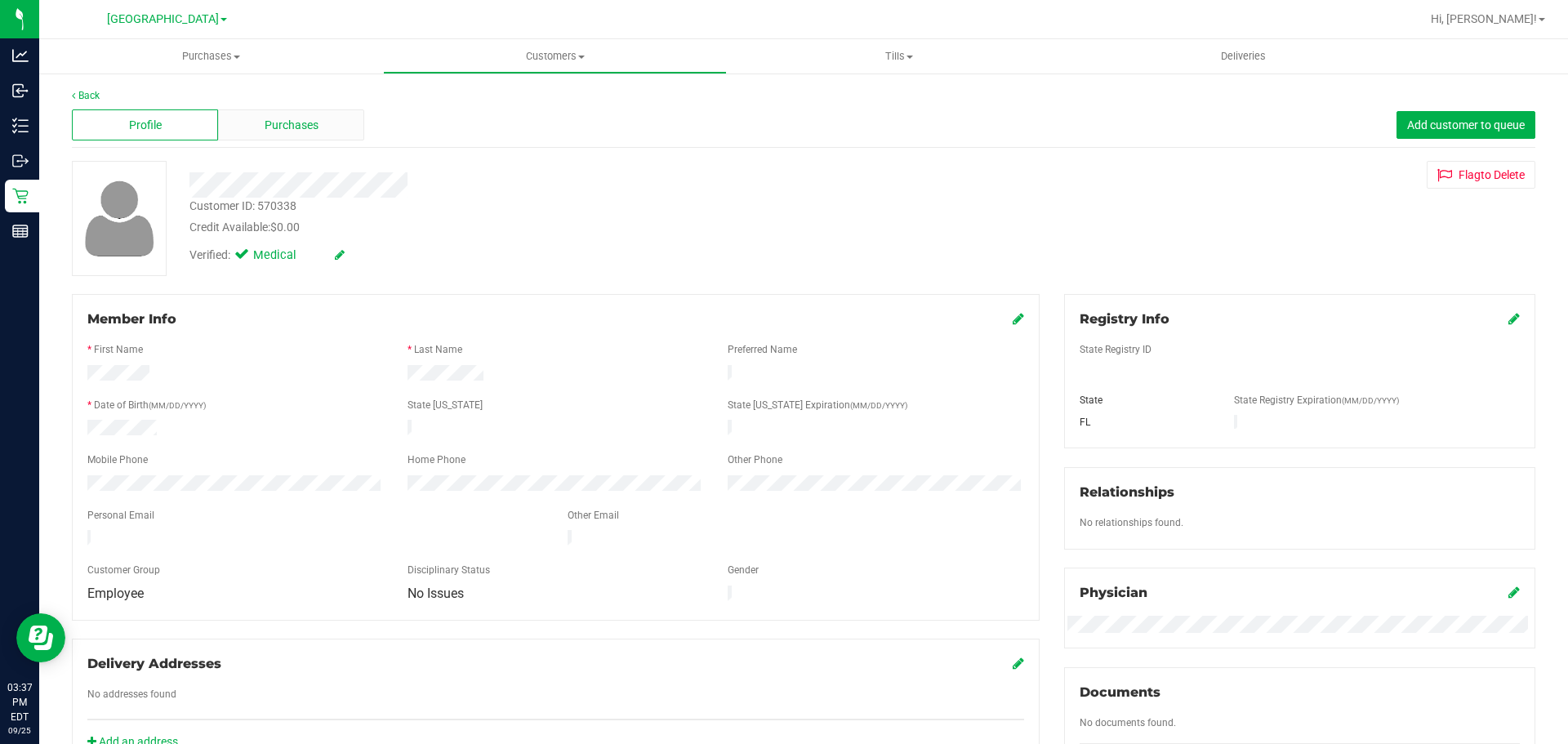
click at [339, 125] on div "Purchases" at bounding box center [291, 125] width 146 height 31
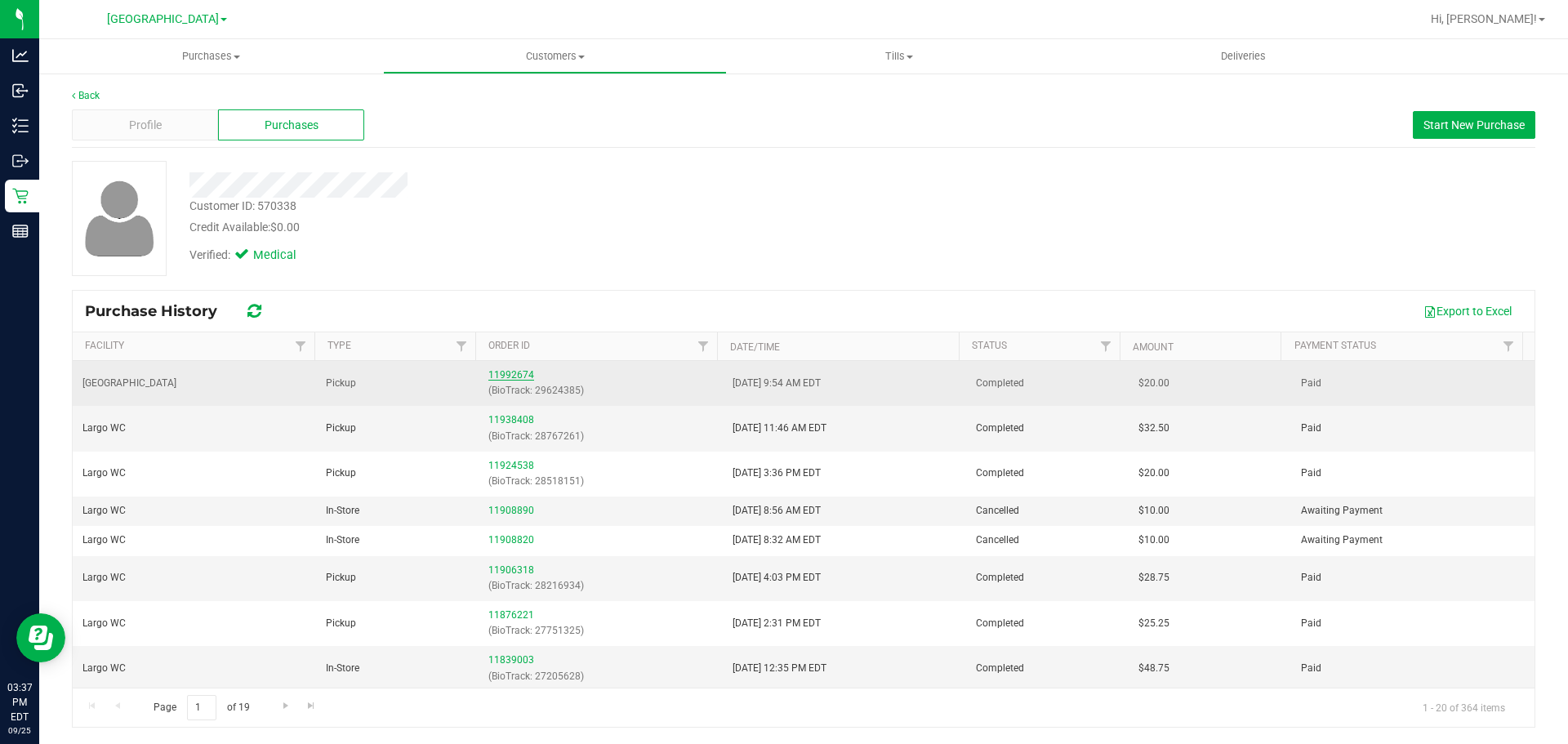
click at [491, 377] on link "11992674" at bounding box center [511, 375] width 46 height 11
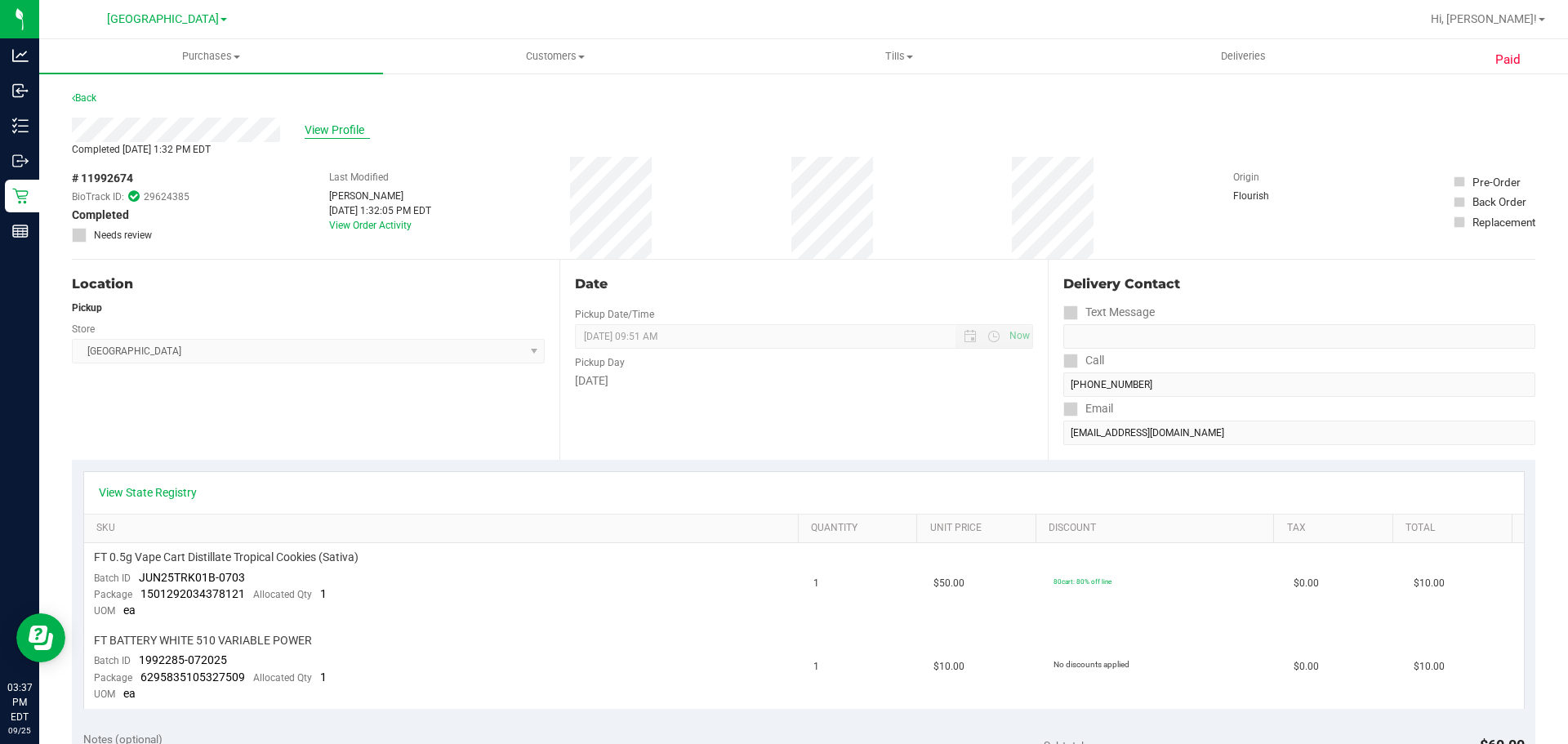
click at [333, 124] on span "View Profile" at bounding box center [338, 130] width 66 height 17
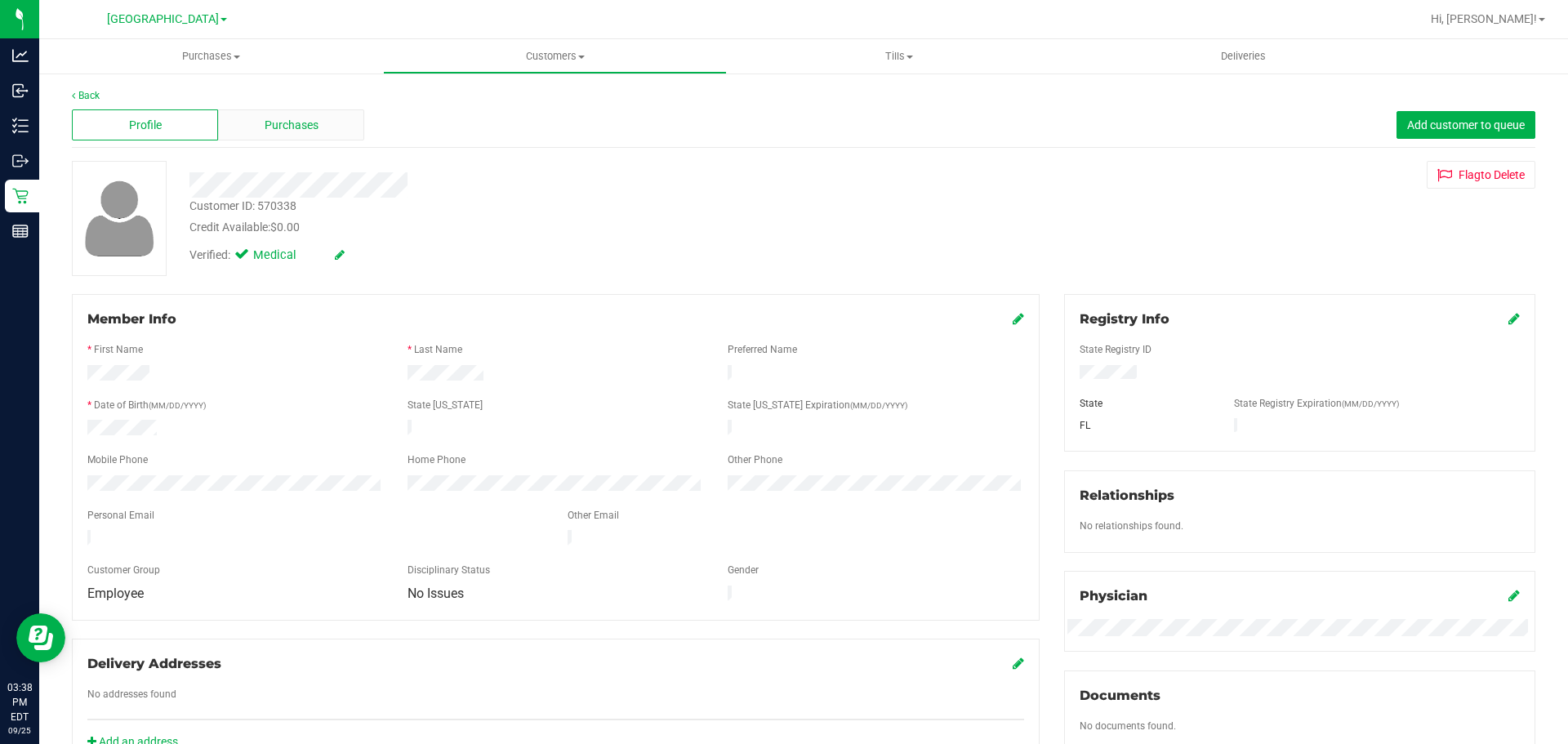
click at [353, 125] on div "Purchases" at bounding box center [291, 125] width 146 height 31
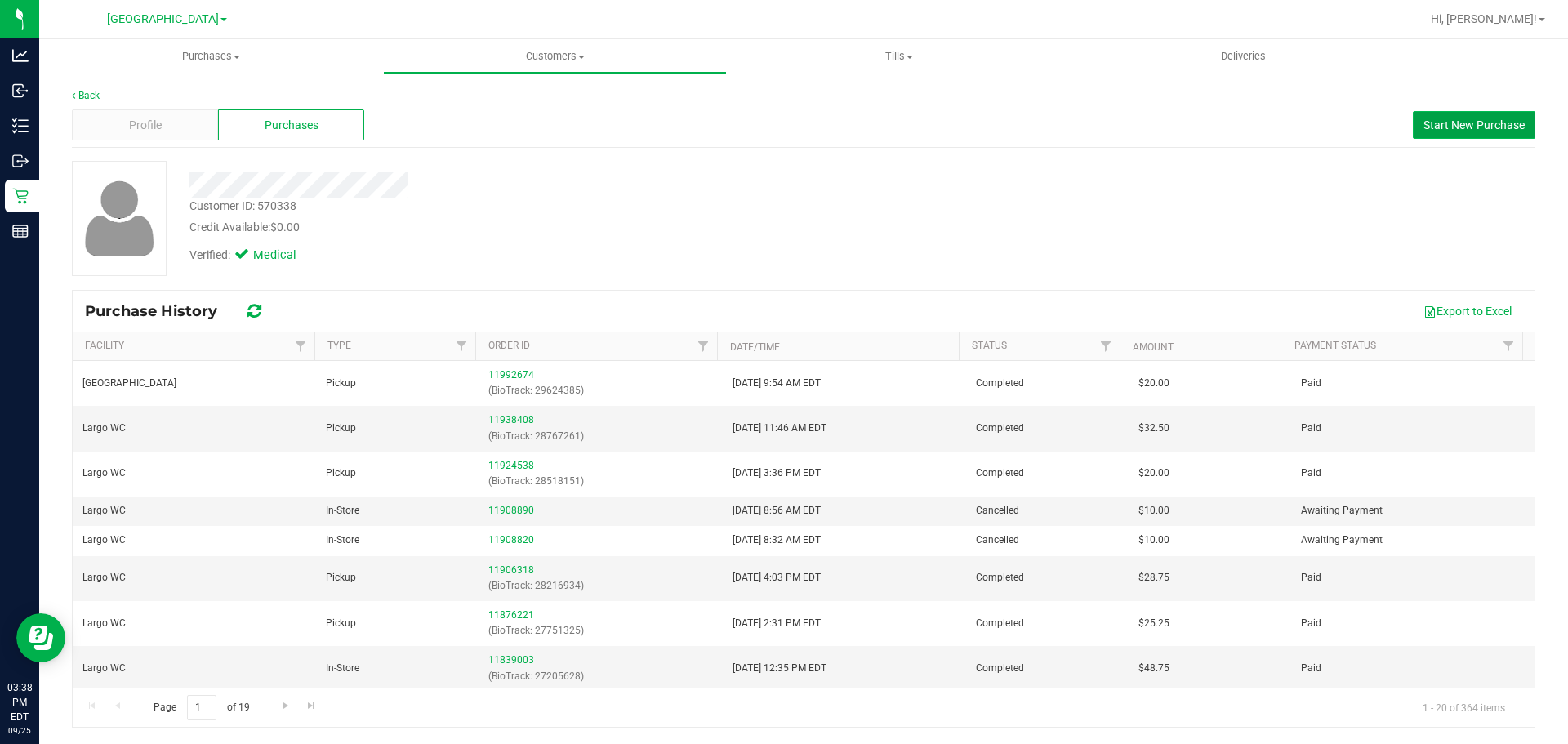
click at [1527, 120] on button "Start New Purchase" at bounding box center [1474, 125] width 123 height 28
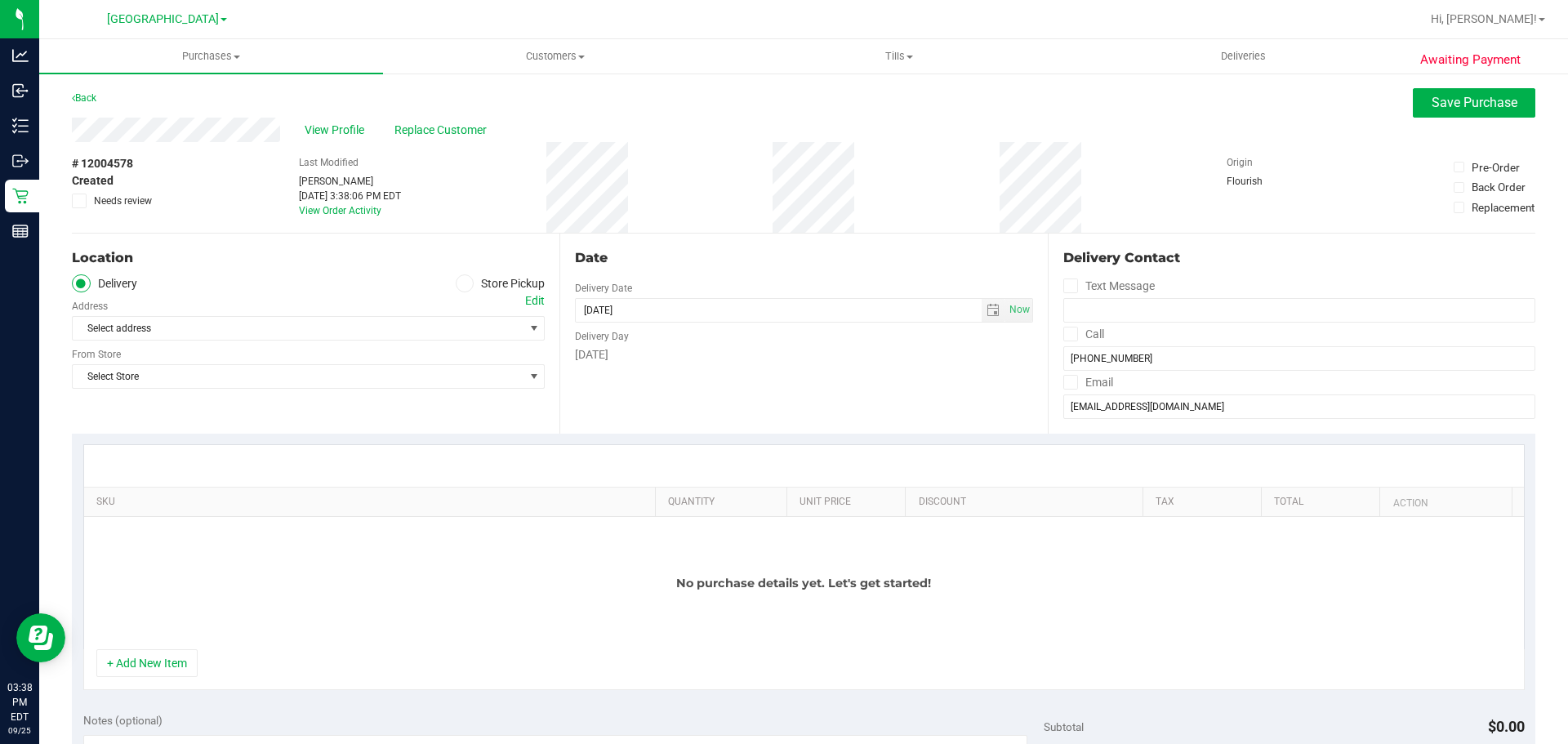
click at [460, 284] on icon at bounding box center [465, 284] width 10 height 0
click at [0, 0] on input "Store Pickup" at bounding box center [0, 0] width 0 height 0
click at [446, 325] on span "Select Store" at bounding box center [298, 329] width 451 height 23
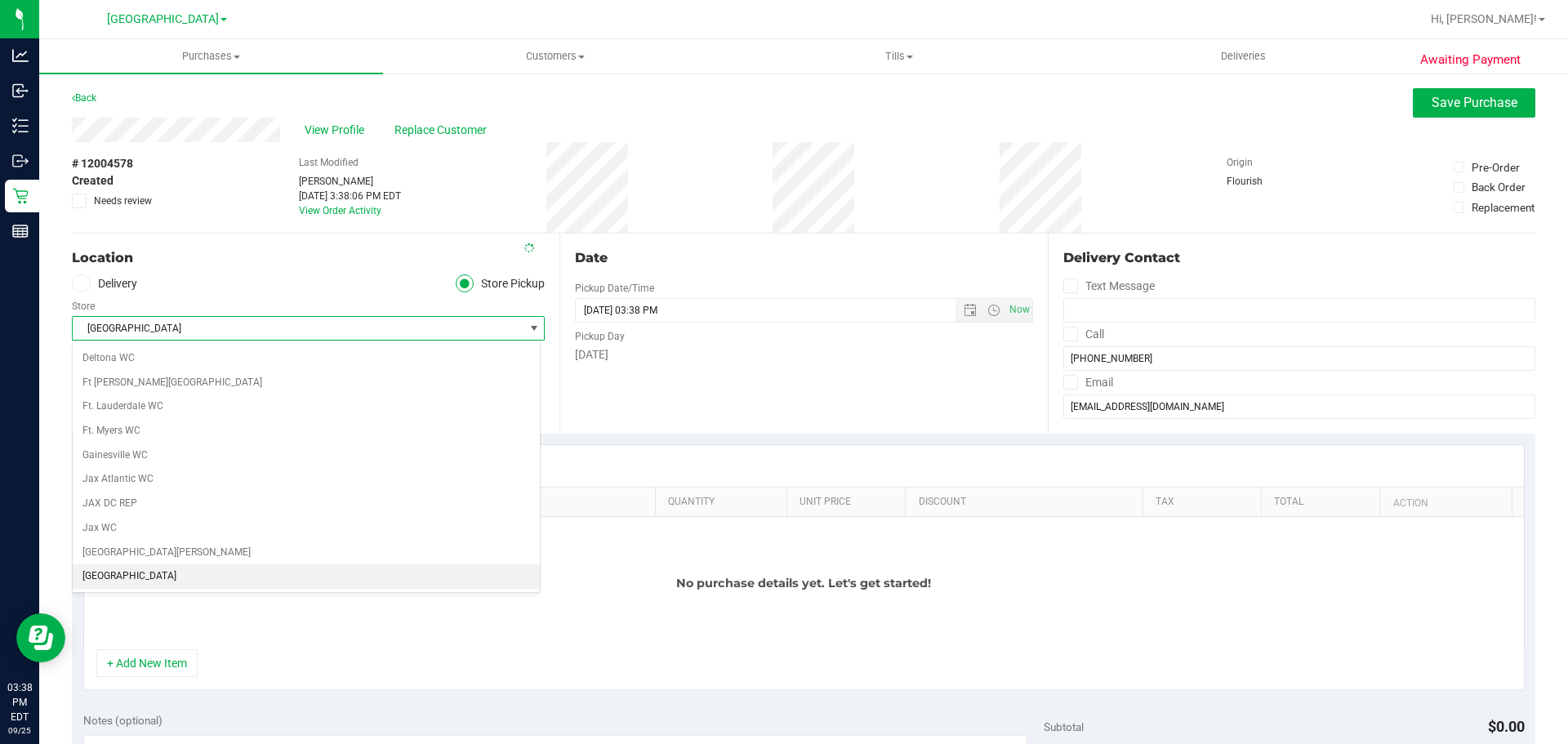
scroll to position [265, 0]
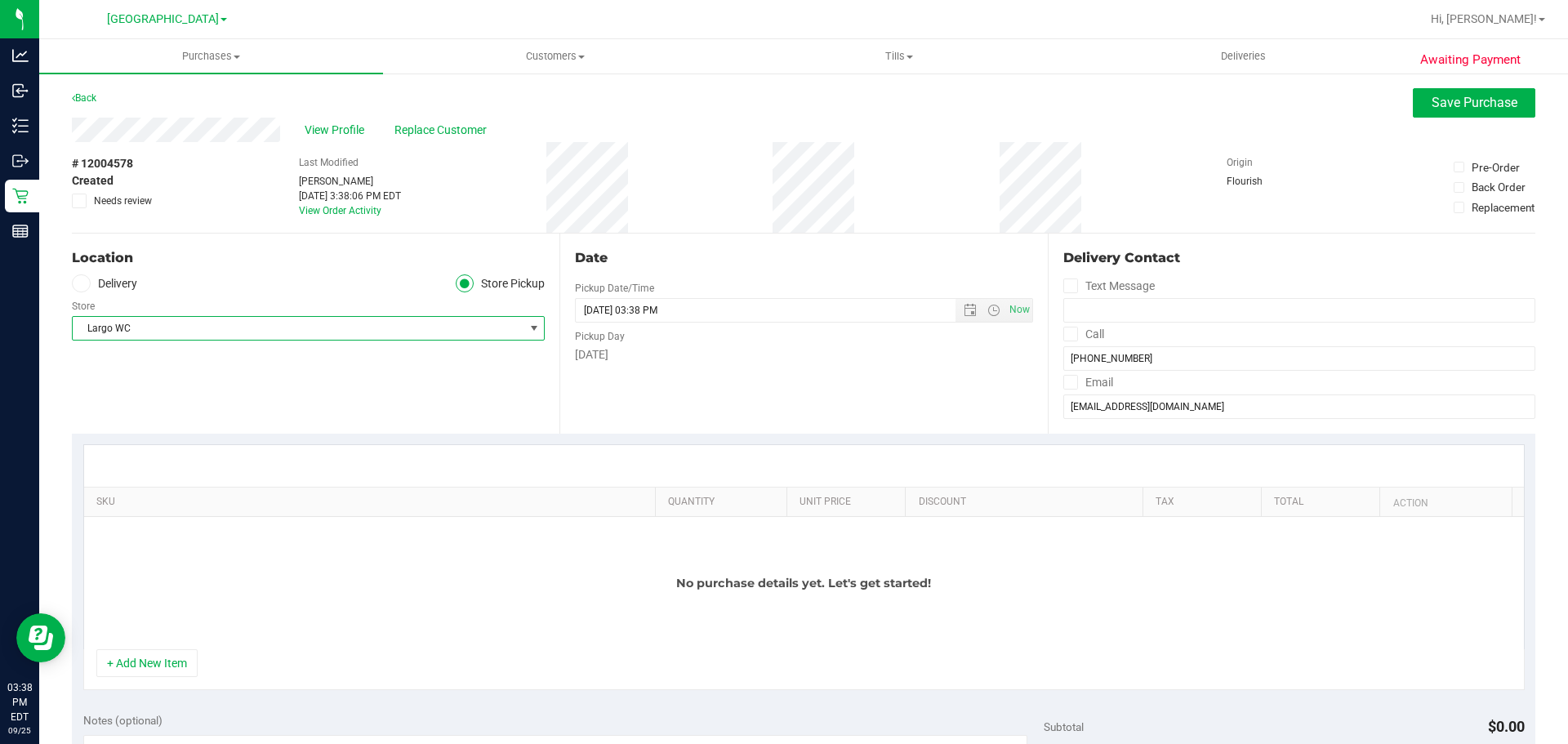
click at [359, 331] on span "Largo WC" at bounding box center [298, 329] width 451 height 23
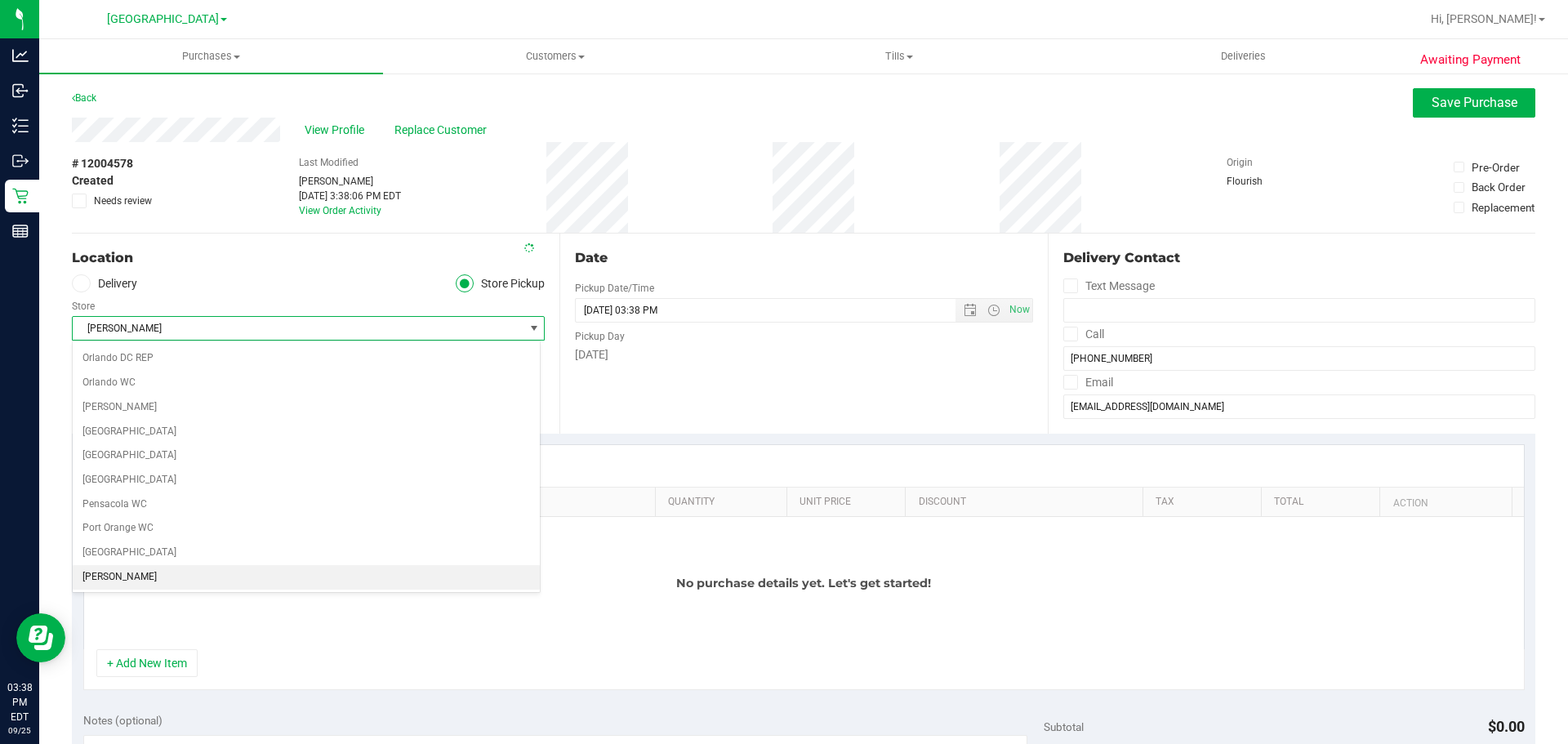
scroll to position [823, 0]
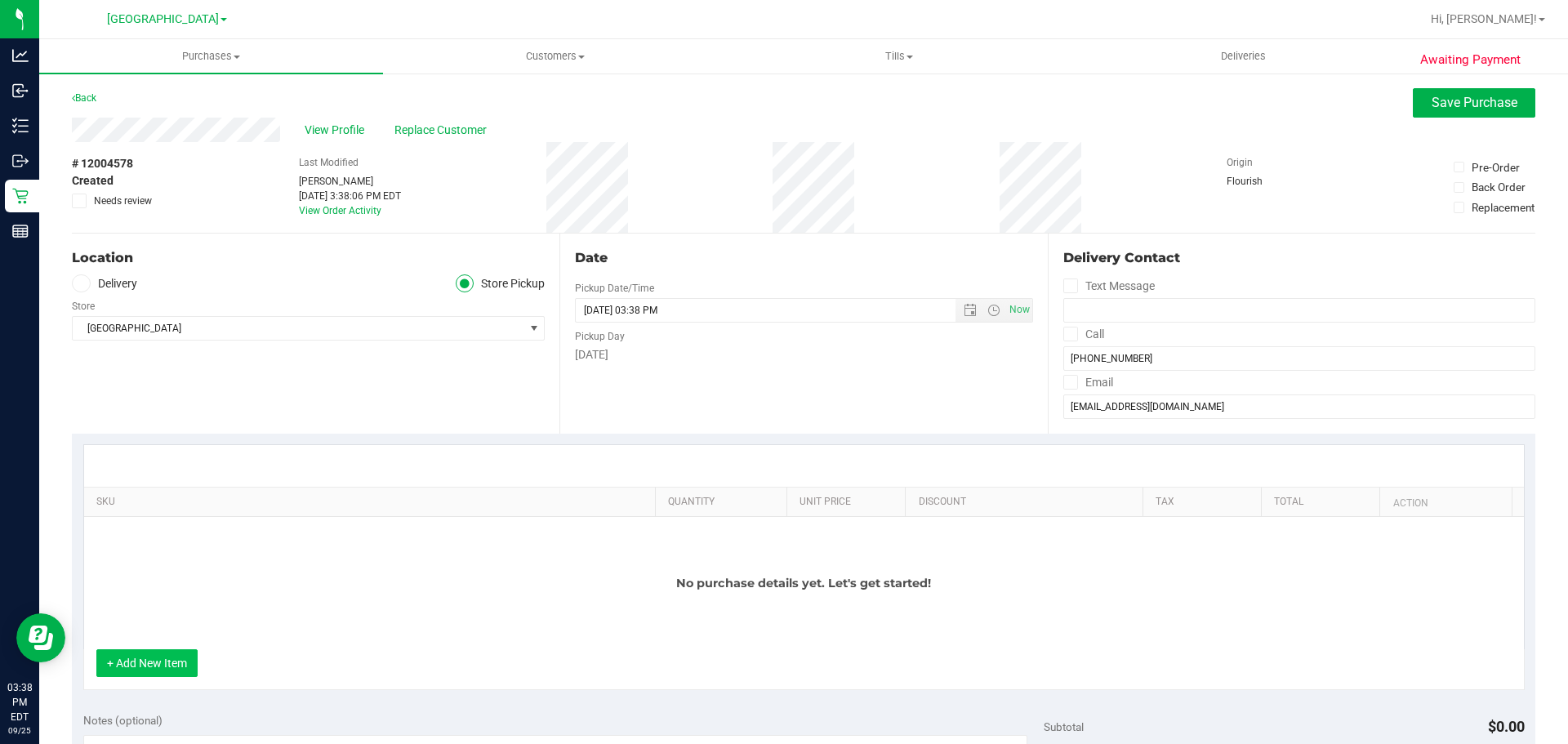
click at [156, 657] on button "+ Add New Item" at bounding box center [147, 663] width 102 height 28
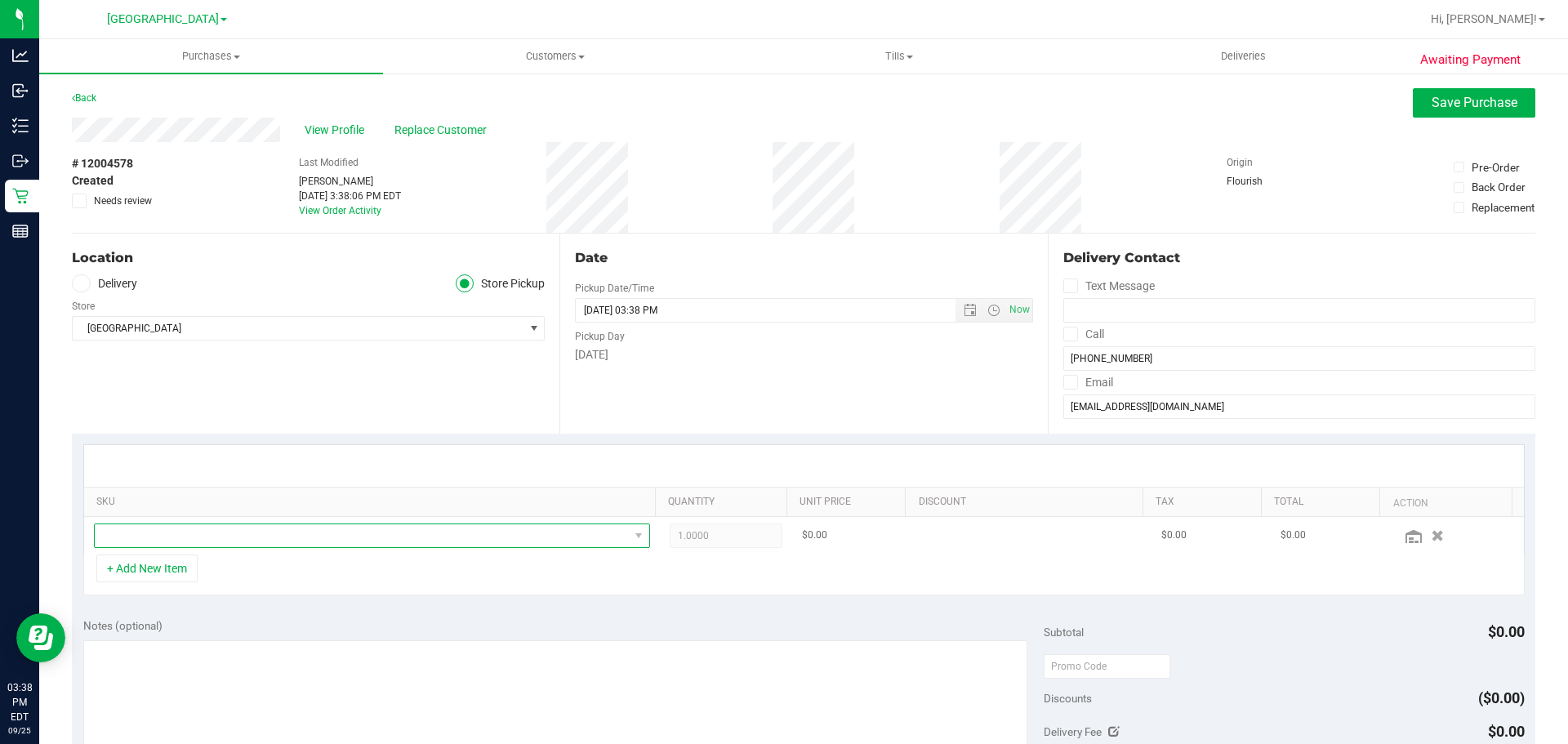
click at [220, 547] on span "NO DATA FOUND" at bounding box center [362, 536] width 534 height 23
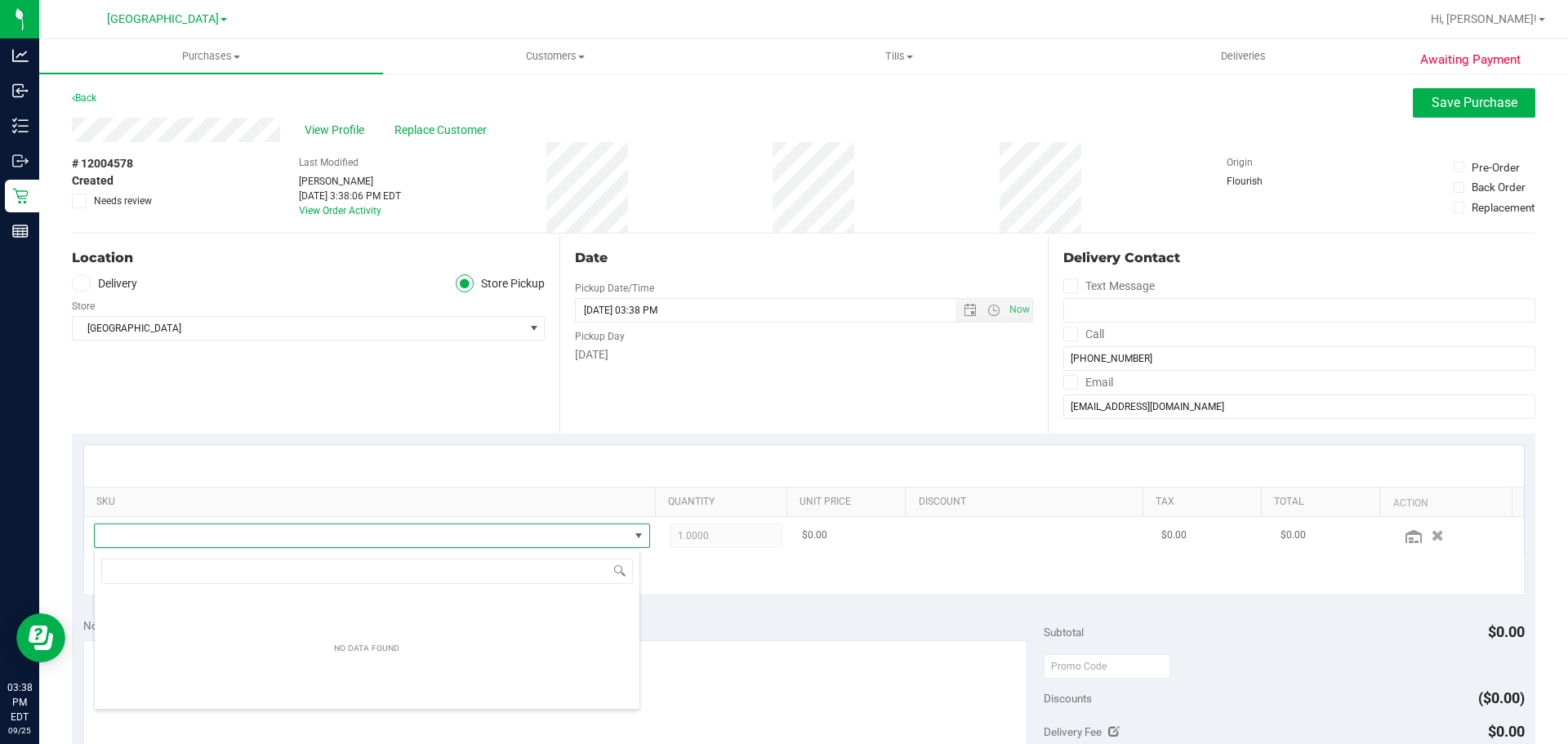
scroll to position [25, 542]
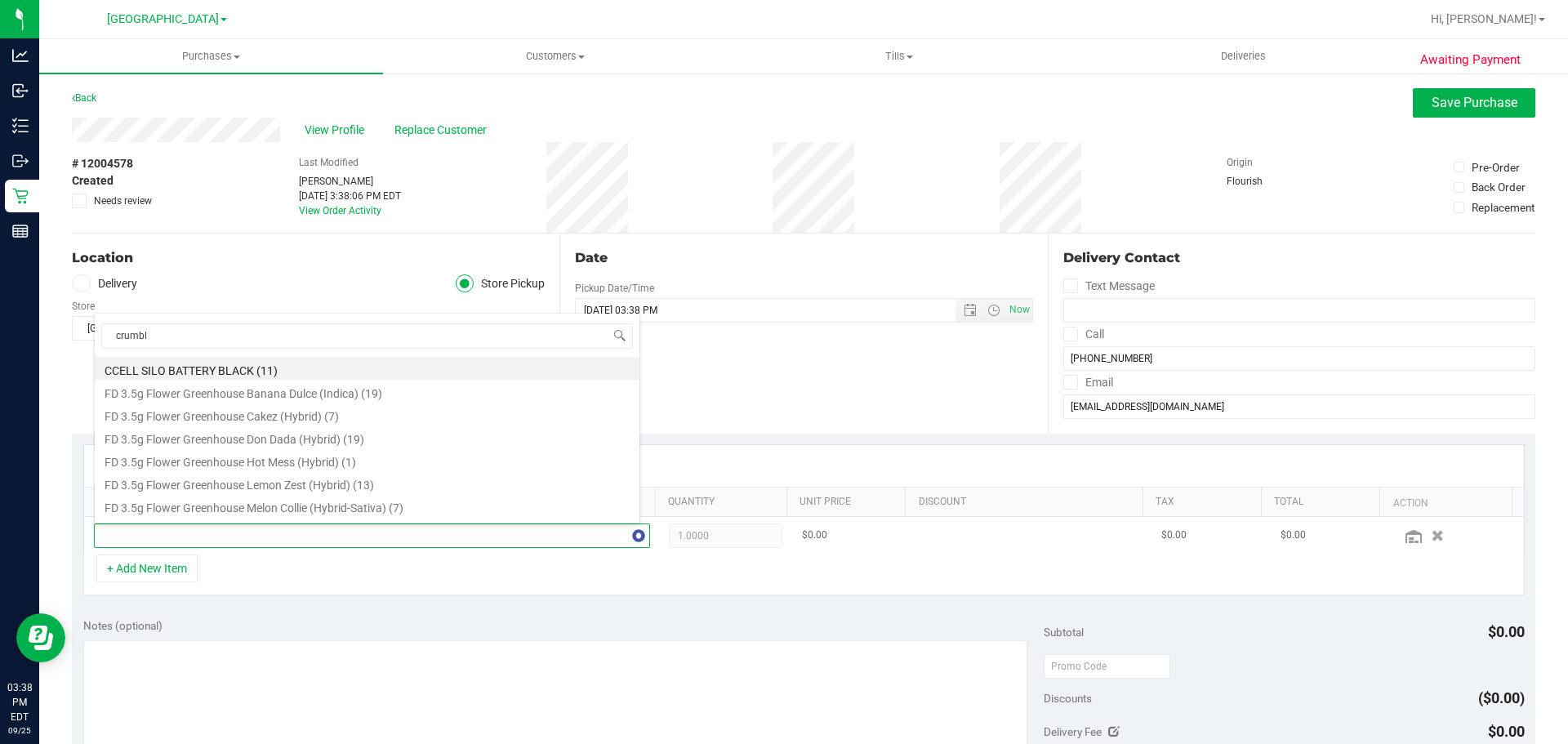
type input "crumble"
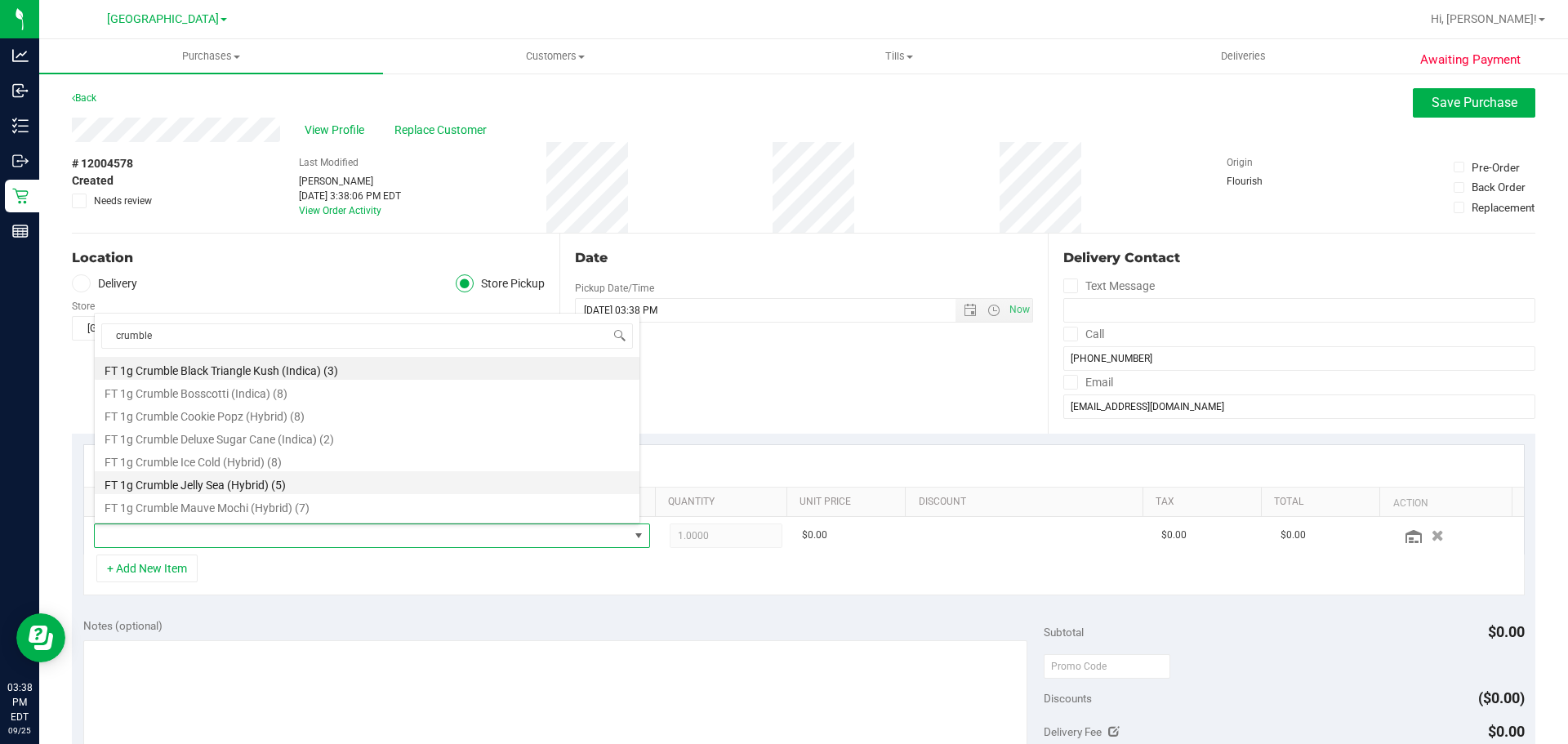
click at [303, 479] on li "FT 1g Crumble Jelly Sea (Hybrid) (5)" at bounding box center [367, 483] width 545 height 23
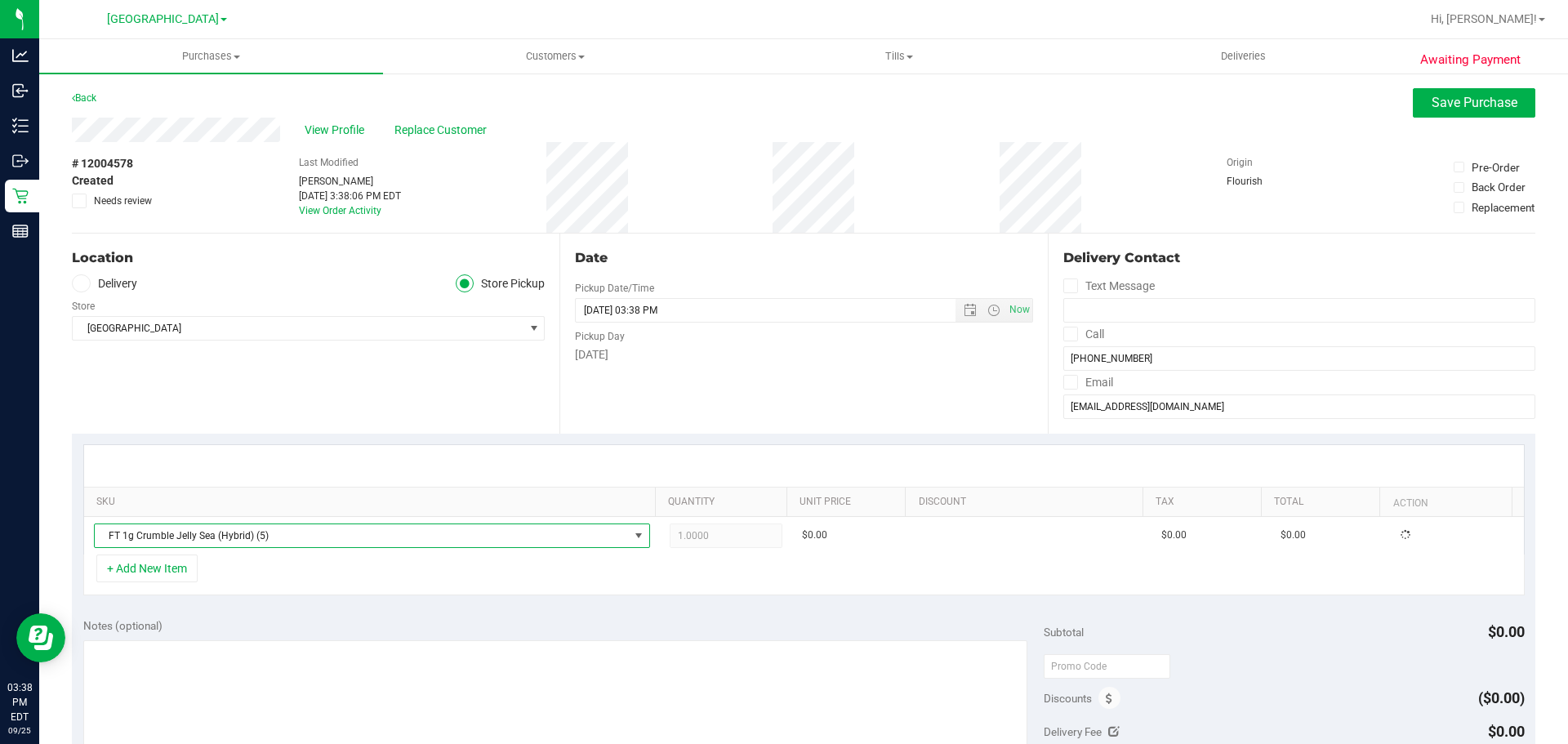
click at [421, 442] on div "SKU Quantity Unit Price Discount Tax Total Action FT 1g Crumble Jelly Sea (Hybr…" at bounding box center [804, 519] width 1463 height 173
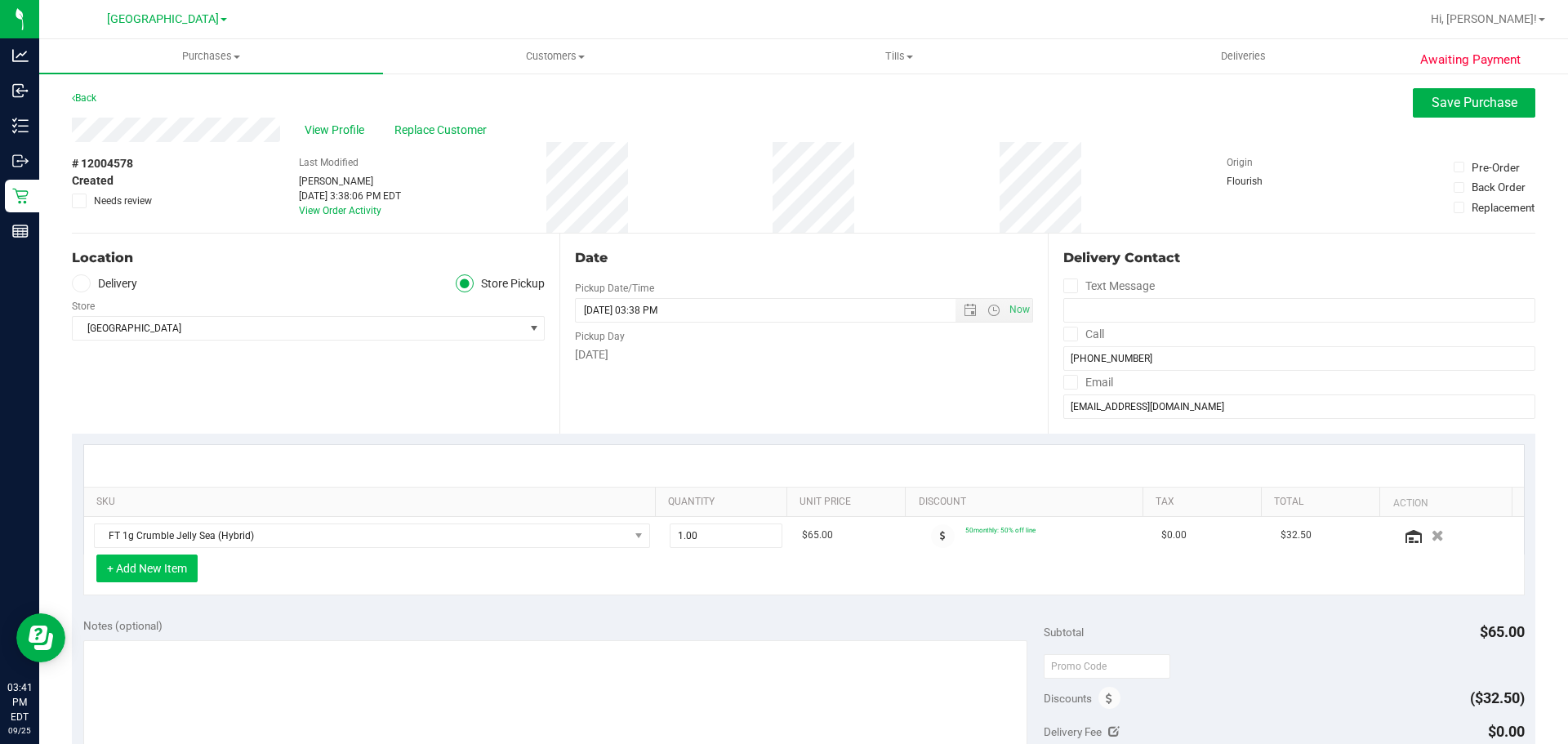
click at [188, 566] on button "+ Add New Item" at bounding box center [147, 569] width 102 height 28
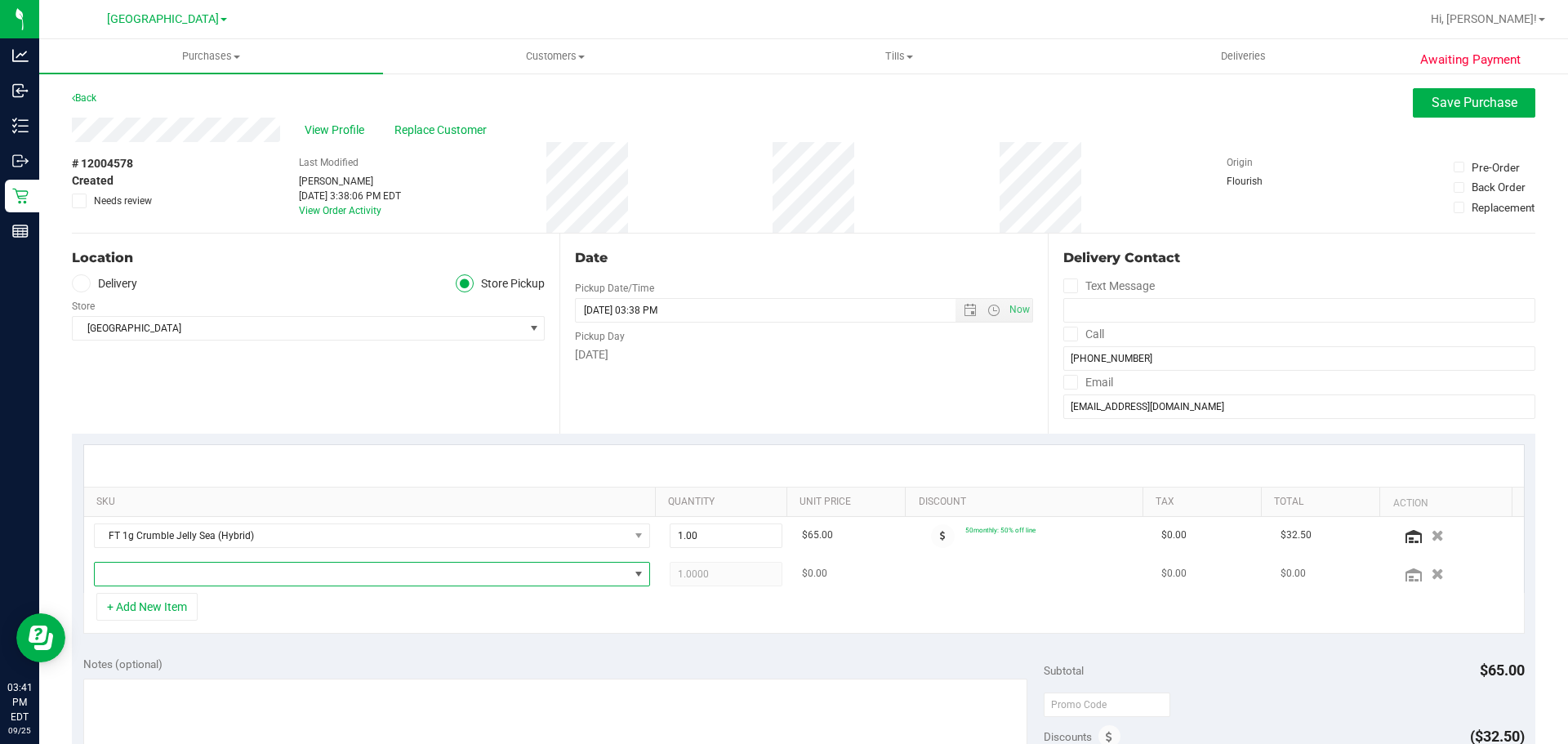
click at [214, 572] on span "NO DATA FOUND" at bounding box center [362, 574] width 534 height 23
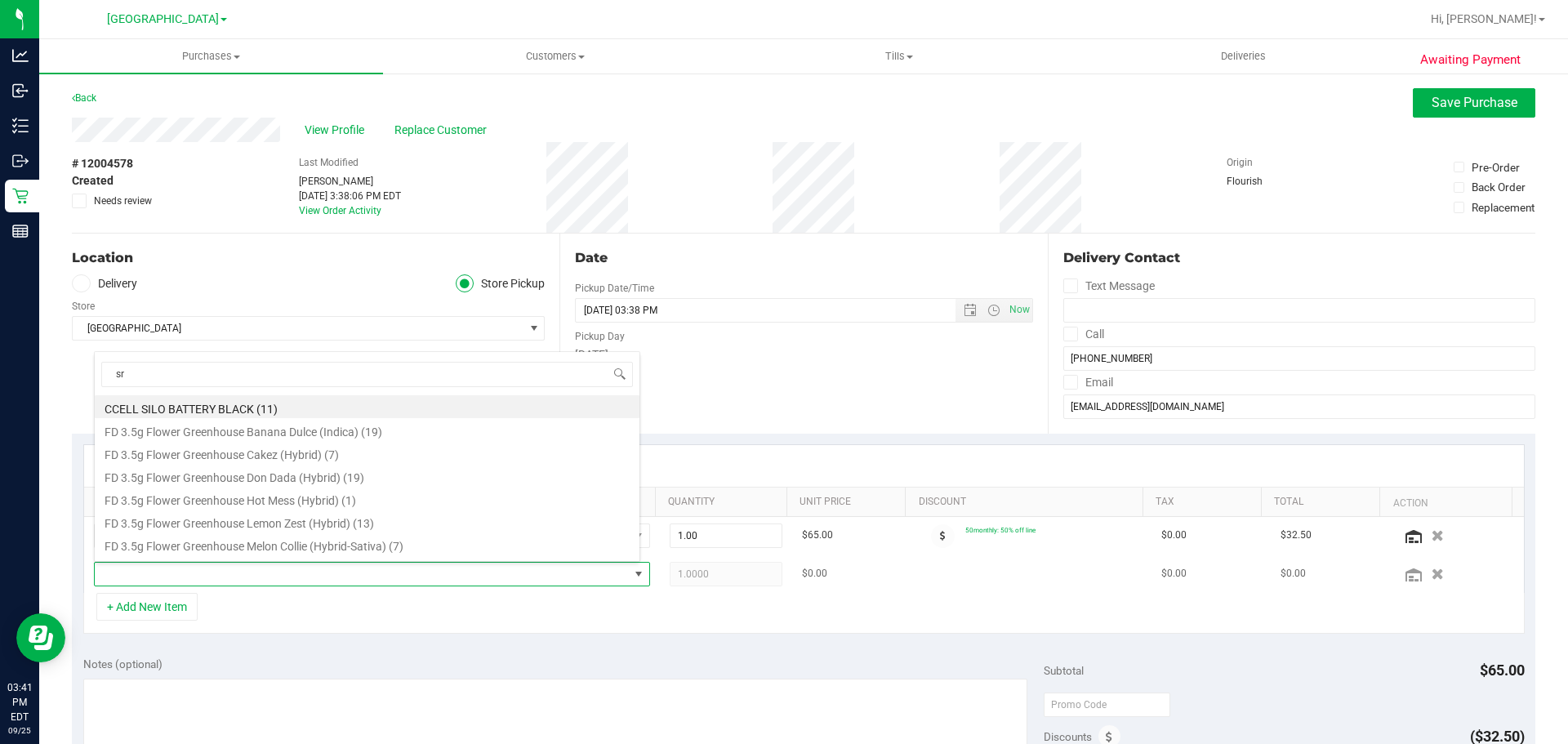
type input "srh"
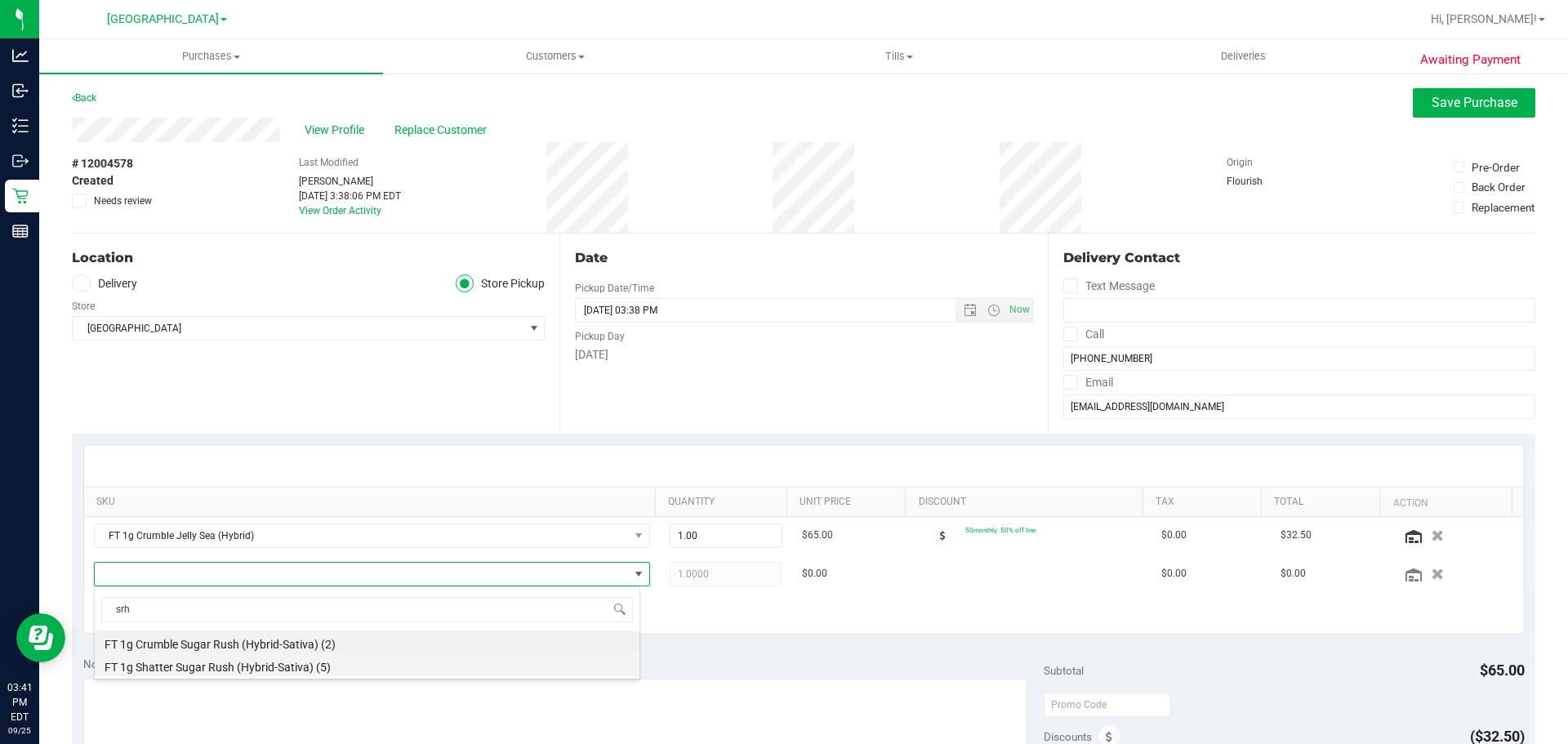
click at [249, 659] on li "FT 1g Shatter Sugar Rush (Hybrid-Sativa) (5)" at bounding box center [367, 665] width 545 height 23
drag, startPoint x: 298, startPoint y: 642, endPoint x: 321, endPoint y: 651, distance: 24.7
click at [300, 641] on div "SKU Quantity Unit Price Discount Tax Total Action FT 1g Crumble Jelly Sea (Hybr…" at bounding box center [804, 539] width 1463 height 211
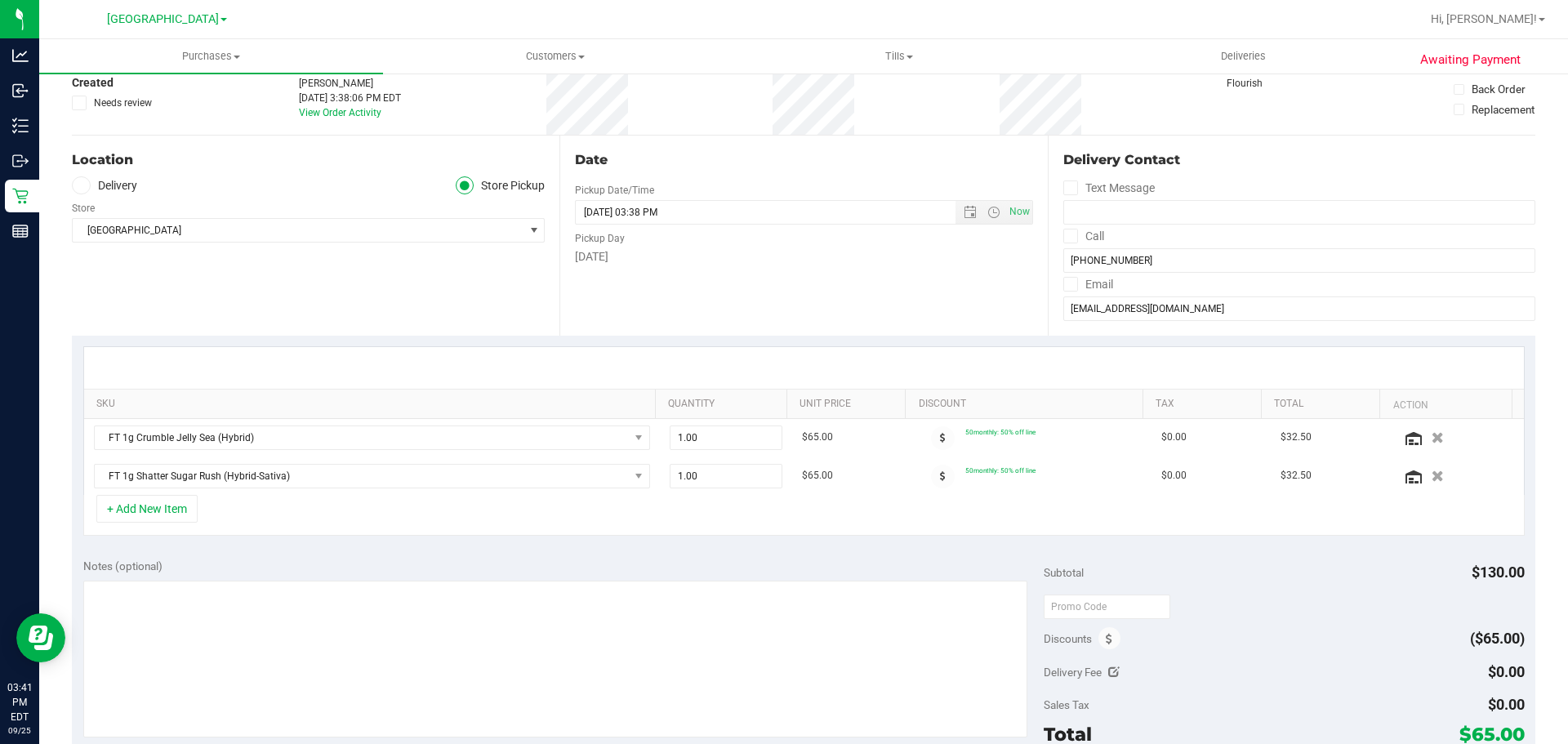
scroll to position [245, 0]
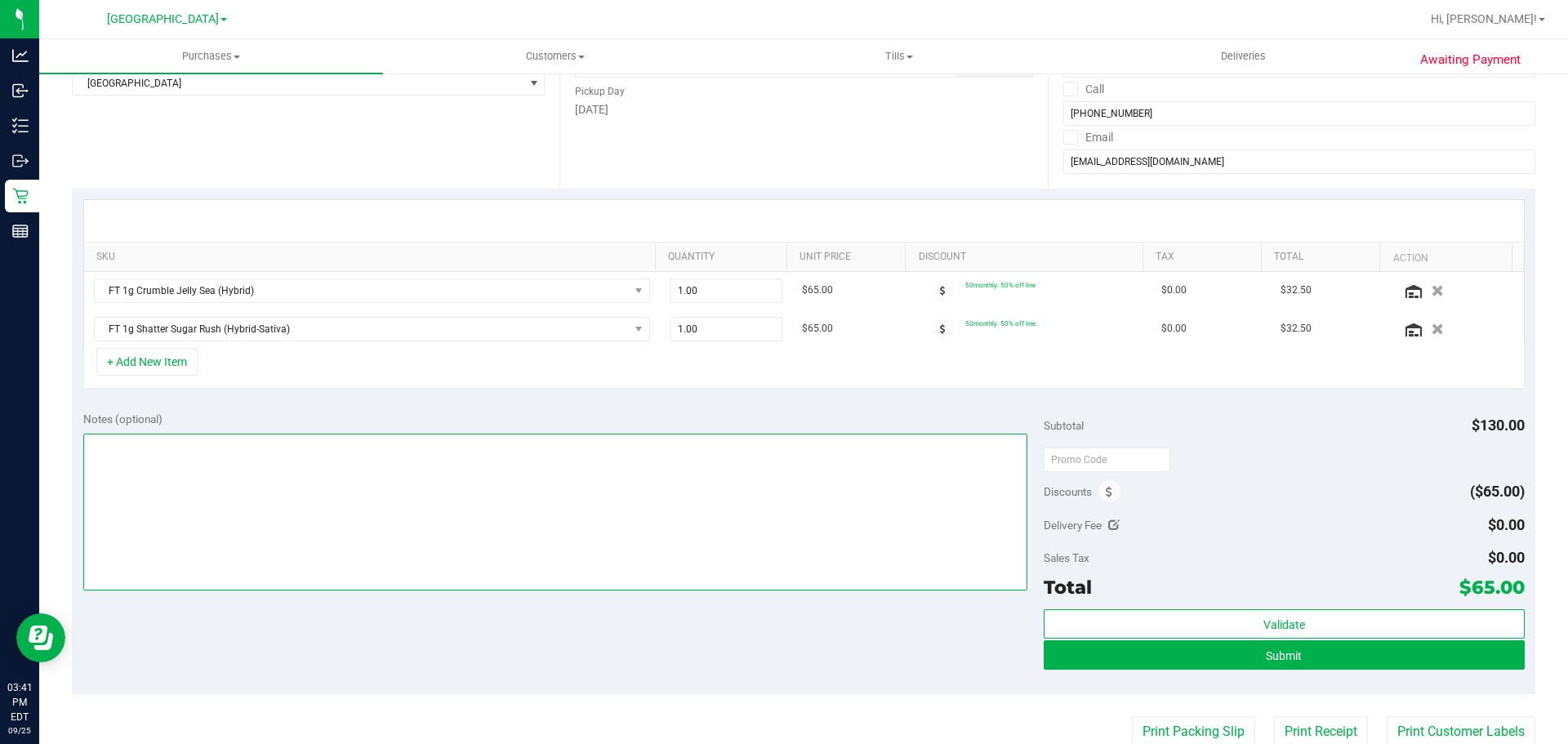
click at [843, 535] on textarea at bounding box center [555, 511] width 945 height 157
type textarea "Employee please :)"
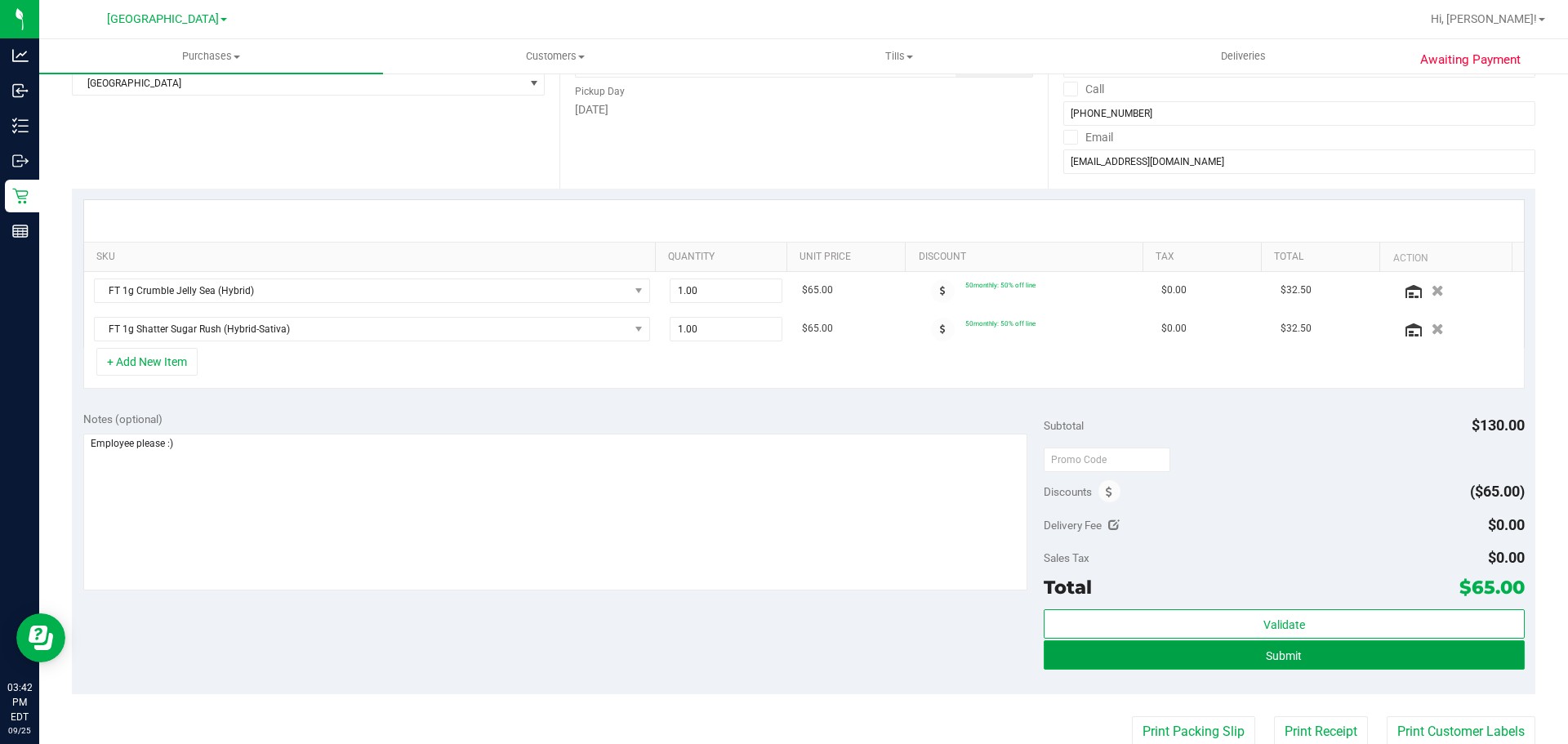
click at [1106, 652] on button "Submit" at bounding box center [1284, 655] width 480 height 29
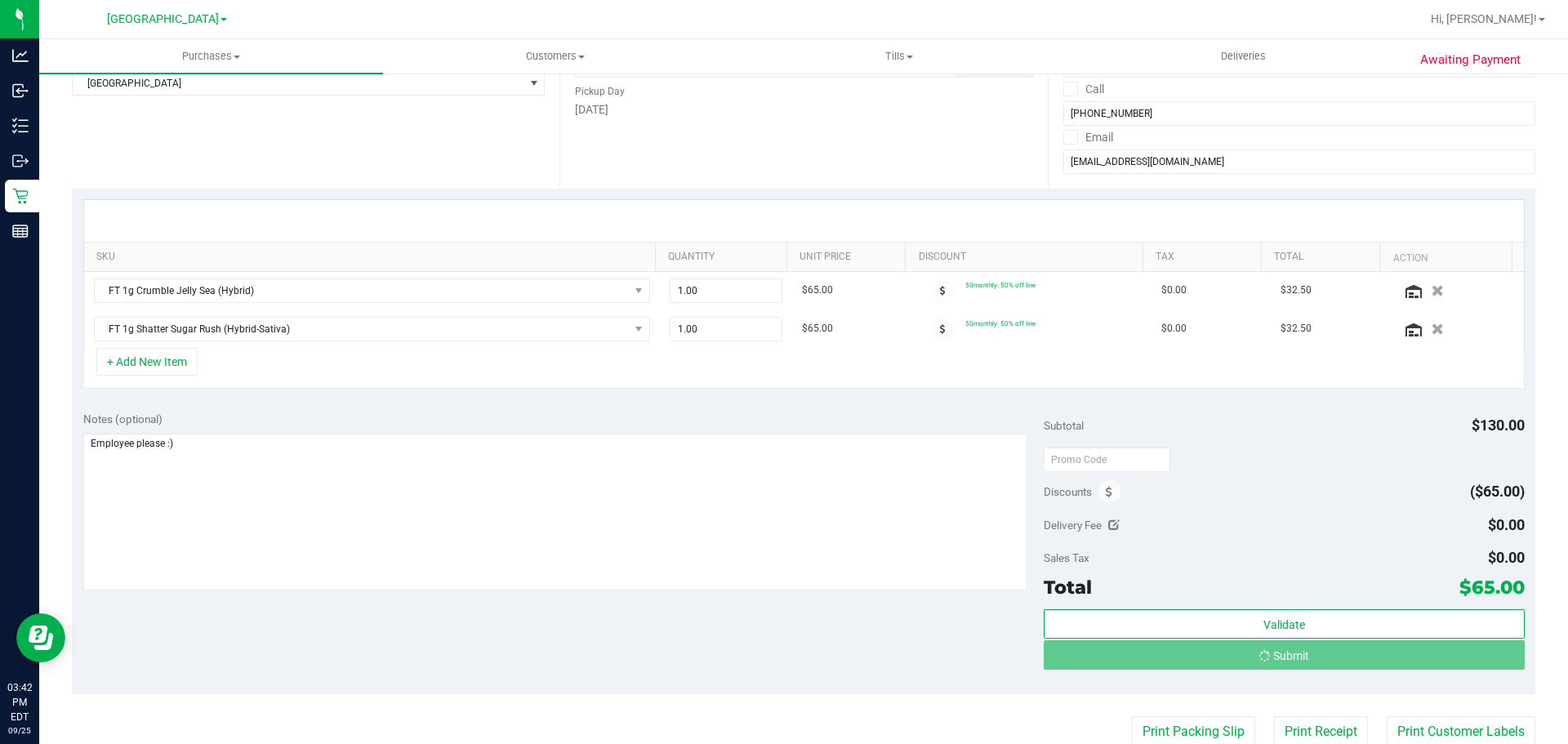
click at [1192, 558] on div "Sales Tax $0.00" at bounding box center [1284, 558] width 480 height 29
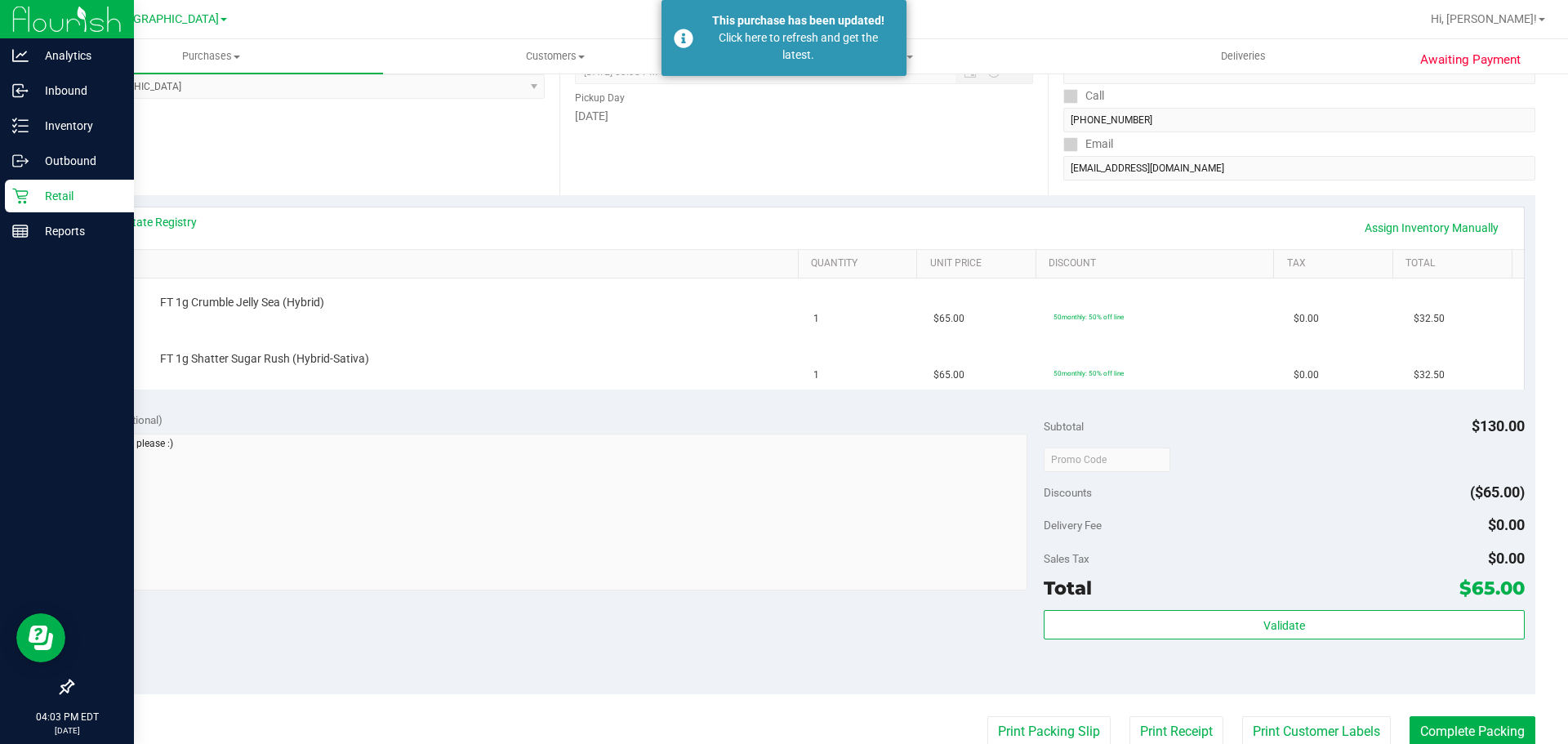
click at [29, 186] on p "Retail" at bounding box center [78, 196] width 98 height 20
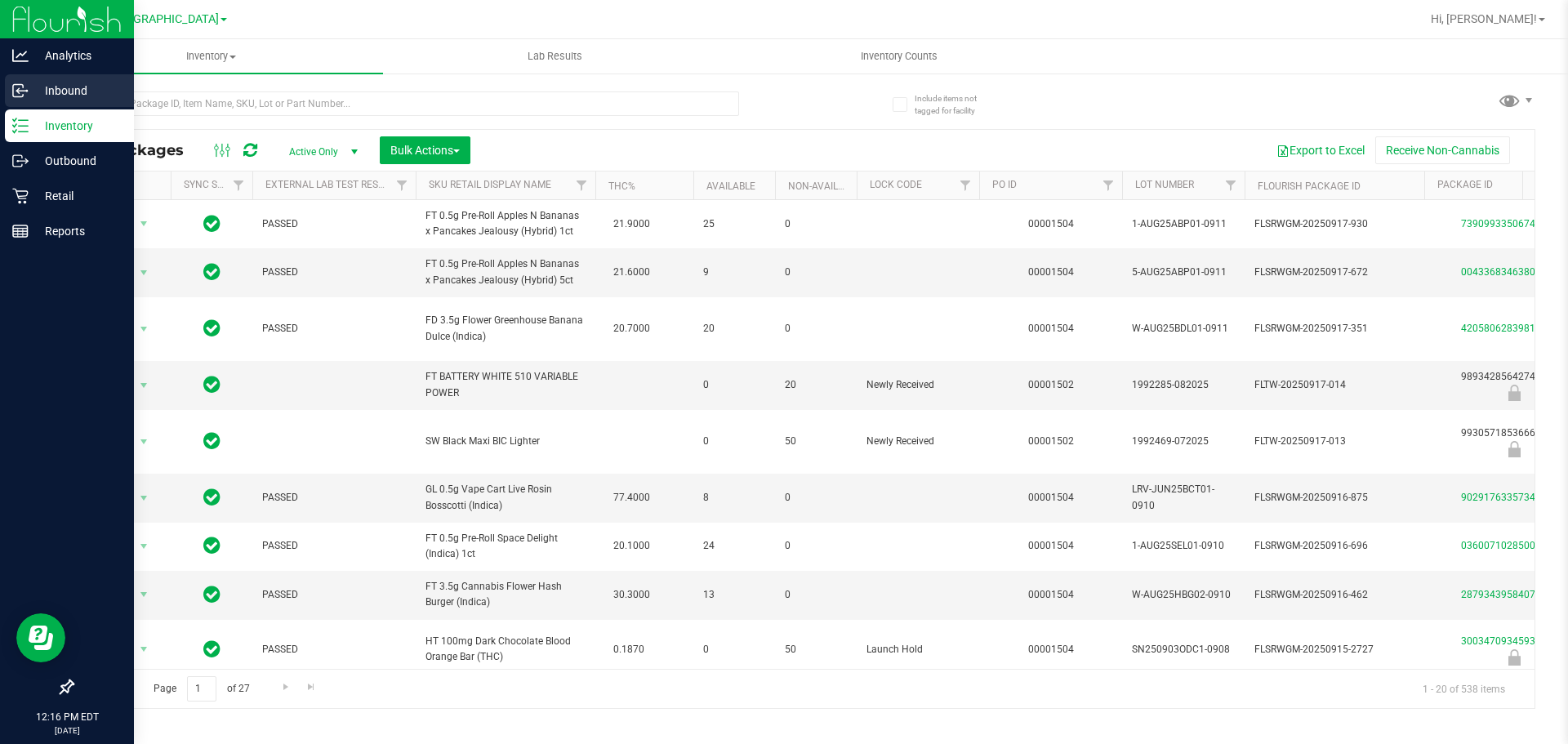
click at [44, 92] on p "Inbound" at bounding box center [78, 91] width 98 height 20
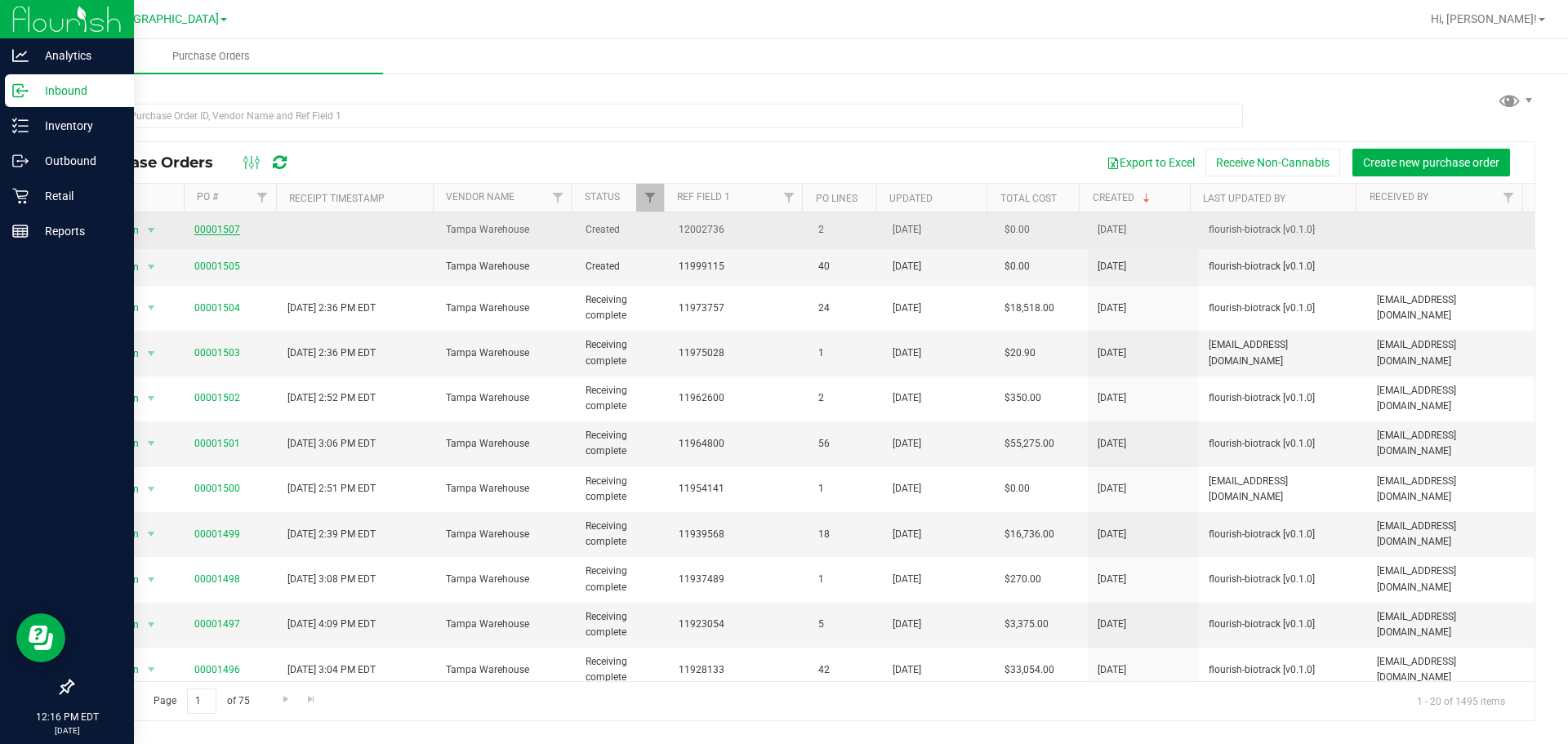
click at [209, 225] on link "00001507" at bounding box center [217, 229] width 46 height 11
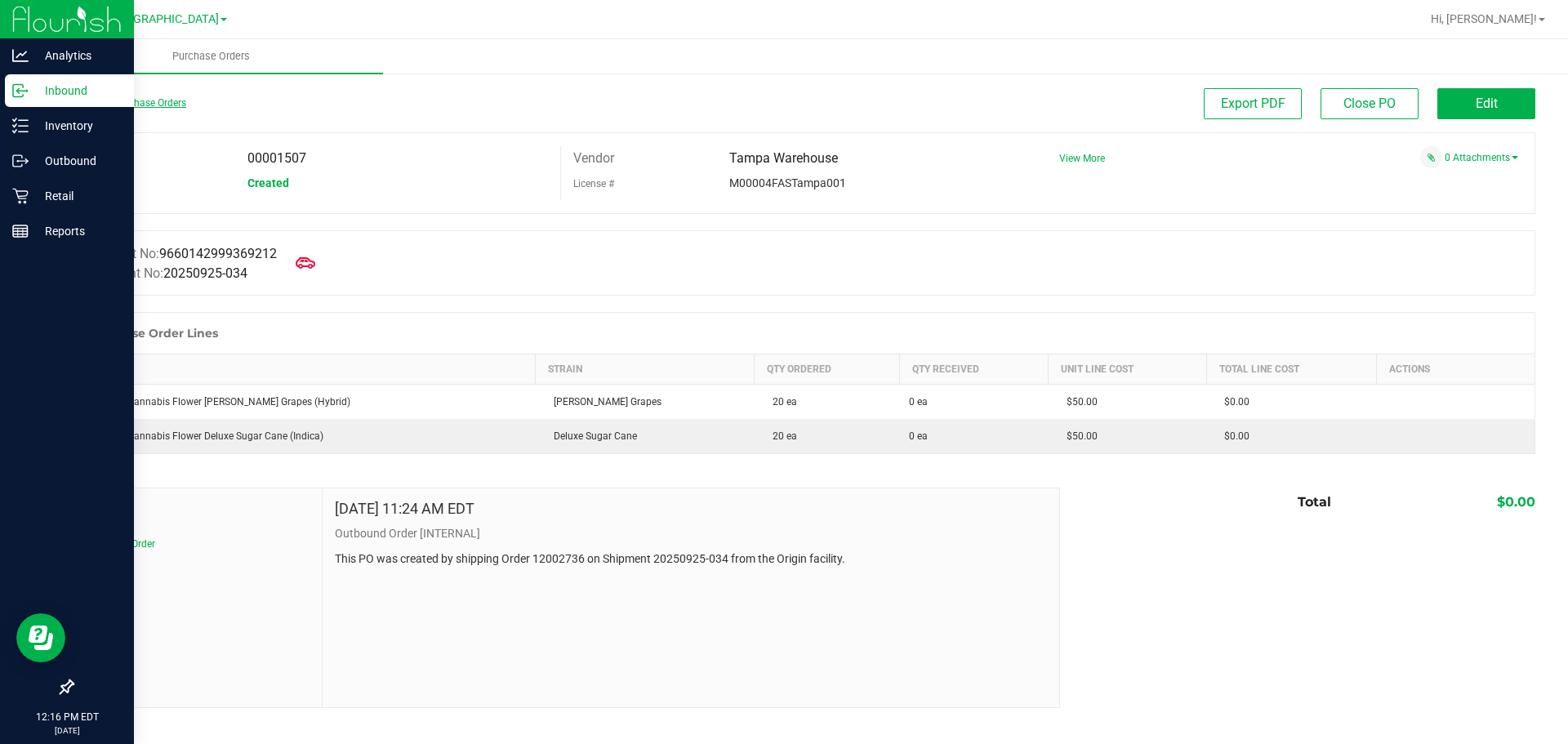
click at [157, 103] on link "Back to Purchase Orders" at bounding box center [129, 103] width 115 height 11
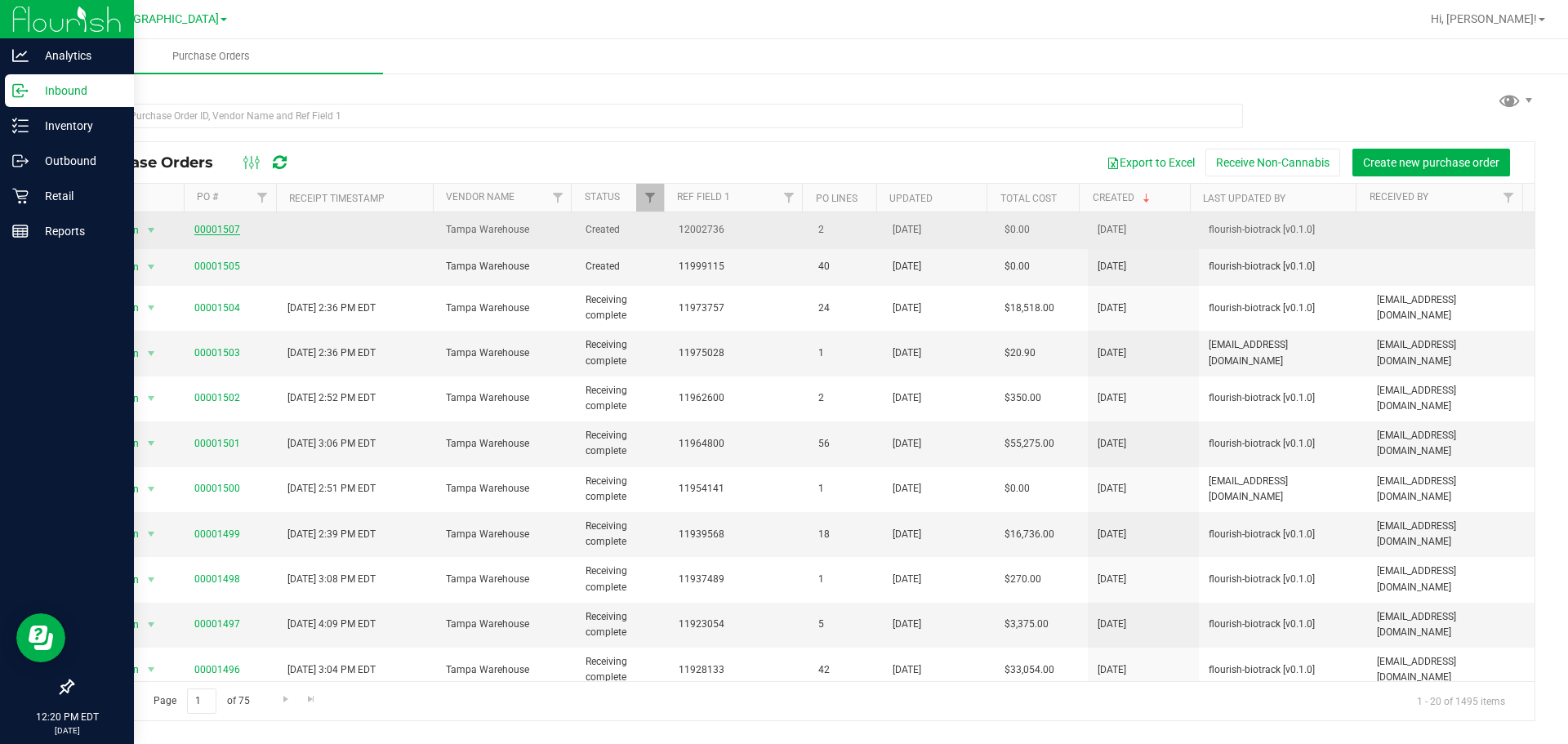
click at [217, 232] on link "00001507" at bounding box center [217, 229] width 46 height 11
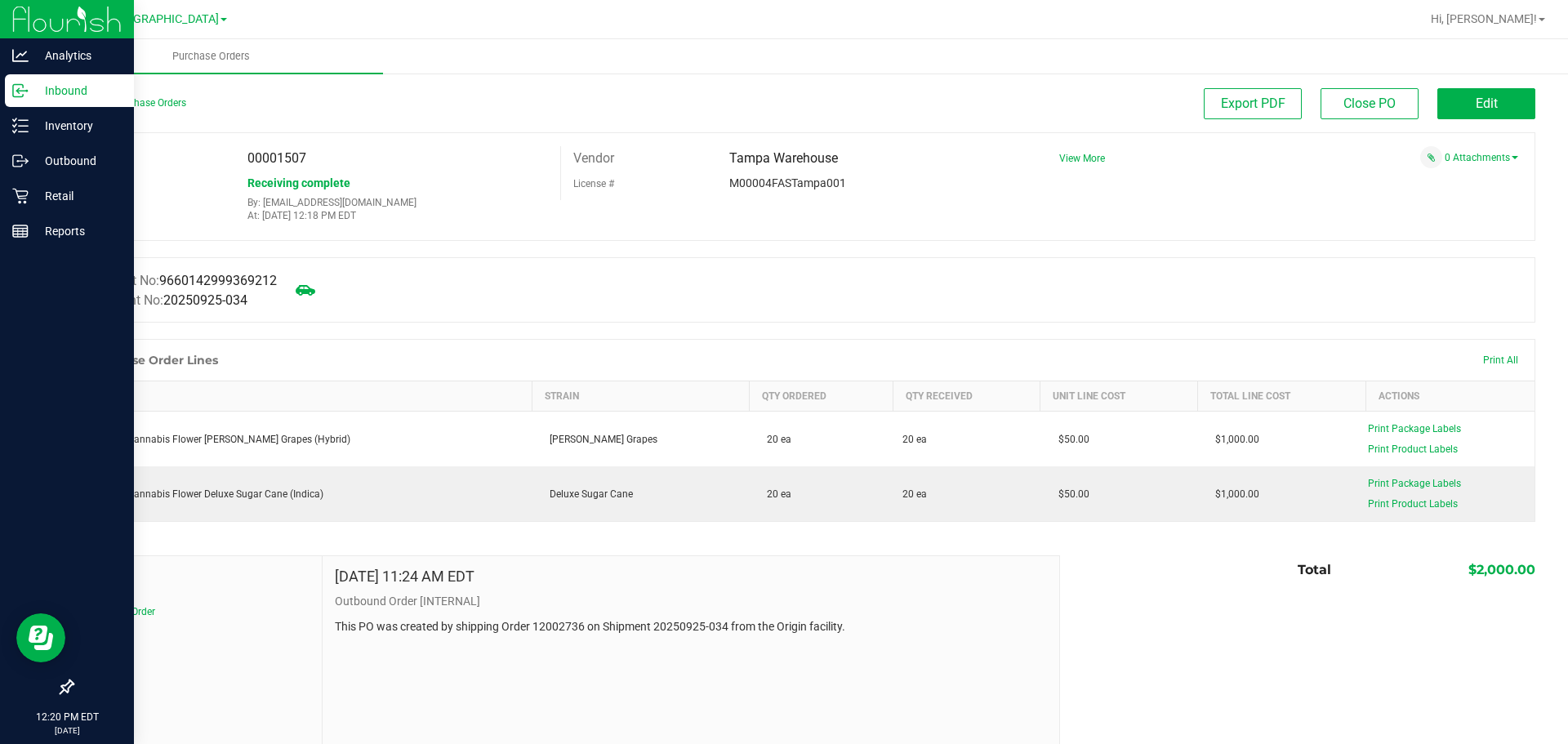
click at [133, 91] on div "Back to Purchase Orders" at bounding box center [255, 103] width 366 height 29
click at [134, 106] on link "Back to Purchase Orders" at bounding box center [129, 103] width 115 height 11
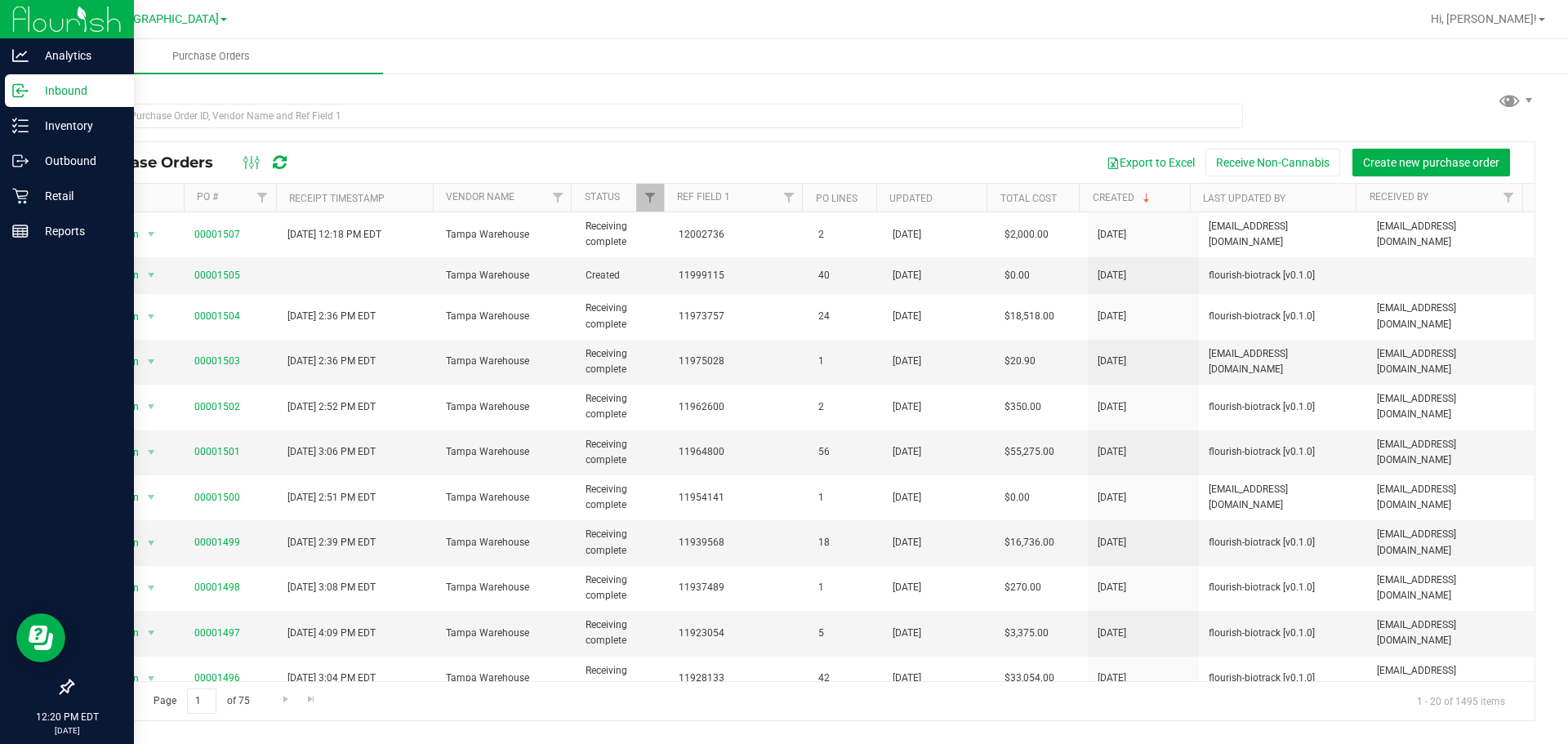
click at [233, 202] on th "PO #" at bounding box center [229, 197] width 93 height 29
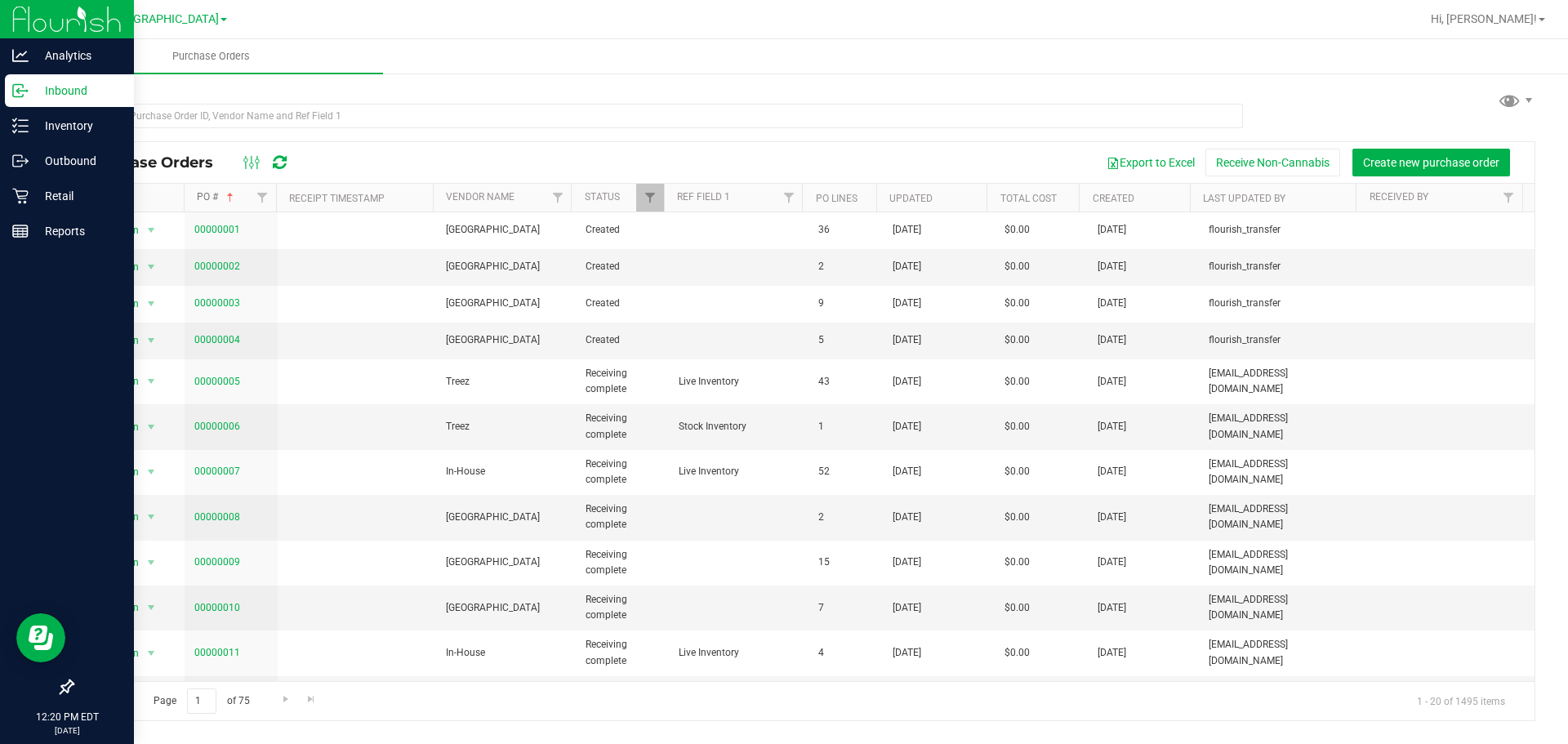
click at [233, 202] on span at bounding box center [230, 197] width 13 height 13
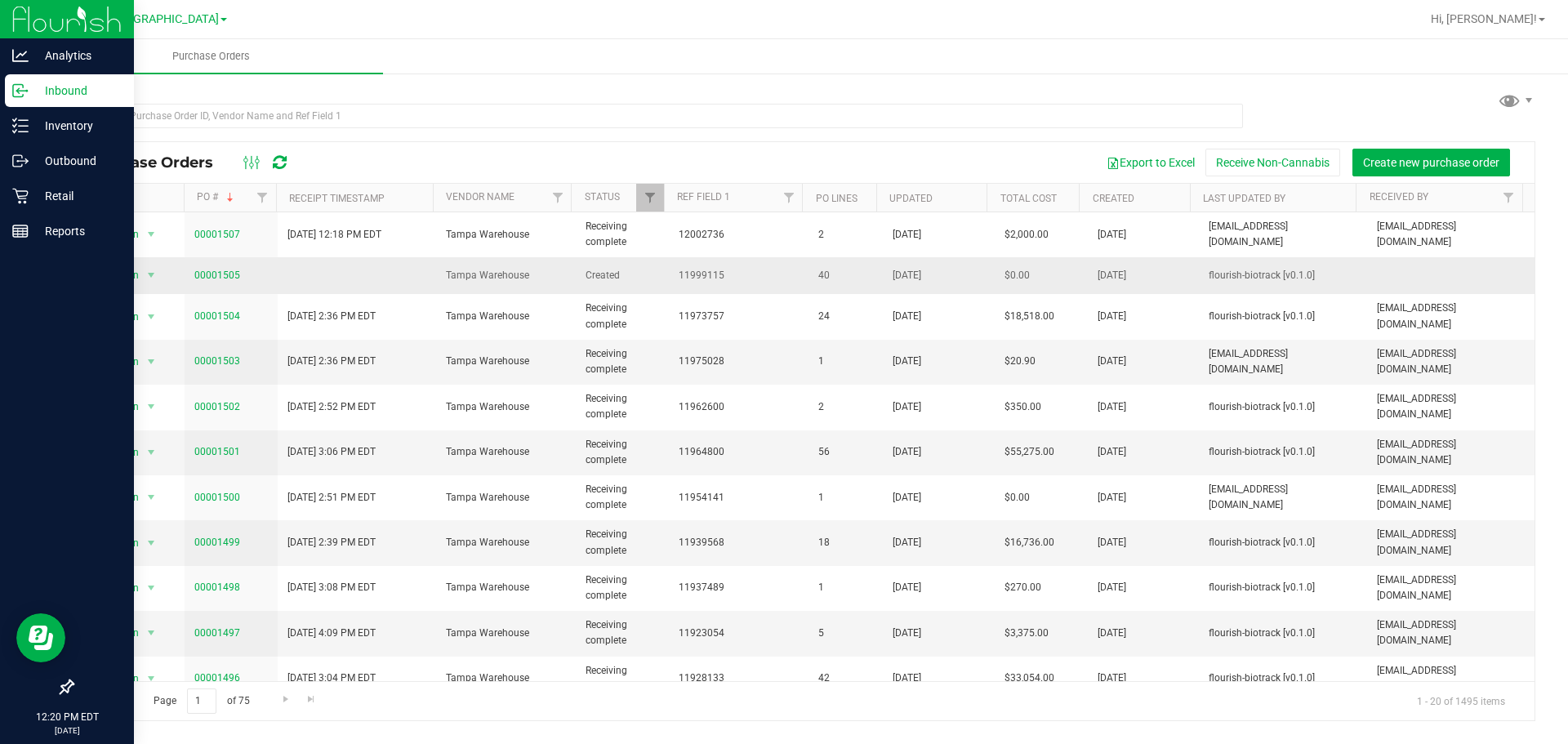
drag, startPoint x: 243, startPoint y: 273, endPoint x: 183, endPoint y: 270, distance: 60.1
click at [184, 270] on td "00001505" at bounding box center [231, 275] width 93 height 37
click at [292, 274] on td at bounding box center [356, 275] width 158 height 37
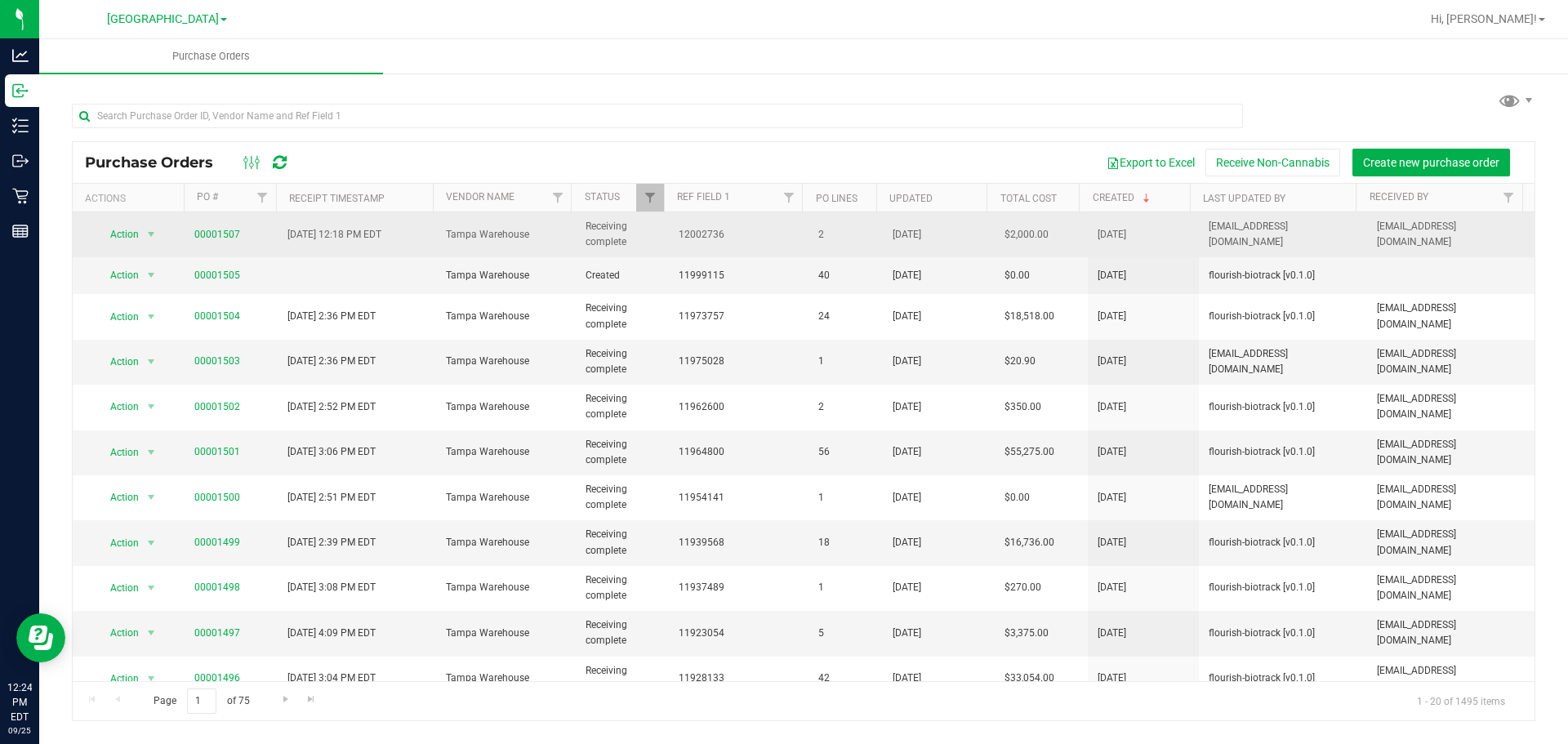
drag, startPoint x: 279, startPoint y: 239, endPoint x: 427, endPoint y: 217, distance: 149.6
click at [427, 217] on td "[DATE] 12:18 PM EDT" at bounding box center [356, 234] width 158 height 45
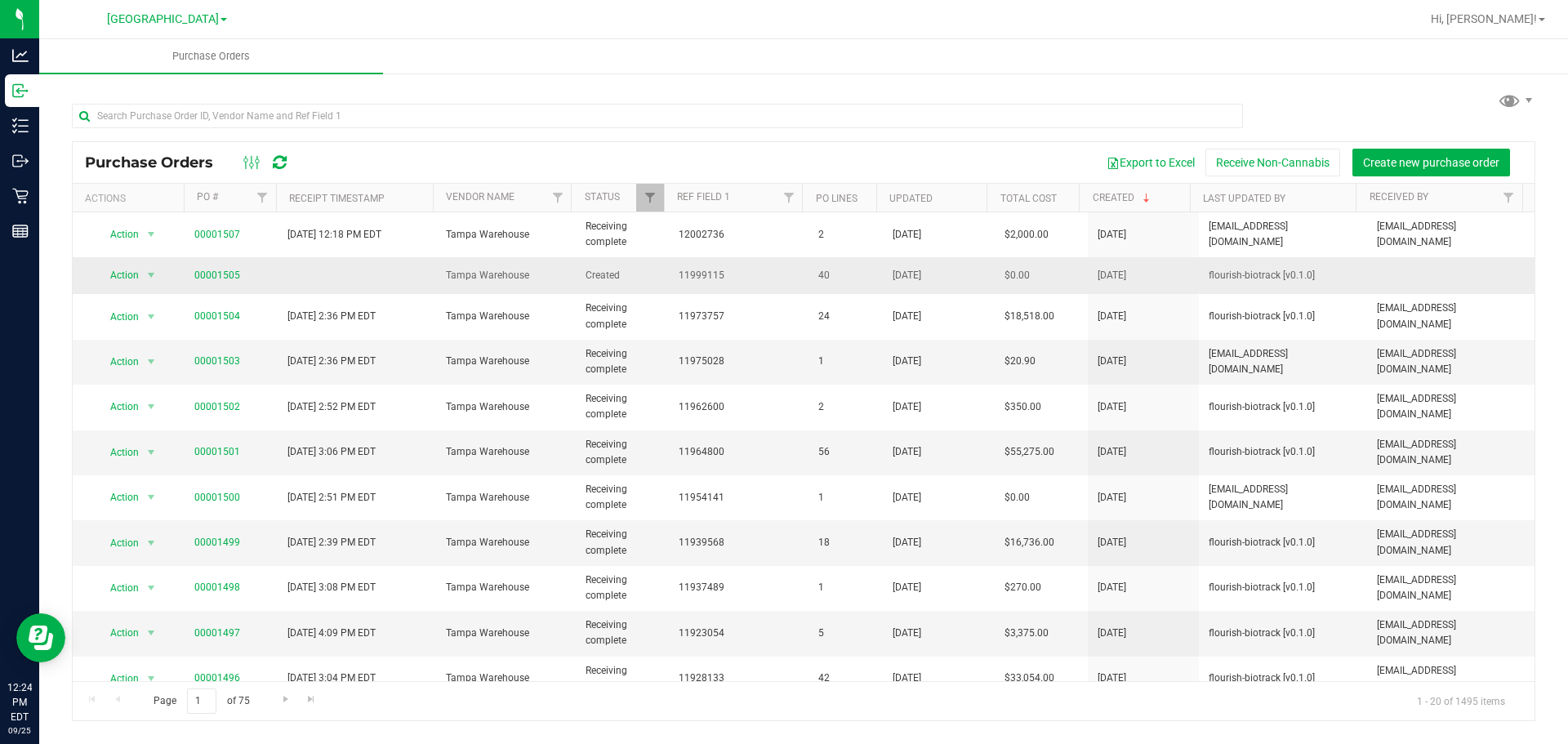
click at [391, 280] on td at bounding box center [356, 275] width 158 height 37
drag, startPoint x: 431, startPoint y: 275, endPoint x: 588, endPoint y: 274, distance: 157.0
click at [588, 274] on tr "Action Action Cancel purchase order Close purchase order Edit purchase order PO…" at bounding box center [804, 275] width 1462 height 37
drag, startPoint x: 588, startPoint y: 278, endPoint x: 577, endPoint y: 276, distance: 11.2
click at [587, 277] on span "Created" at bounding box center [623, 275] width 74 height 16
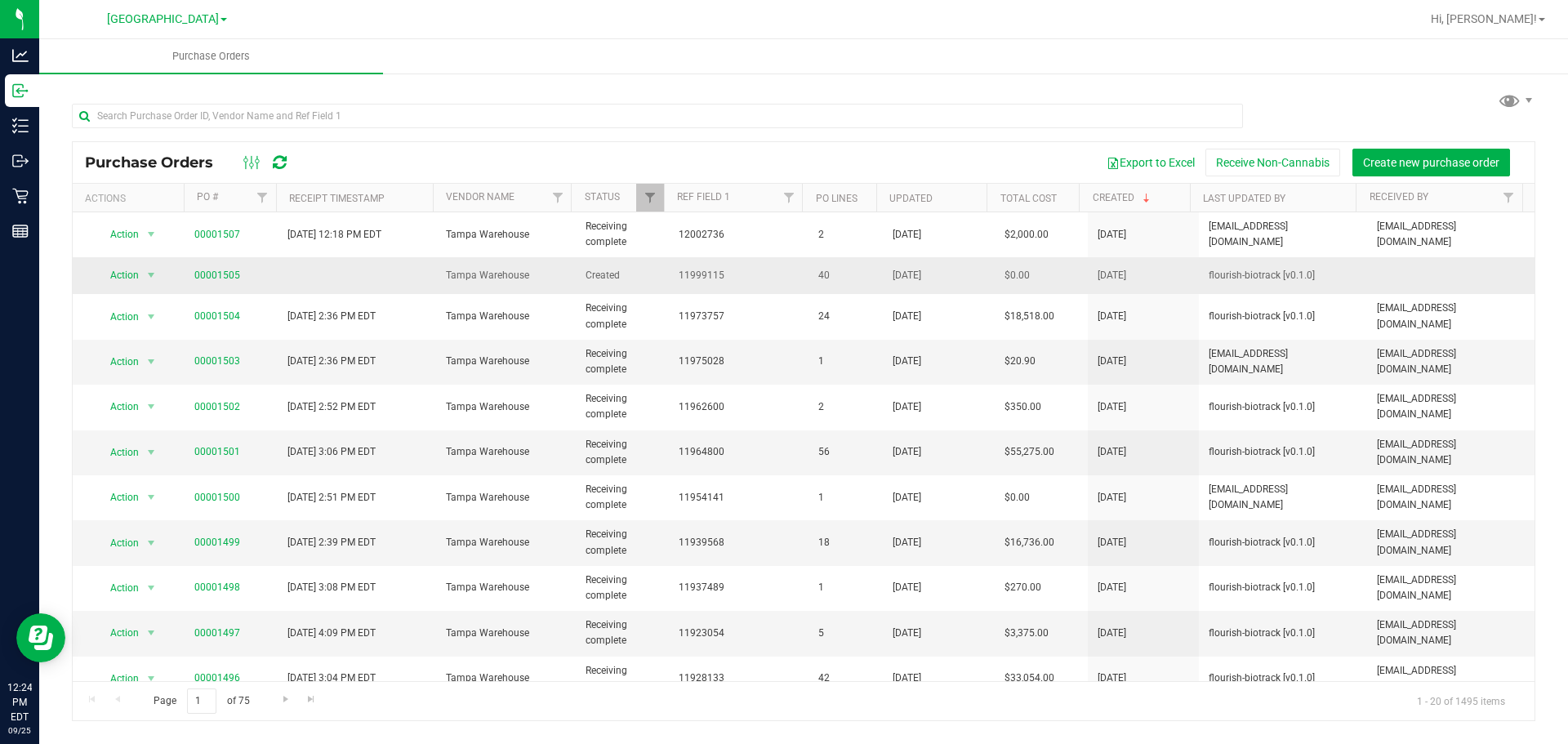
click at [576, 277] on td "Created" at bounding box center [623, 275] width 93 height 37
click at [586, 269] on span "Created" at bounding box center [623, 275] width 74 height 16
drag, startPoint x: 604, startPoint y: 266, endPoint x: 645, endPoint y: 263, distance: 41.1
click at [617, 261] on td "Created" at bounding box center [623, 275] width 93 height 37
drag, startPoint x: 593, startPoint y: 269, endPoint x: 613, endPoint y: 269, distance: 20.0
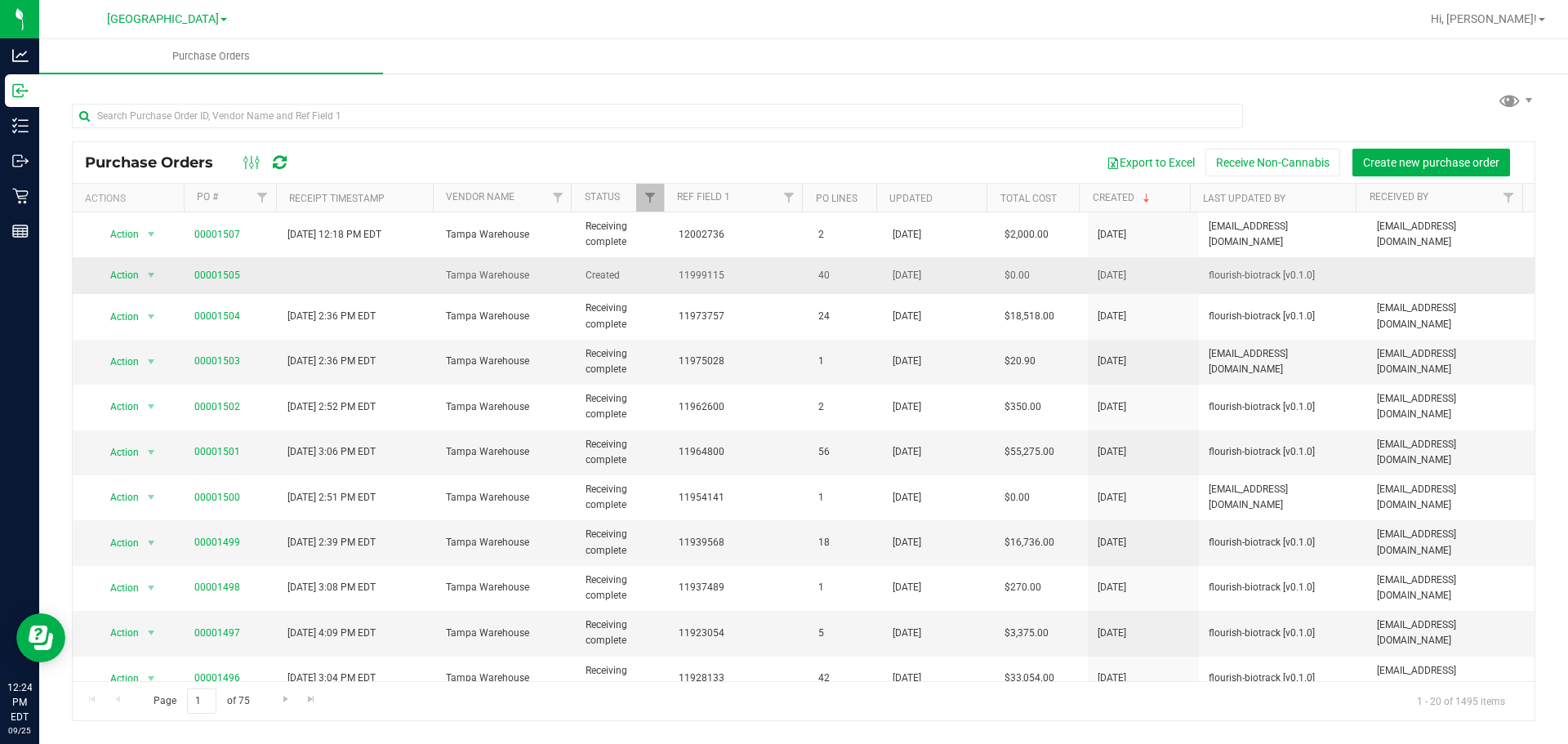
click at [613, 269] on span "Created" at bounding box center [623, 275] width 74 height 16
click at [618, 277] on span "Created" at bounding box center [623, 275] width 74 height 16
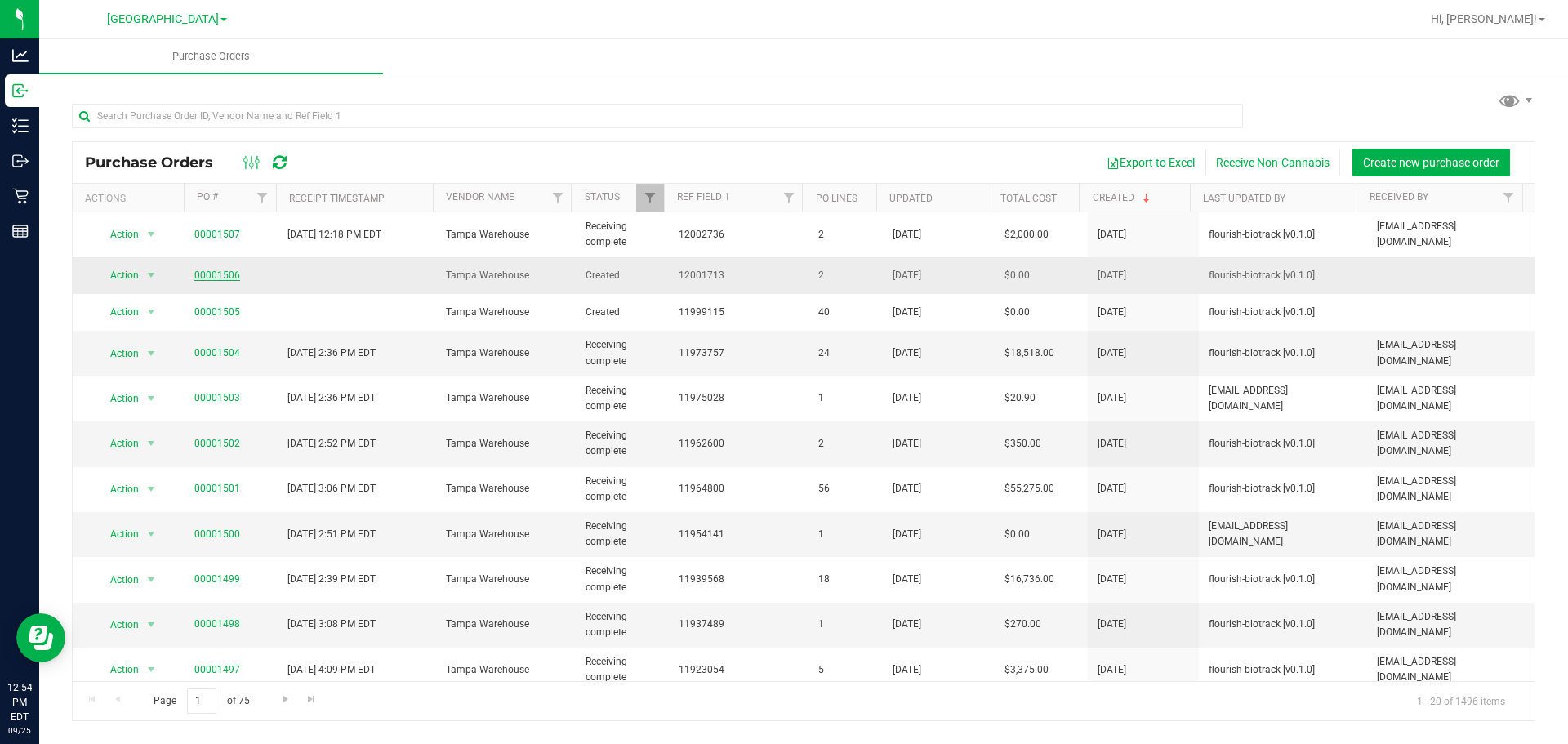
click at [214, 275] on link "00001506" at bounding box center [217, 275] width 46 height 11
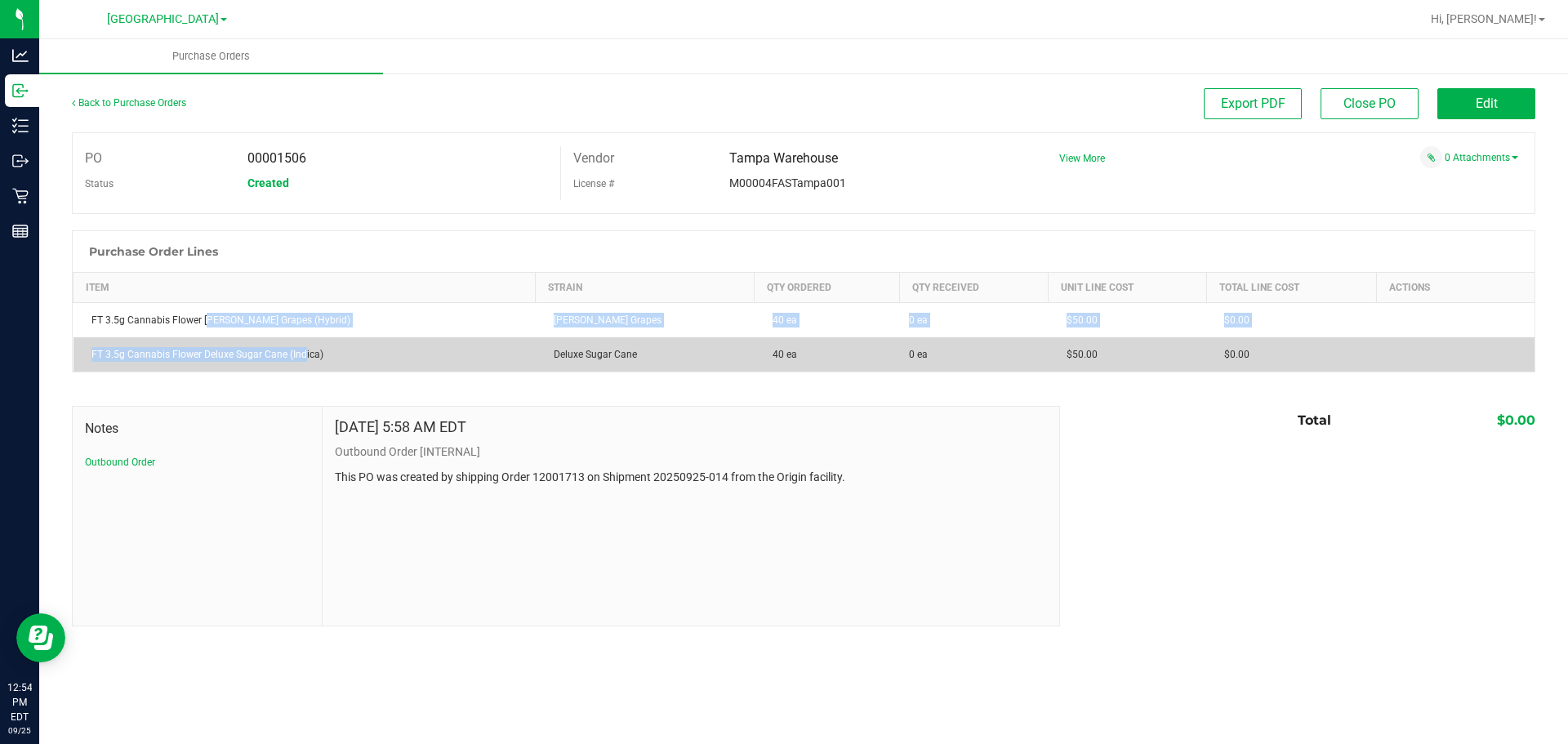
drag, startPoint x: 210, startPoint y: 322, endPoint x: 301, endPoint y: 361, distance: 99.0
click at [301, 361] on tbody "FT 3.5g Cannabis Flower Gaspar's Grapes (Hybrid) Gaspar's Grapes 40 ea 0 ea $50…" at bounding box center [804, 338] width 1462 height 70
click at [310, 365] on td "FT 3.5g Cannabis Flower Deluxe Sugar Cane (Indica)" at bounding box center [305, 355] width 462 height 34
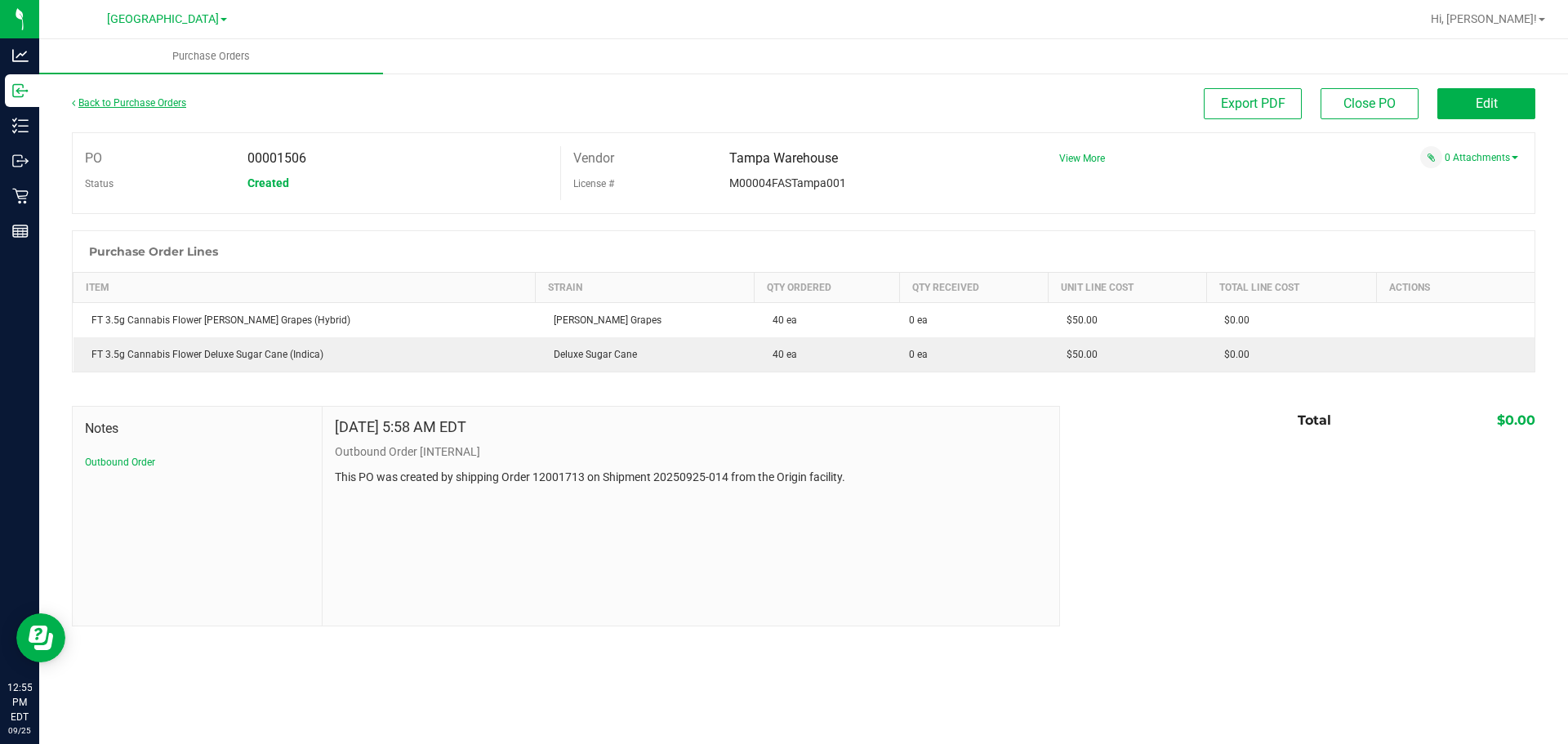
click at [139, 108] on link "Back to Purchase Orders" at bounding box center [129, 103] width 115 height 11
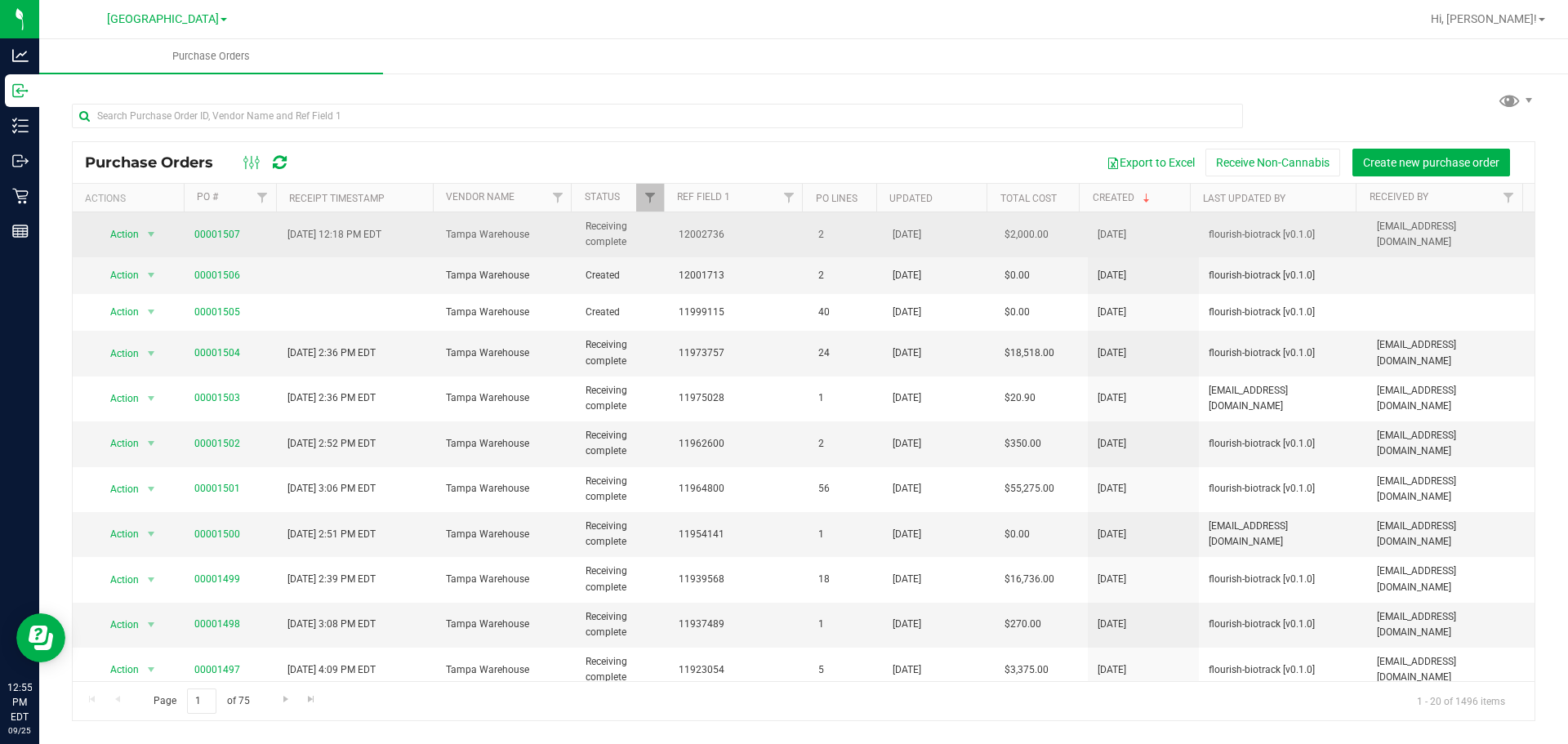
click at [225, 227] on span "00001507" at bounding box center [217, 234] width 46 height 16
click at [224, 230] on link "00001507" at bounding box center [217, 234] width 46 height 11
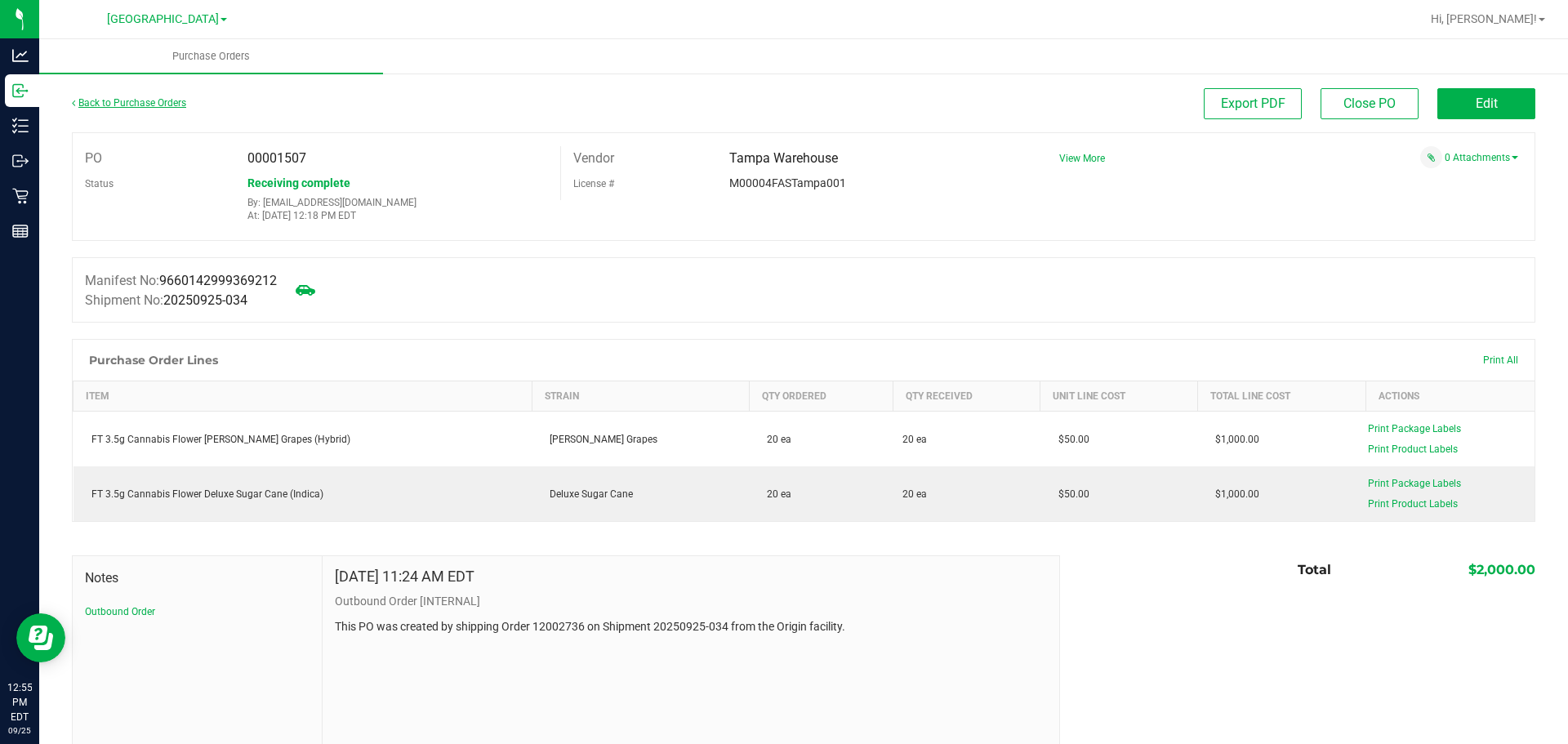
click at [125, 107] on link "Back to Purchase Orders" at bounding box center [129, 103] width 115 height 11
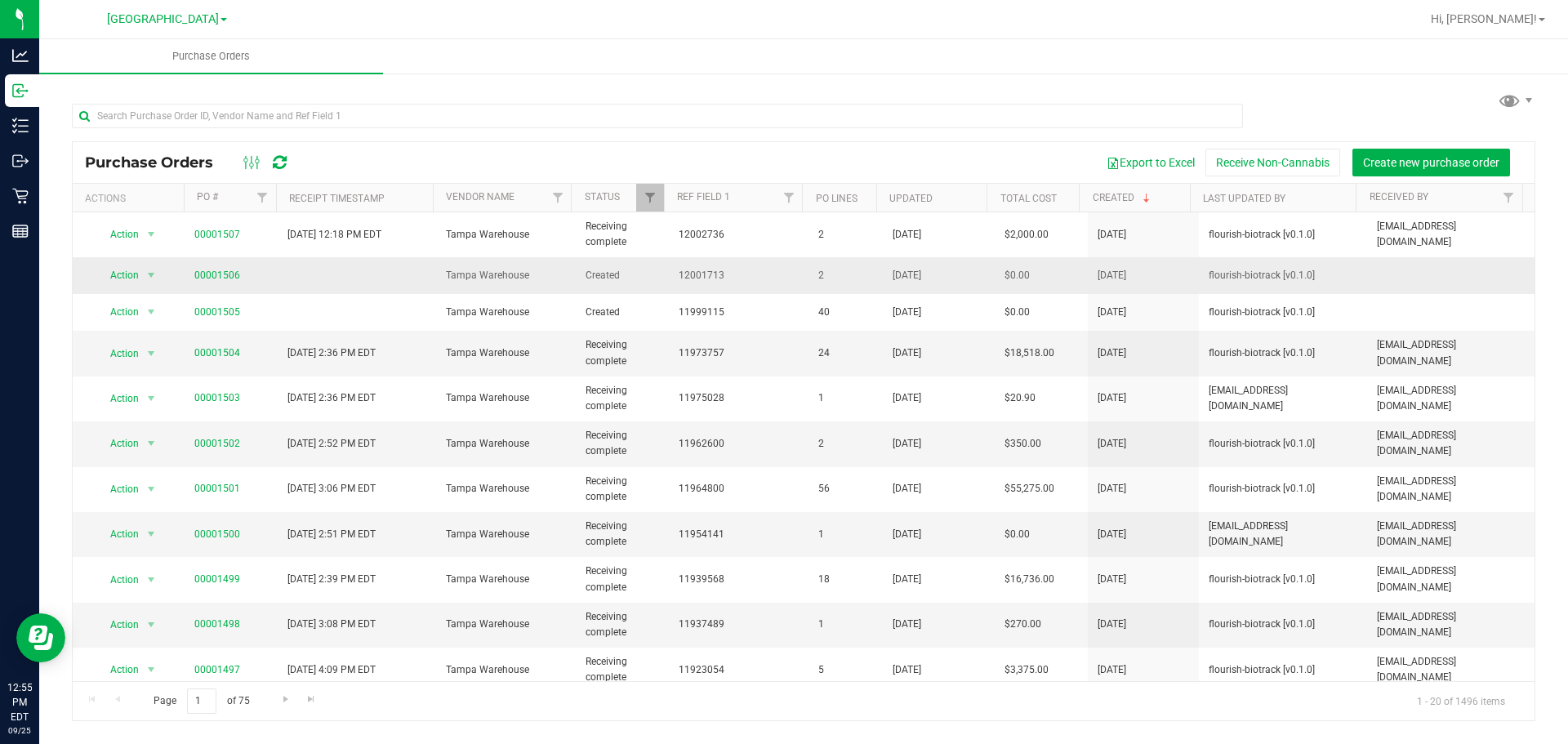
click at [264, 282] on span "00001506" at bounding box center [231, 275] width 74 height 16
drag, startPoint x: 248, startPoint y: 282, endPoint x: 199, endPoint y: 274, distance: 49.6
click at [199, 274] on span "00001506" at bounding box center [231, 275] width 74 height 16
click at [264, 266] on td "00001506" at bounding box center [231, 275] width 93 height 37
click at [235, 275] on link "00001506" at bounding box center [217, 275] width 46 height 11
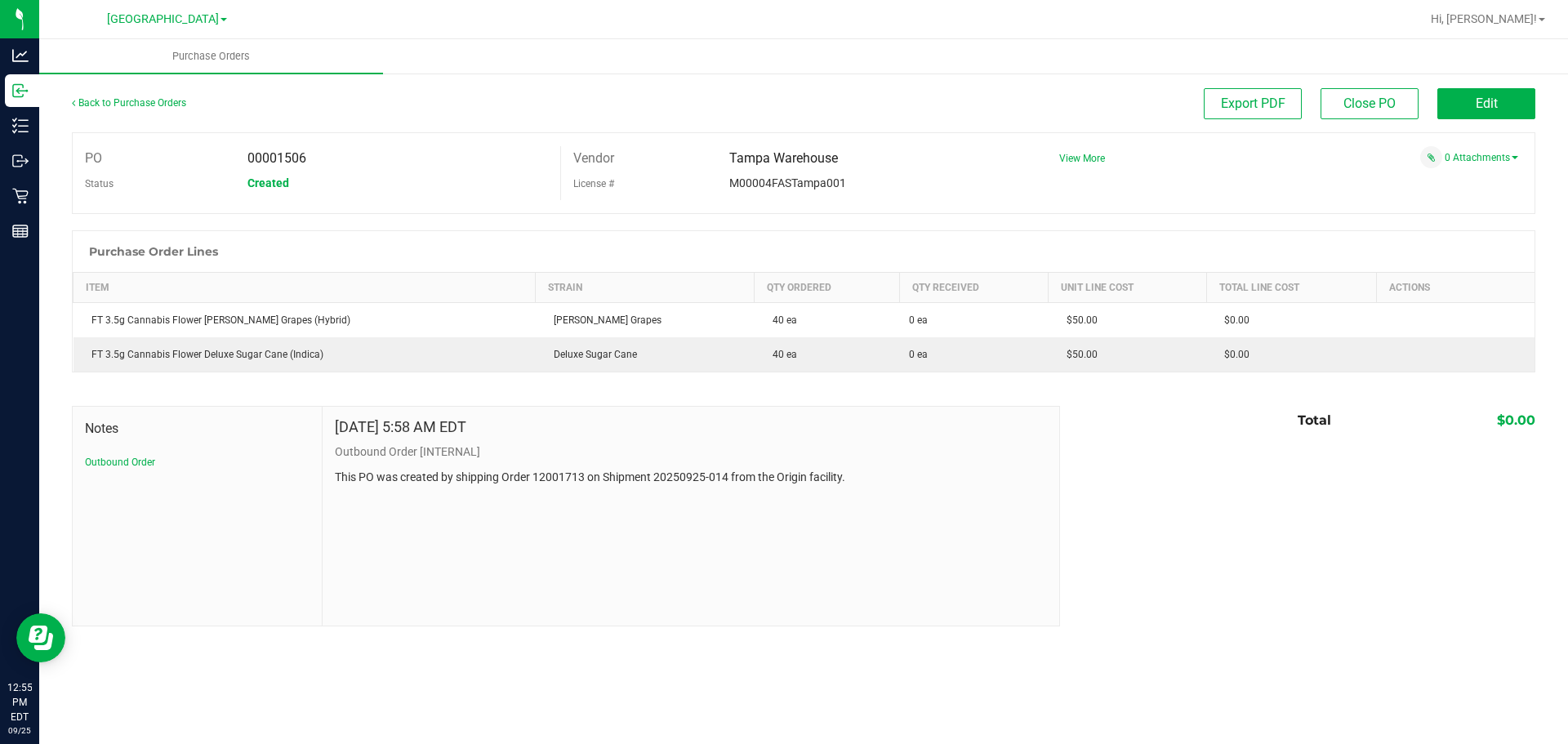
drag, startPoint x: 170, startPoint y: 92, endPoint x: 177, endPoint y: 80, distance: 13.9
click at [172, 84] on div "Back to Purchase Orders Export PDF Close PO Edit PO 00001506 Status Created Ven…" at bounding box center [804, 357] width 1529 height 571
click at [147, 106] on link "Back to Purchase Orders" at bounding box center [129, 103] width 115 height 11
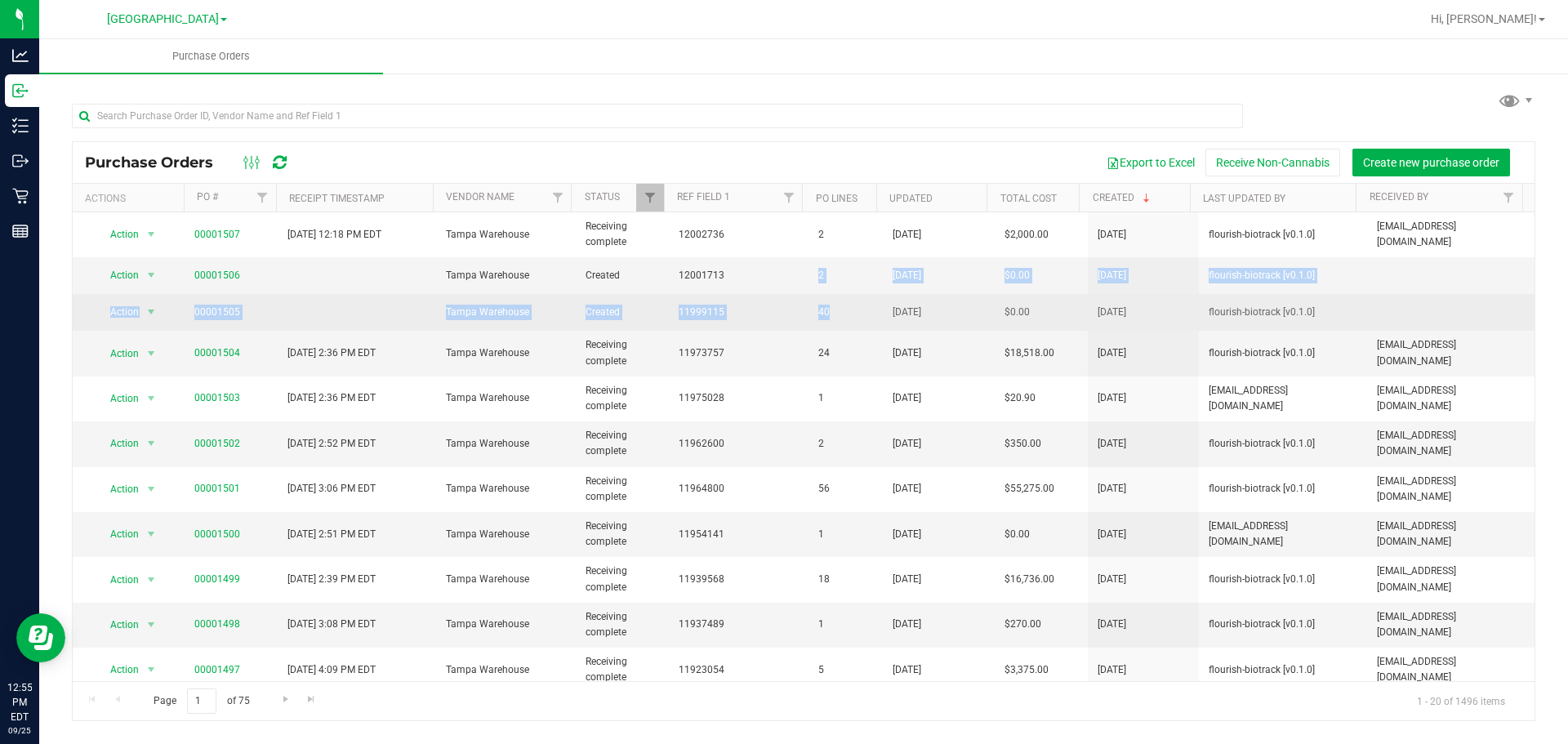
drag, startPoint x: 768, startPoint y: 282, endPoint x: 827, endPoint y: 313, distance: 66.6
click at [825, 309] on tbody "Action Action Close purchase order Edit purchase order PO audit log Re-order Vi…" at bounding box center [804, 656] width 1462 height 887
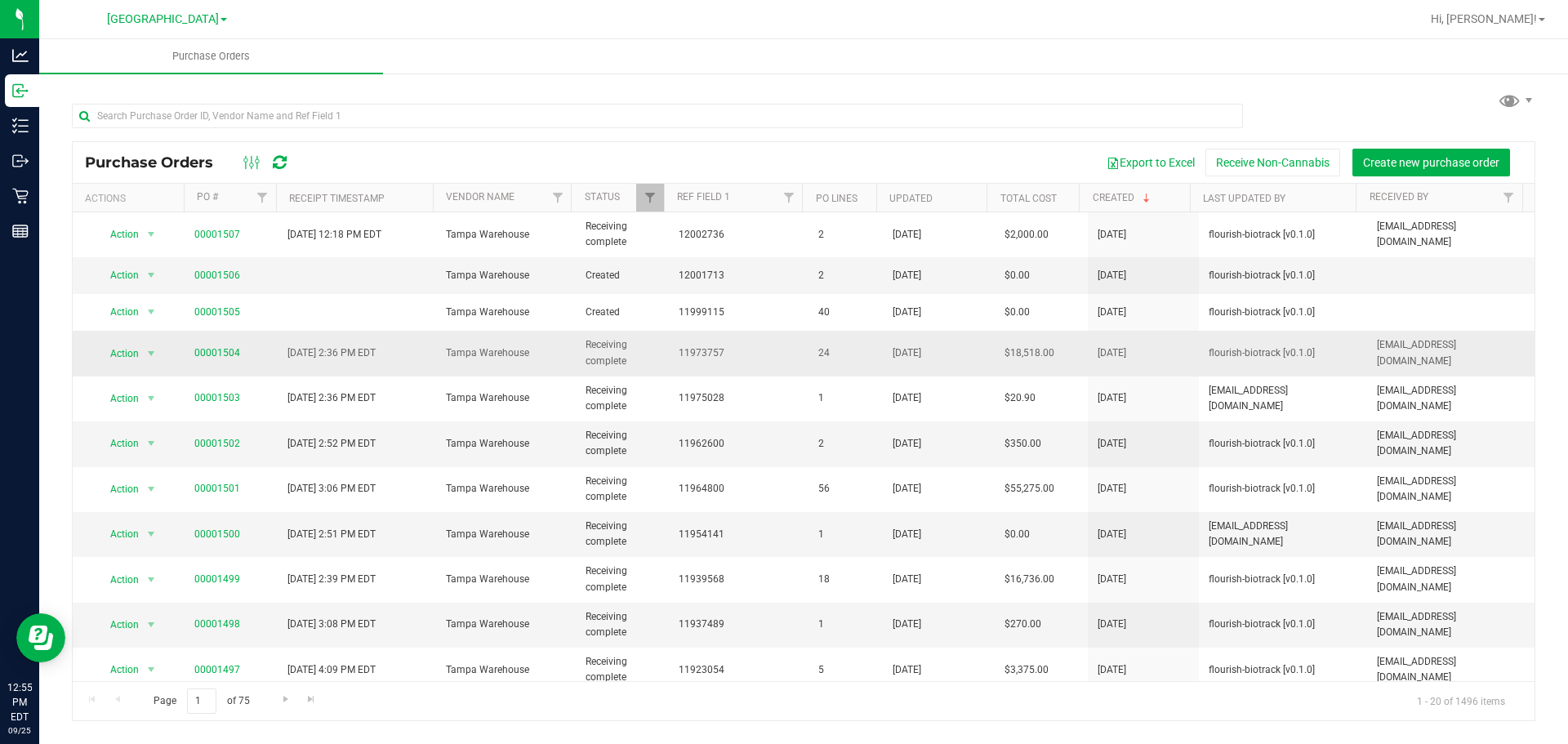
click at [827, 333] on td "24" at bounding box center [845, 353] width 75 height 45
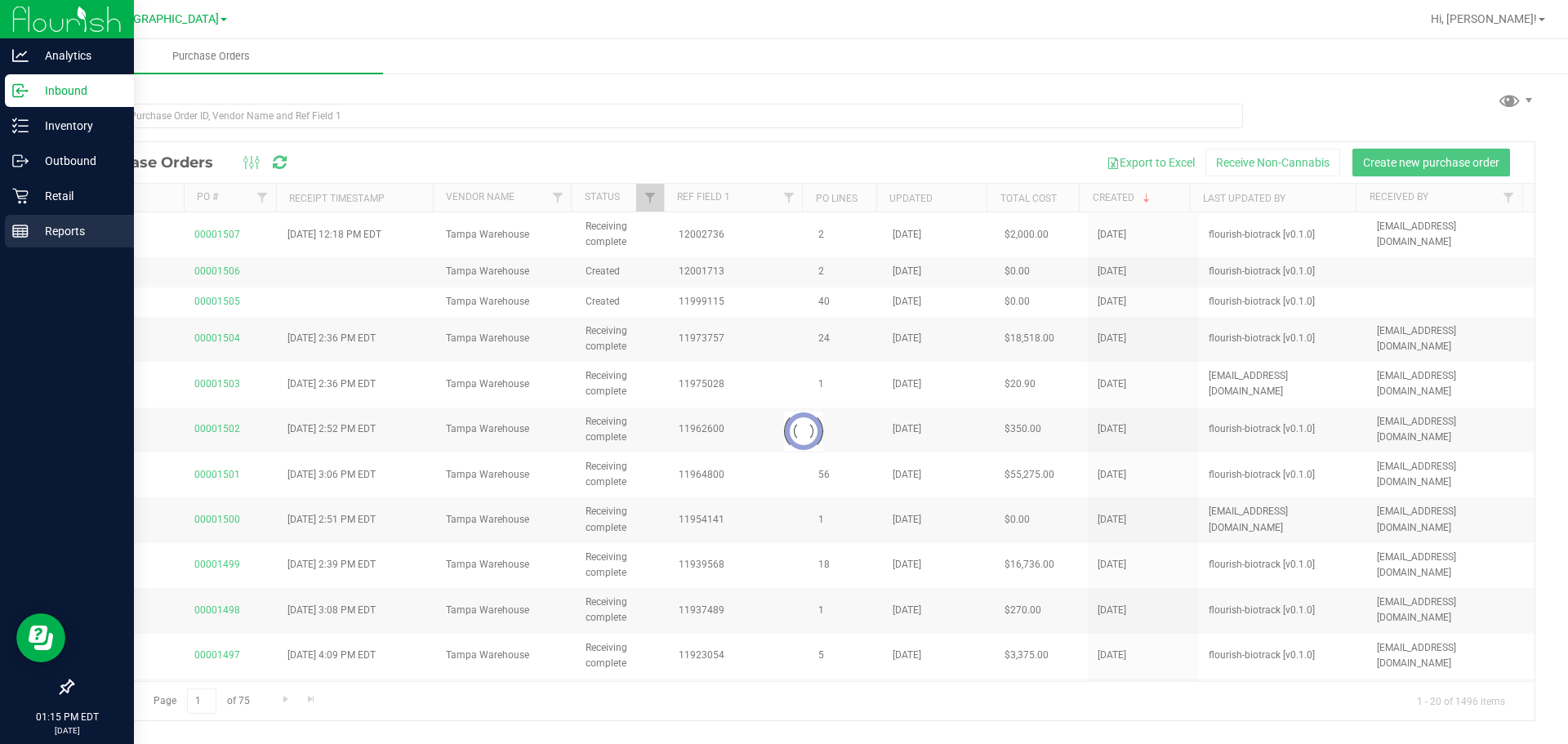
drag, startPoint x: 36, startPoint y: 237, endPoint x: 74, endPoint y: 215, distance: 43.9
click at [36, 237] on p "Reports" at bounding box center [78, 231] width 98 height 20
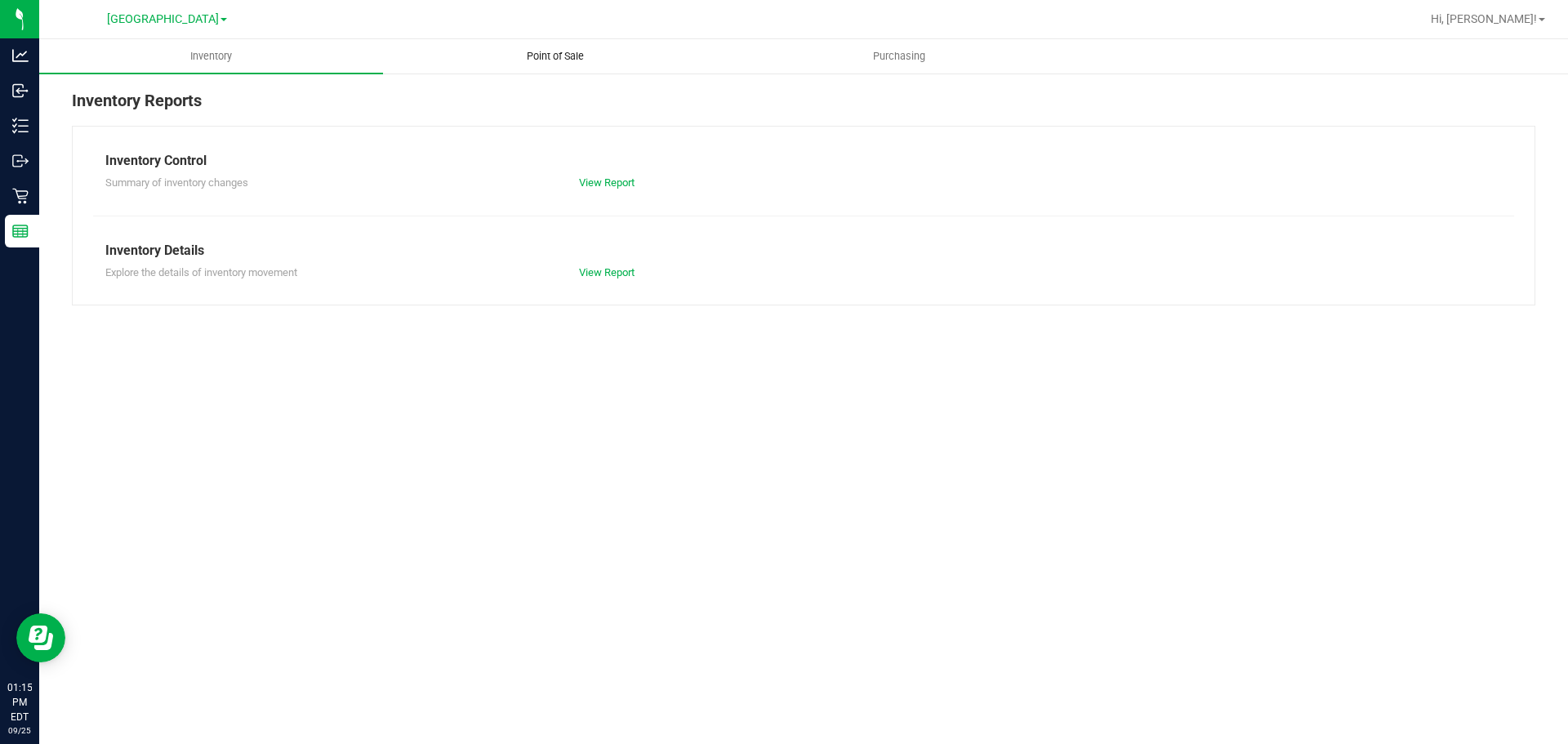
drag, startPoint x: 548, startPoint y: 53, endPoint x: 550, endPoint y: 68, distance: 15.1
click at [549, 53] on span "Point of Sale" at bounding box center [555, 57] width 102 height 15
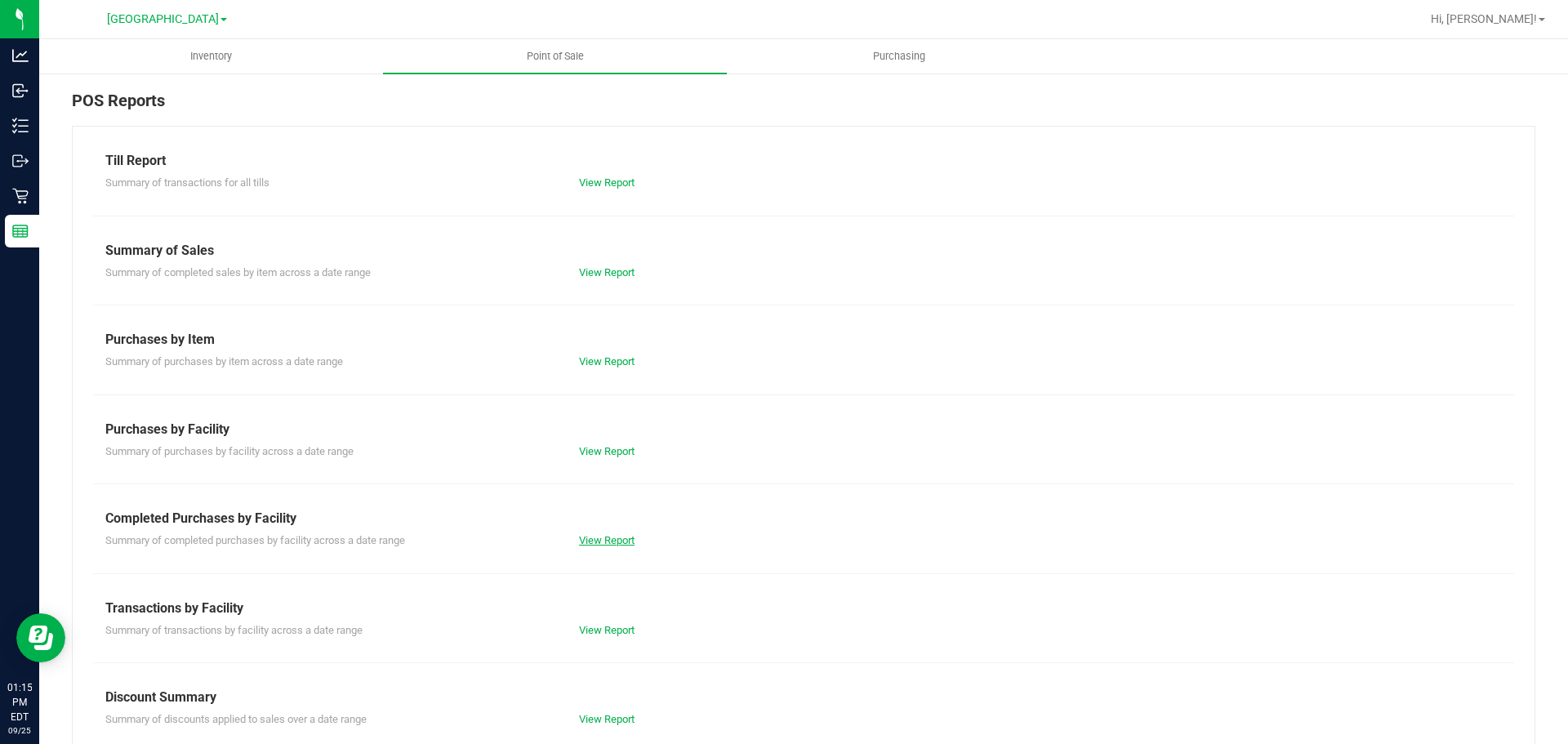
click at [592, 542] on link "View Report" at bounding box center [607, 540] width 56 height 12
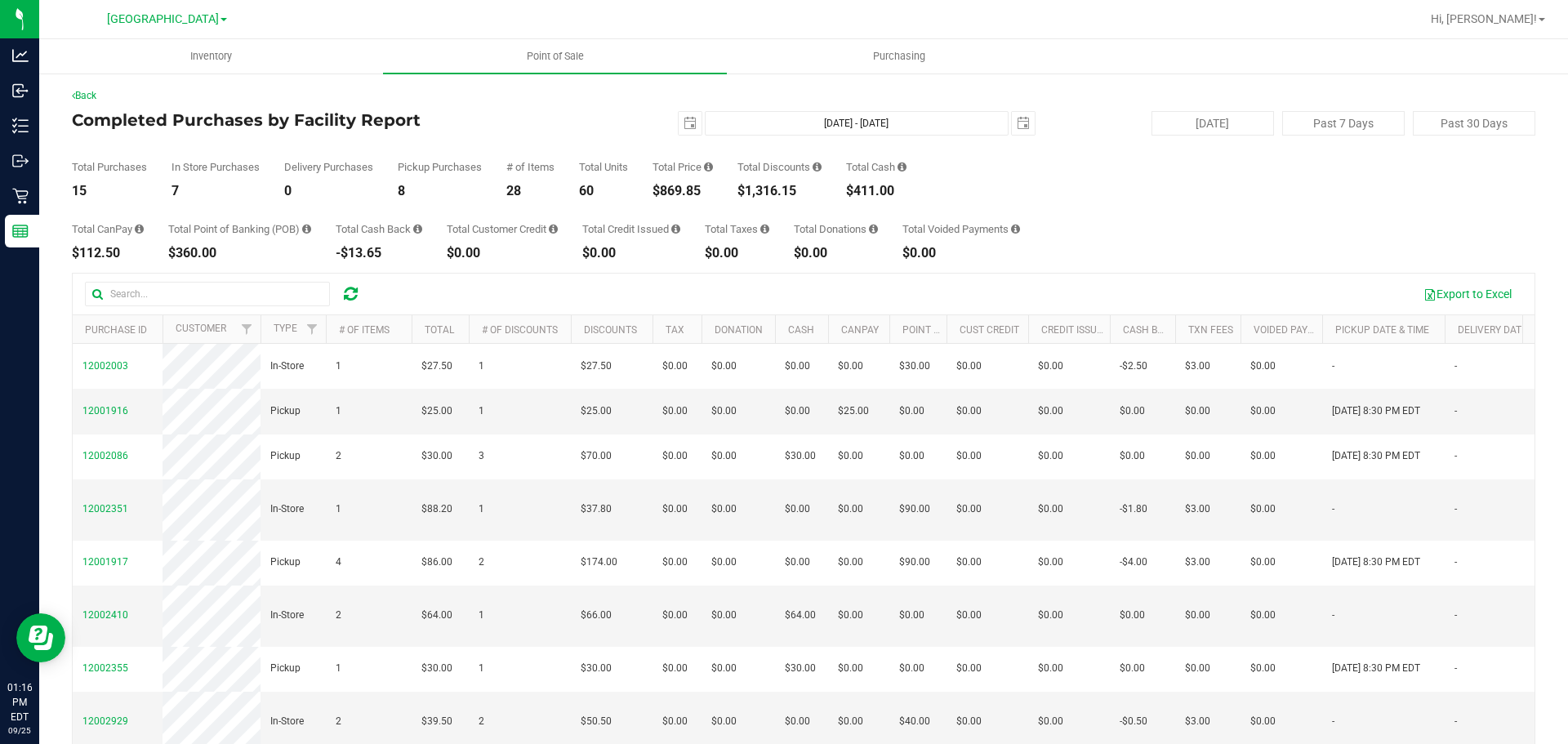
drag, startPoint x: 645, startPoint y: 198, endPoint x: 703, endPoint y: 211, distance: 59.4
click at [703, 211] on div "Total CanPay $112.50 Total Point of Banking (POB) $360.00 Total Cash Back -$13.…" at bounding box center [804, 229] width 1463 height 62
click at [694, 261] on div "Back Completed Purchases by Facility Report [DATE] [DATE] - [DATE] [DATE] [DATE…" at bounding box center [804, 470] width 1463 height 764
drag, startPoint x: 659, startPoint y: 164, endPoint x: 718, endPoint y: 195, distance: 66.6
click at [724, 184] on div "Total Purchases 15 In Store Purchases 7 Delivery Purchases 0 Pickup Purchases 8…" at bounding box center [804, 166] width 1463 height 62
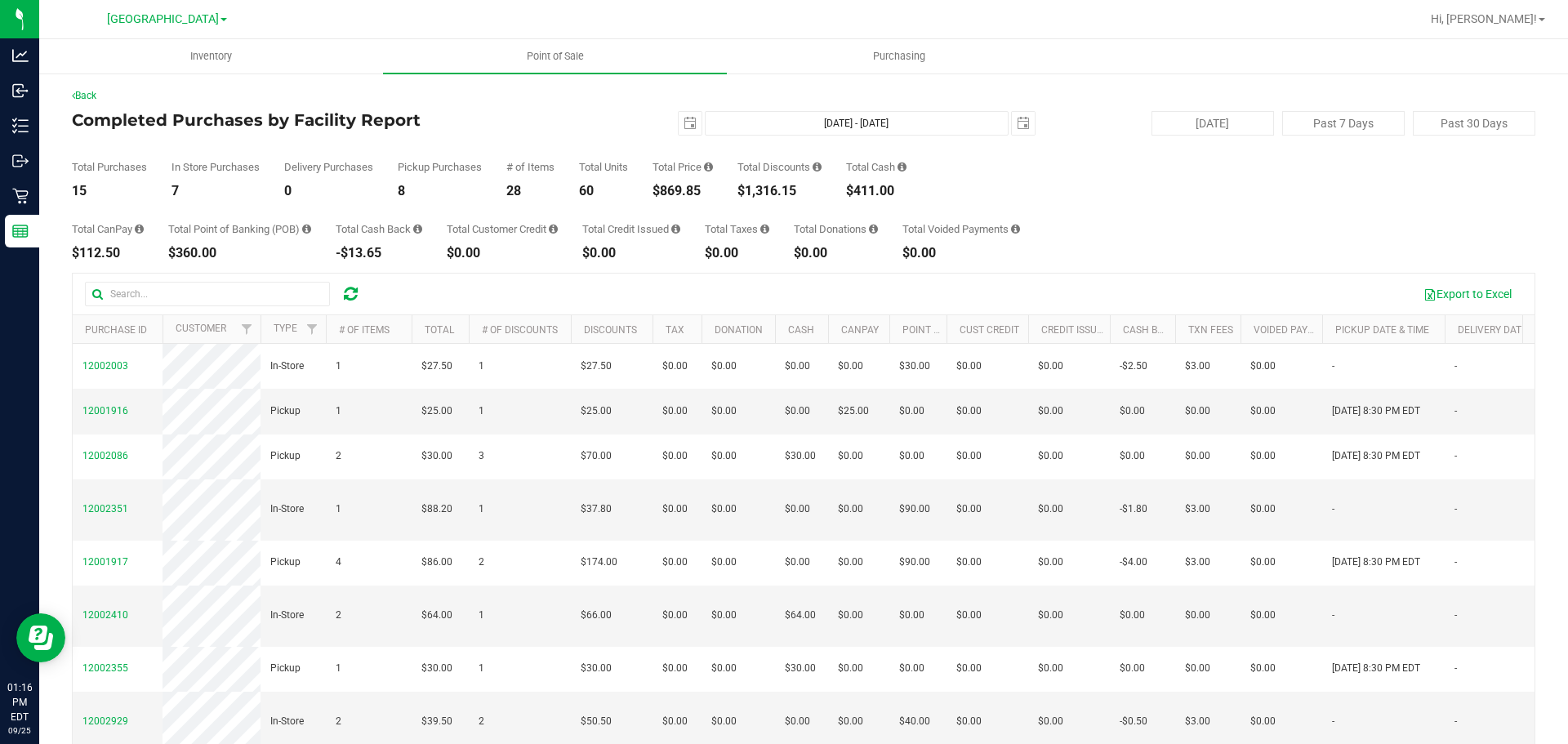
click at [713, 199] on div "Total CanPay $112.50 Total Point of Banking (POB) $360.00 Total Cash Back -$13.…" at bounding box center [804, 229] width 1463 height 62
drag, startPoint x: 650, startPoint y: 183, endPoint x: 703, endPoint y: 185, distance: 53.0
click at [702, 185] on div "Total Purchases 15 In Store Purchases 7 Delivery Purchases 0 Pickup Purchases 8…" at bounding box center [804, 166] width 1463 height 62
click at [677, 222] on div "Total CanPay $112.50 Total Point of Banking (POB) $360.00 Total Cash Back -$13.…" at bounding box center [804, 229] width 1463 height 62
drag, startPoint x: 91, startPoint y: 188, endPoint x: 120, endPoint y: 206, distance: 34.1
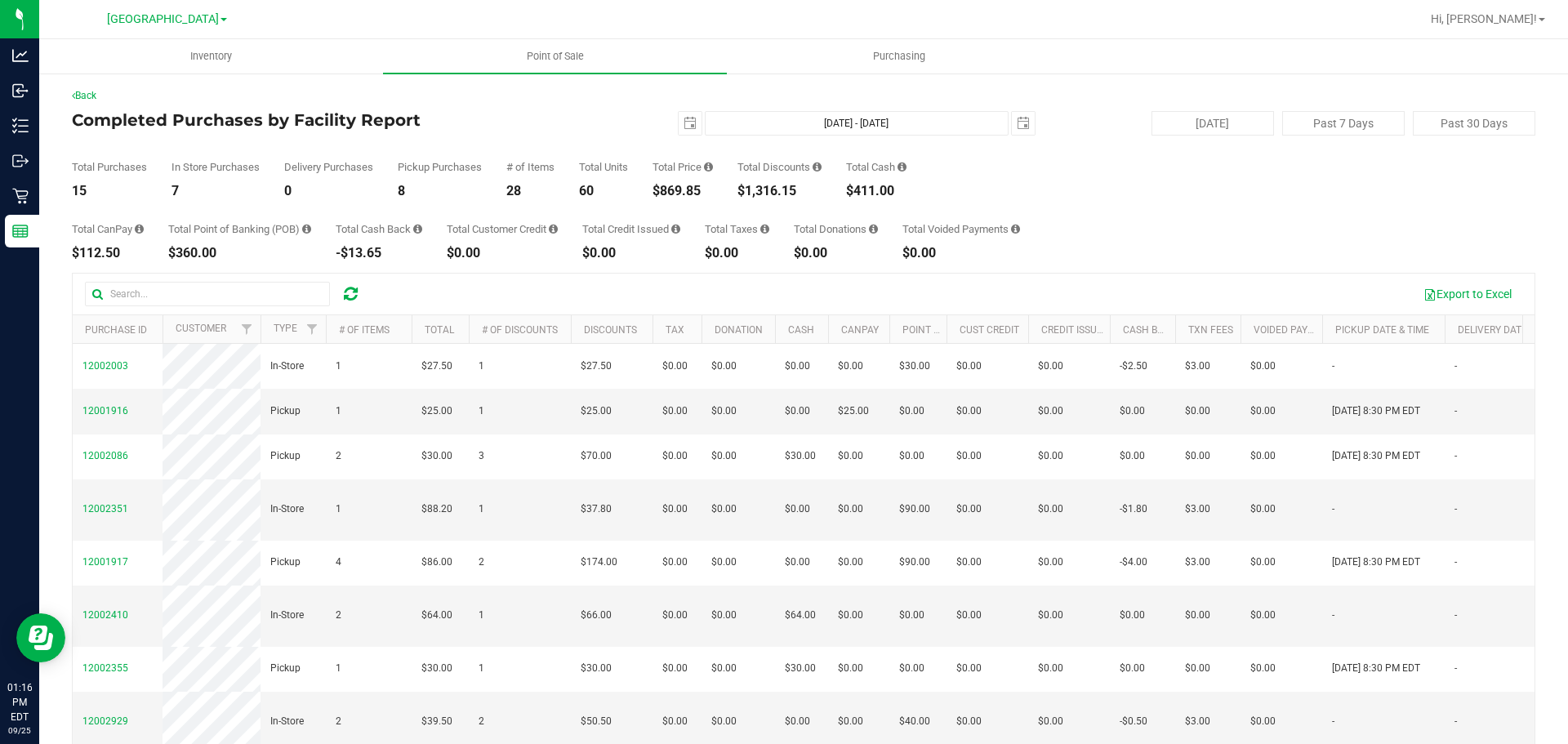
click at [110, 190] on div "Back Completed Purchases by Facility Report [DATE] [DATE] - [DATE] [DATE] [DATE…" at bounding box center [804, 470] width 1529 height 797
drag, startPoint x: 125, startPoint y: 218, endPoint x: 127, endPoint y: 209, distance: 9.2
click at [125, 216] on div "Total CanPay $112.50 Total Point of Banking (POB) $360.00 Total Cash Back -$13.…" at bounding box center [804, 229] width 1463 height 62
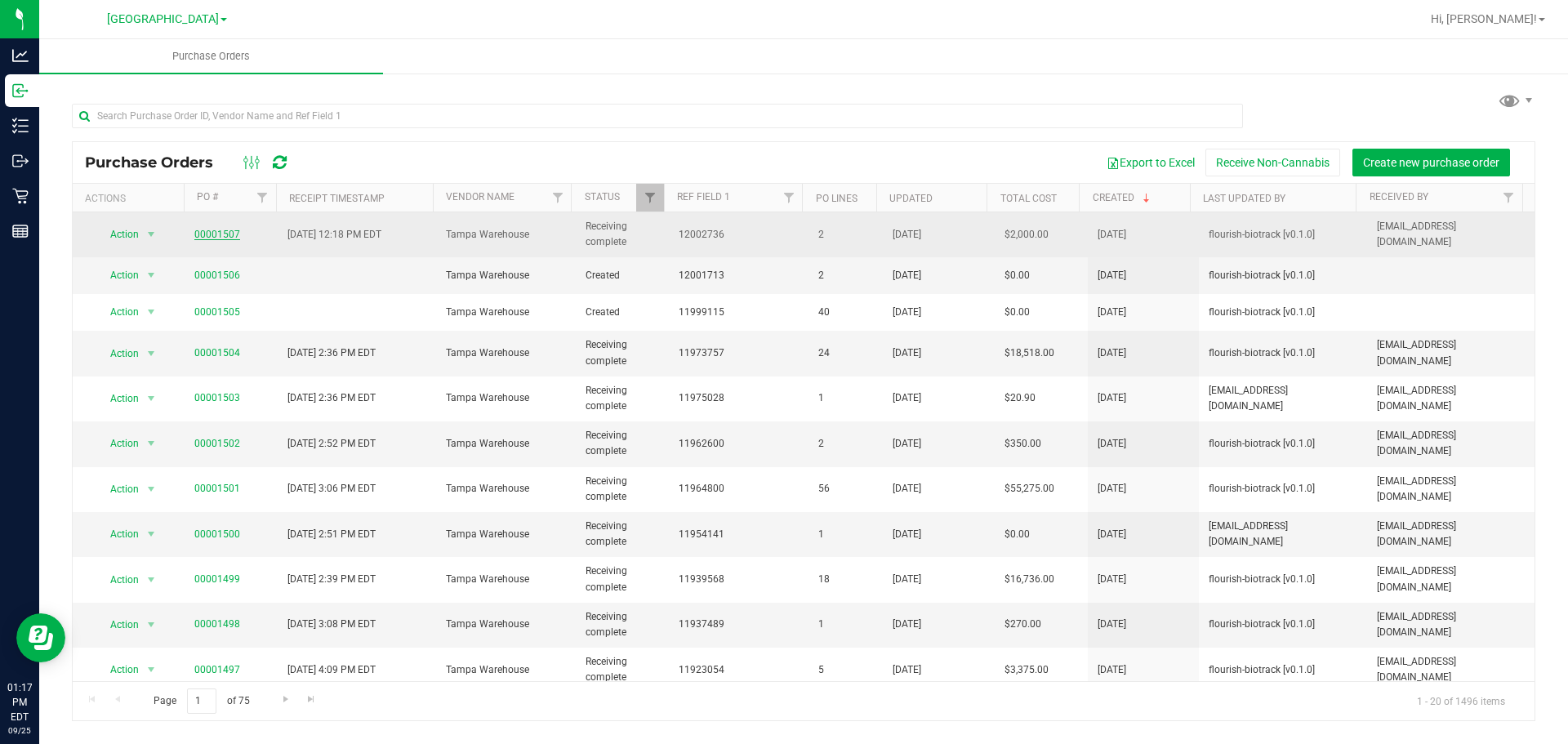
click at [217, 233] on link "00001507" at bounding box center [217, 234] width 46 height 11
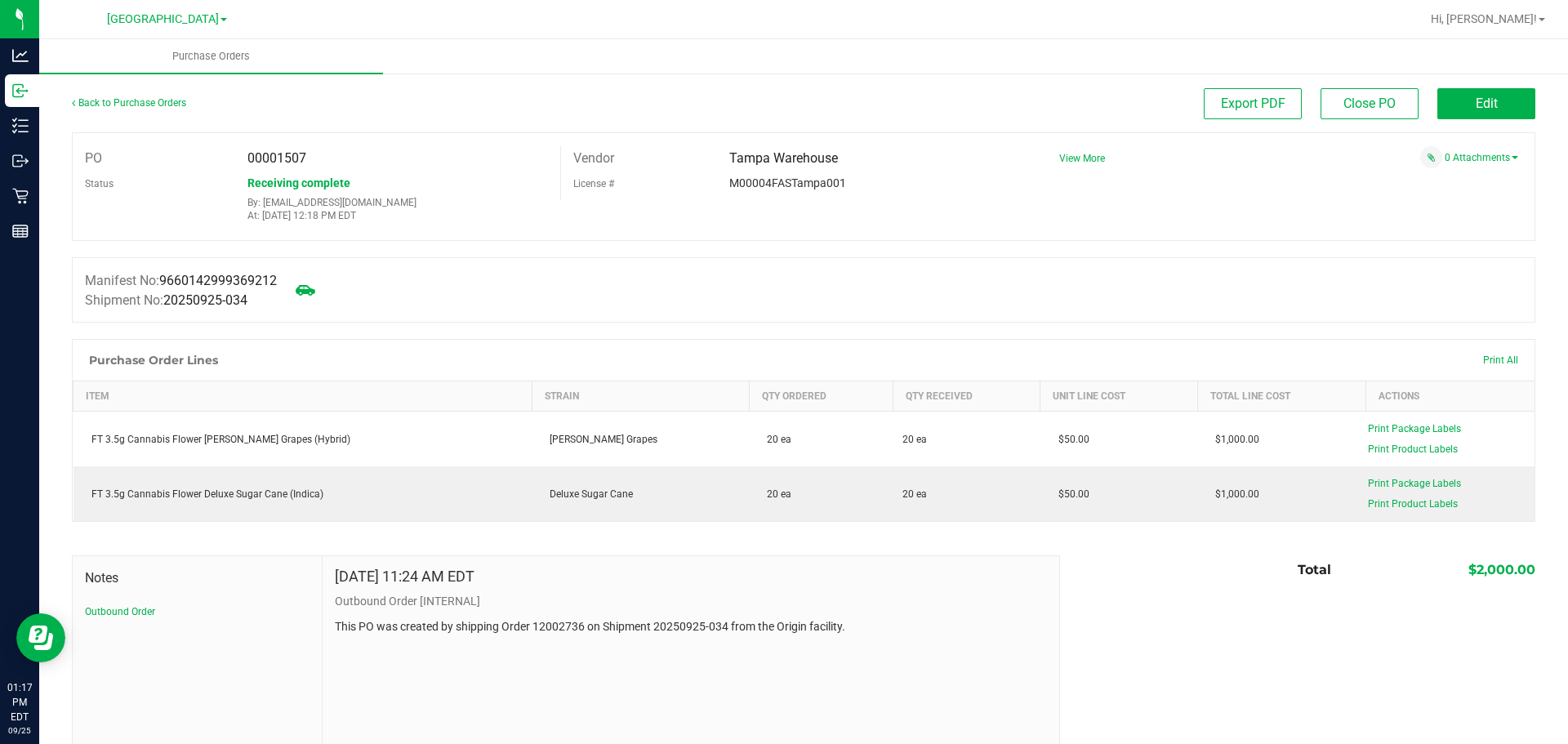
drag, startPoint x: 537, startPoint y: 448, endPoint x: 674, endPoint y: 525, distance: 157.2
click at [670, 525] on div "Back to Purchase Orders Export PDF Close PO Edit PO 00001507 Status Receiving c…" at bounding box center [804, 432] width 1463 height 687
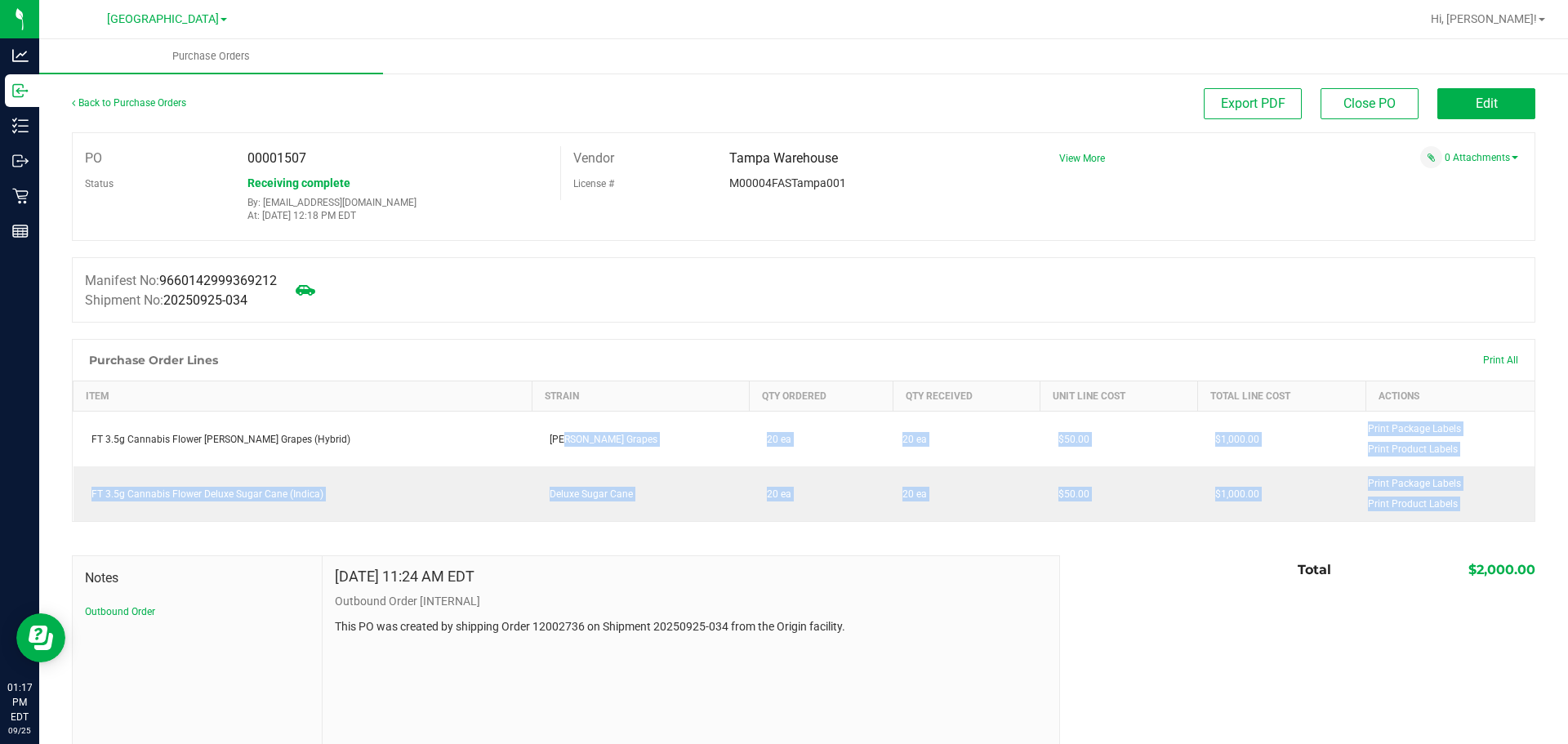
click at [682, 524] on div at bounding box center [804, 530] width 1463 height 16
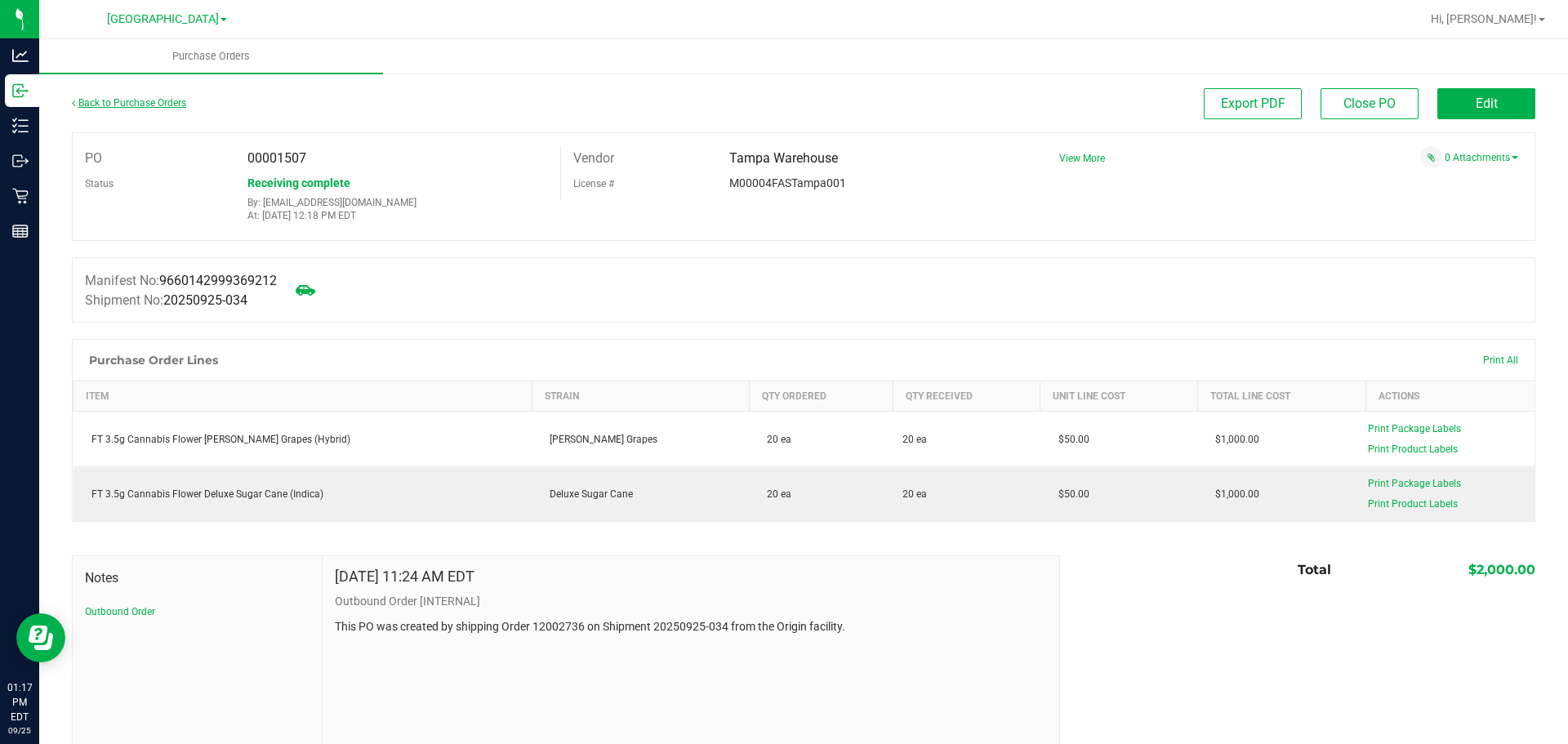
click at [101, 101] on link "Back to Purchase Orders" at bounding box center [129, 103] width 115 height 11
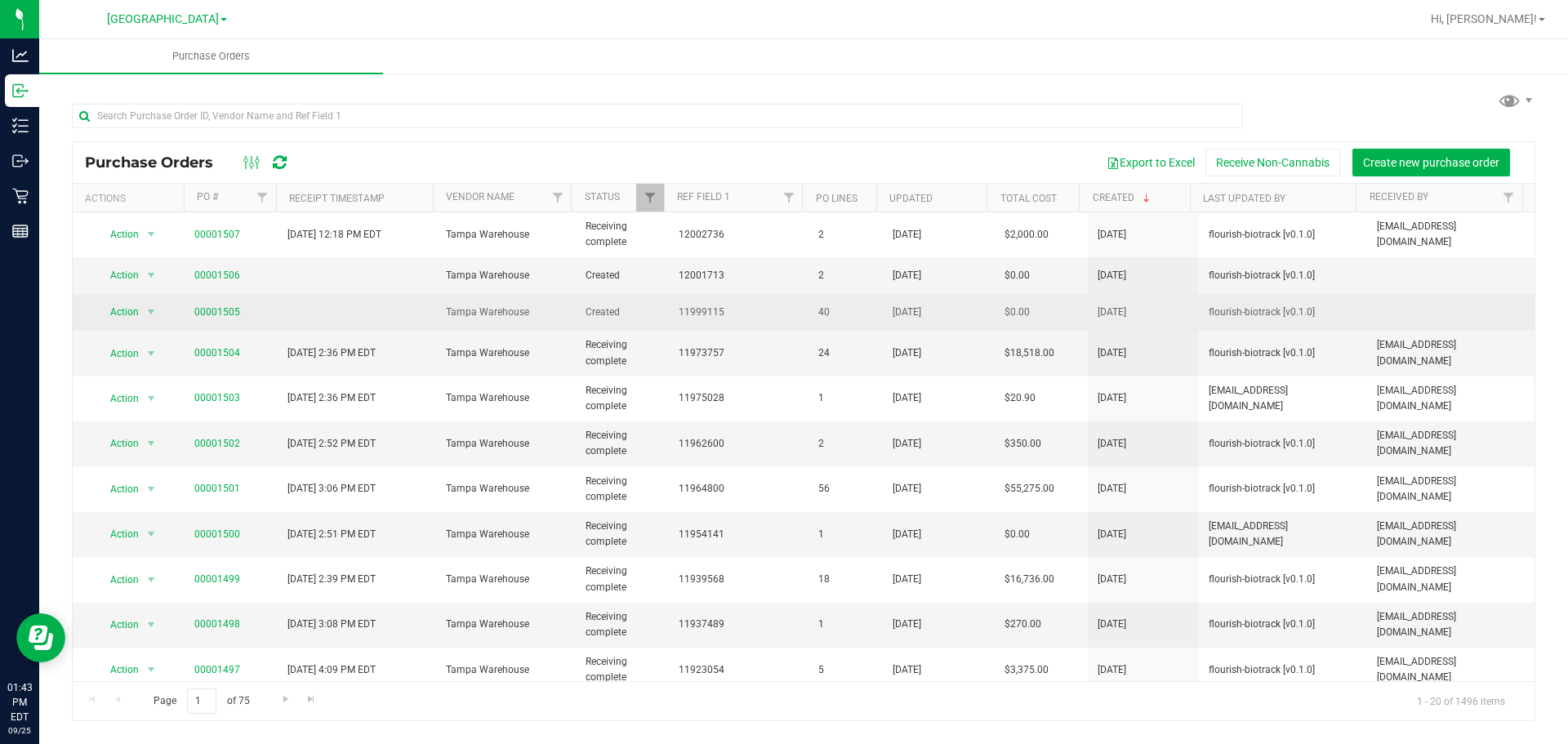
click at [527, 315] on span "Tampa Warehouse" at bounding box center [505, 312] width 120 height 16
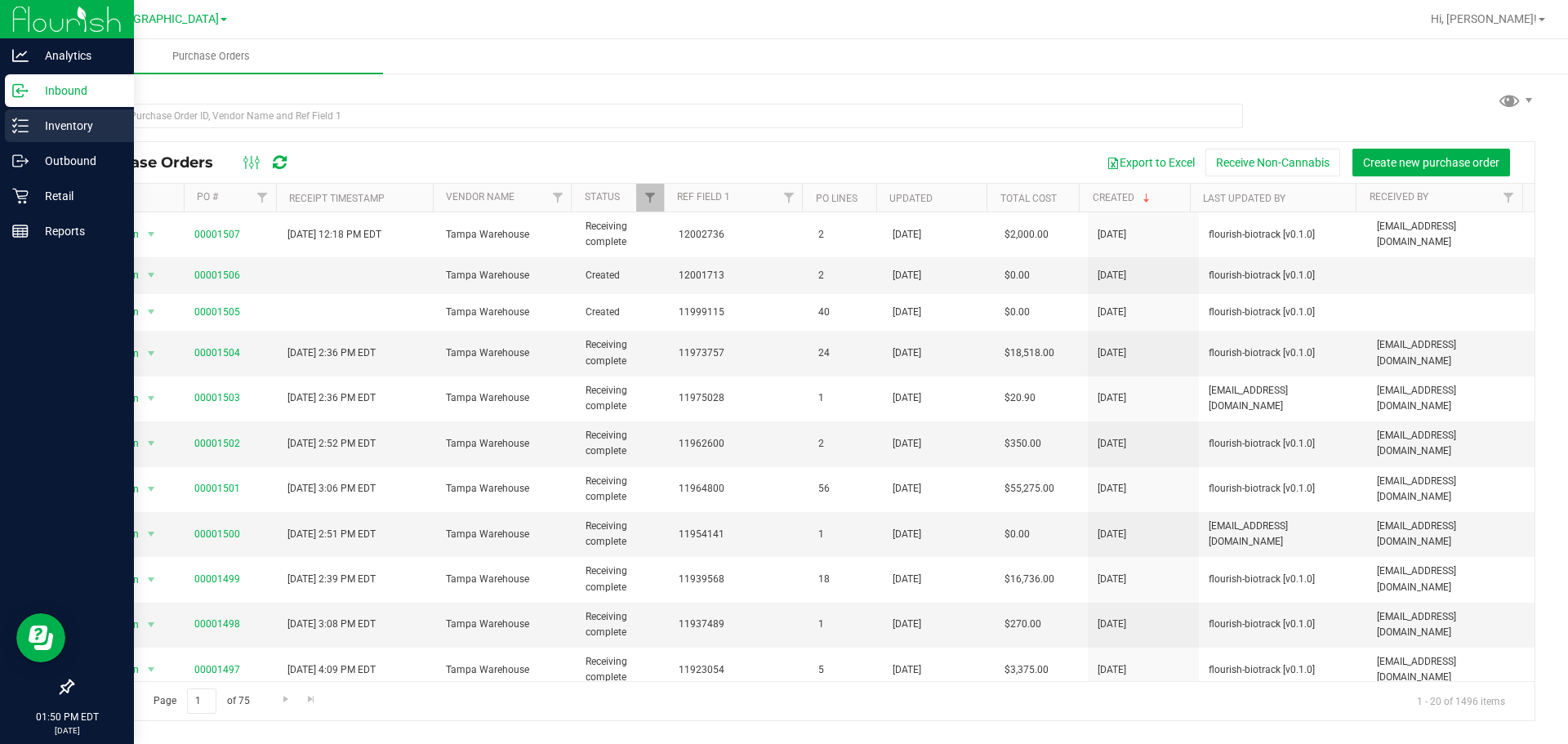
click at [51, 116] on div "Inventory" at bounding box center [69, 126] width 129 height 33
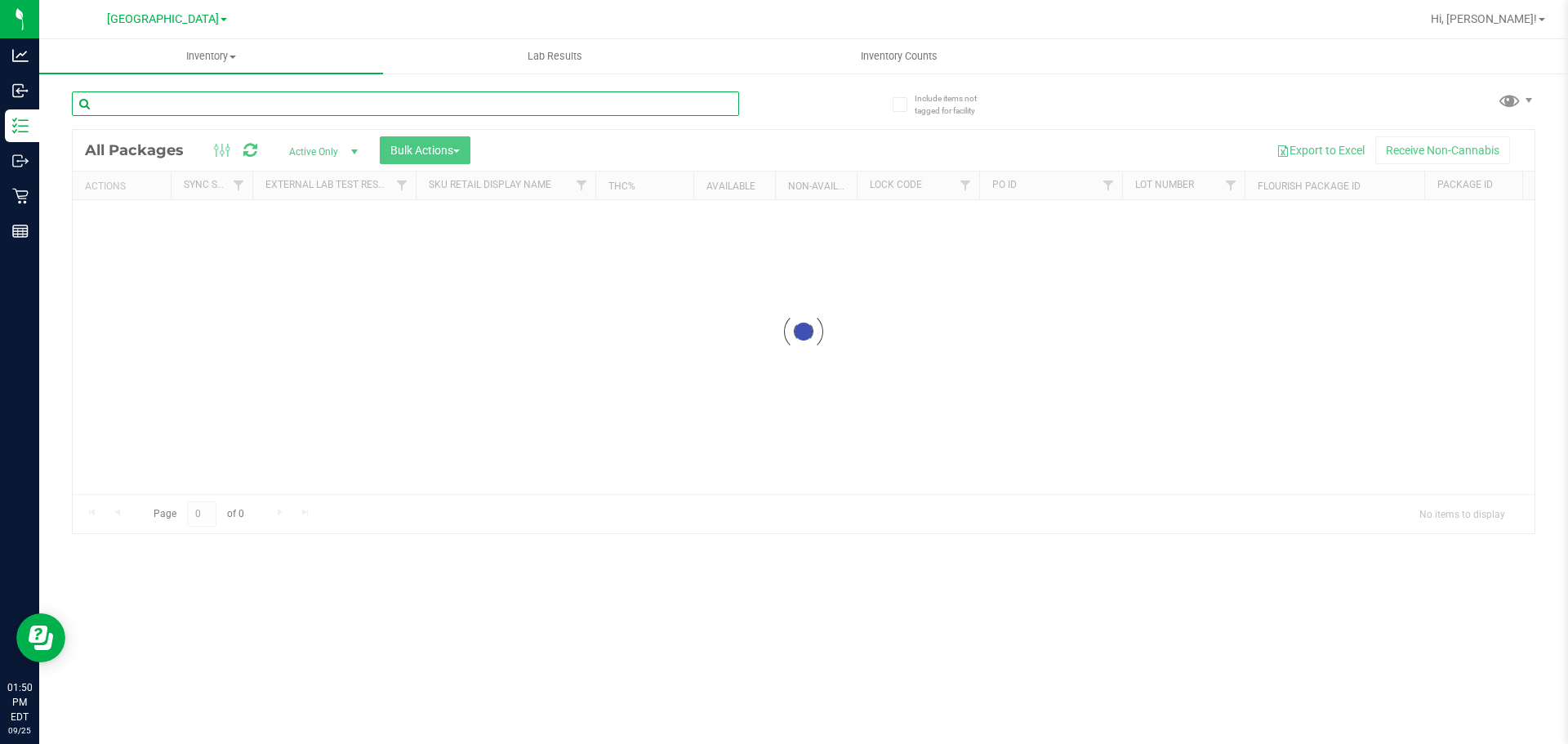
click at [341, 114] on input "text" at bounding box center [406, 104] width 667 height 25
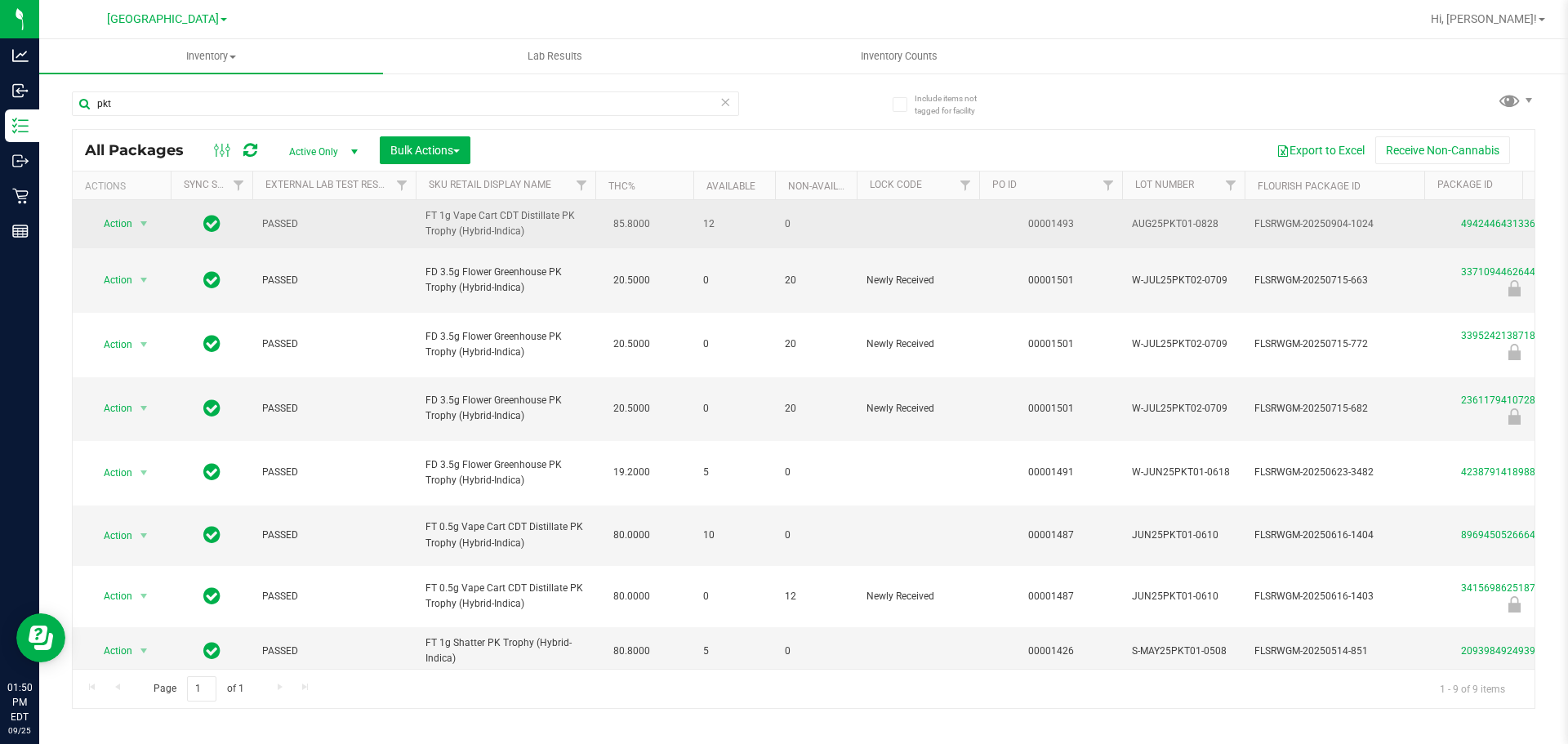
drag, startPoint x: 698, startPoint y: 228, endPoint x: 738, endPoint y: 226, distance: 40.0
click at [738, 226] on td "12" at bounding box center [734, 224] width 82 height 48
click at [743, 229] on span "12" at bounding box center [734, 224] width 62 height 16
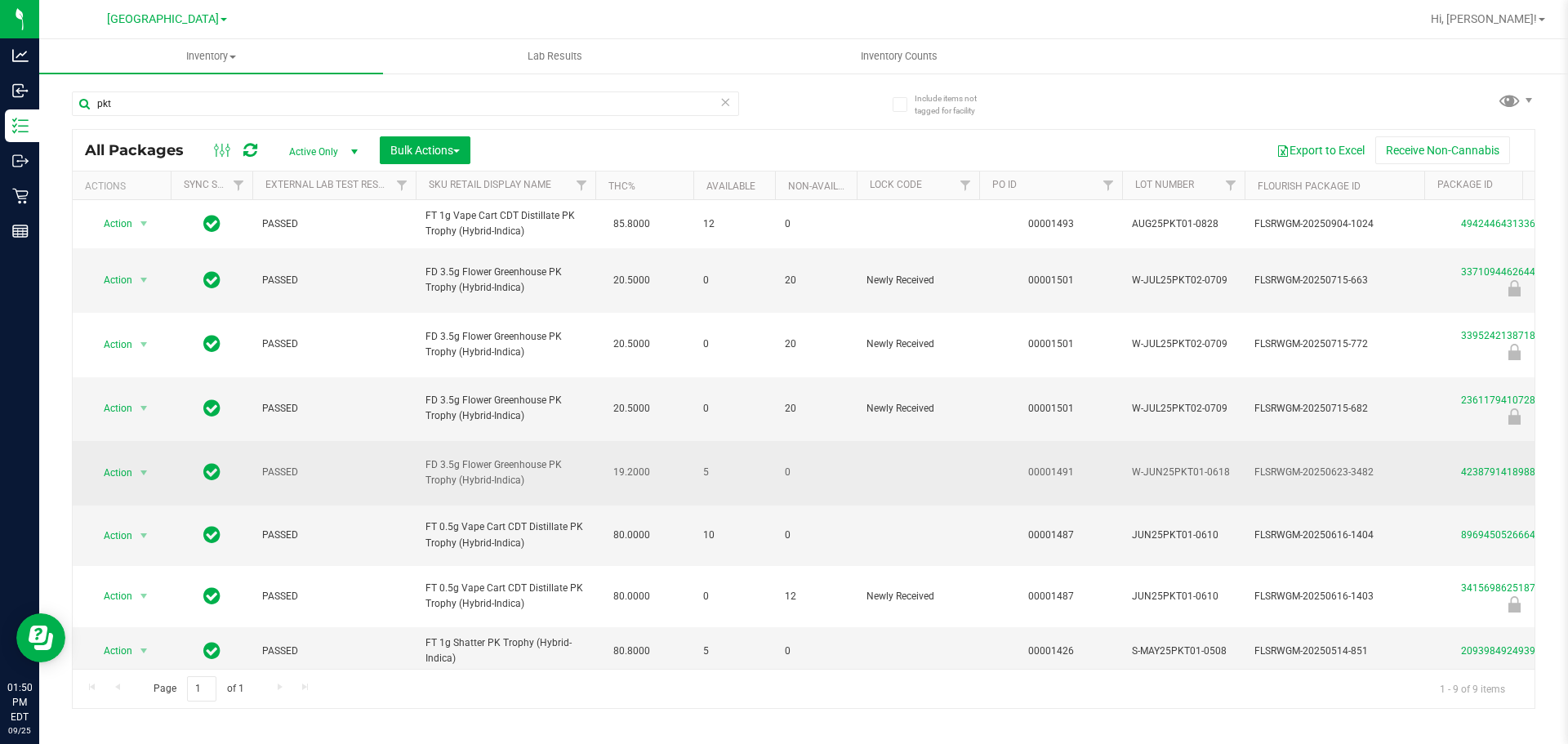
drag, startPoint x: 687, startPoint y: 424, endPoint x: 763, endPoint y: 419, distance: 76.2
click at [728, 465] on span "5" at bounding box center [734, 472] width 62 height 16
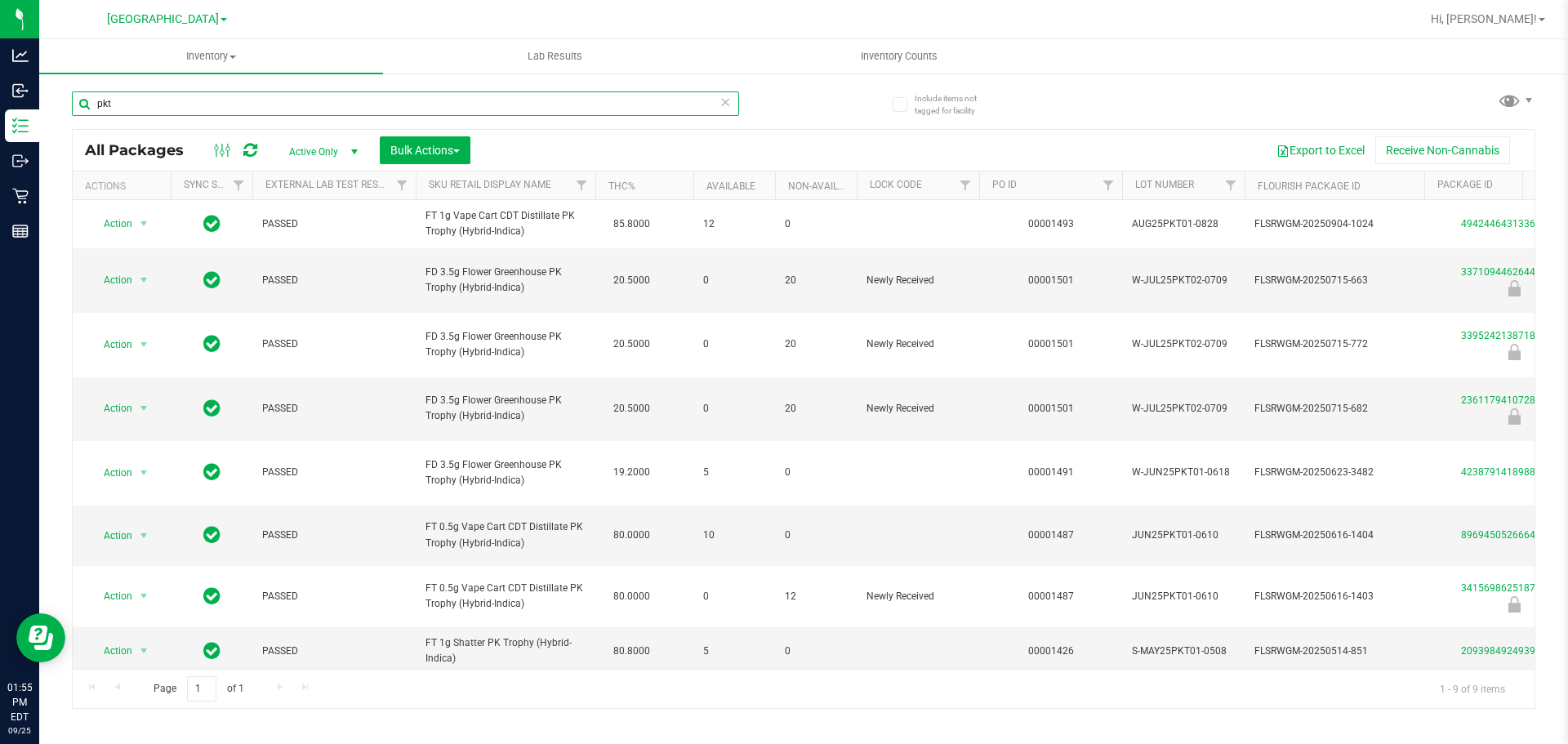
click at [147, 103] on input "pkt" at bounding box center [406, 104] width 667 height 25
type input "[CREDIT_CARD_NUMBER]"
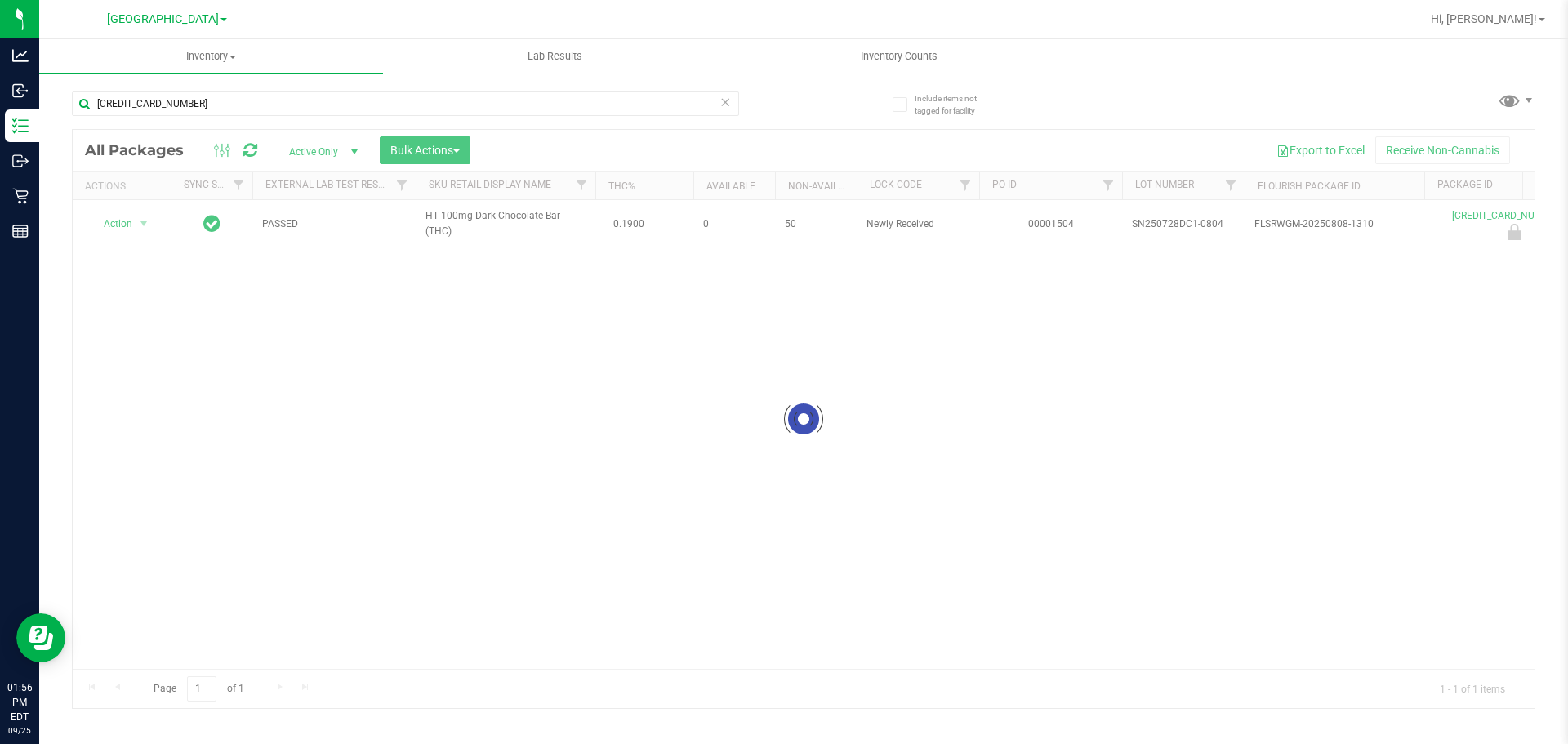
click at [123, 220] on div at bounding box center [804, 419] width 1462 height 578
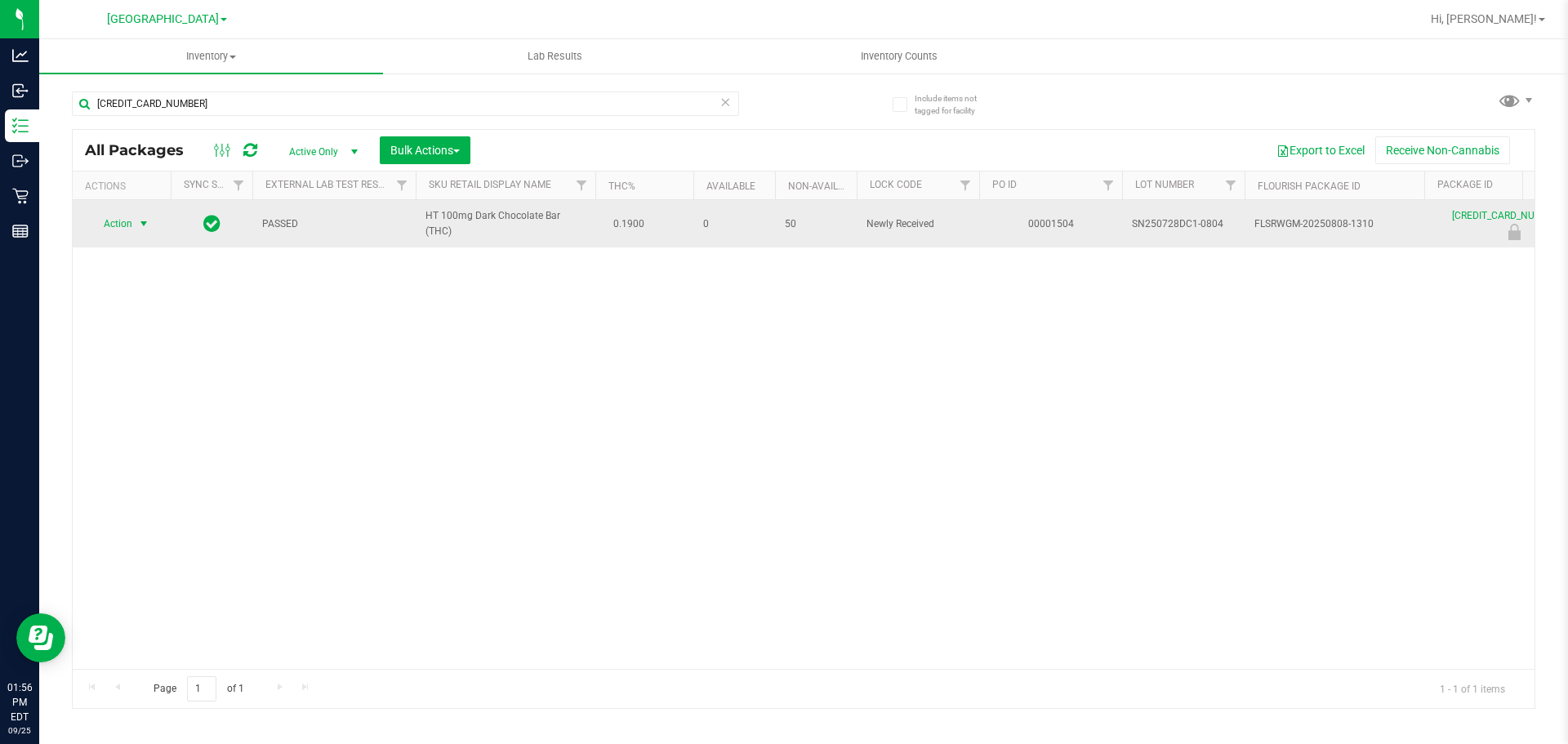
click at [137, 224] on span "select" at bounding box center [143, 224] width 13 height 13
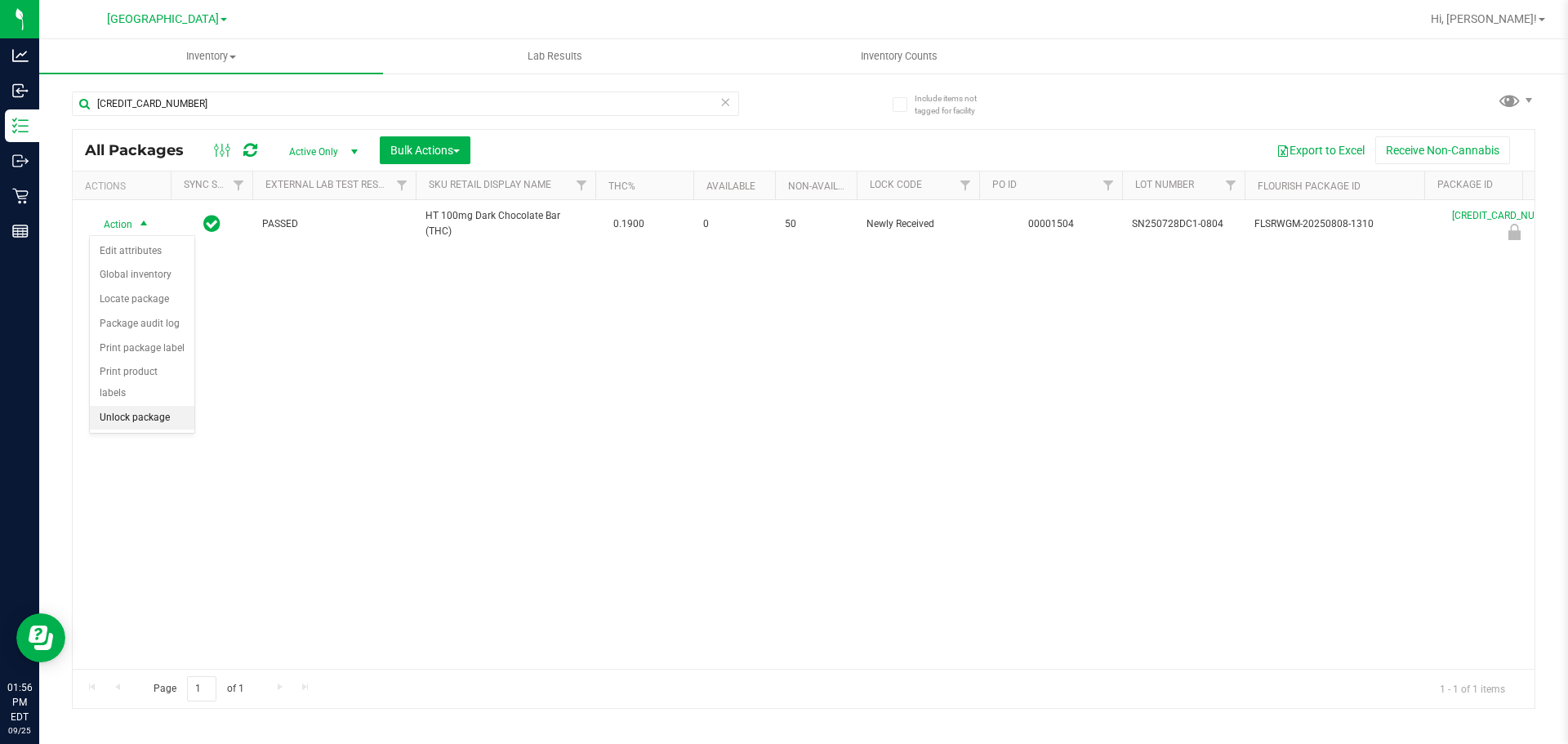
click at [125, 406] on li "Unlock package" at bounding box center [143, 418] width 105 height 25
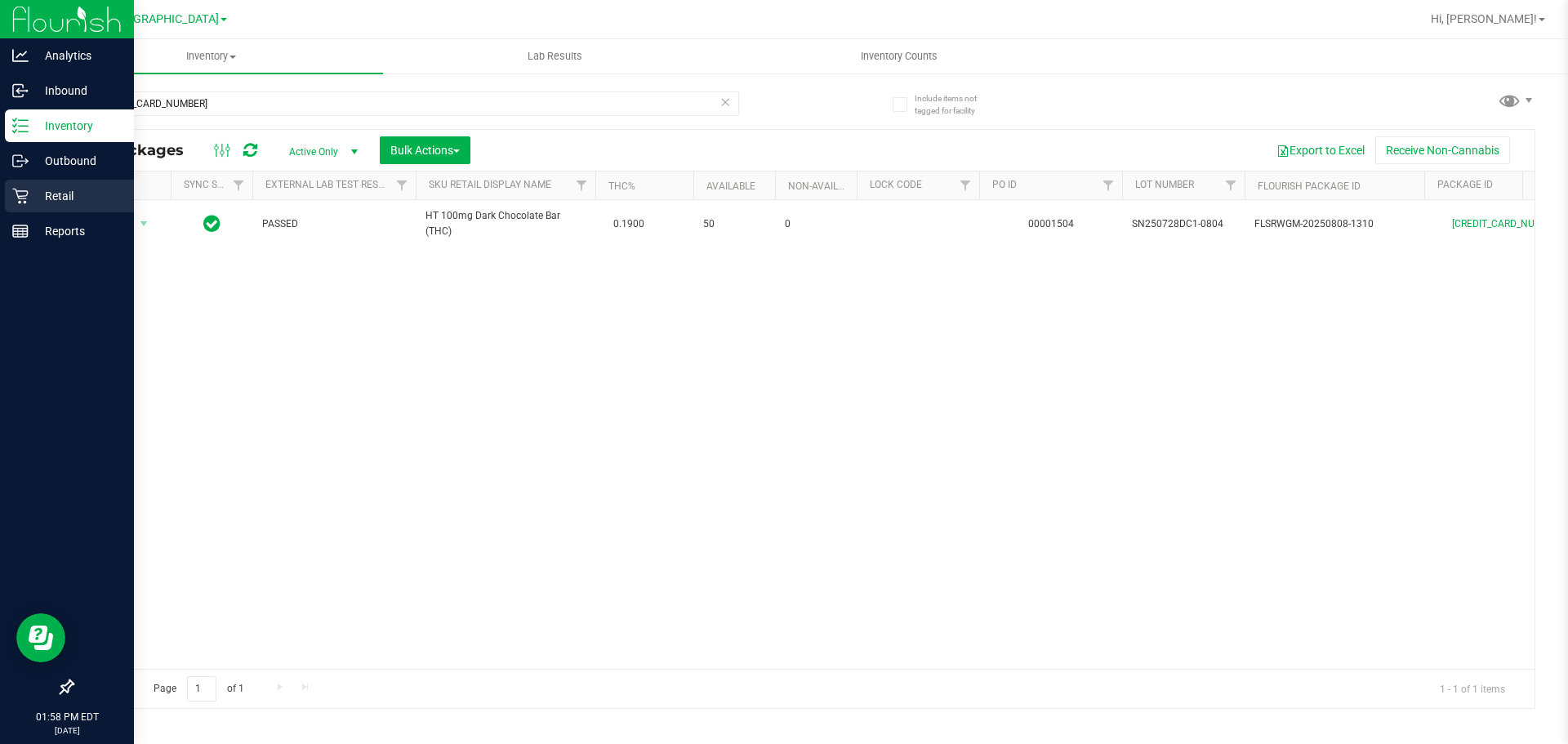
click at [60, 202] on p "Retail" at bounding box center [78, 196] width 98 height 20
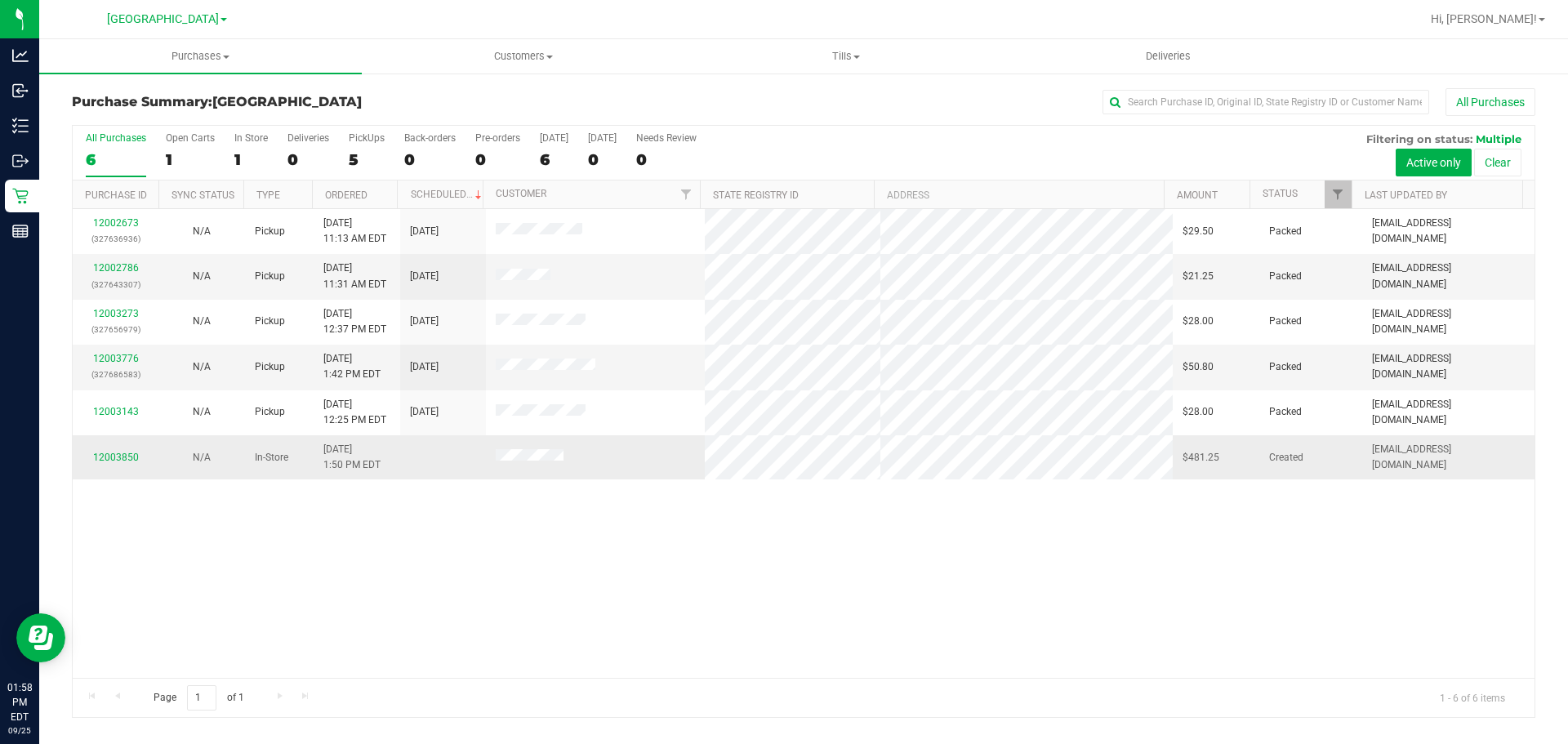
click at [118, 450] on div "12003850" at bounding box center [116, 457] width 66 height 16
click at [116, 453] on link "12003850" at bounding box center [116, 457] width 46 height 11
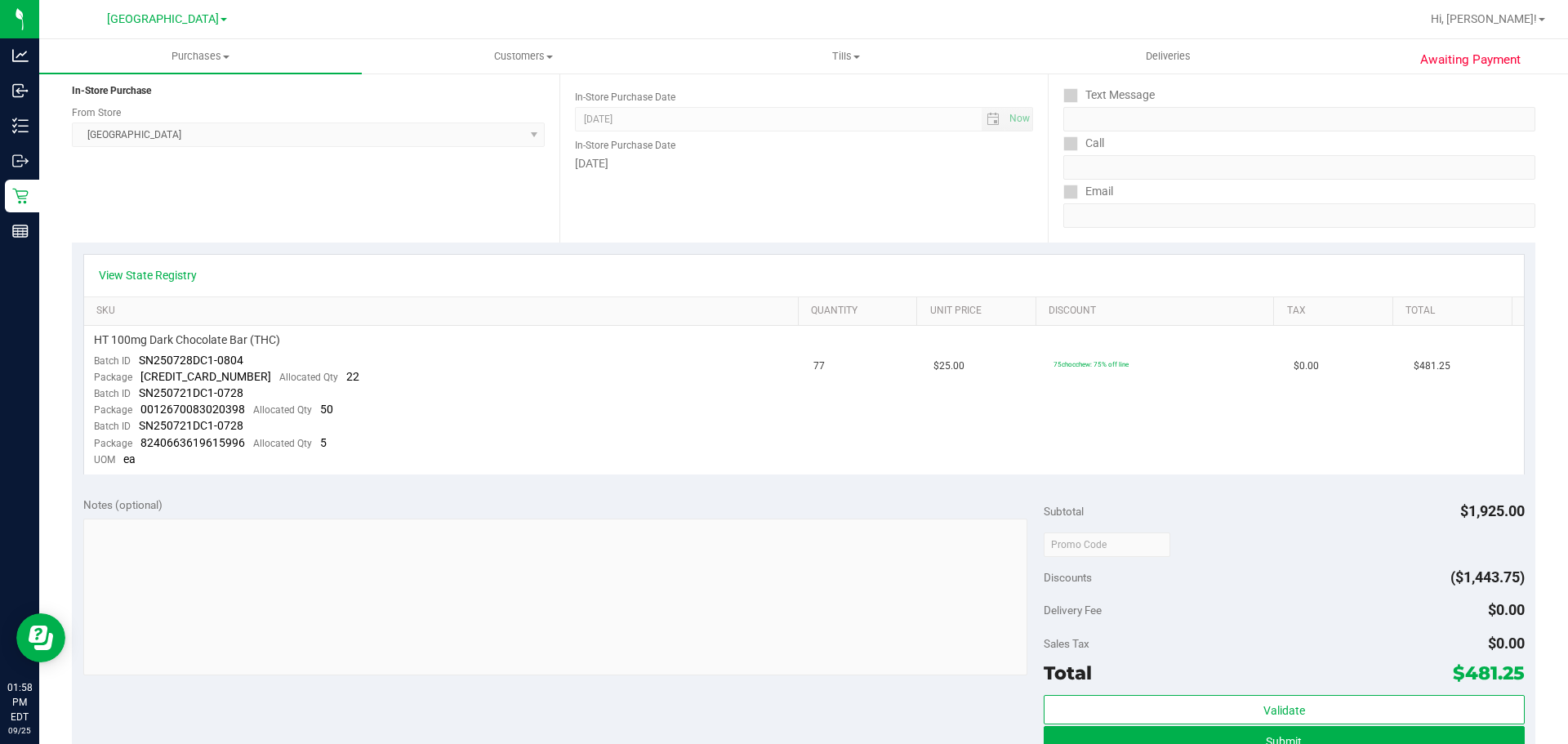
scroll to position [408, 0]
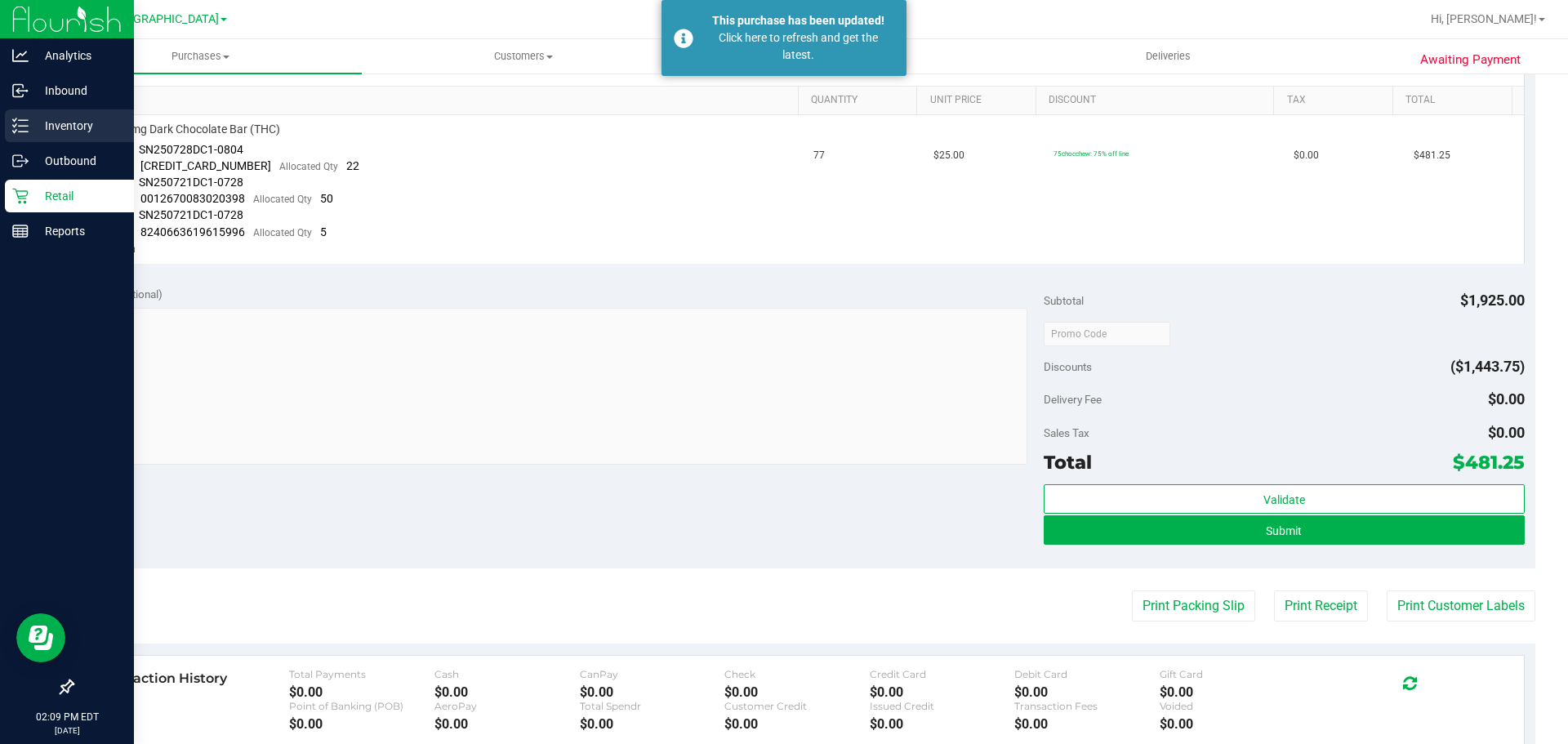
click at [20, 125] on line at bounding box center [23, 125] width 9 height 0
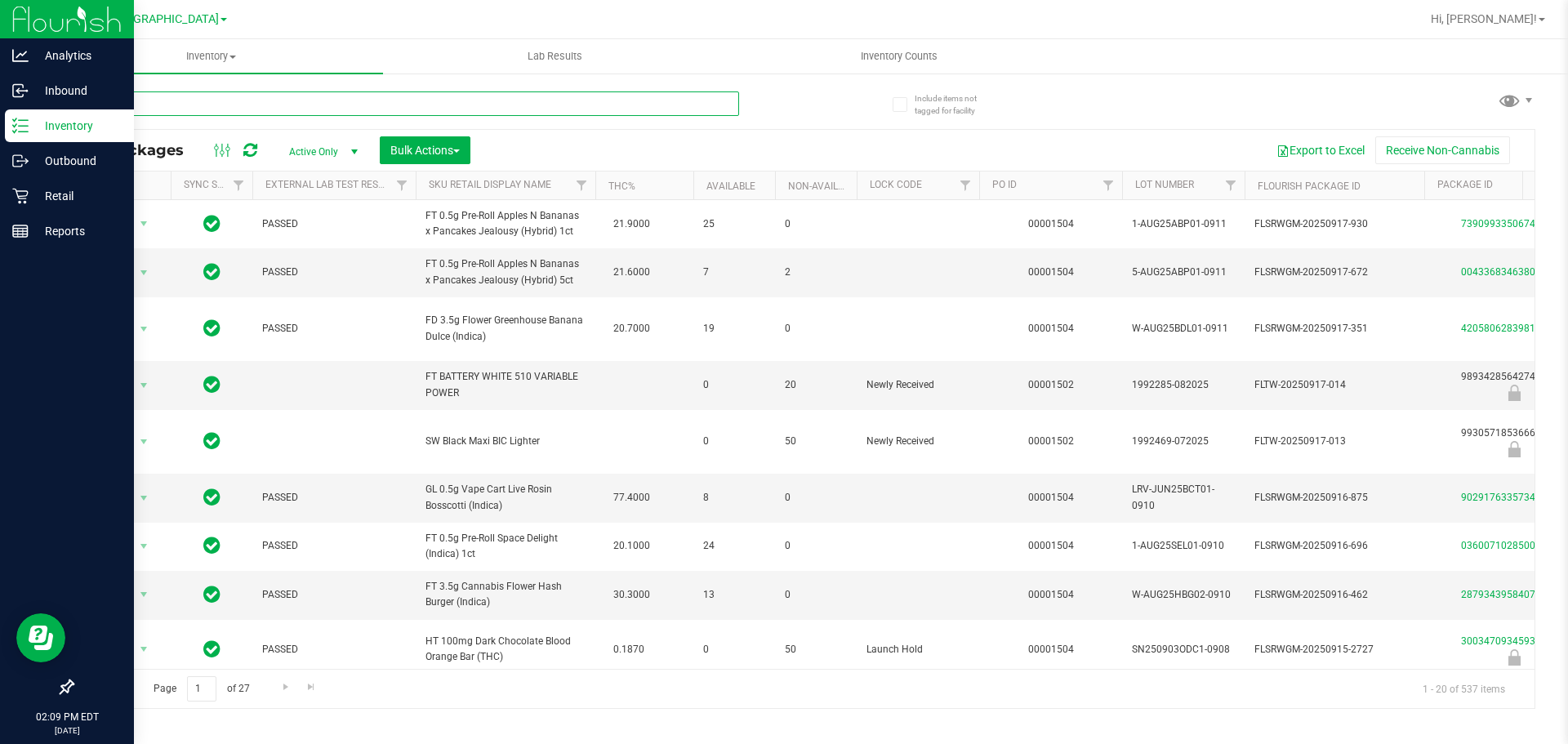
click at [400, 104] on input "text" at bounding box center [406, 104] width 667 height 25
type input "0154924530950384"
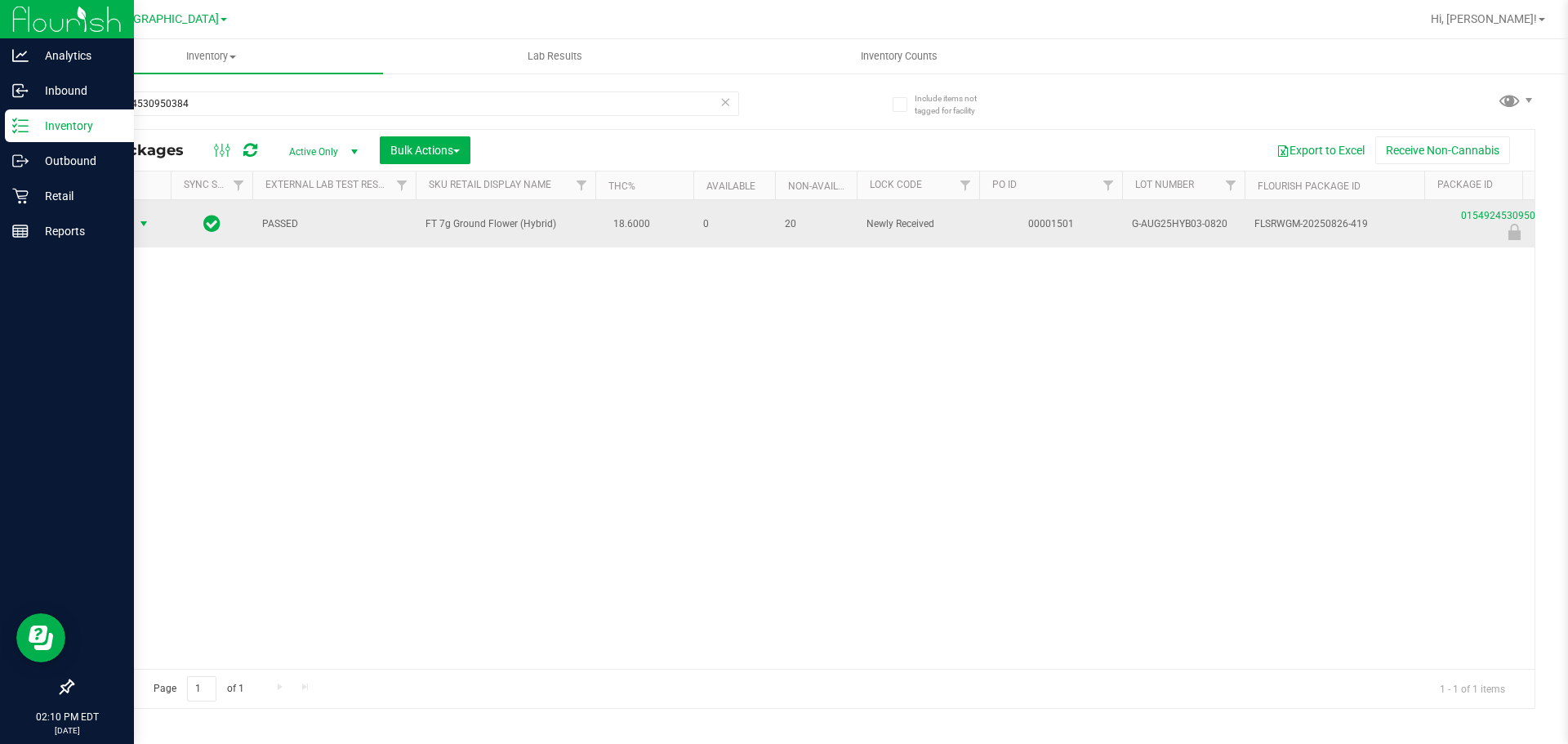
click at [116, 220] on span "Action" at bounding box center [111, 224] width 44 height 23
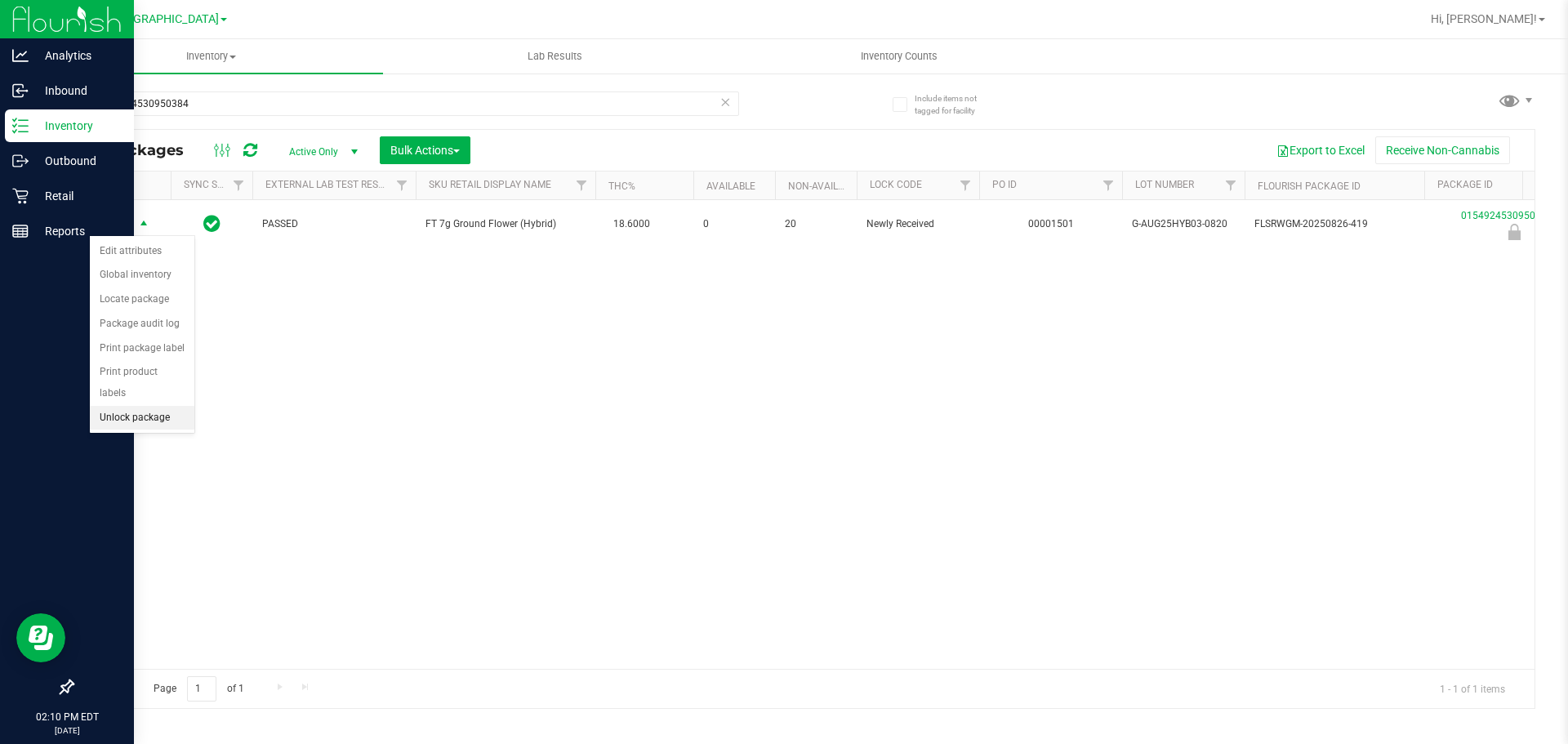
click at [125, 406] on li "Unlock package" at bounding box center [143, 418] width 105 height 25
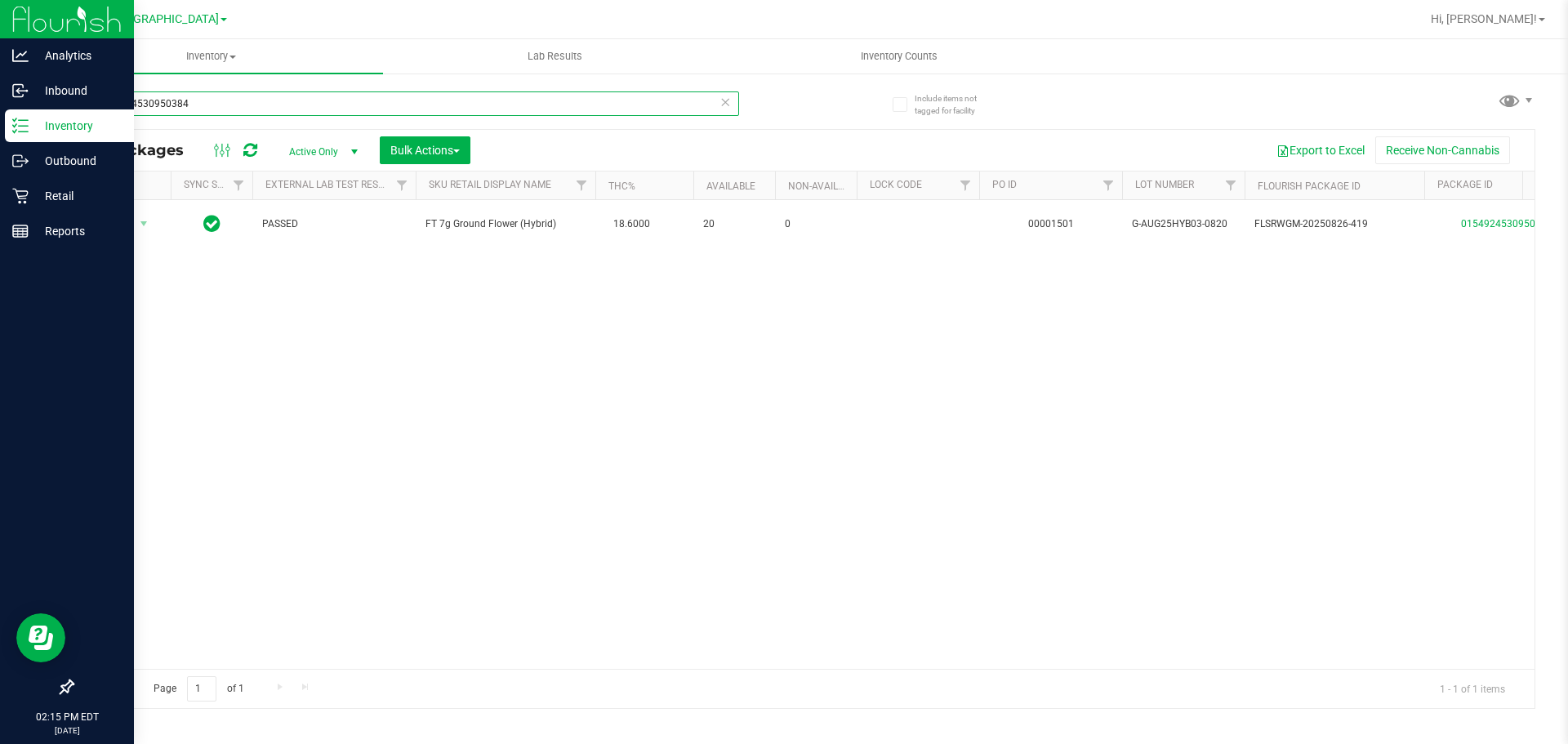
click at [275, 98] on input "0154924530950384" at bounding box center [406, 104] width 667 height 25
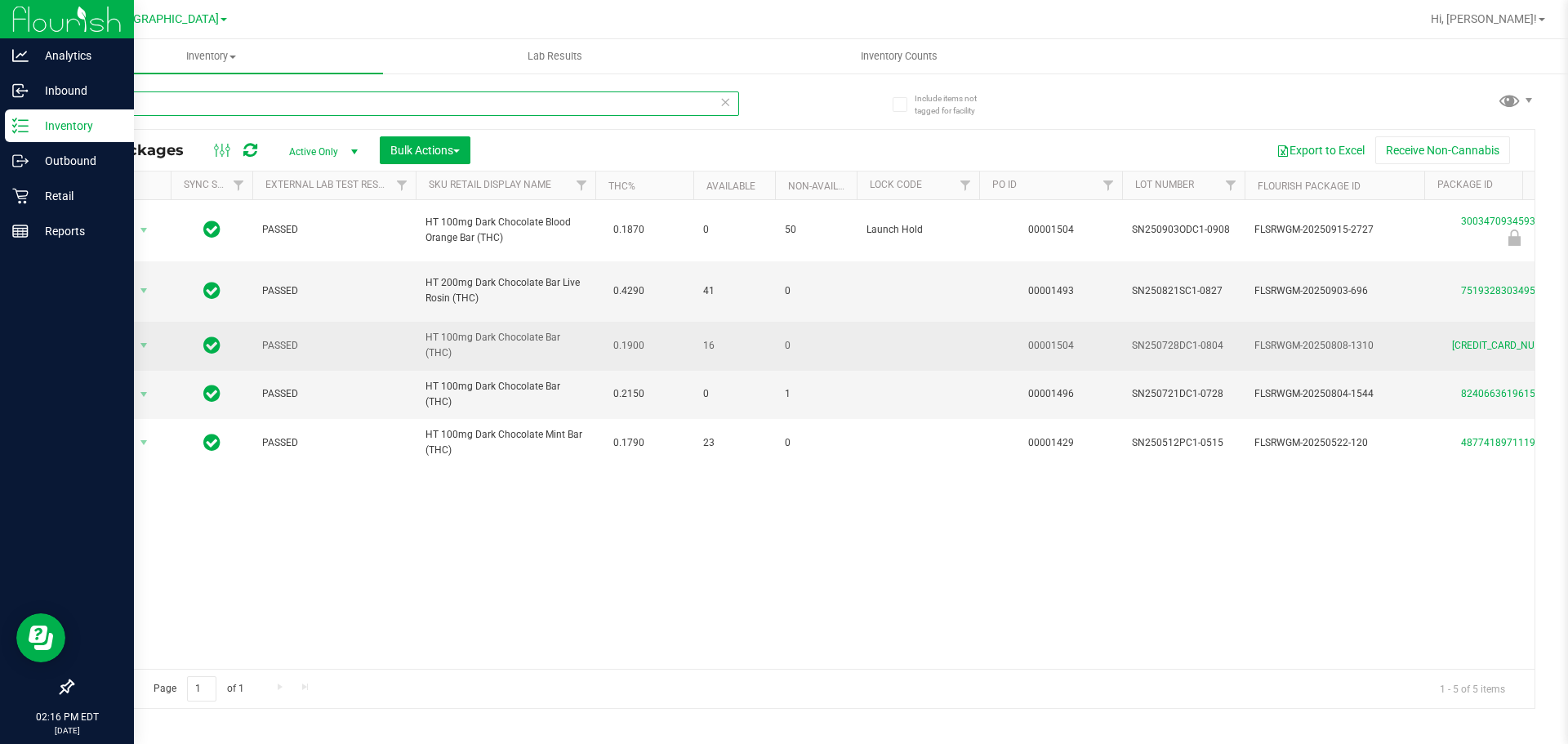
type input "dark"
drag, startPoint x: 694, startPoint y: 353, endPoint x: 726, endPoint y: 351, distance: 32.1
click at [727, 353] on span "16" at bounding box center [734, 346] width 62 height 16
drag, startPoint x: 703, startPoint y: 346, endPoint x: 724, endPoint y: 346, distance: 21.0
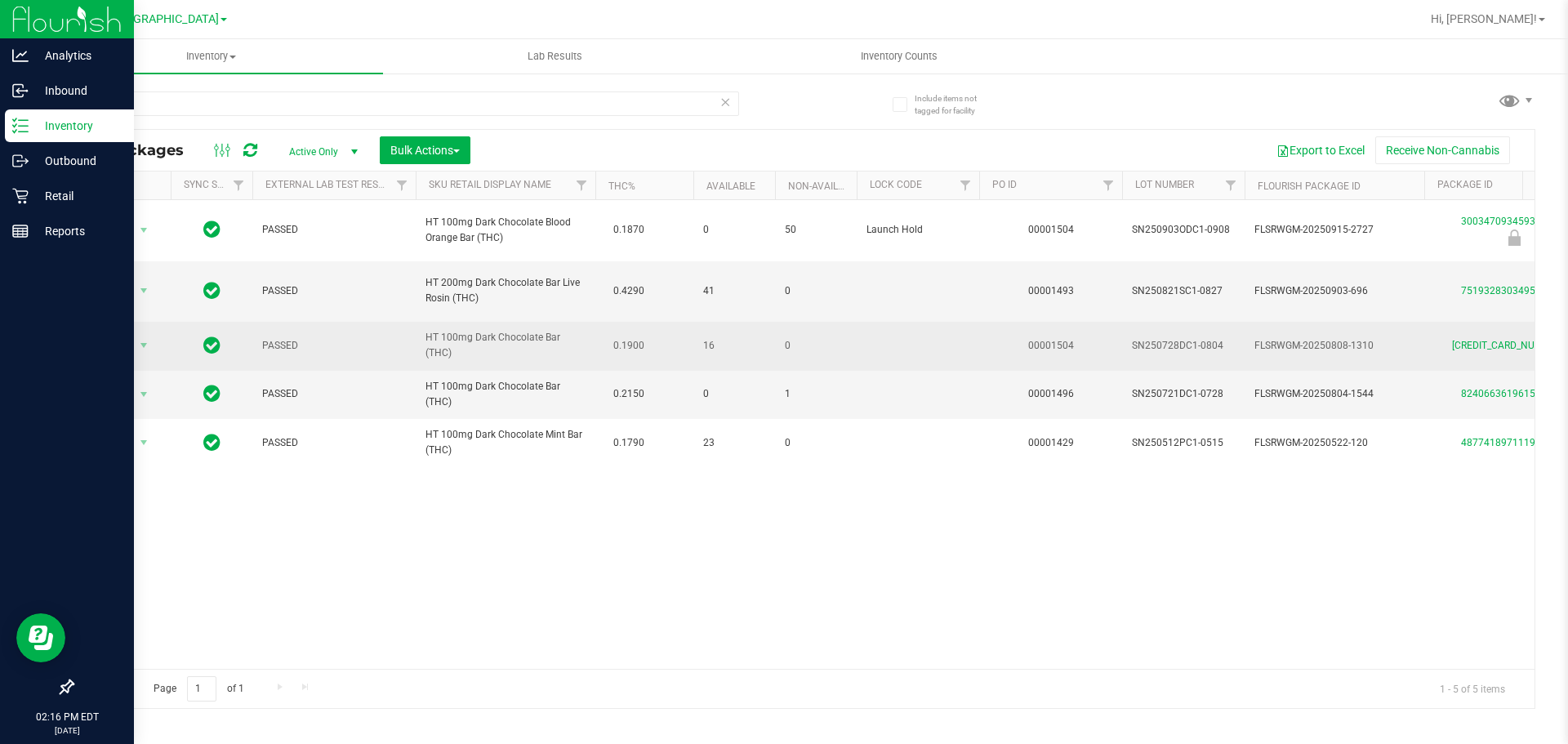
click at [724, 346] on td "16" at bounding box center [734, 346] width 82 height 48
click at [724, 346] on span "16" at bounding box center [734, 346] width 62 height 16
drag, startPoint x: 682, startPoint y: 347, endPoint x: 729, endPoint y: 347, distance: 47.0
click at [730, 347] on span "16" at bounding box center [734, 346] width 62 height 16
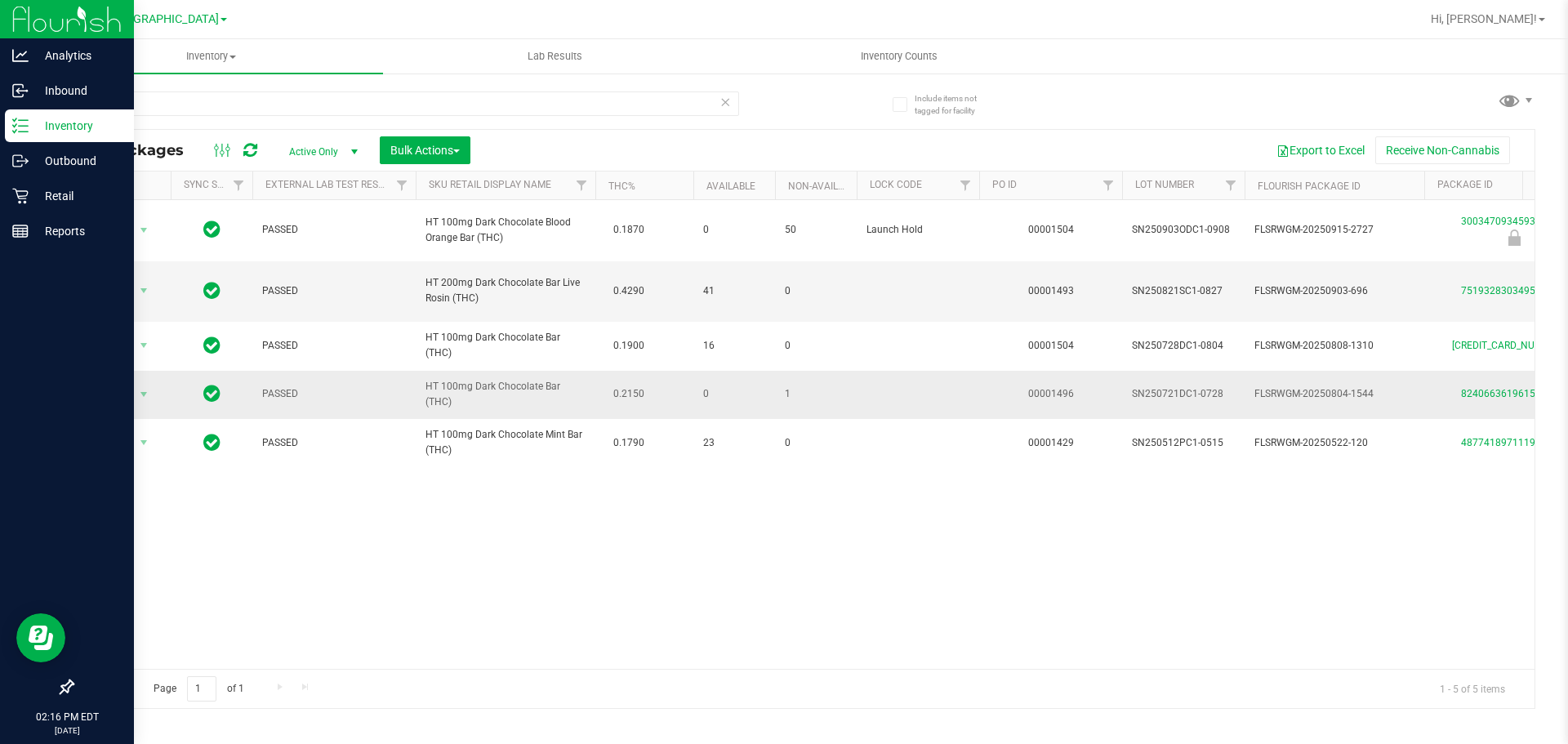
drag, startPoint x: 691, startPoint y: 394, endPoint x: 736, endPoint y: 394, distance: 45.0
click at [736, 394] on span "0" at bounding box center [734, 393] width 62 height 16
drag, startPoint x: 619, startPoint y: 401, endPoint x: 650, endPoint y: 405, distance: 31.3
click at [650, 405] on span "0.2150" at bounding box center [629, 393] width 48 height 24
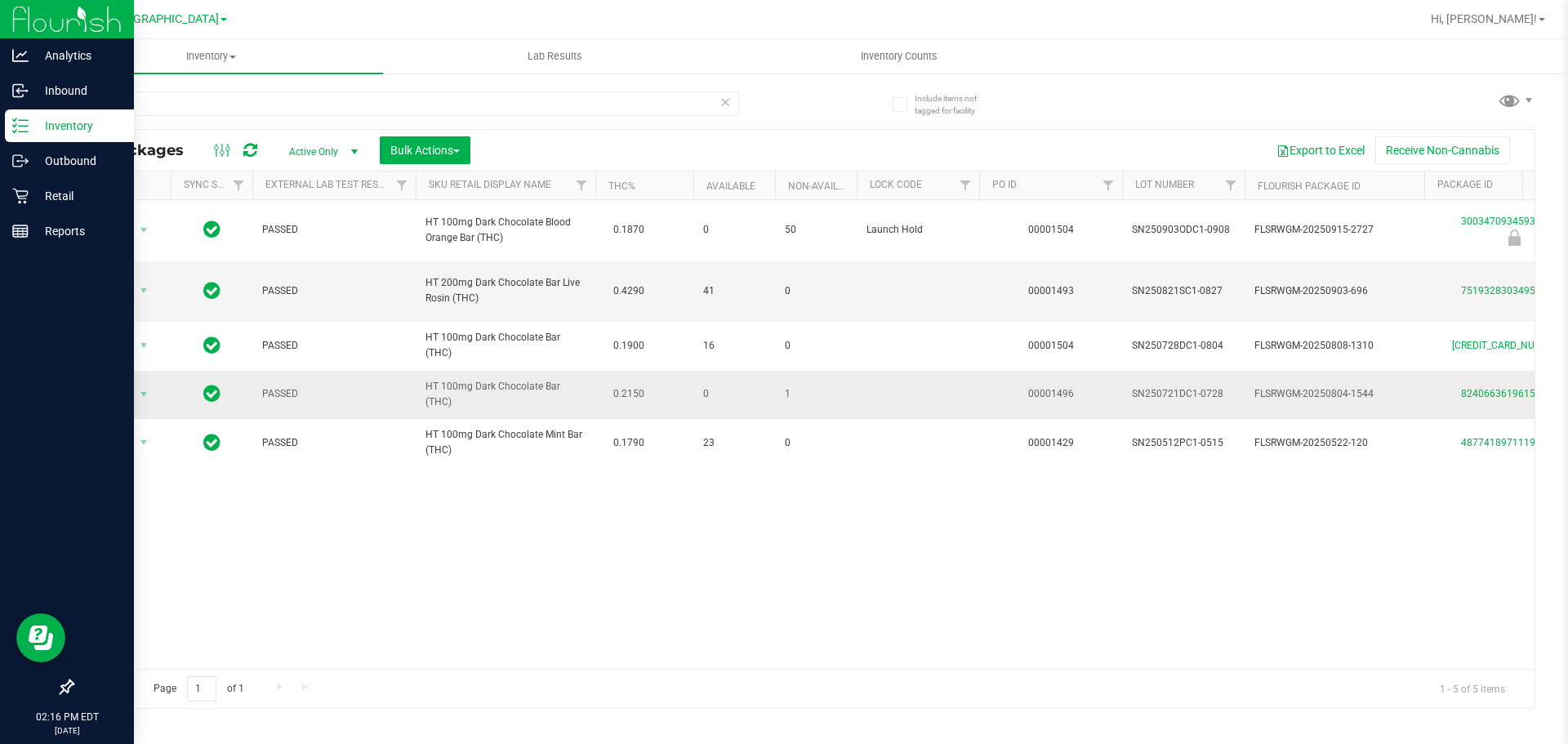
click at [651, 405] on td "0.2150" at bounding box center [645, 395] width 98 height 48
click at [183, 114] on input "dark" at bounding box center [406, 104] width 667 height 25
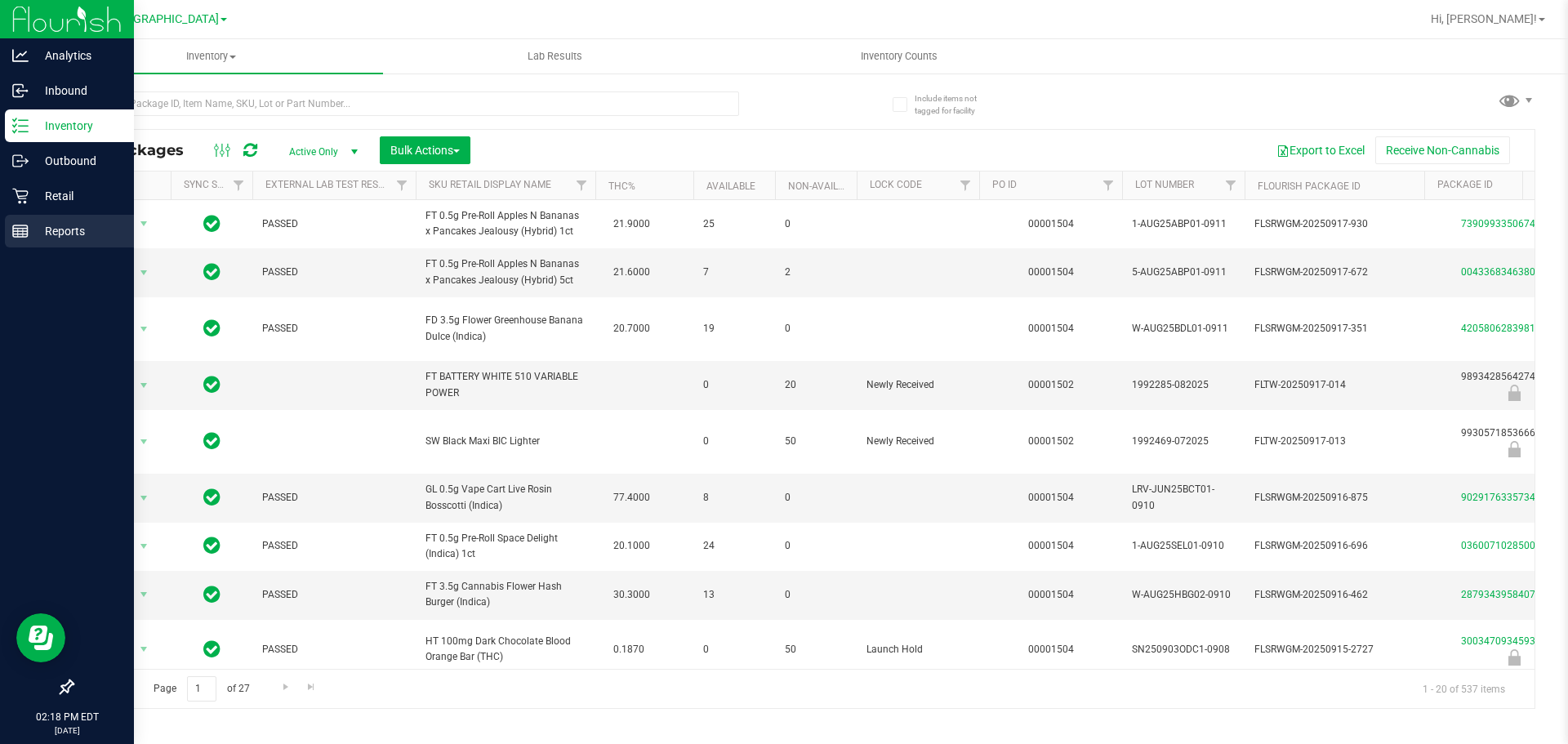
click at [29, 223] on p "Reports" at bounding box center [78, 231] width 98 height 20
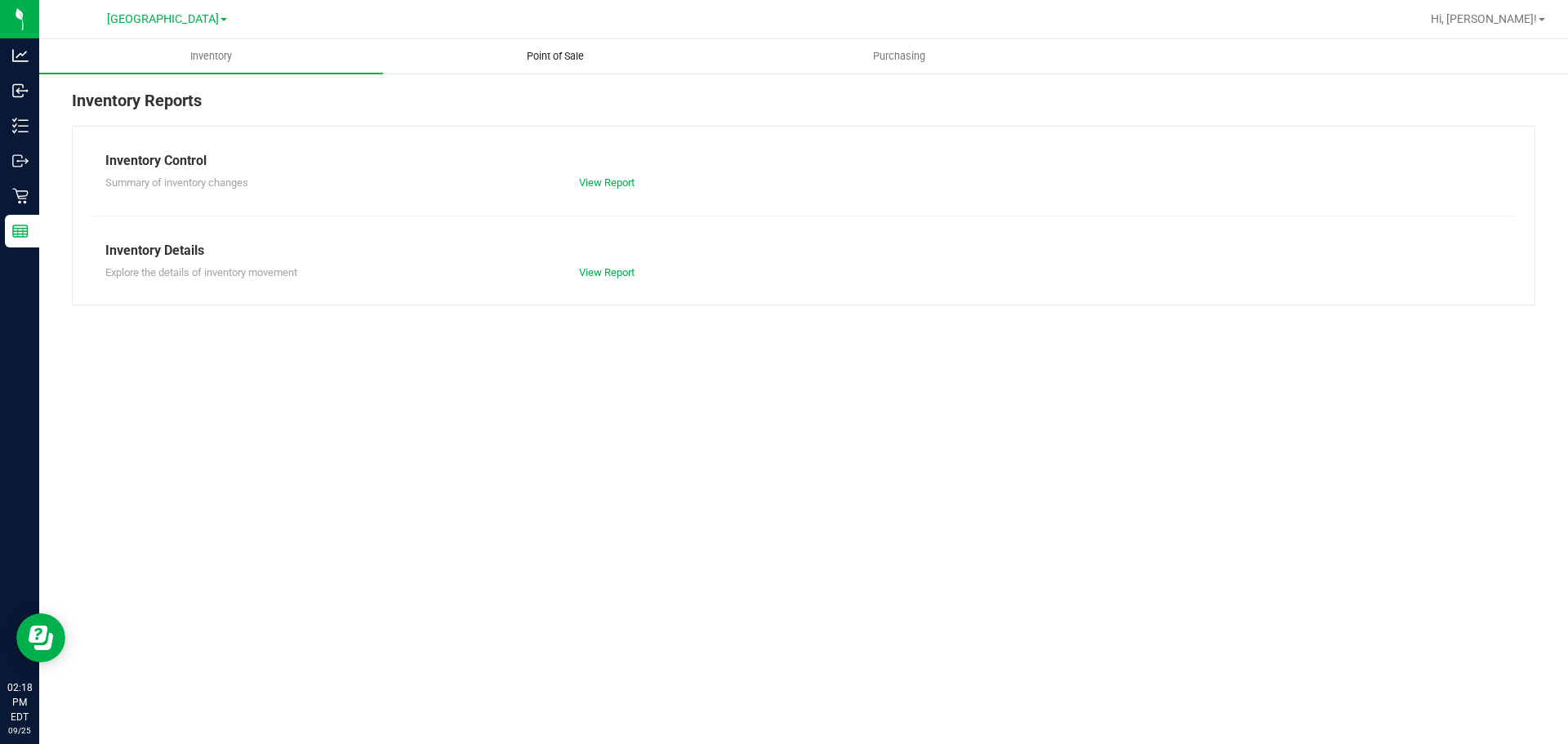
click at [555, 52] on span "Point of Sale" at bounding box center [555, 57] width 102 height 15
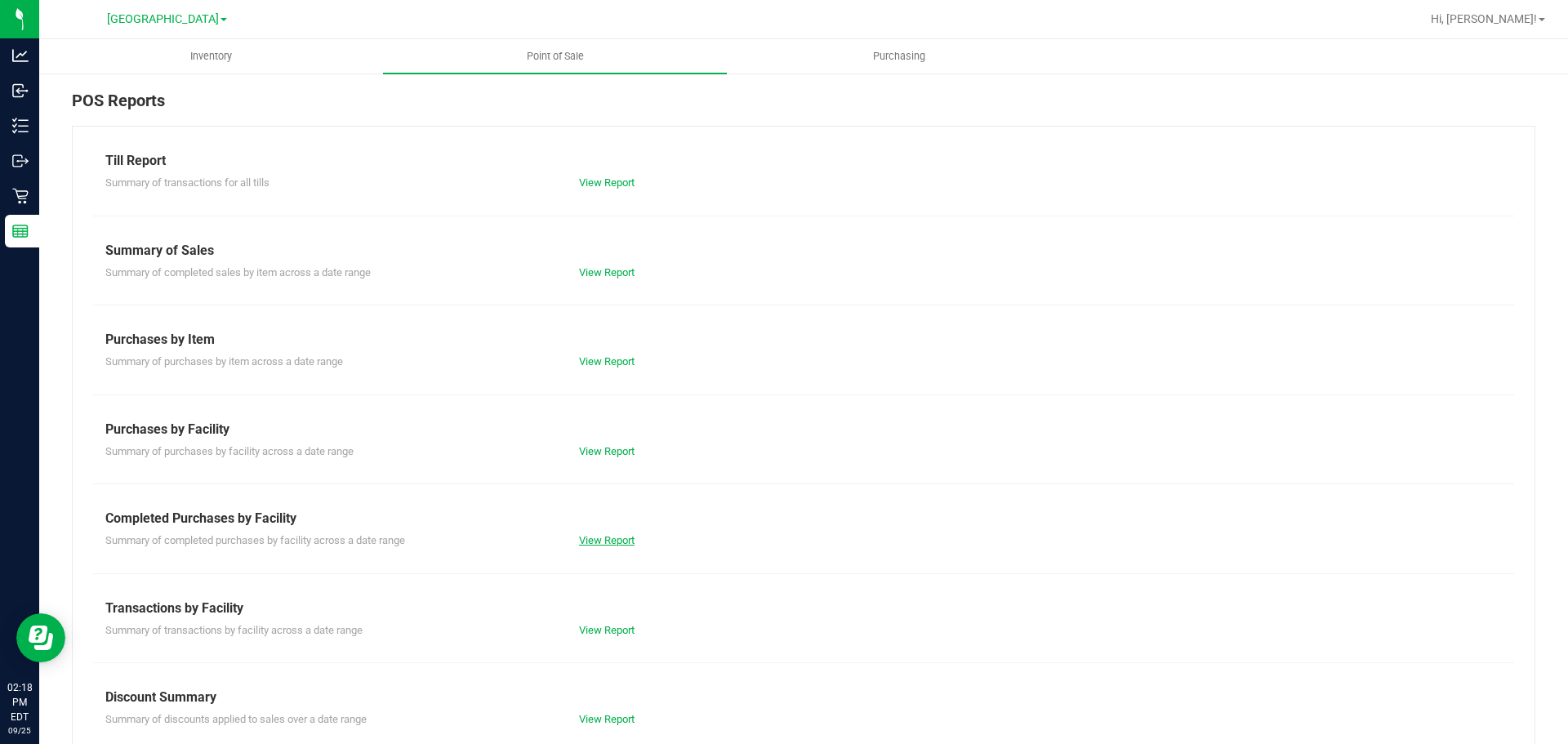
click at [615, 541] on link "View Report" at bounding box center [607, 540] width 56 height 12
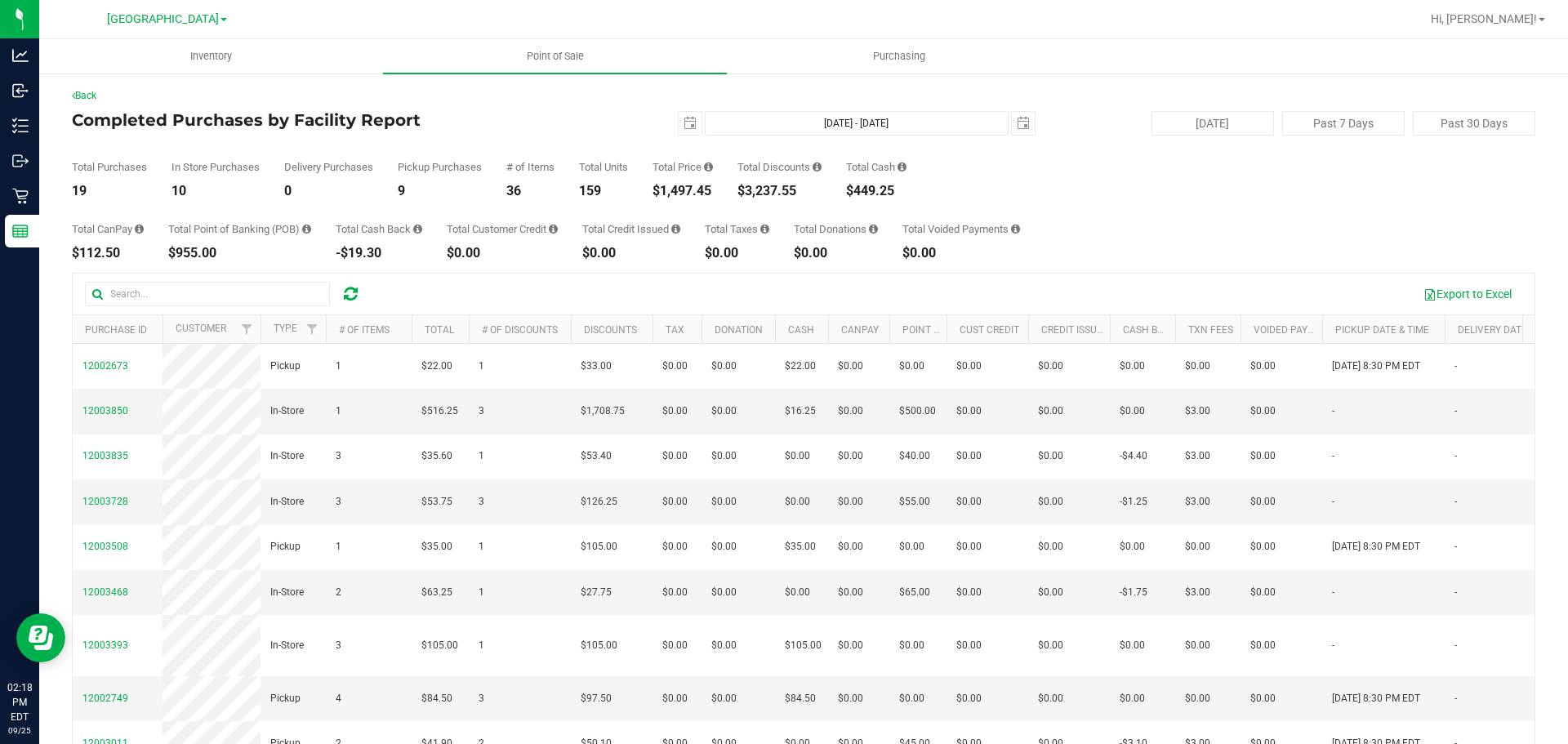
drag, startPoint x: 639, startPoint y: 191, endPoint x: 700, endPoint y: 197, distance: 61.3
click at [700, 197] on div "Total Purchases 19 In Store Purchases 10 Delivery Purchases 0 Pickup Purchases …" at bounding box center [804, 166] width 1463 height 62
click at [699, 208] on div "Total CanPay $112.50 Total Point of Banking (POB) $955.00 Total Cash Back -$19.…" at bounding box center [804, 229] width 1463 height 62
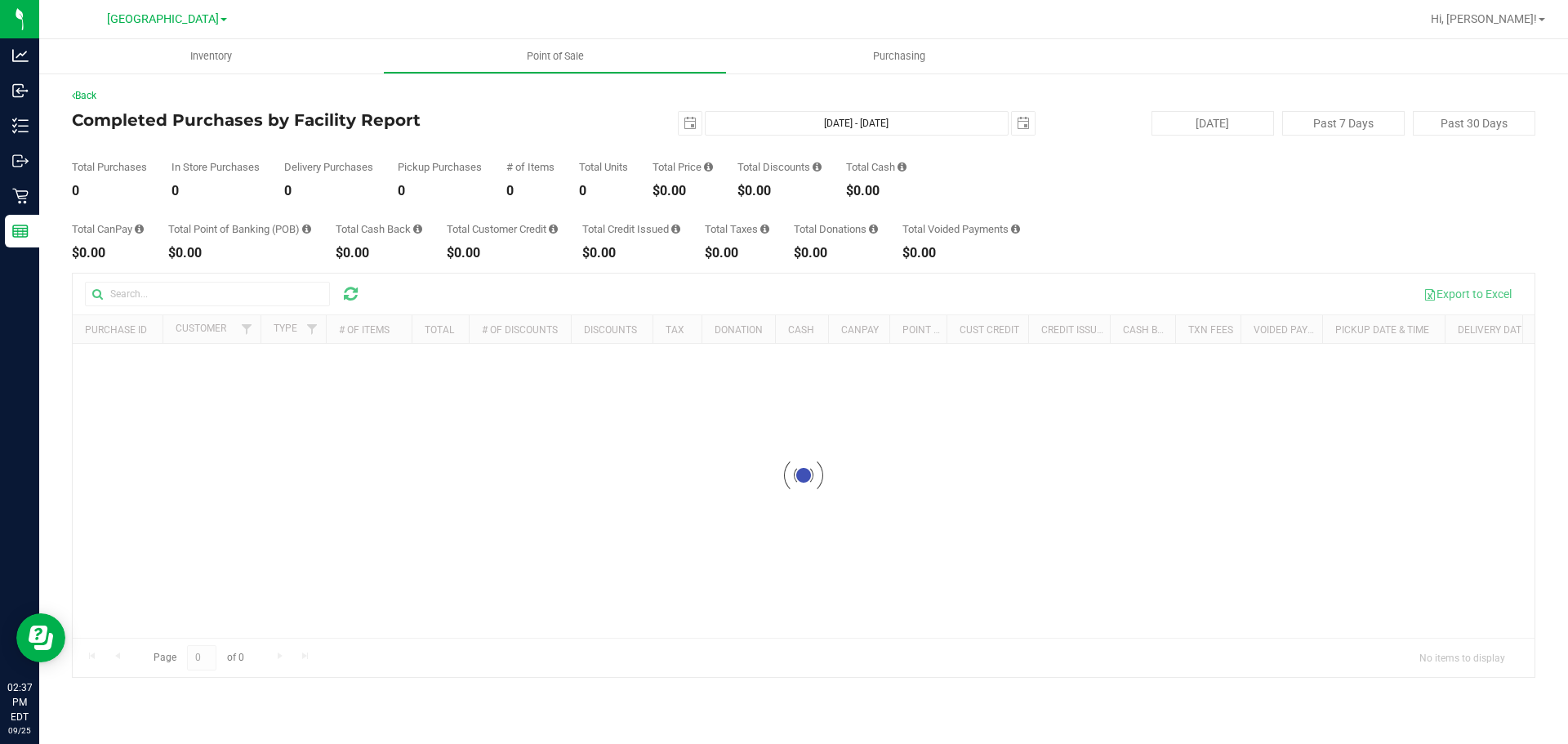
click at [318, 95] on div "Back" at bounding box center [804, 96] width 1463 height 15
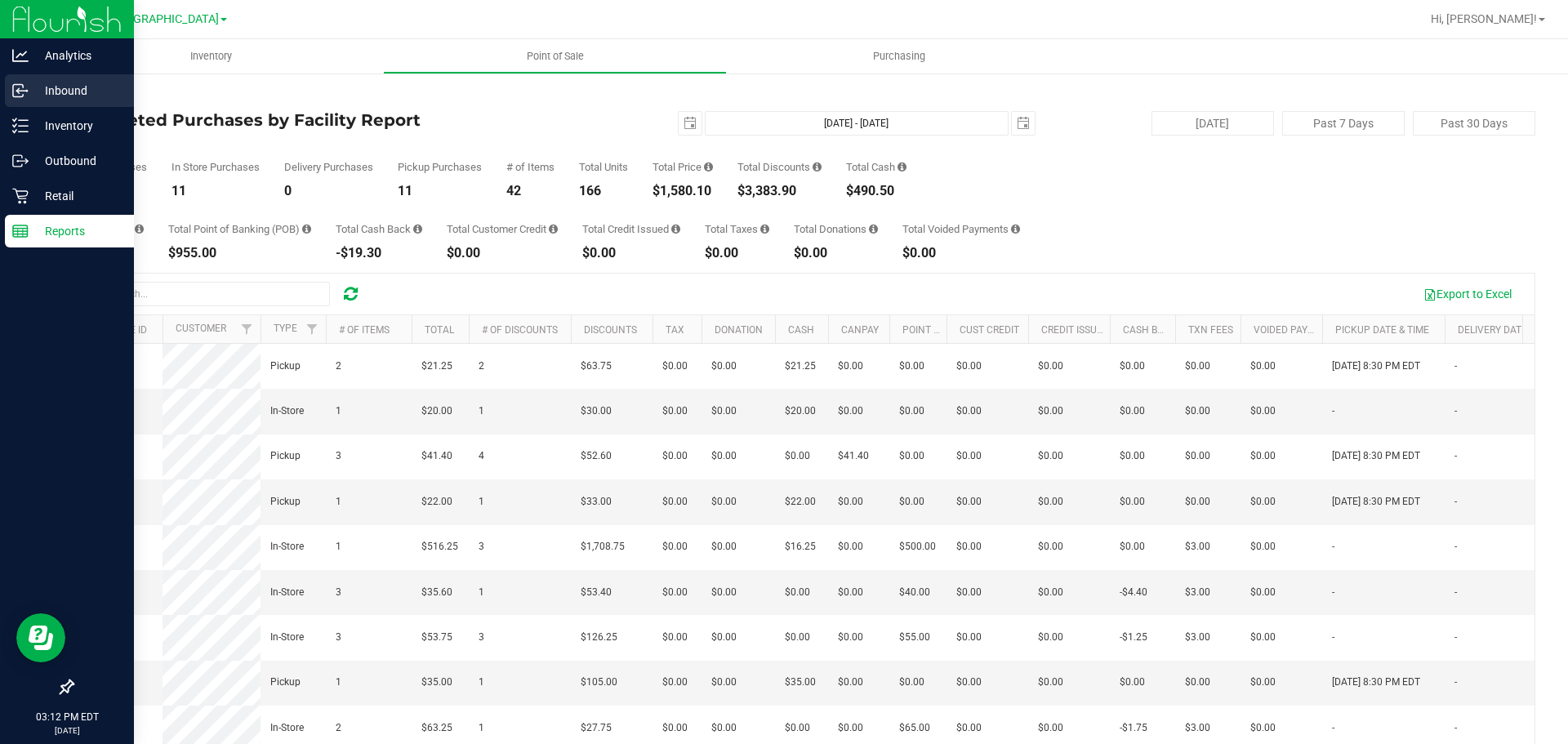
click at [47, 86] on p "Inbound" at bounding box center [78, 91] width 98 height 20
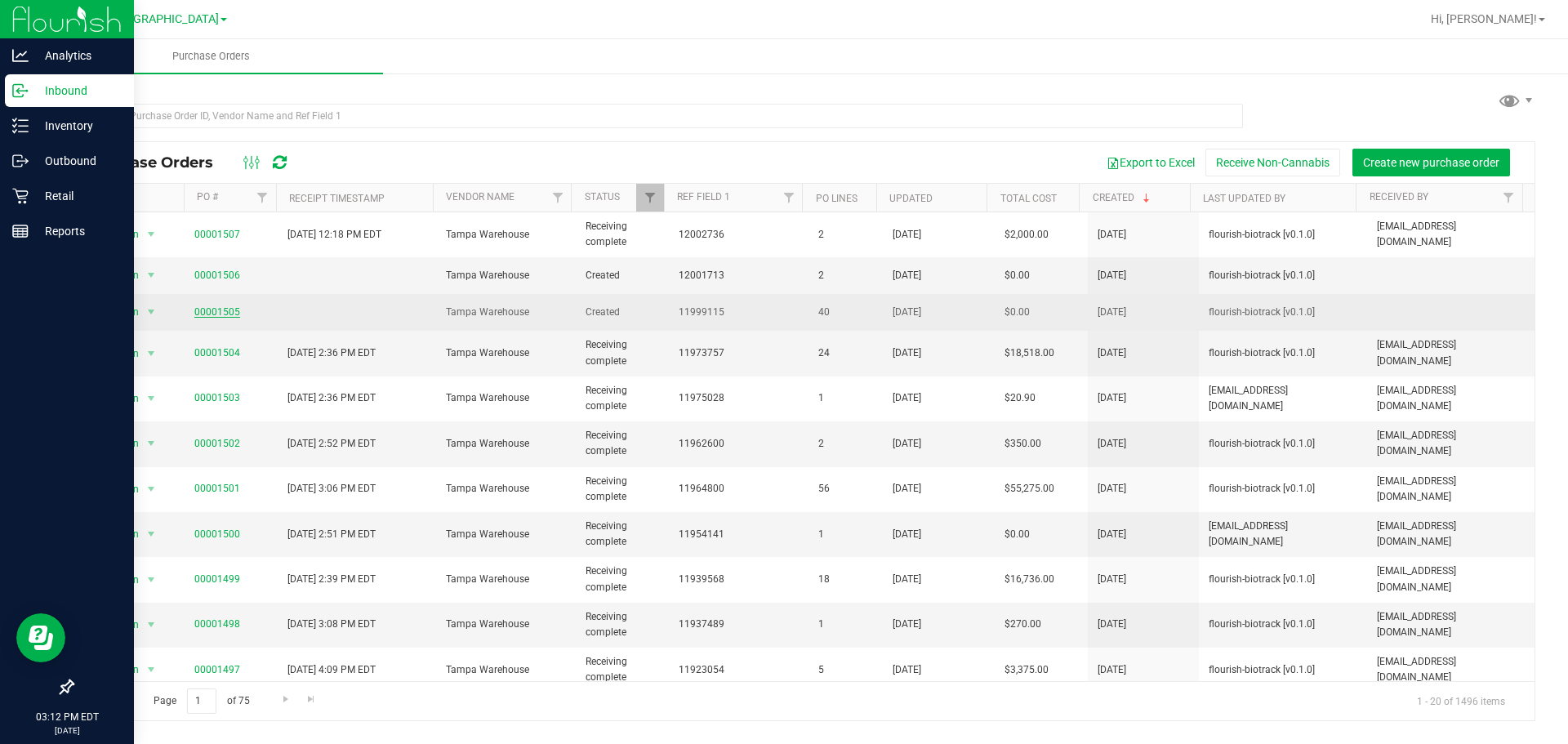
click at [233, 314] on link "00001505" at bounding box center [217, 312] width 46 height 11
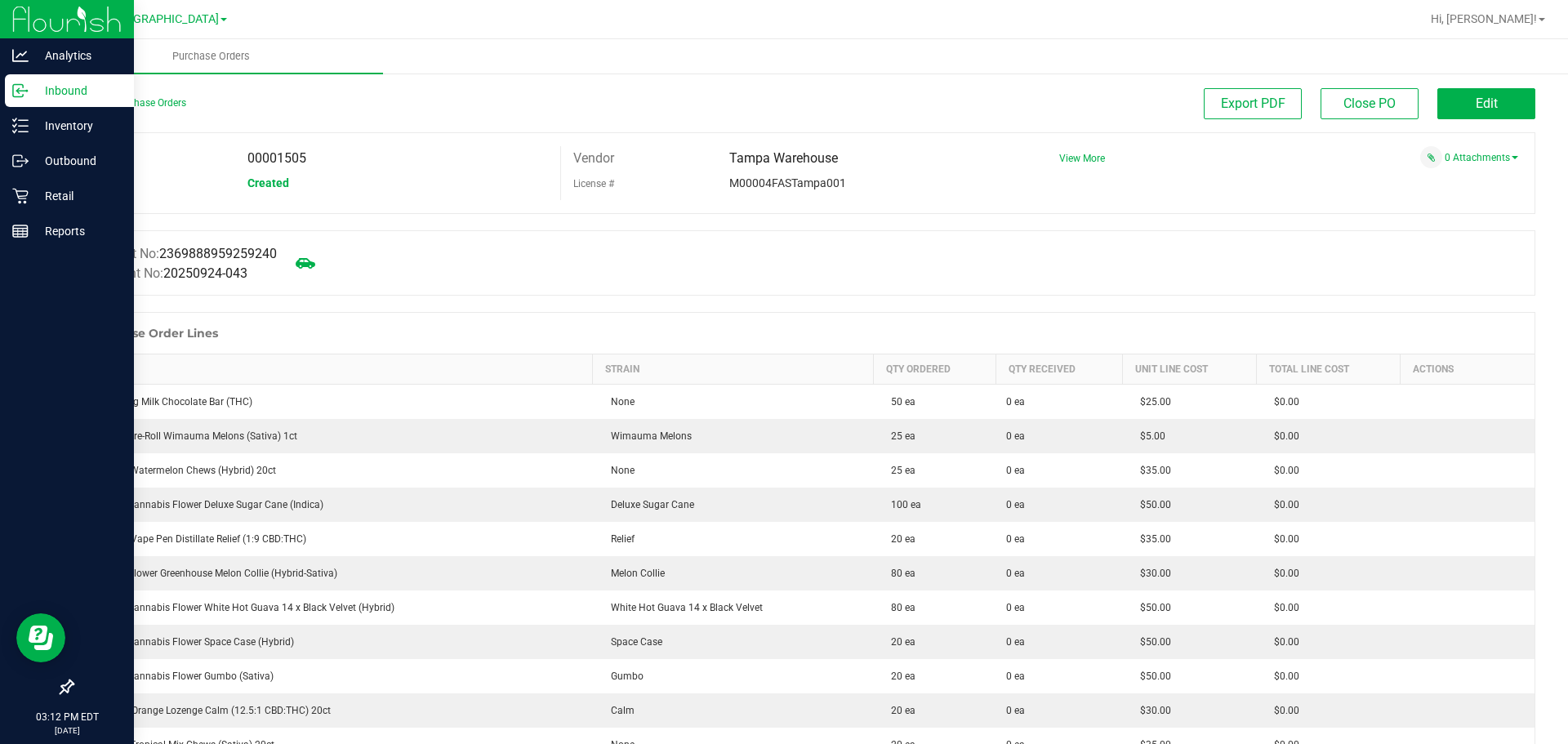
click at [125, 112] on div "Back to Purchase Orders" at bounding box center [255, 103] width 366 height 29
click at [131, 102] on link "Back to Purchase Orders" at bounding box center [129, 103] width 115 height 11
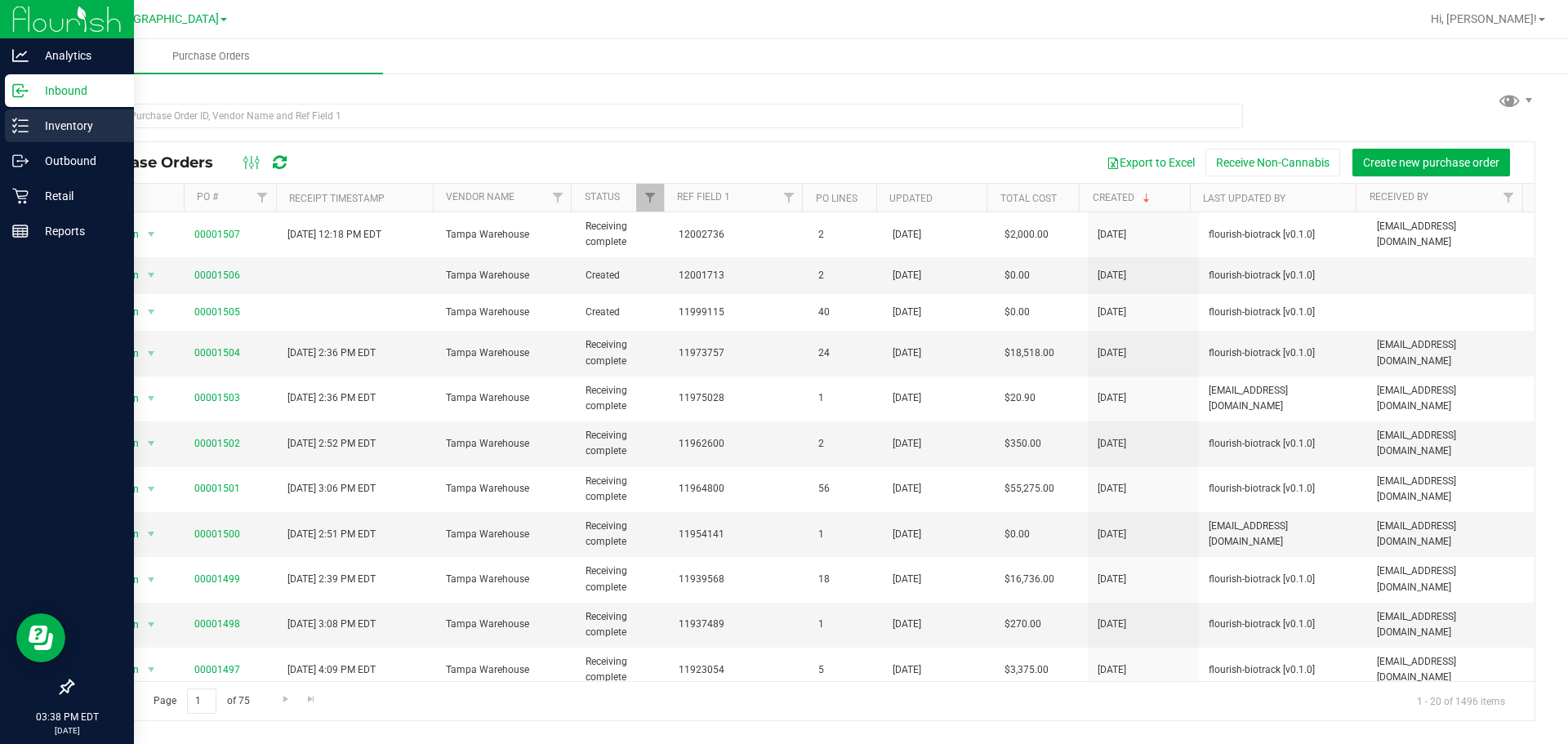
click at [24, 125] on line at bounding box center [23, 125] width 9 height 0
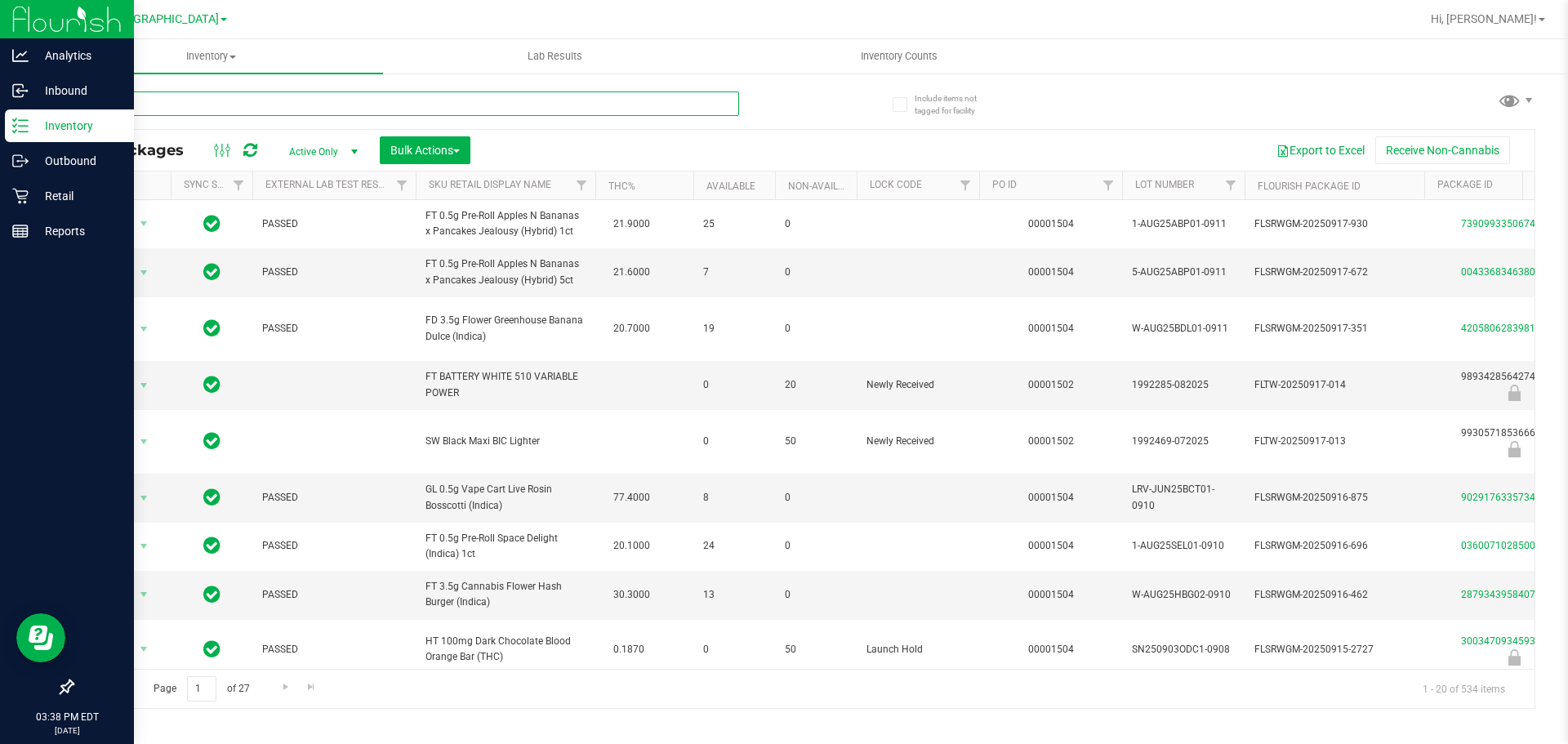
click at [222, 116] on input "text" at bounding box center [406, 104] width 667 height 25
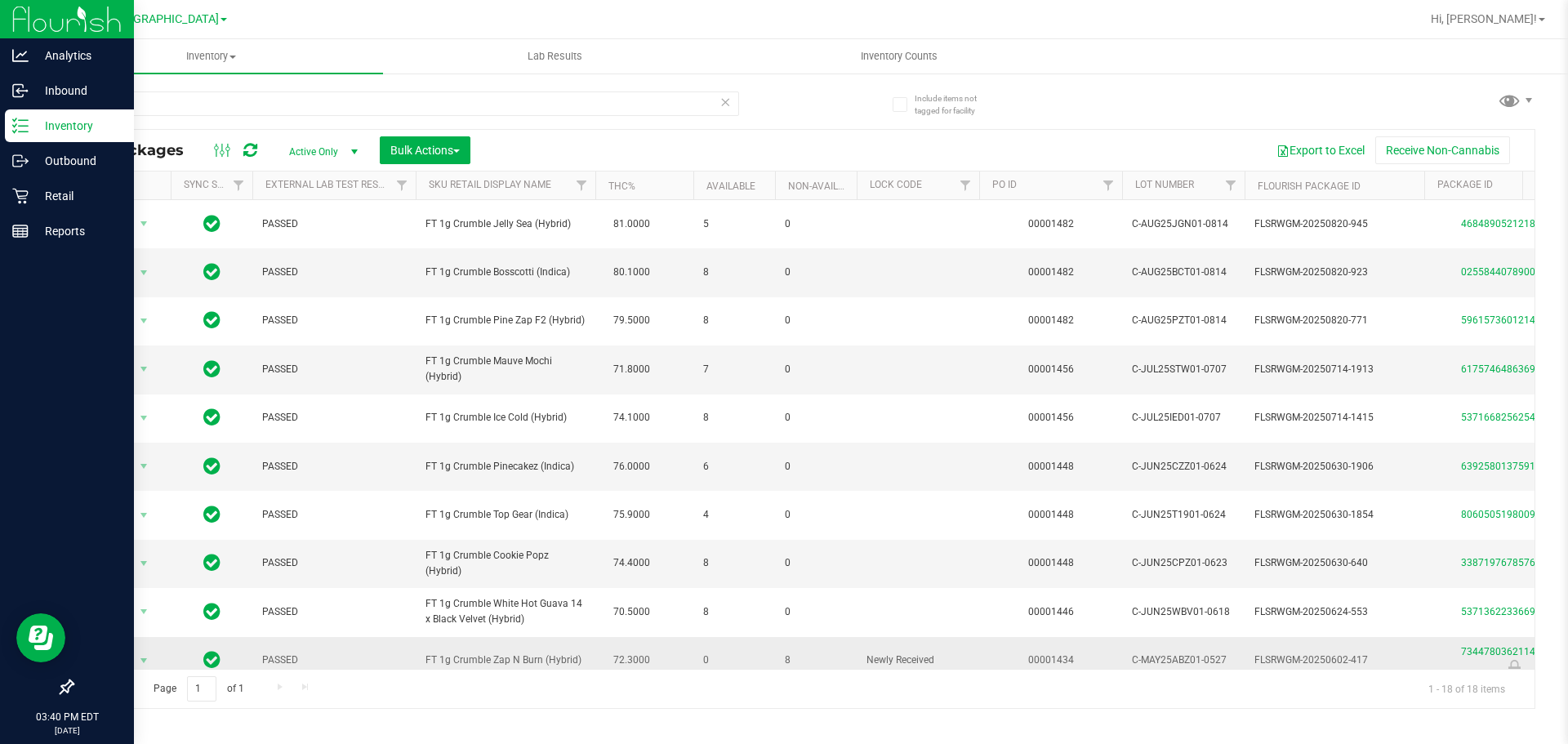
click at [473, 653] on span "FT 1g Crumble Zap N Burn (Hybrid)" at bounding box center [505, 660] width 160 height 16
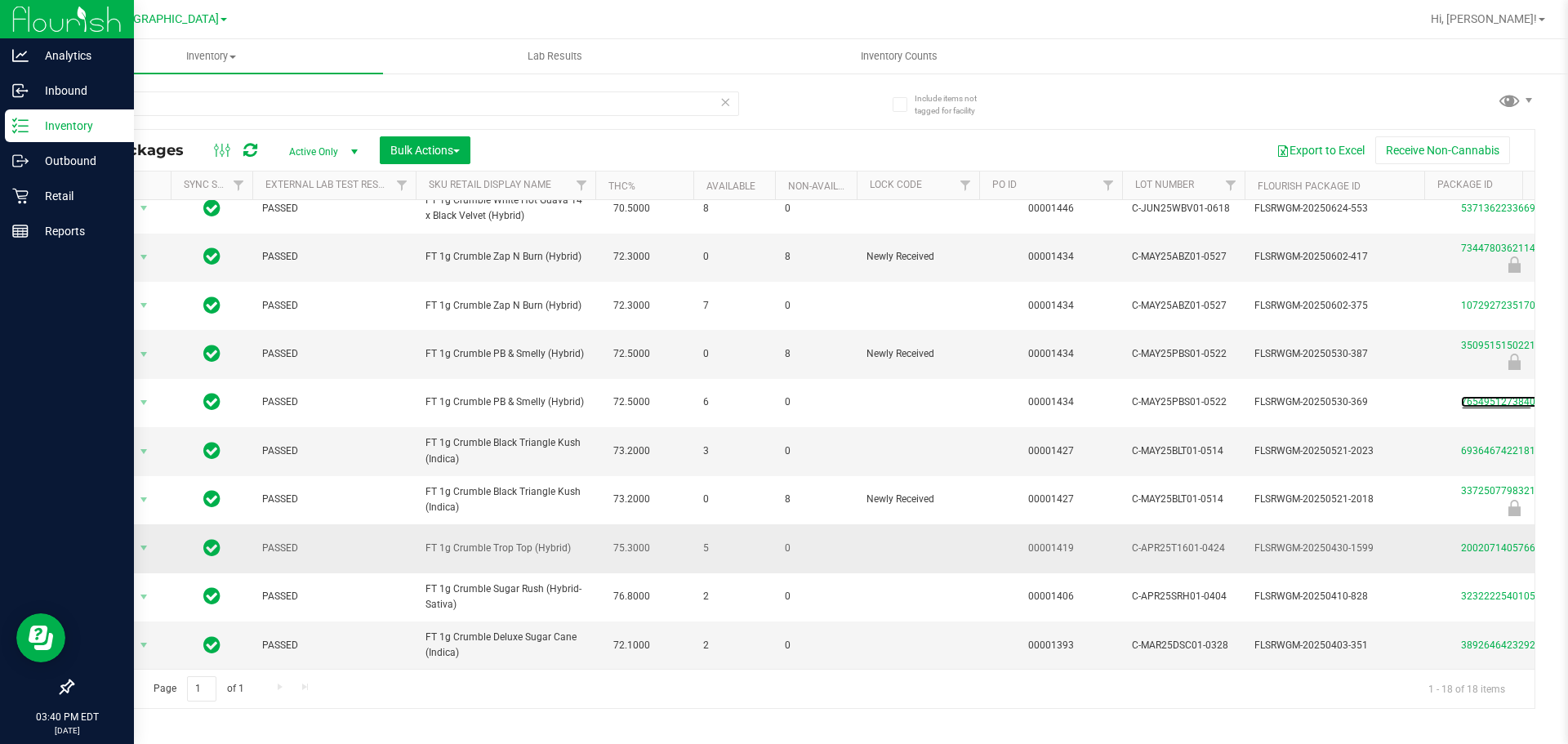
scroll to position [415, 0]
click at [197, 104] on input "crumble" at bounding box center [406, 104] width 667 height 25
click at [198, 102] on input "crumble" at bounding box center [406, 104] width 667 height 25
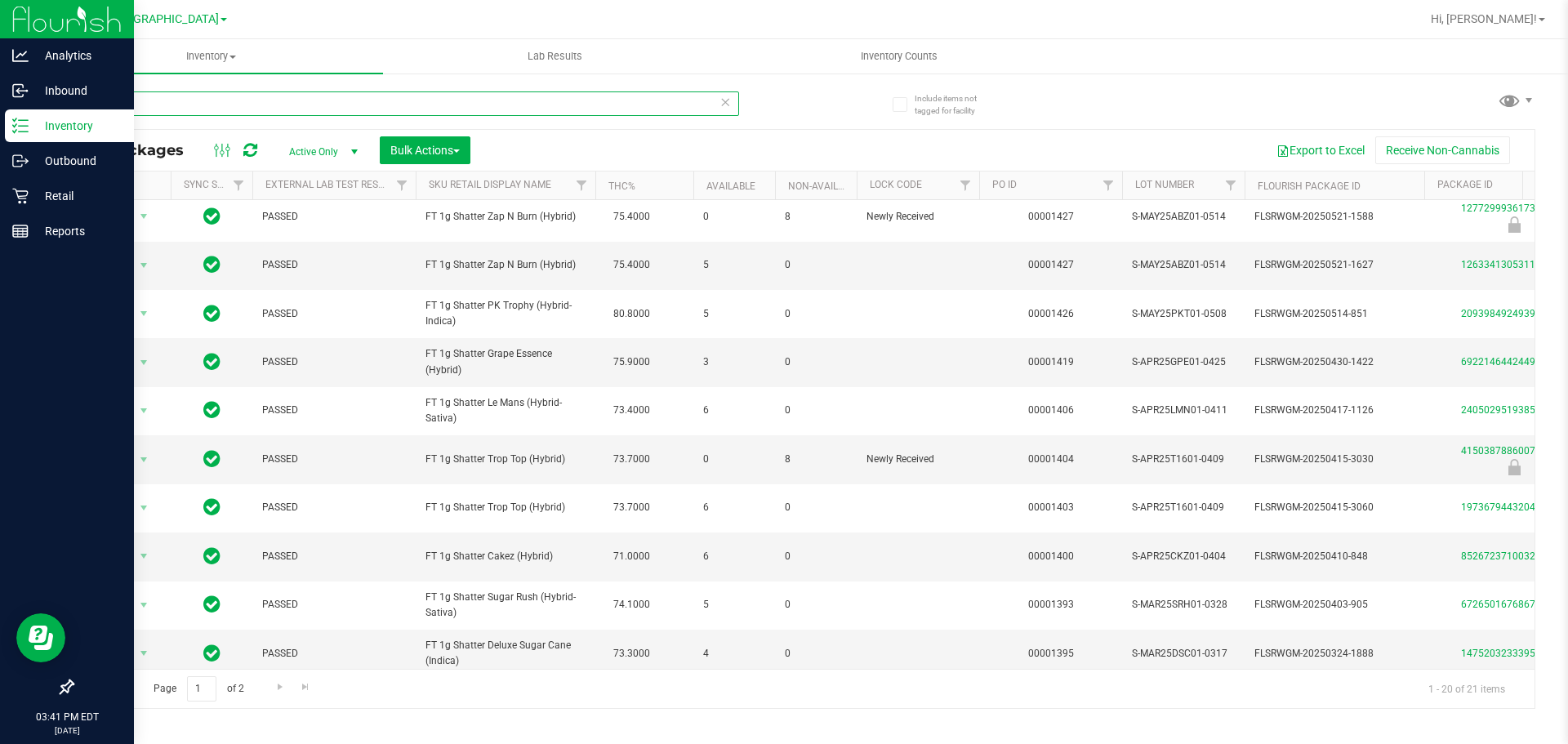
scroll to position [408, 0]
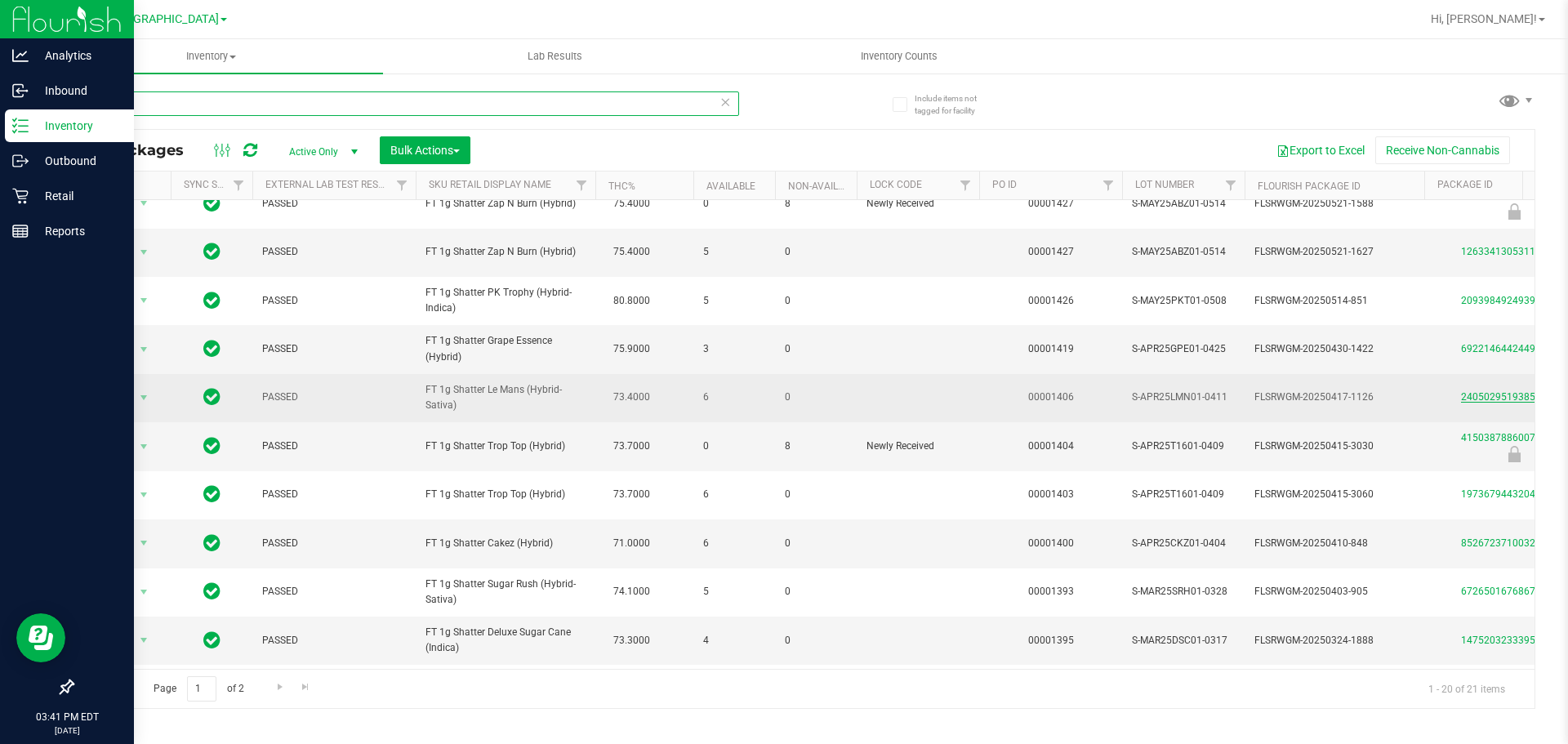
type input "shatt"
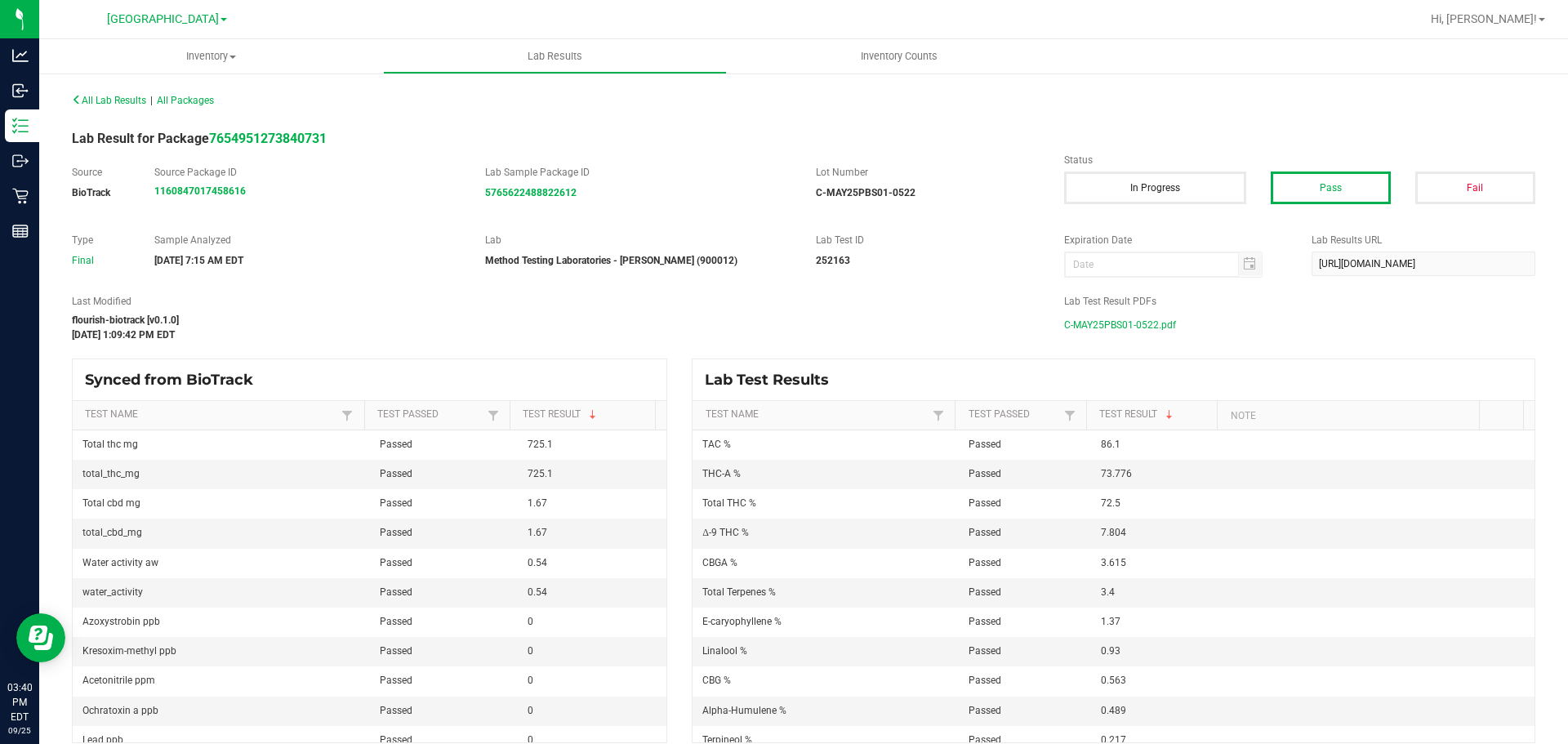
click at [1071, 322] on span "C-MAY25PBS01-0522.pdf" at bounding box center [1120, 325] width 112 height 25
click at [1121, 327] on span "C-APR25SRH01-0404.pdf" at bounding box center [1120, 325] width 112 height 25
click at [1123, 327] on span "S-APR25LMN01-0411.pdf" at bounding box center [1121, 325] width 113 height 25
click at [1376, 98] on div "All Lab Results | All Packages" at bounding box center [804, 101] width 1488 height 41
click at [1096, 315] on span "S-MAR25SRH01-0328.pdf" at bounding box center [1121, 325] width 113 height 25
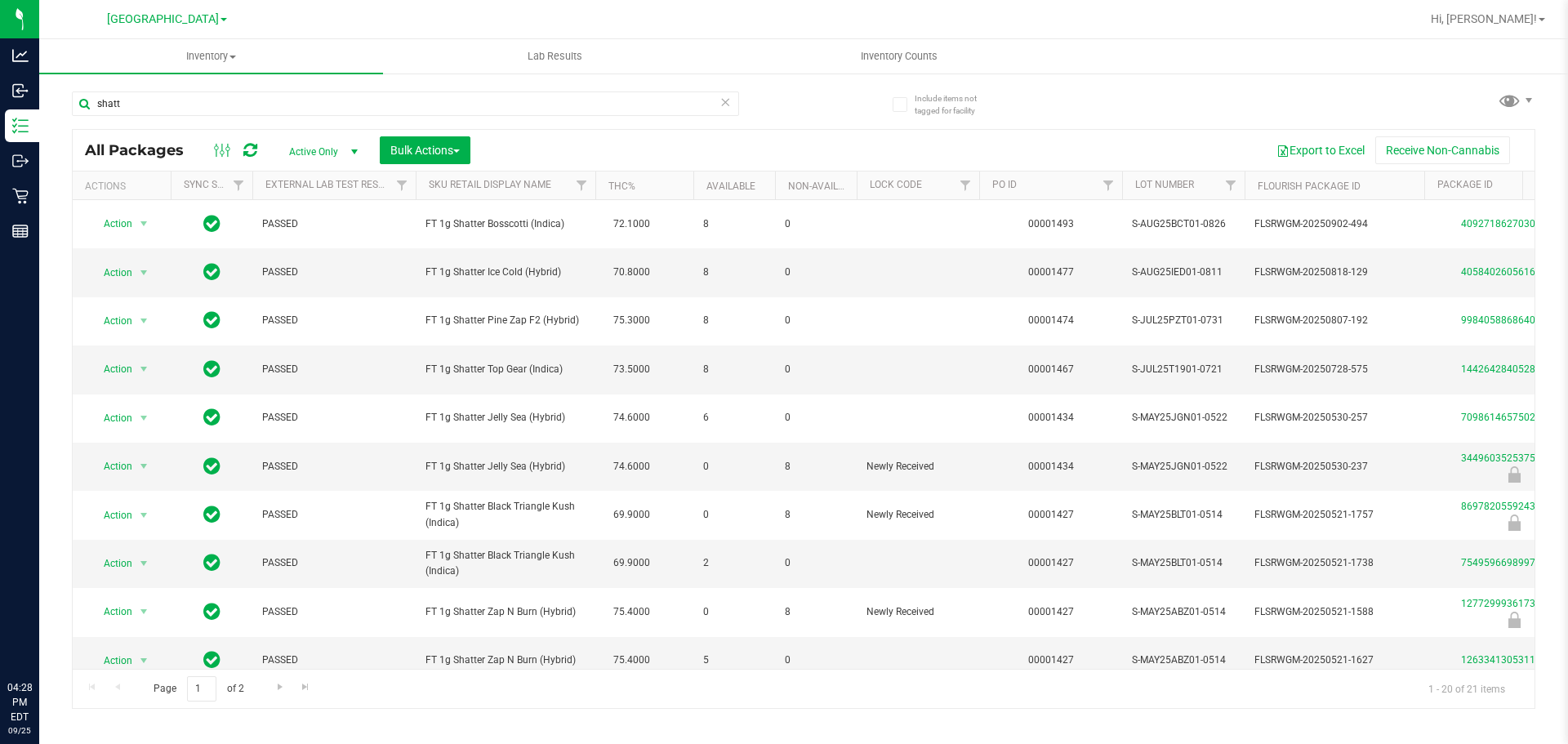
click at [538, 58] on span "Lab Results" at bounding box center [555, 57] width 99 height 15
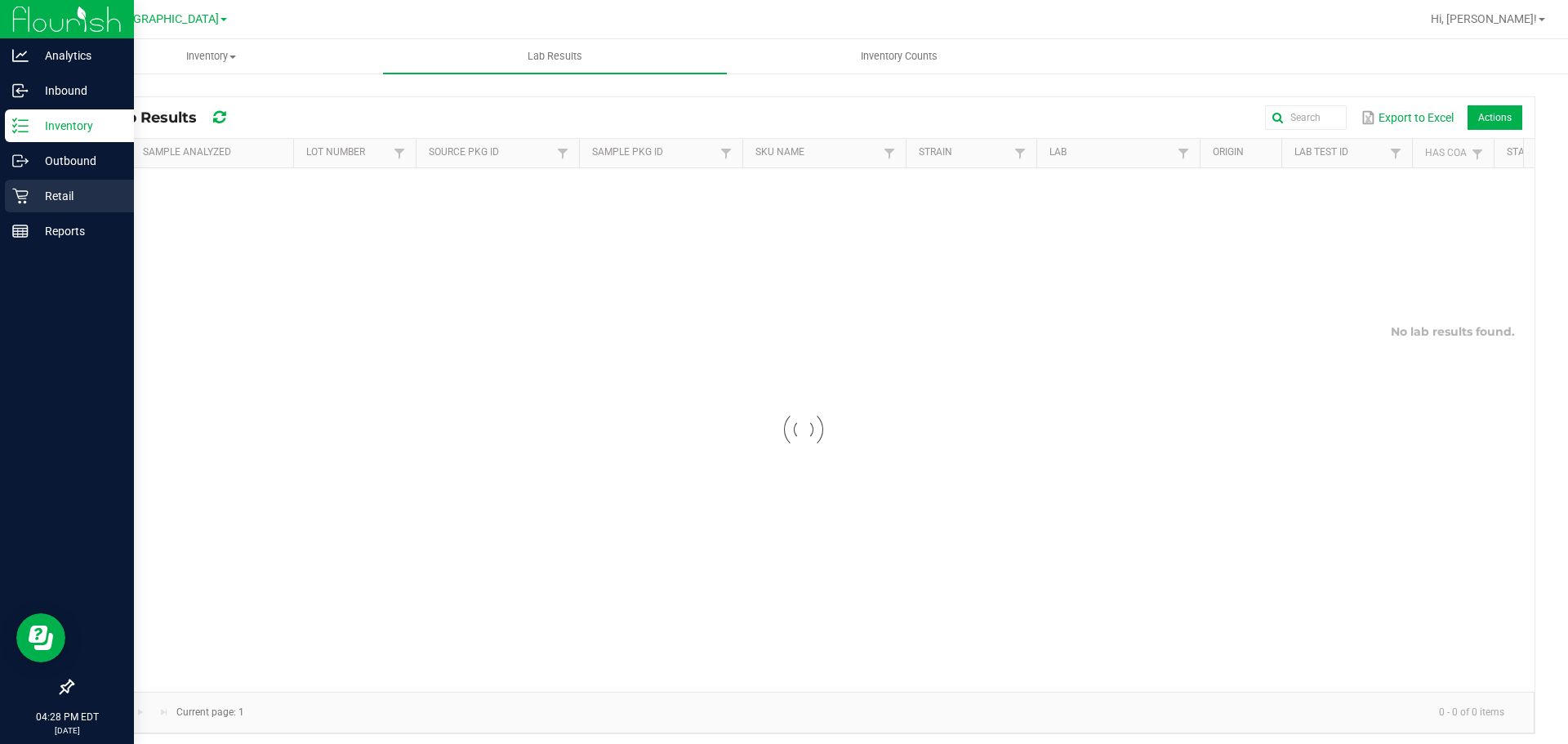
click at [21, 199] on icon at bounding box center [20, 196] width 16 height 16
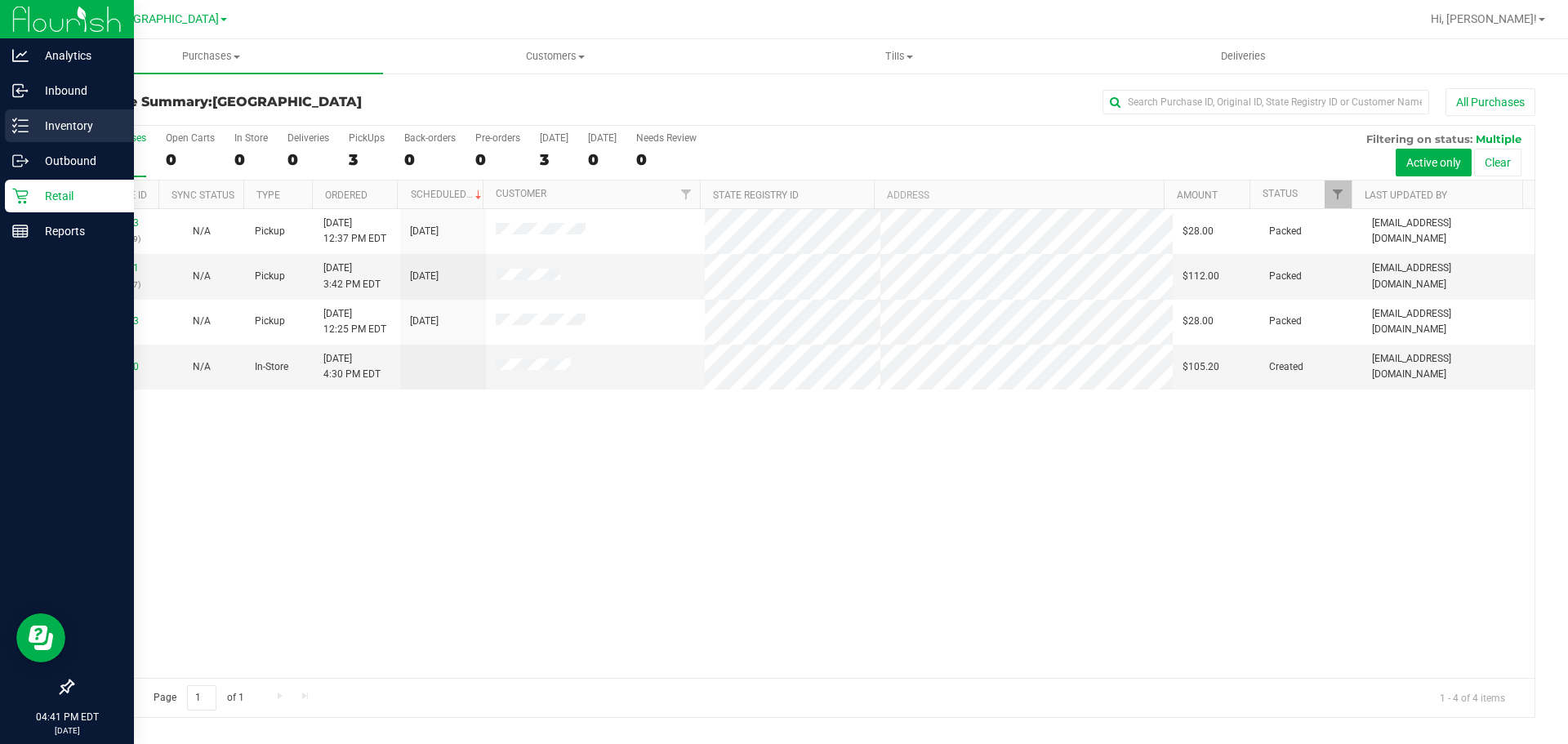
click at [34, 129] on p "Inventory" at bounding box center [78, 126] width 98 height 20
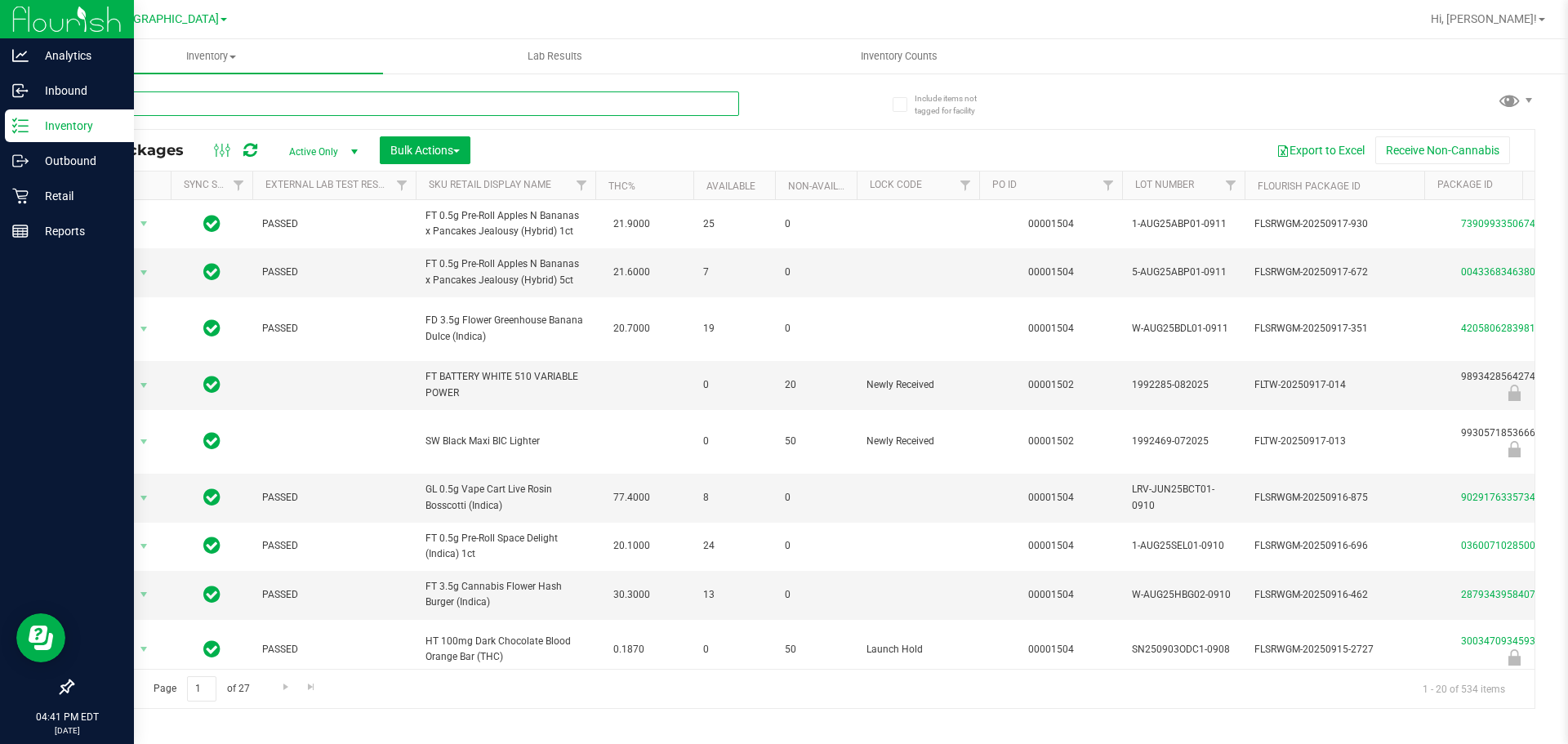
click at [401, 103] on input "text" at bounding box center [406, 104] width 667 height 25
type input "dream"
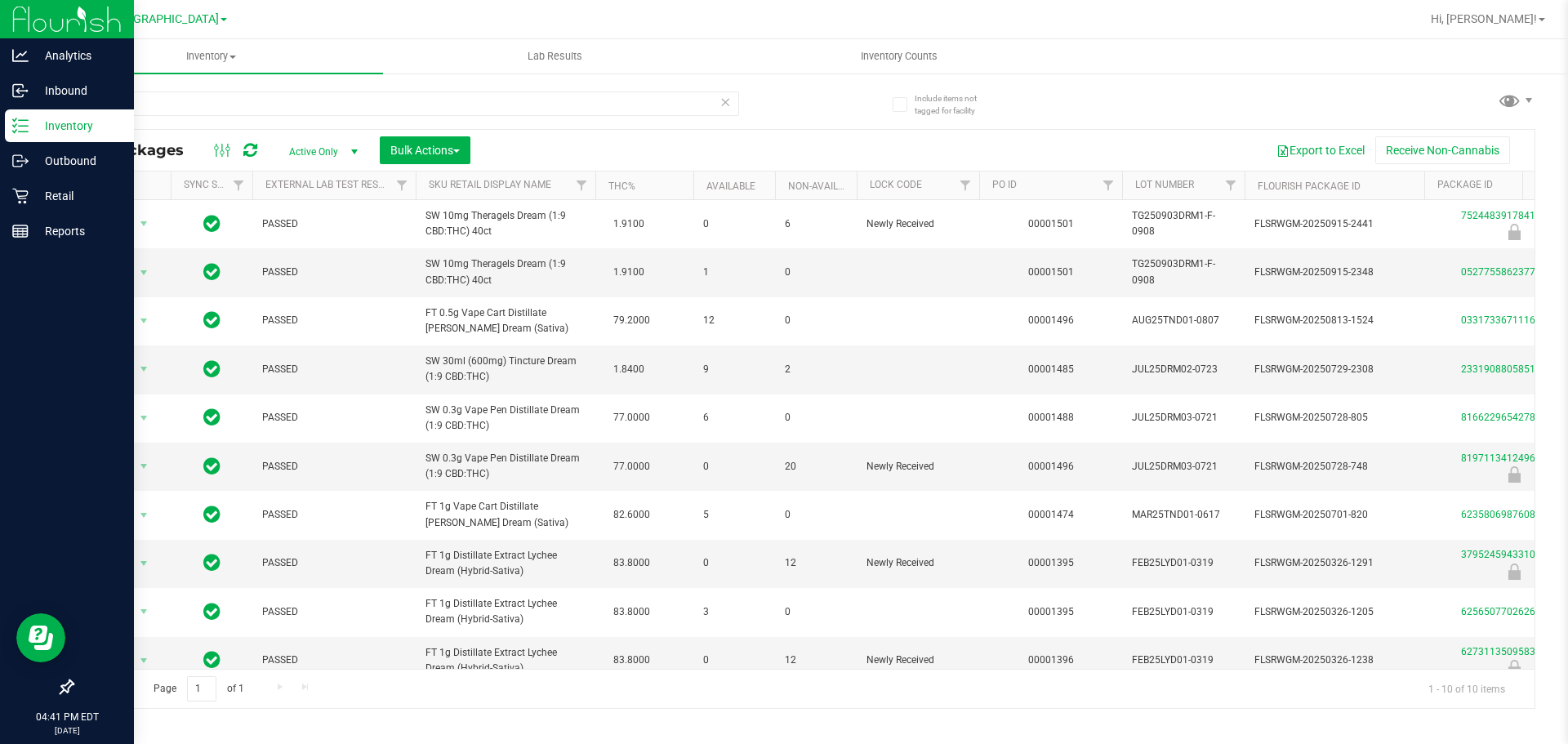
click at [728, 100] on icon at bounding box center [725, 102] width 11 height 20
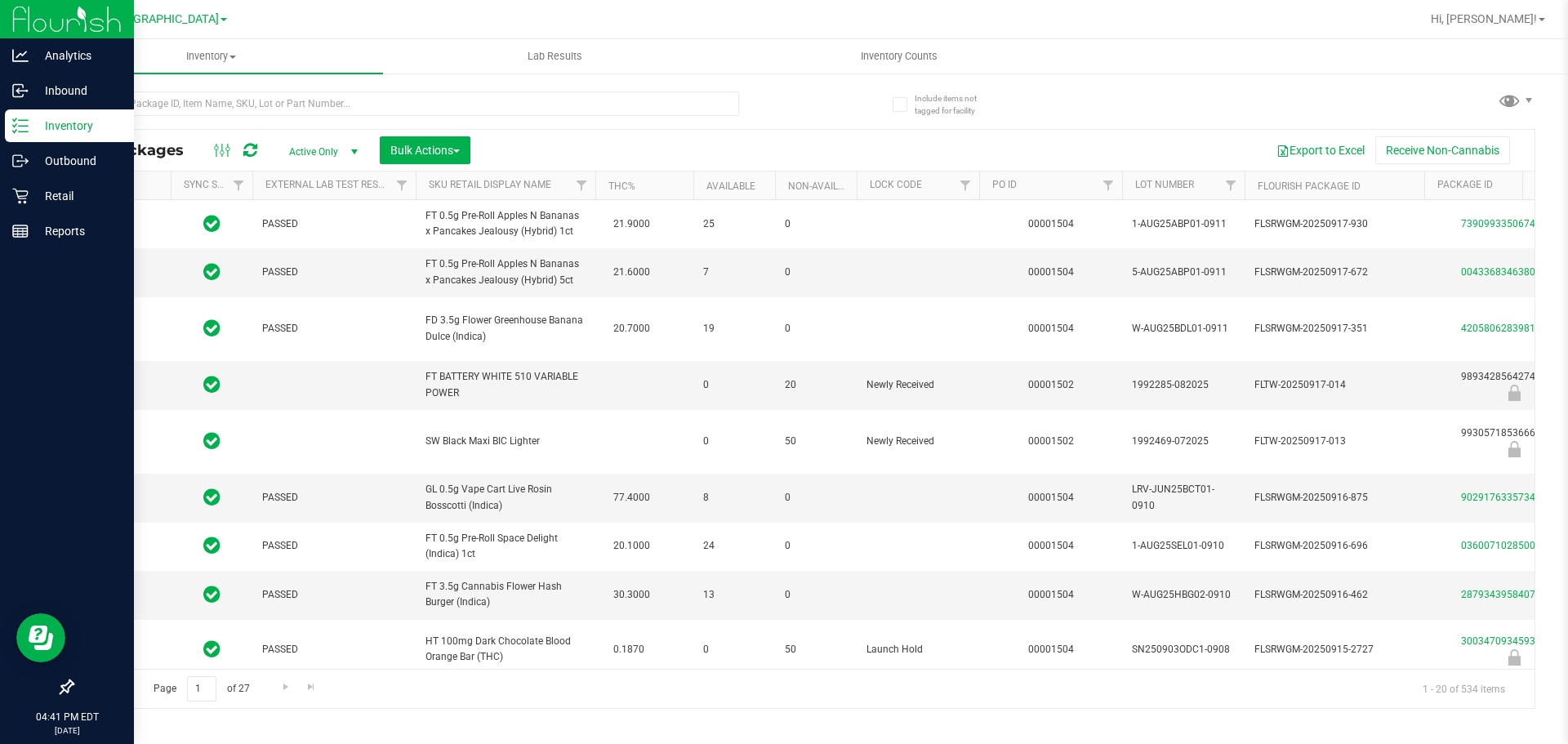
type input "[DATE]"
click at [29, 223] on p "Reports" at bounding box center [78, 231] width 98 height 20
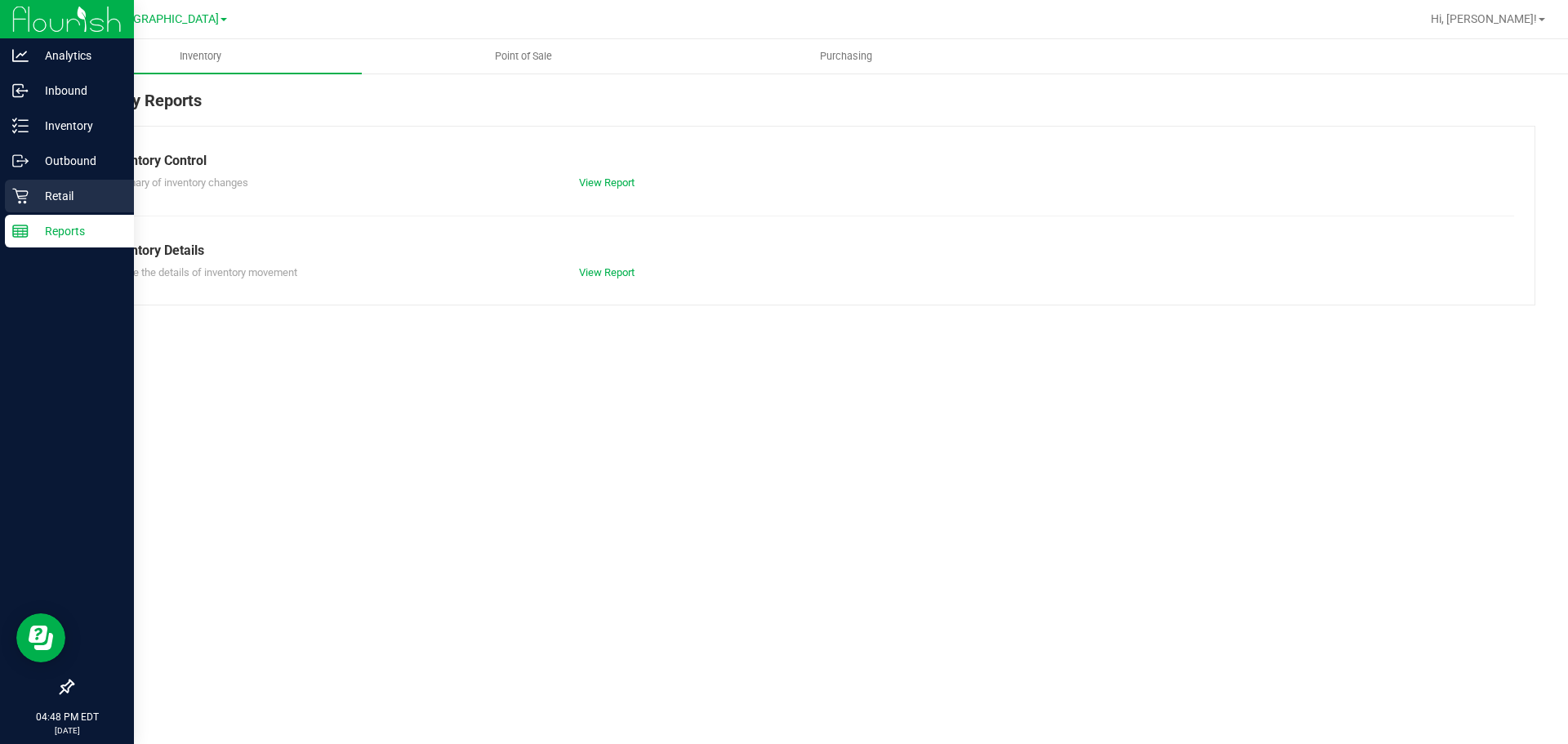
click at [64, 194] on p "Retail" at bounding box center [78, 196] width 98 height 20
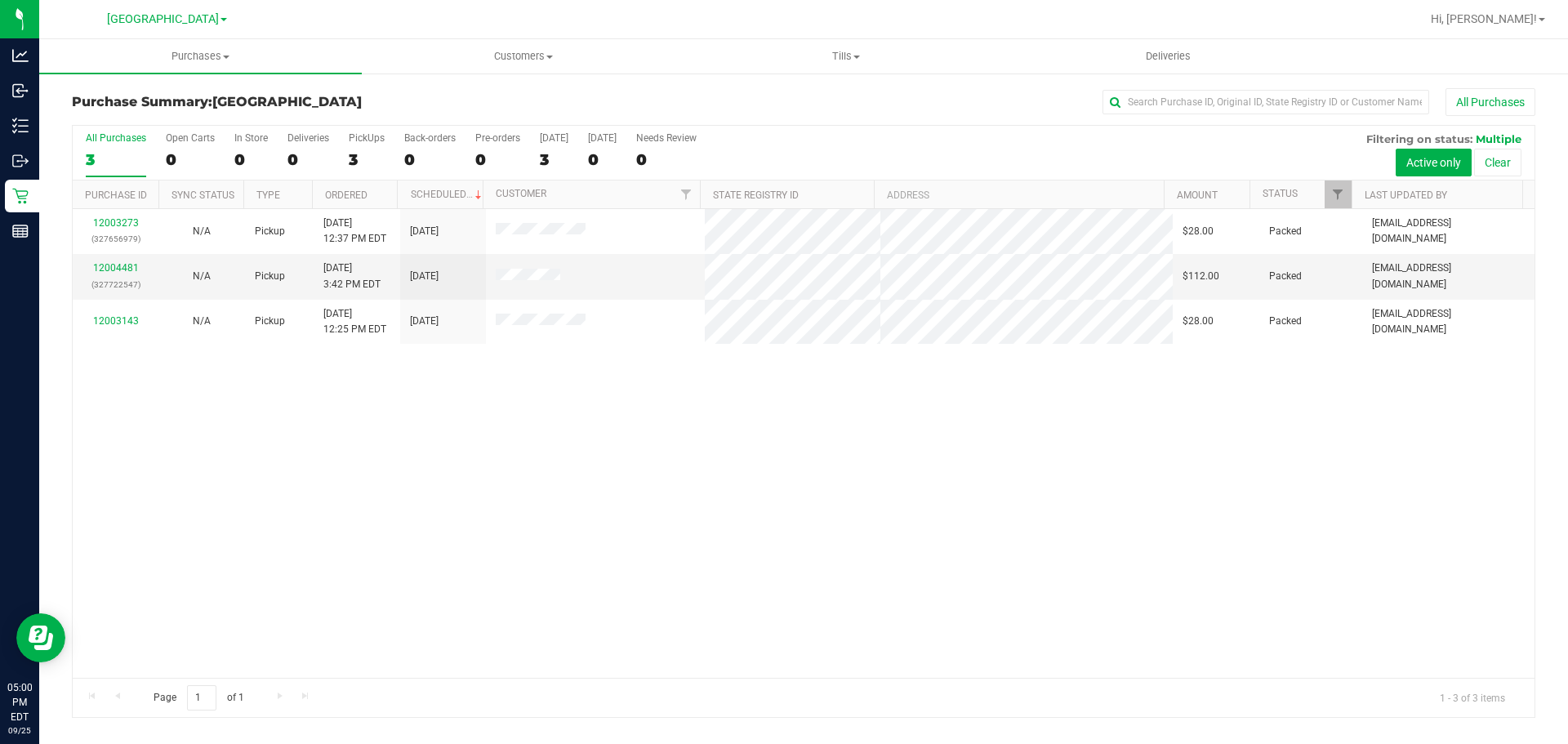
click at [958, 537] on div "12003273 (327656979) N/A Pickup [DATE] 12:37 PM EDT 9/25/2025 $28.00 Packed [EM…" at bounding box center [804, 443] width 1462 height 469
click at [1123, 403] on div "12003273 (327656979) N/A Pickup [DATE] 12:37 PM EDT 9/25/2025 $28.00 Packed [EM…" at bounding box center [804, 443] width 1462 height 469
click at [582, 593] on div "12003273 (327656979) N/A Pickup [DATE] 12:37 PM EDT 9/25/2025 $28.00 Packed [EM…" at bounding box center [804, 443] width 1462 height 469
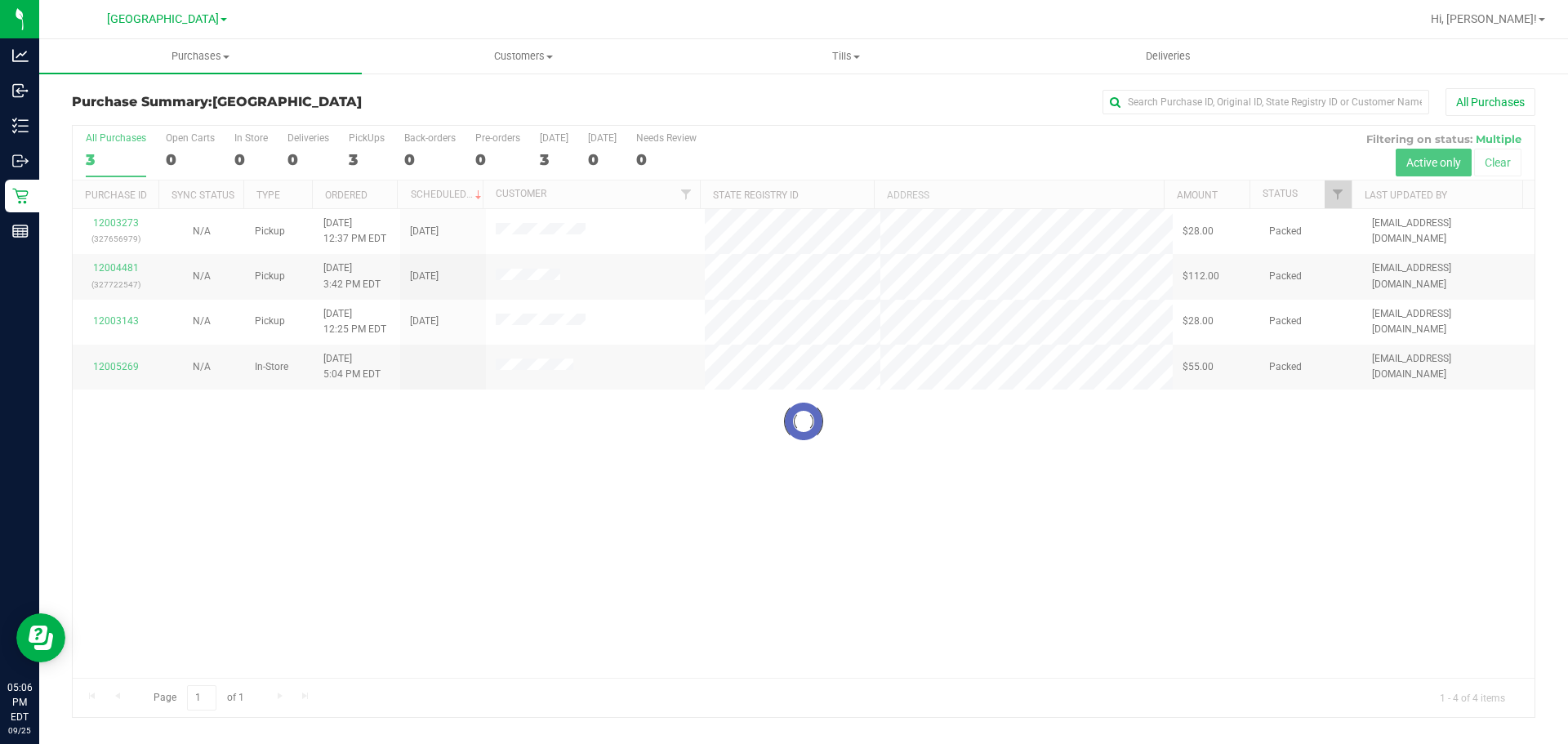
drag, startPoint x: 1072, startPoint y: 665, endPoint x: 261, endPoint y: 201, distance: 934.4
click at [1072, 665] on div at bounding box center [804, 421] width 1462 height 592
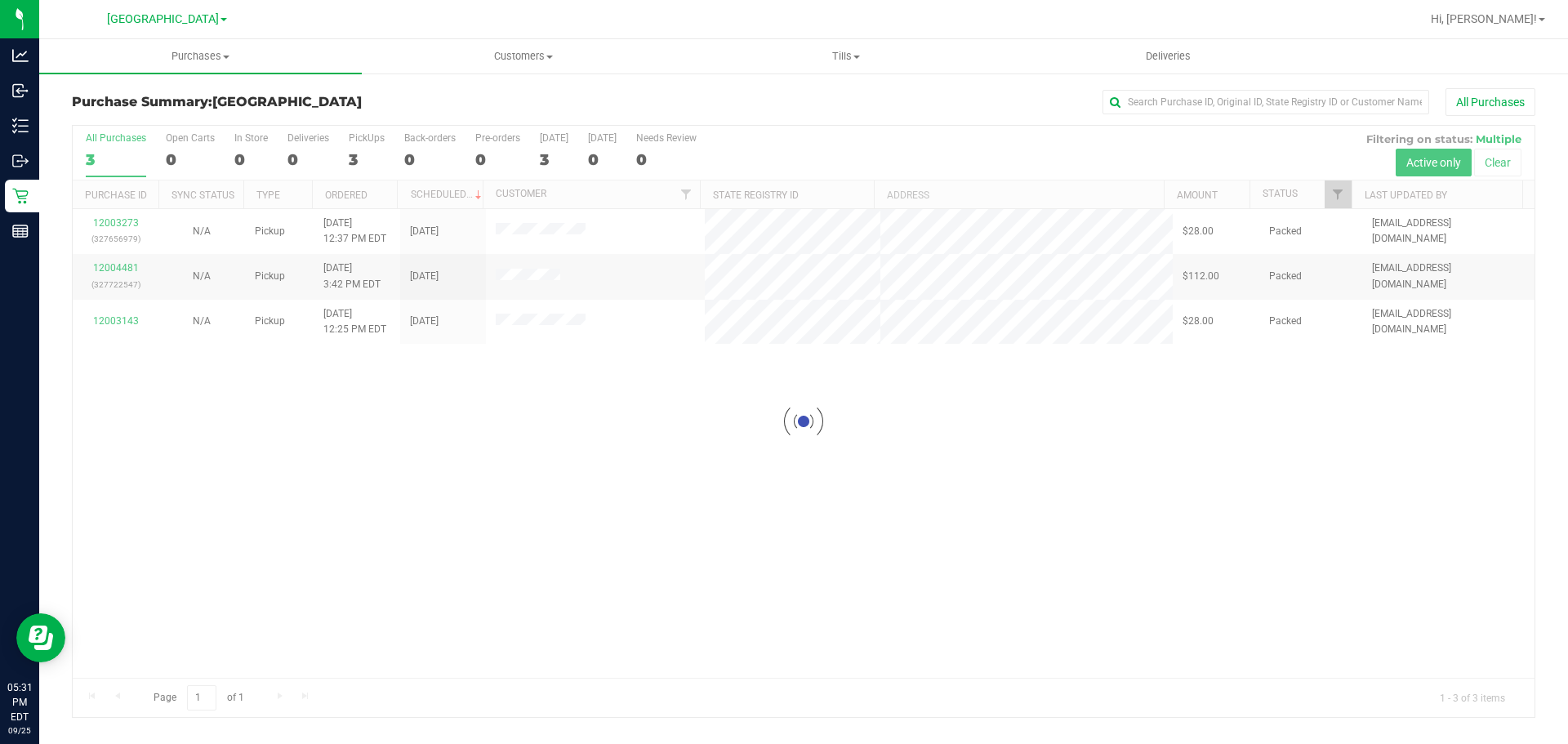
click at [795, 505] on div at bounding box center [804, 421] width 1462 height 592
click at [1002, 444] on div "12003273 (327656979) N/A Pickup [DATE] 12:37 PM EDT 9/25/2025 $28.00 Packed [EM…" at bounding box center [804, 443] width 1462 height 469
click at [1475, 578] on div "12003273 (327656979) N/A Pickup [DATE] 12:37 PM EDT 9/25/2025 $28.00 Packed [EM…" at bounding box center [804, 443] width 1462 height 469
